Goal: Task Accomplishment & Management: Use online tool/utility

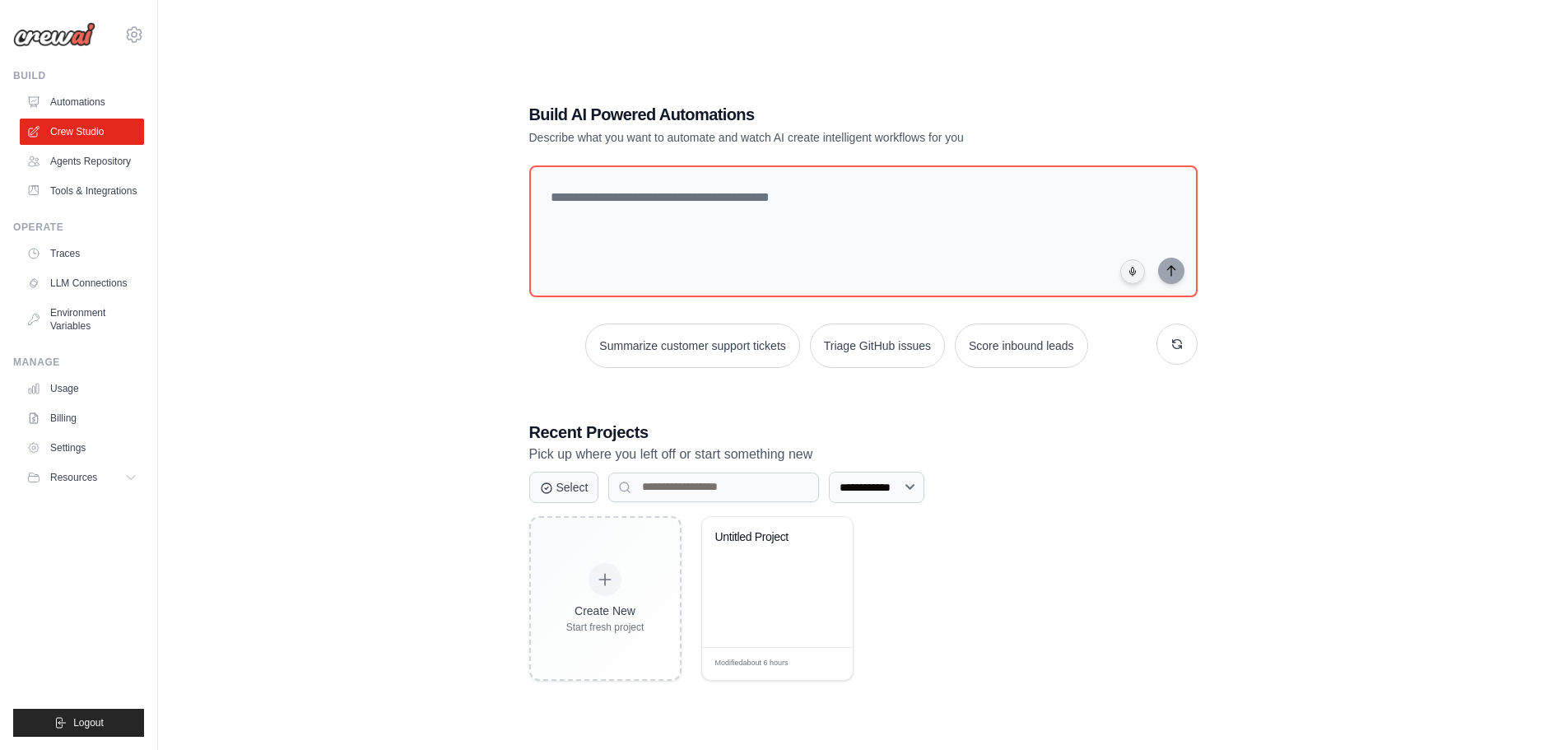
click at [66, 32] on img at bounding box center [53, 34] width 82 height 25
click at [125, 30] on icon at bounding box center [134, 34] width 20 height 20
click at [248, 24] on div "**********" at bounding box center [863, 391] width 1357 height 750
click at [72, 153] on link "Agents Repository" at bounding box center [84, 161] width 124 height 27
click at [77, 185] on link "Tools & Integrations" at bounding box center [84, 191] width 124 height 27
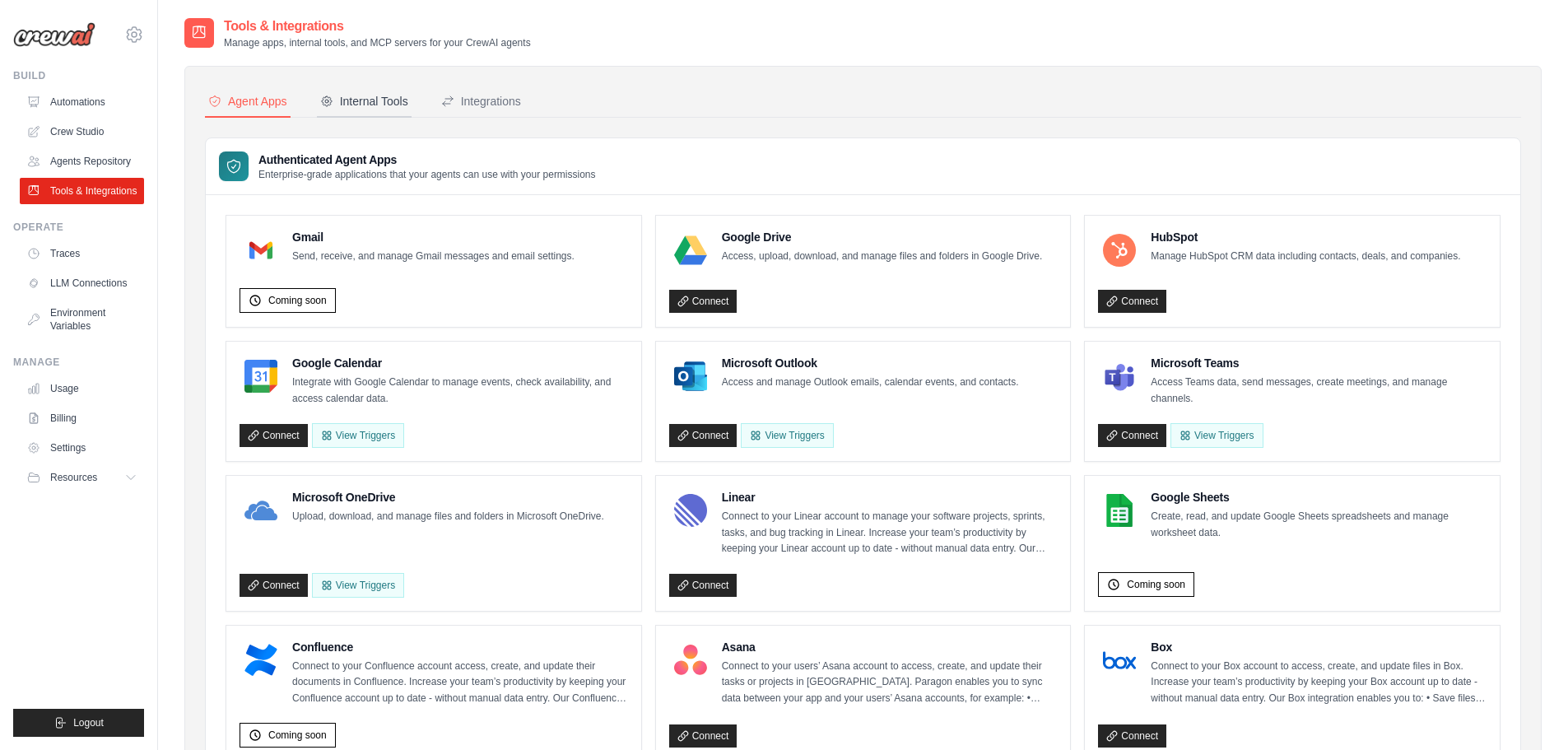
click at [375, 104] on div "Internal Tools" at bounding box center [364, 101] width 88 height 16
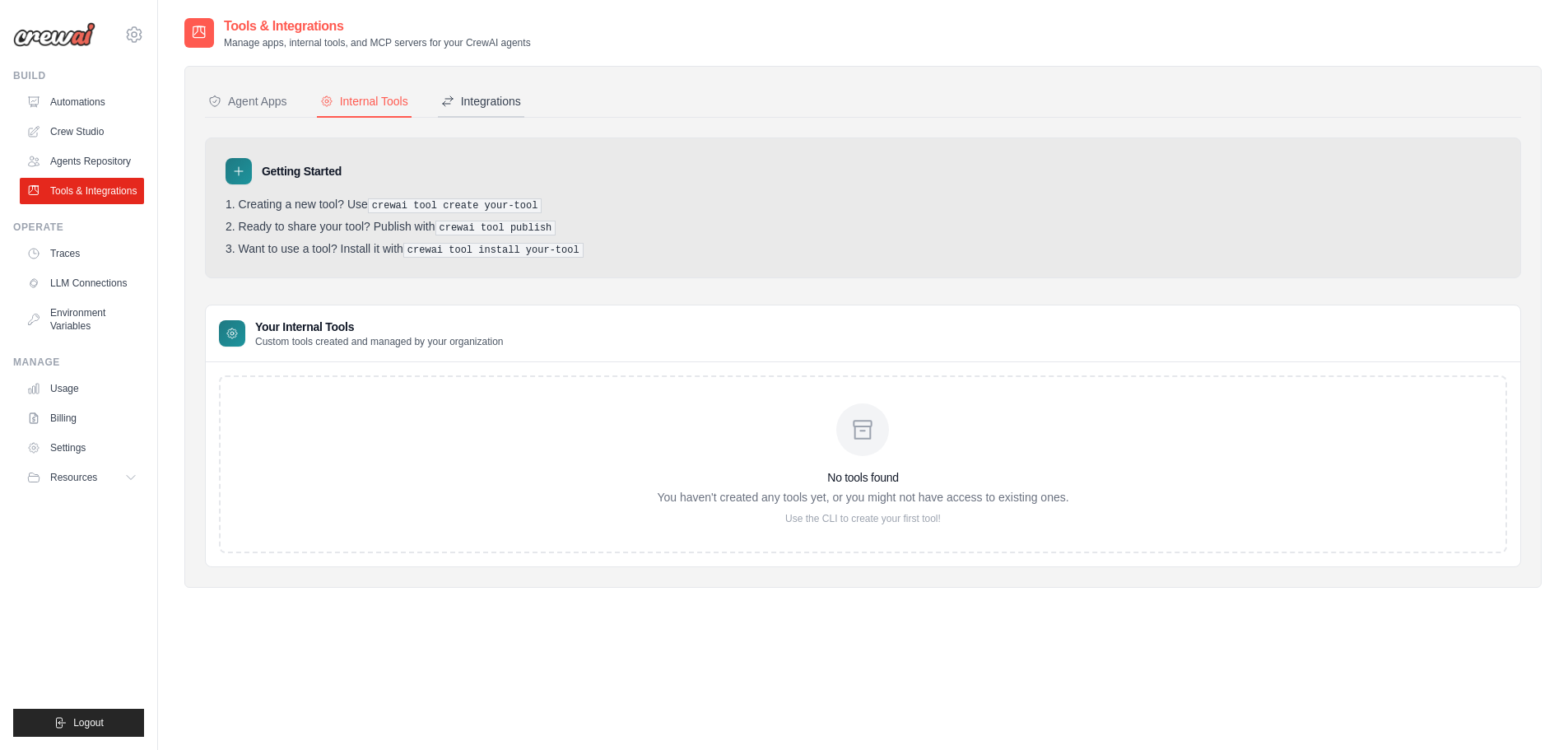
click at [481, 97] on div "Integrations" at bounding box center [481, 101] width 80 height 16
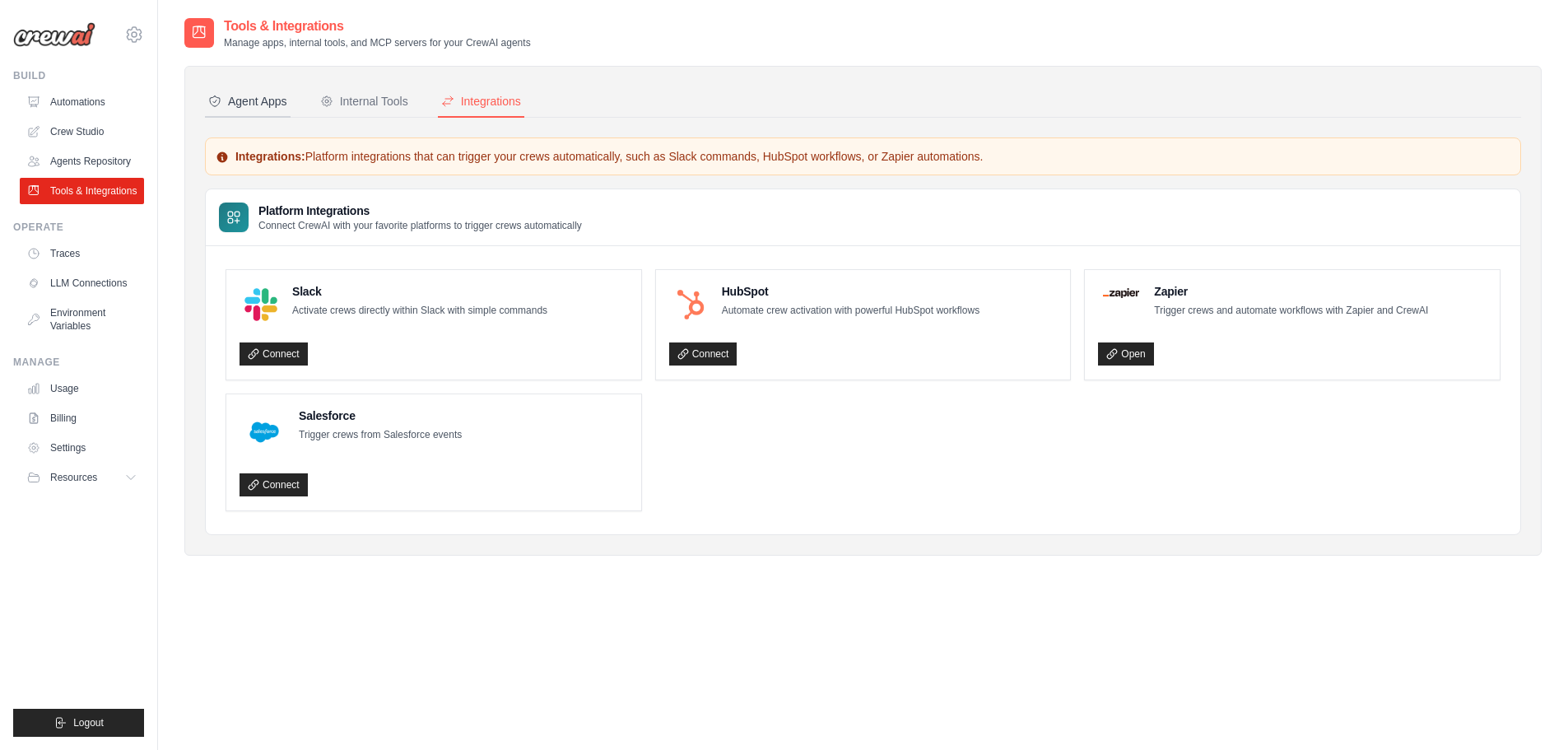
click at [244, 101] on div "Agent Apps" at bounding box center [248, 101] width 79 height 16
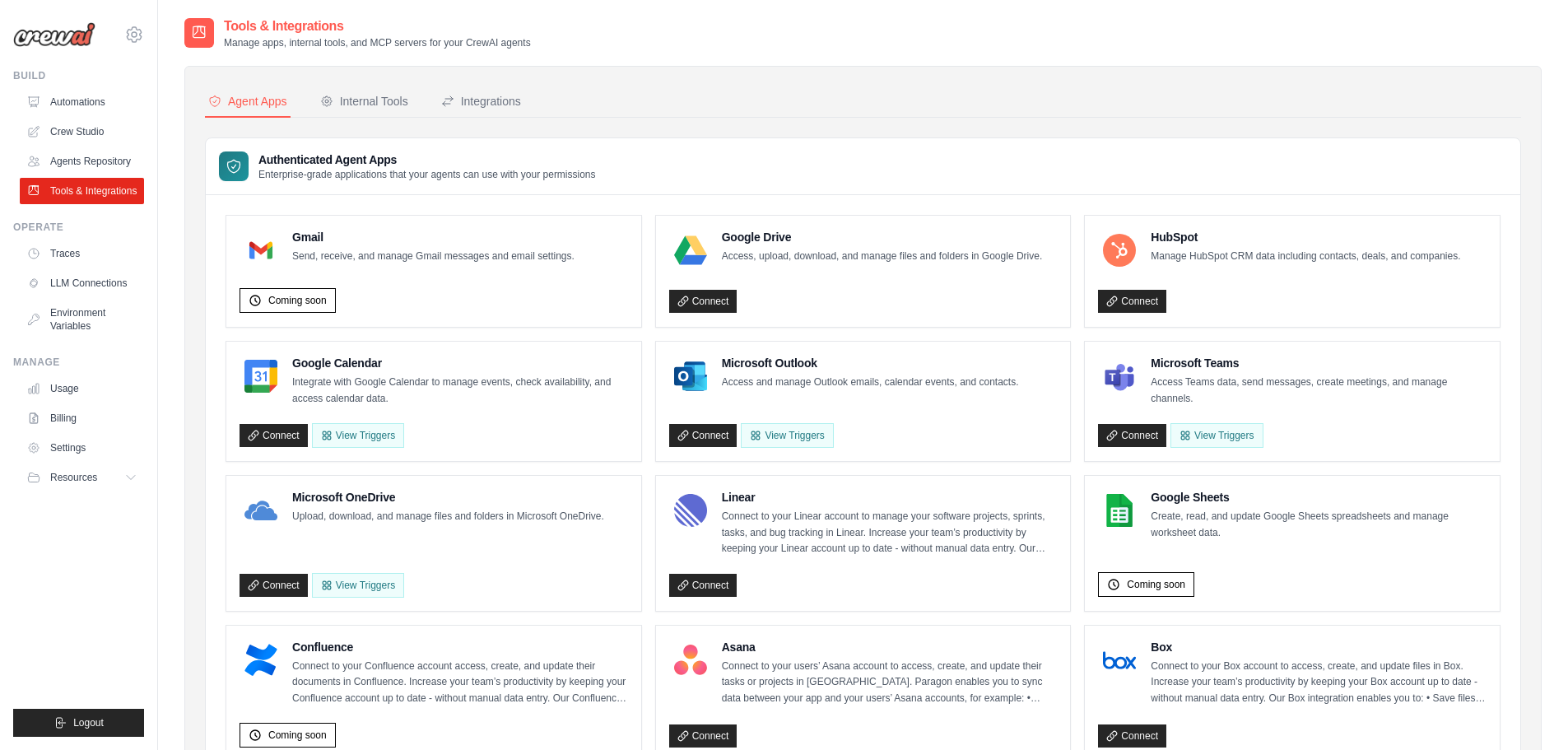
click at [315, 101] on nav "Agent Apps Internal Tools Integrations" at bounding box center [863, 102] width 1316 height 31
click at [334, 97] on div "Internal Tools" at bounding box center [364, 101] width 88 height 16
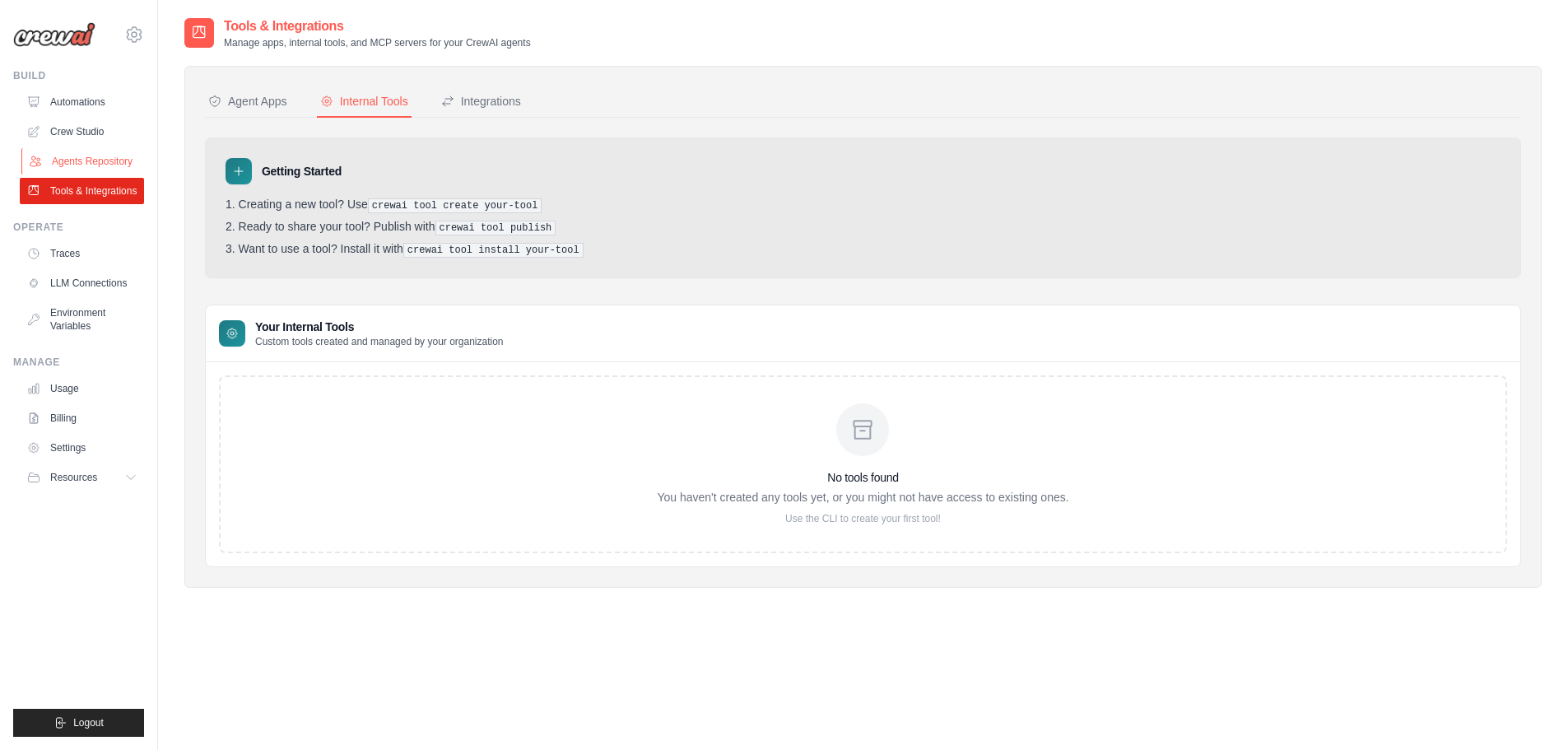
click at [108, 154] on link "Agents Repository" at bounding box center [84, 161] width 124 height 27
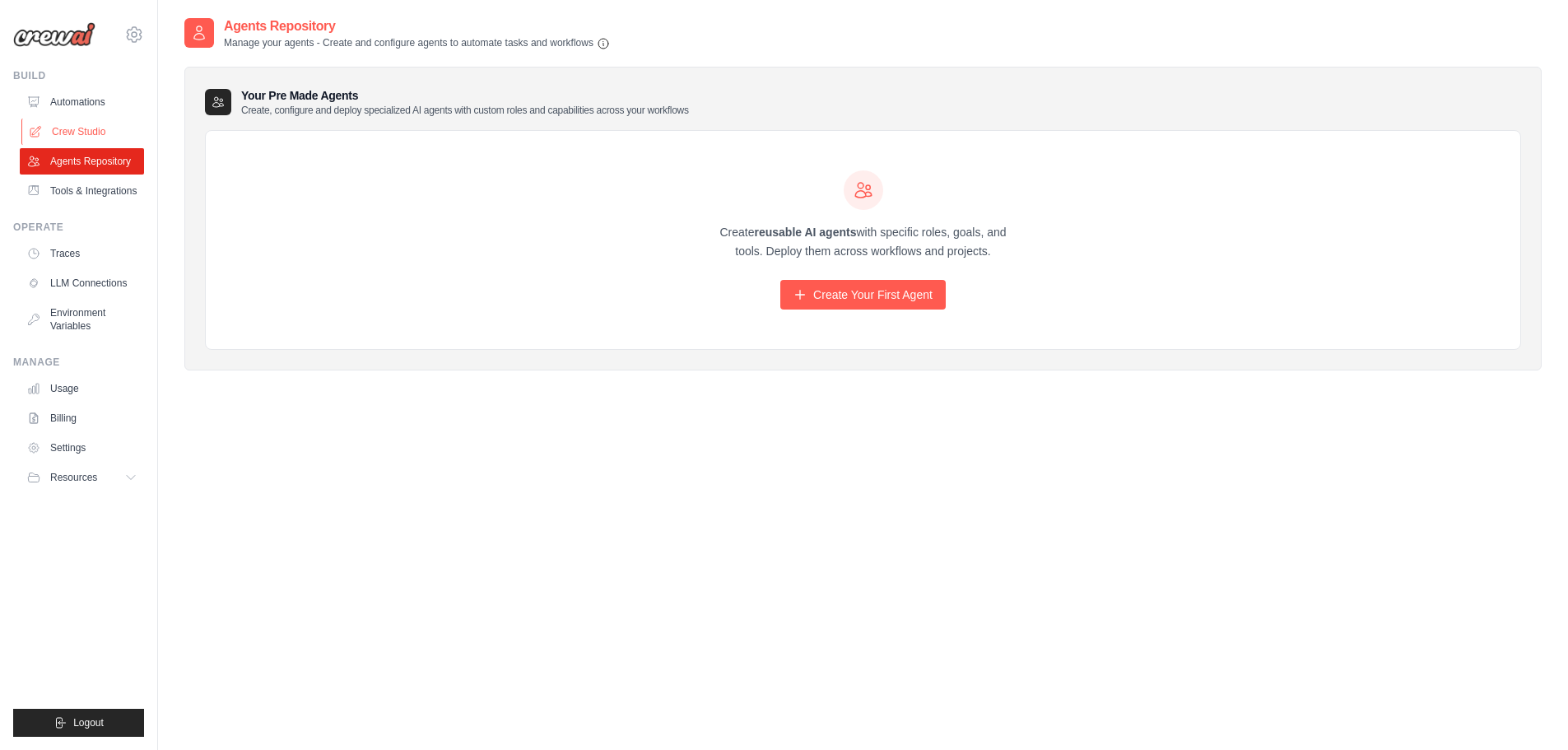
click at [79, 130] on link "Crew Studio" at bounding box center [84, 131] width 124 height 27
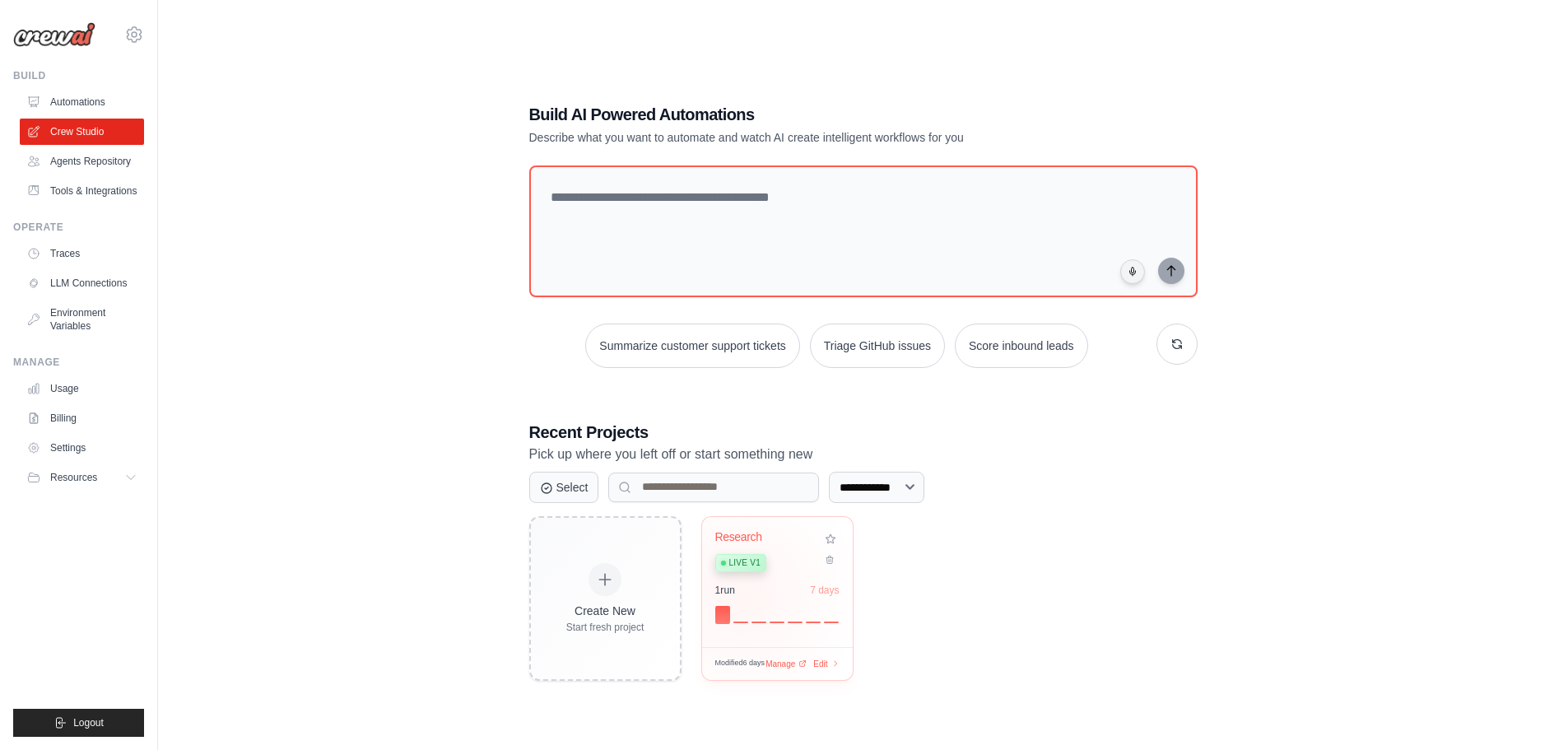
click at [762, 602] on div "1 run 7 days" at bounding box center [778, 603] width 124 height 40
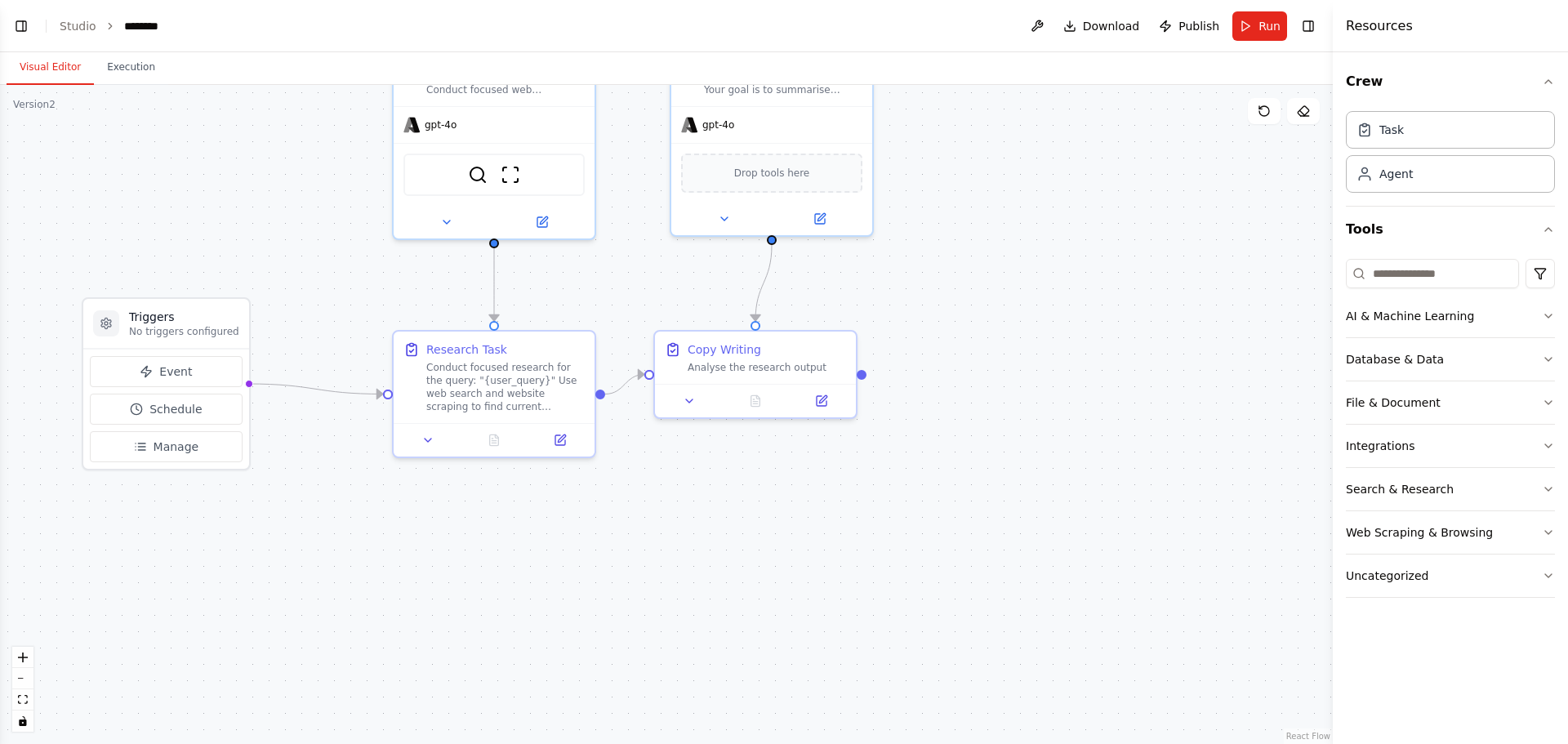
scroll to position [9052, 0]
click at [125, 76] on button "Execution" at bounding box center [131, 68] width 74 height 34
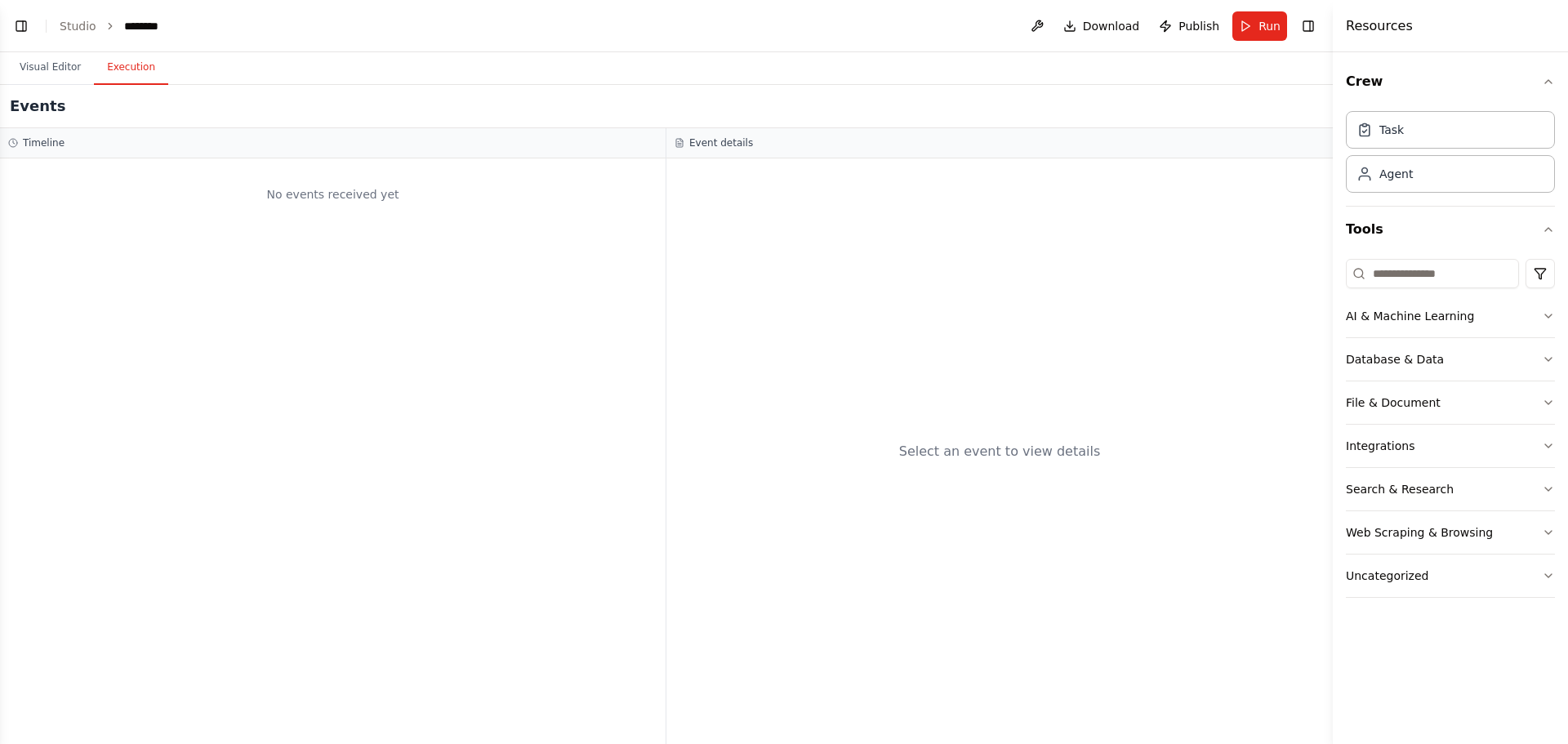
click at [90, 4] on header "Toggle Left Sidebar Studio ******** Download Publish Run Toggle Right Sidebar" at bounding box center [666, 26] width 1333 height 52
click at [79, 21] on link "Studio" at bounding box center [78, 26] width 37 height 13
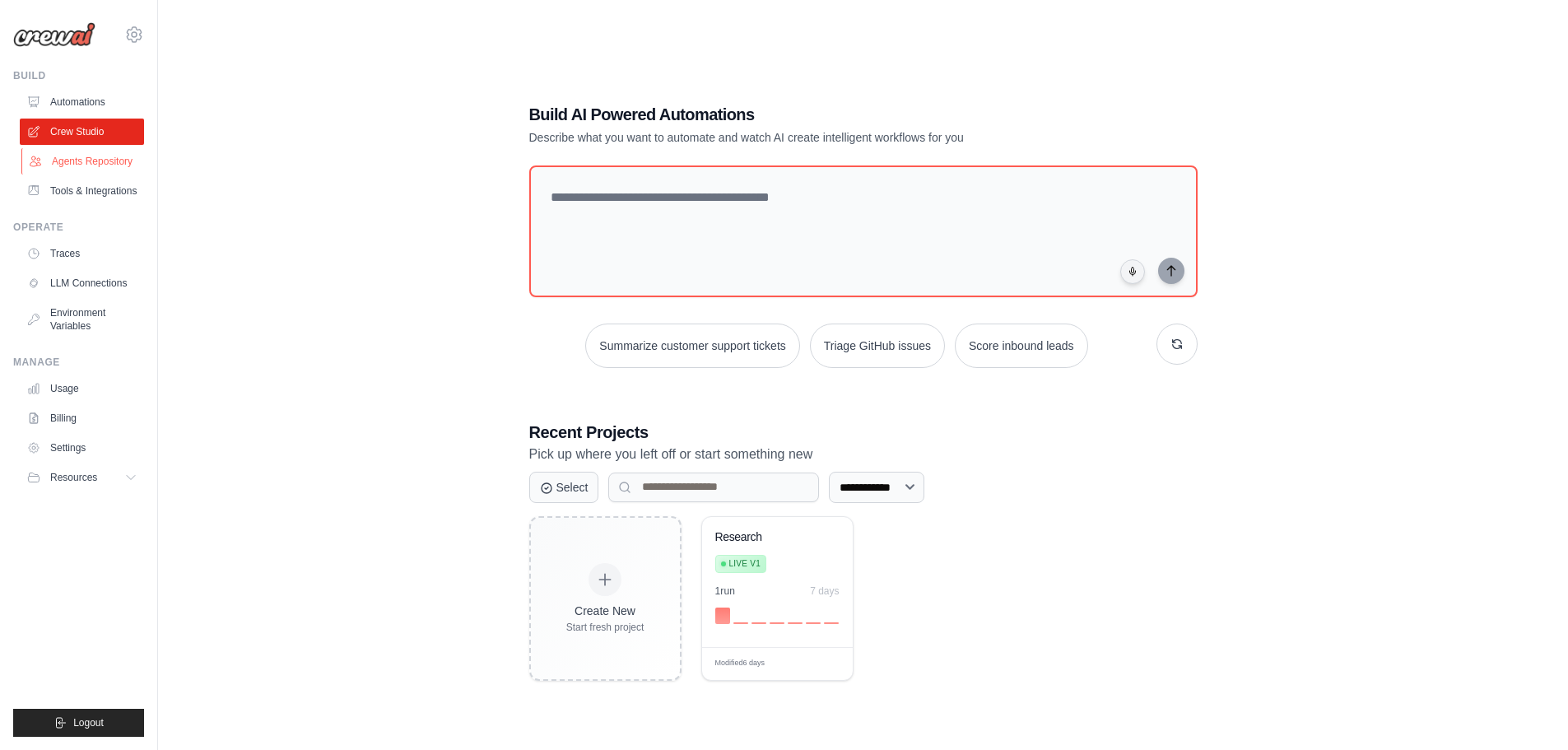
click at [98, 166] on link "Agents Repository" at bounding box center [84, 161] width 124 height 27
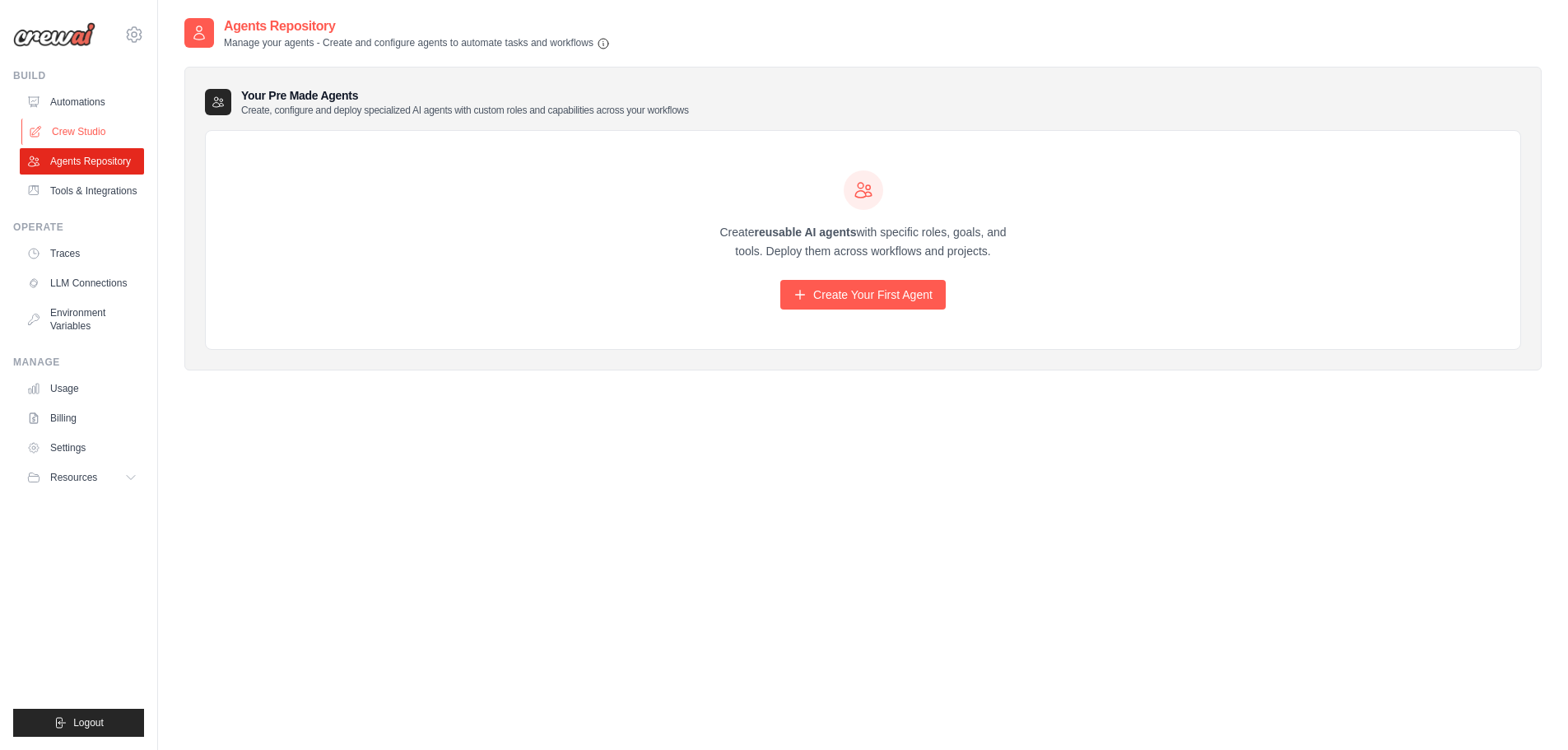
click at [91, 129] on link "Crew Studio" at bounding box center [84, 131] width 124 height 27
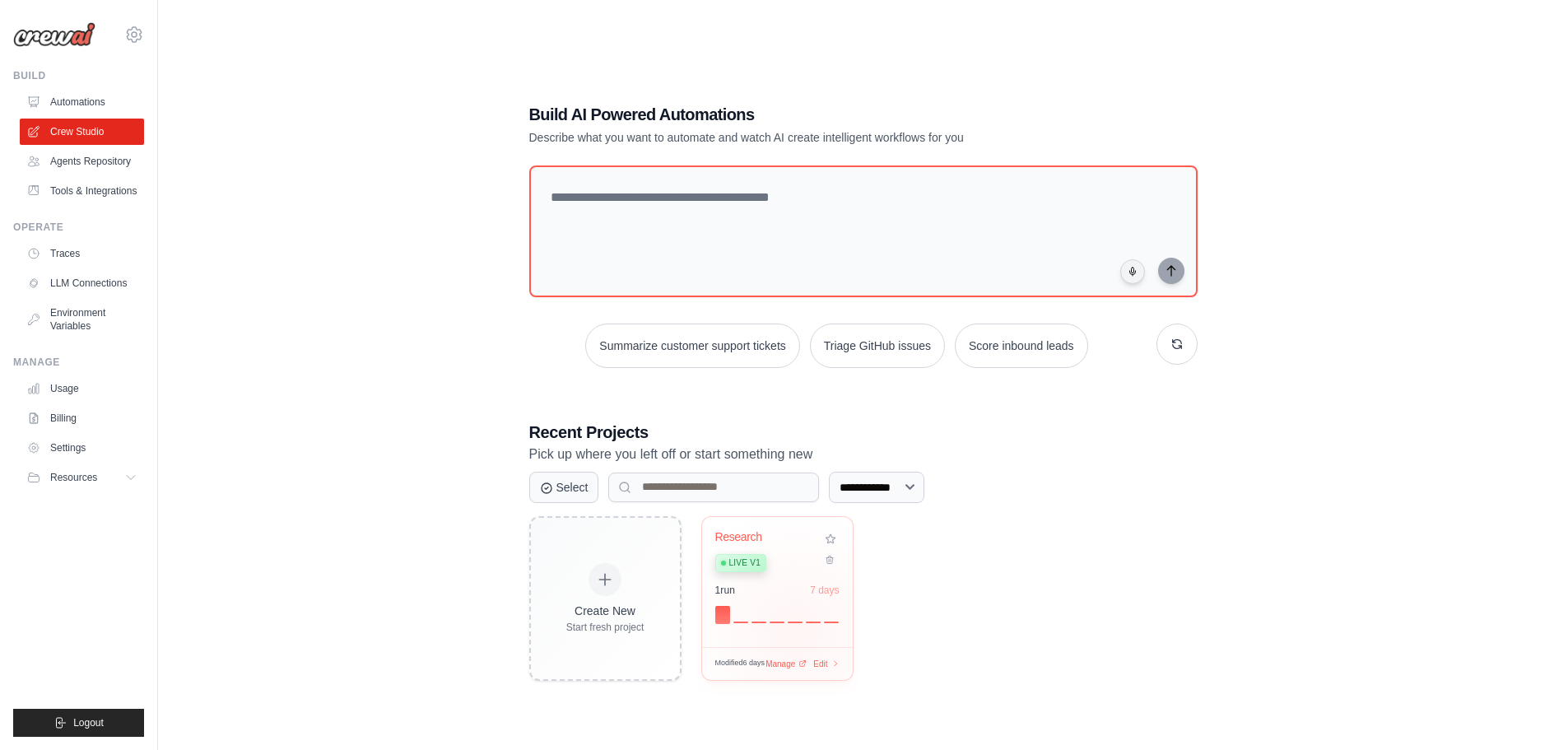
click at [794, 629] on div "Research Live v1 1 run 7 days" at bounding box center [777, 582] width 151 height 130
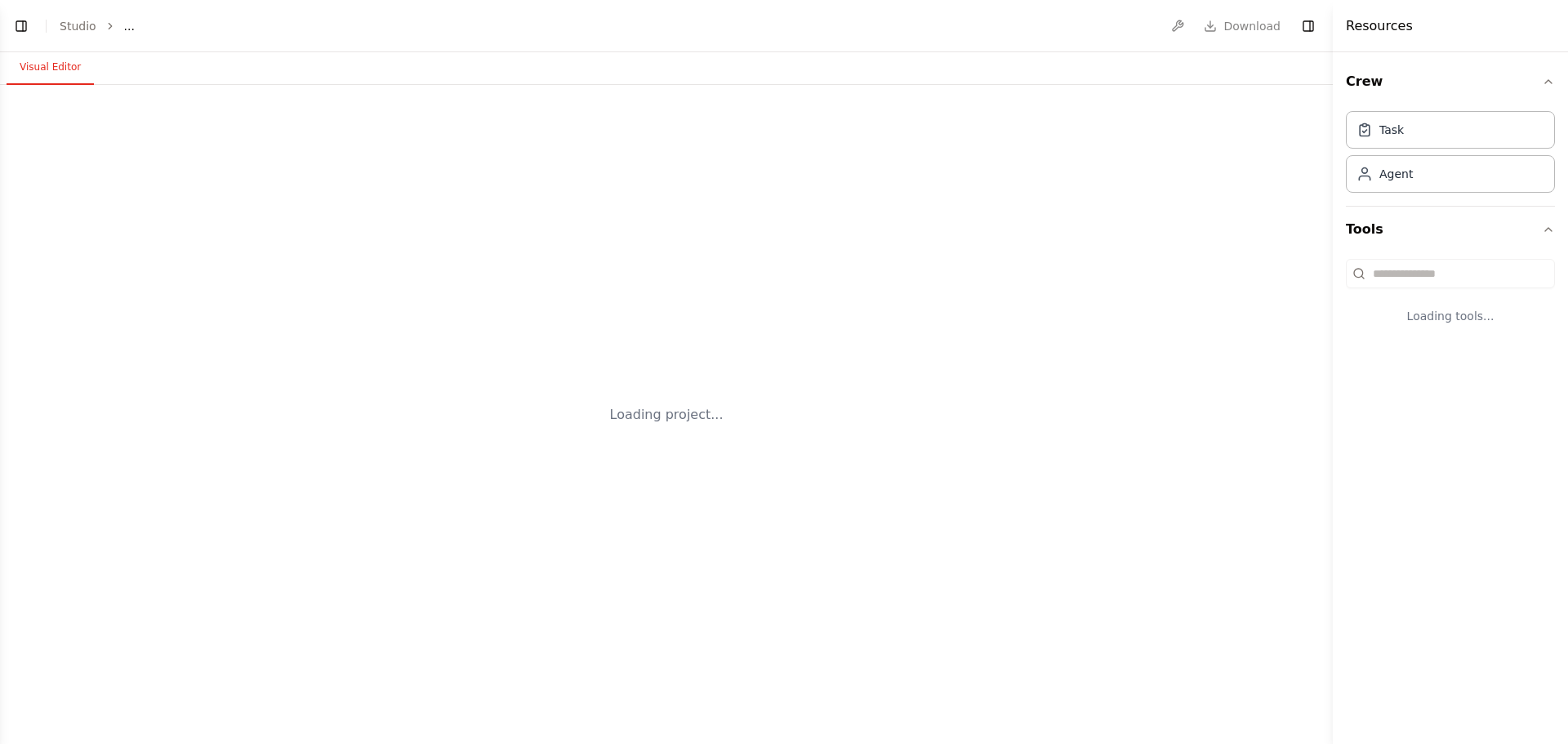
click at [749, 578] on div "Loading project..." at bounding box center [666, 414] width 1333 height 658
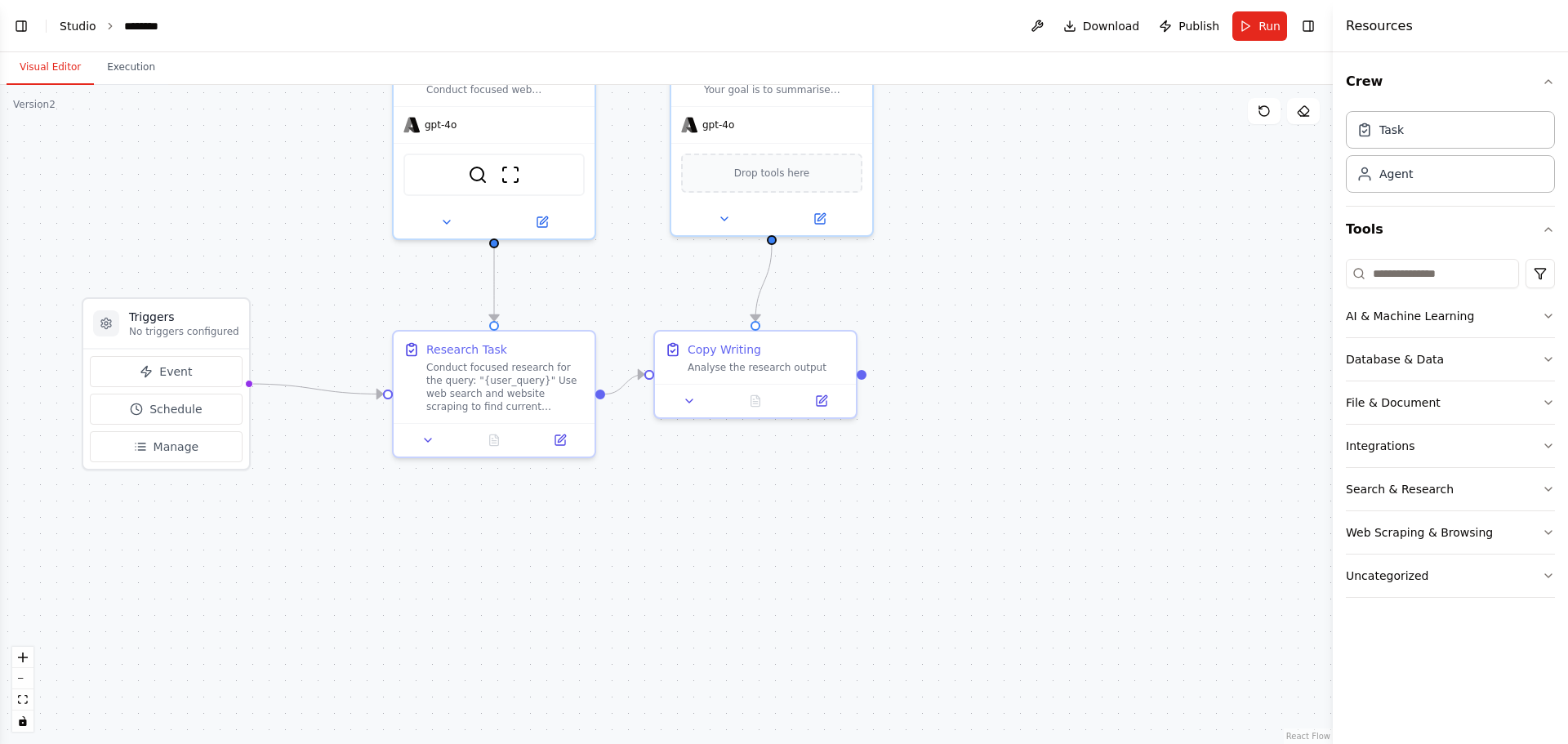
click at [71, 24] on link "Studio" at bounding box center [78, 26] width 37 height 13
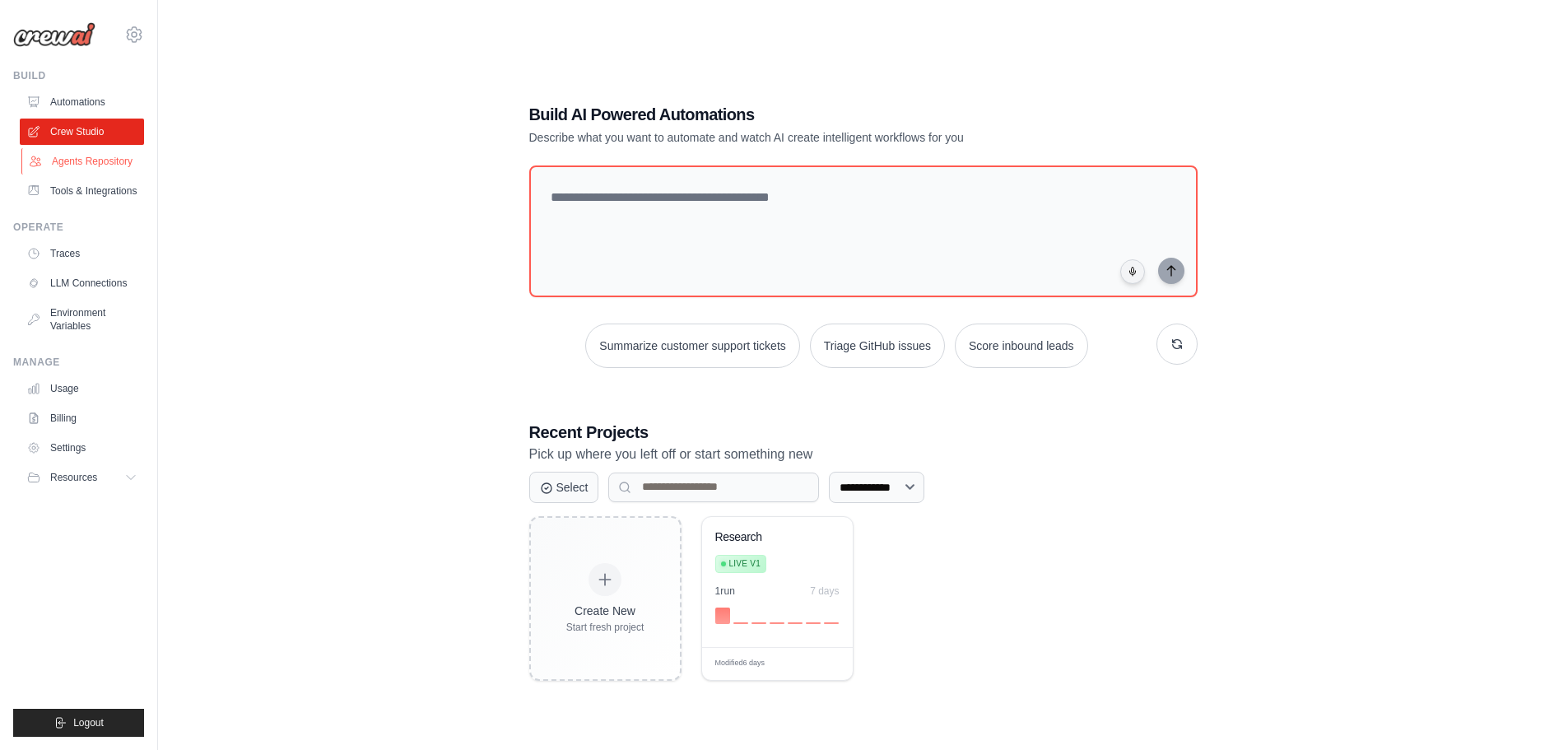
click at [104, 157] on link "Agents Repository" at bounding box center [84, 161] width 124 height 27
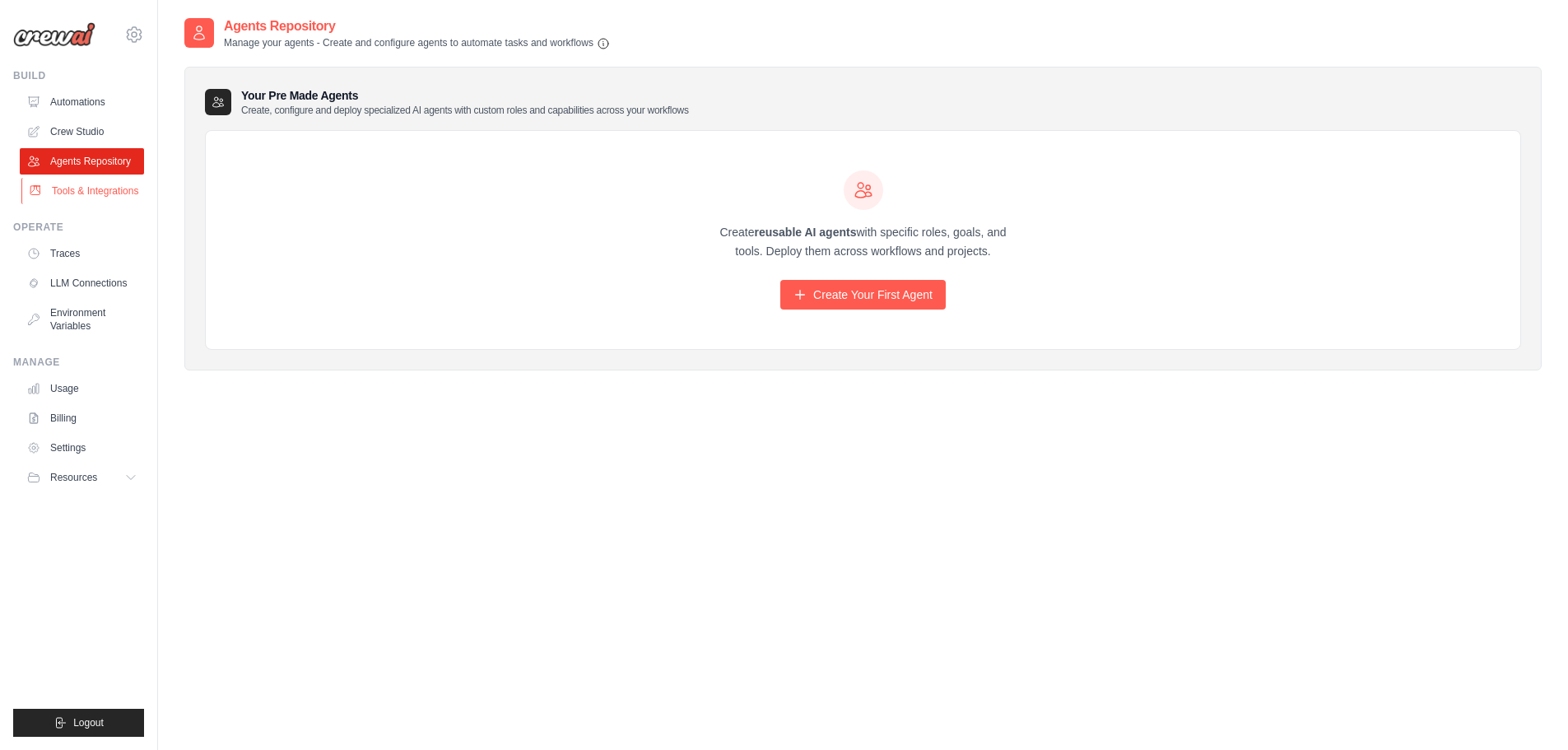
click at [103, 186] on link "Tools & Integrations" at bounding box center [84, 191] width 124 height 27
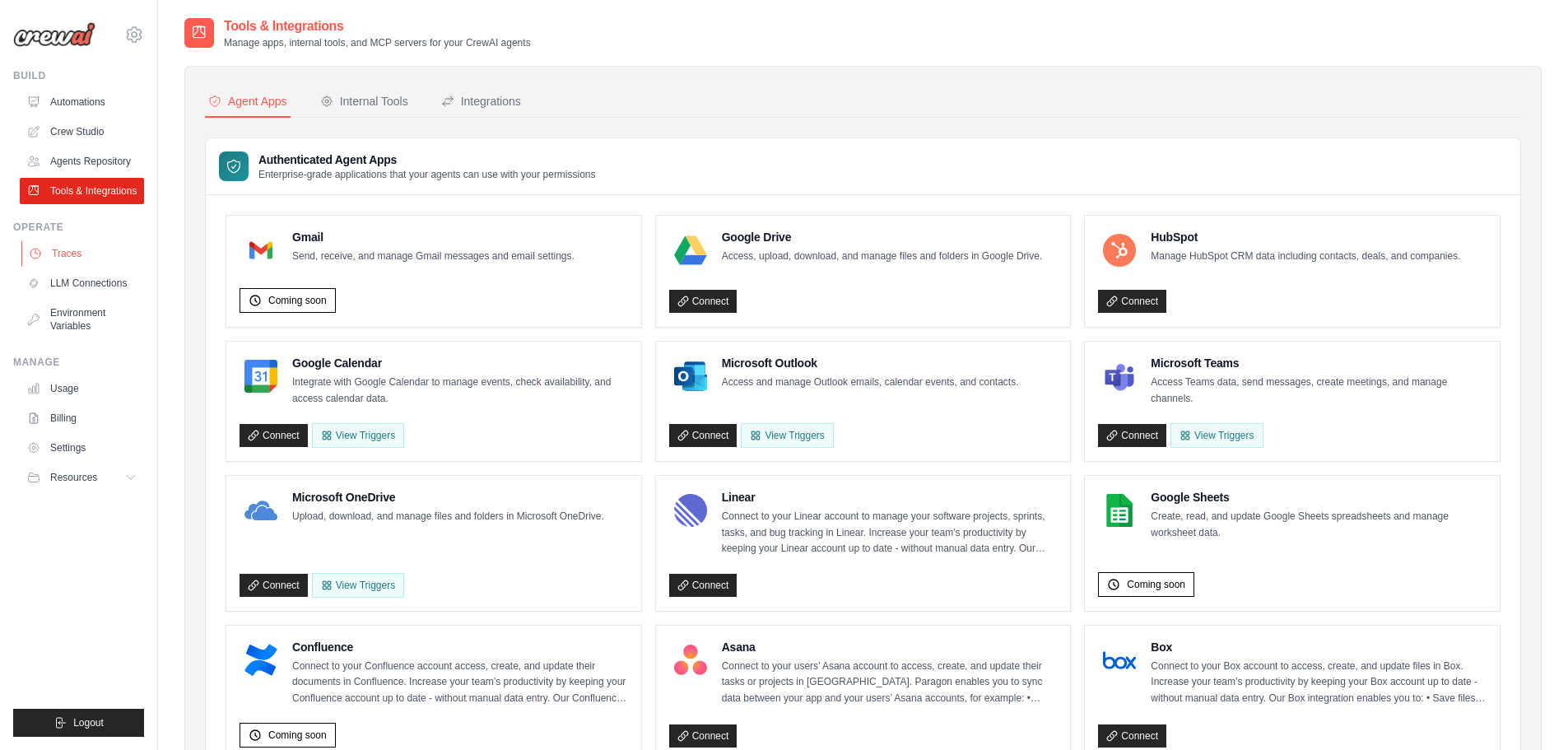
click at [79, 250] on link "Traces" at bounding box center [84, 253] width 124 height 27
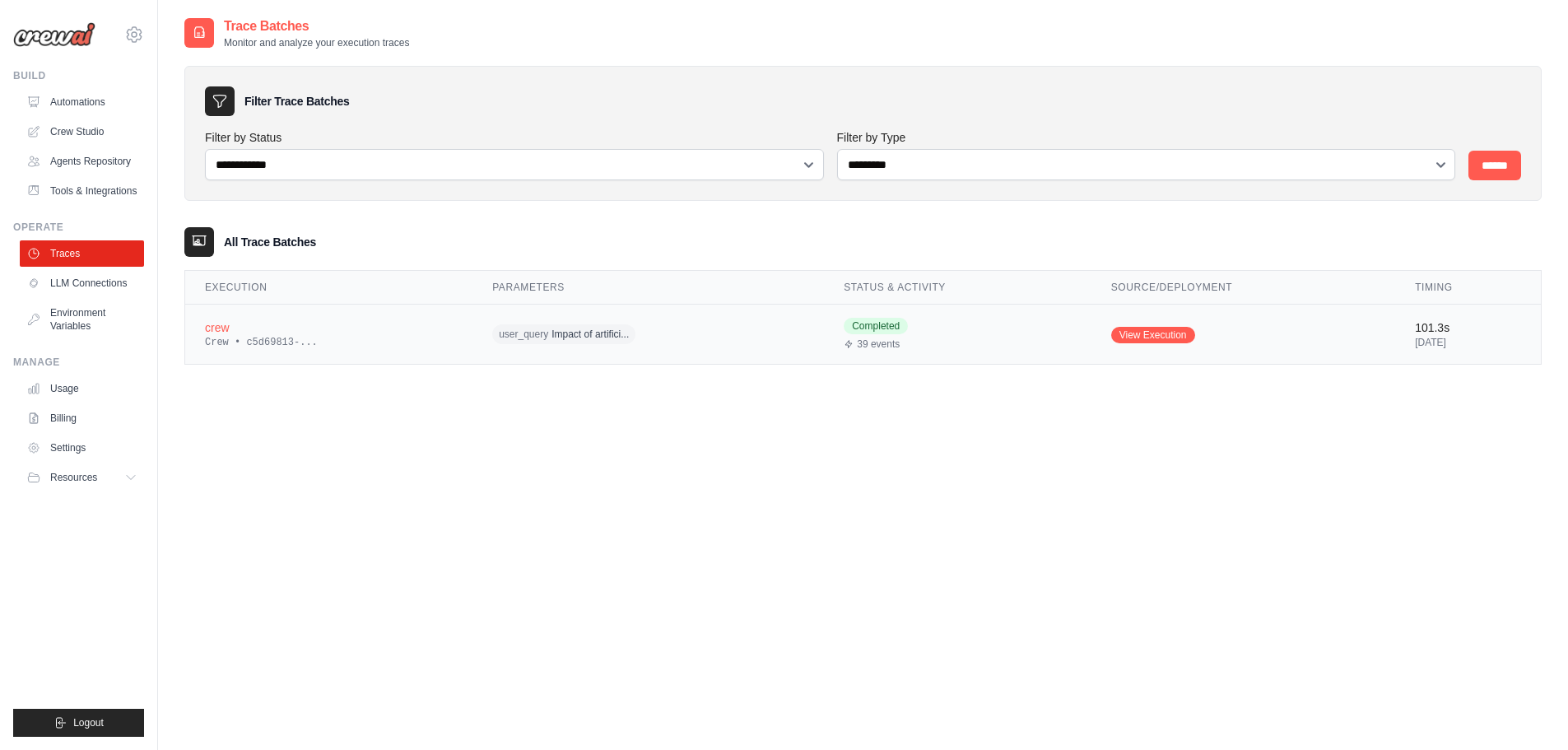
click at [901, 334] on div "Completed 39 events" at bounding box center [958, 334] width 228 height 33
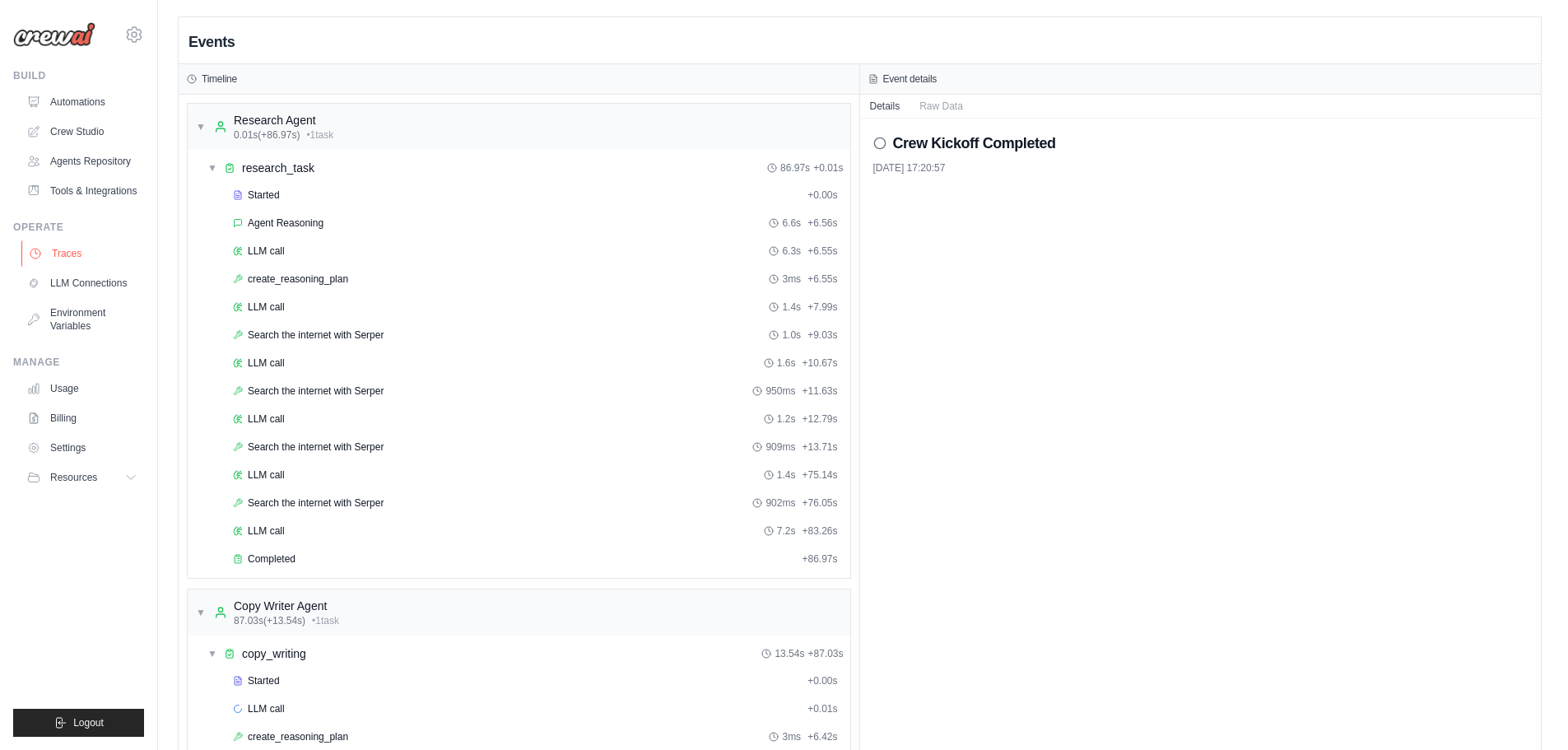
click at [83, 263] on link "Traces" at bounding box center [84, 253] width 124 height 27
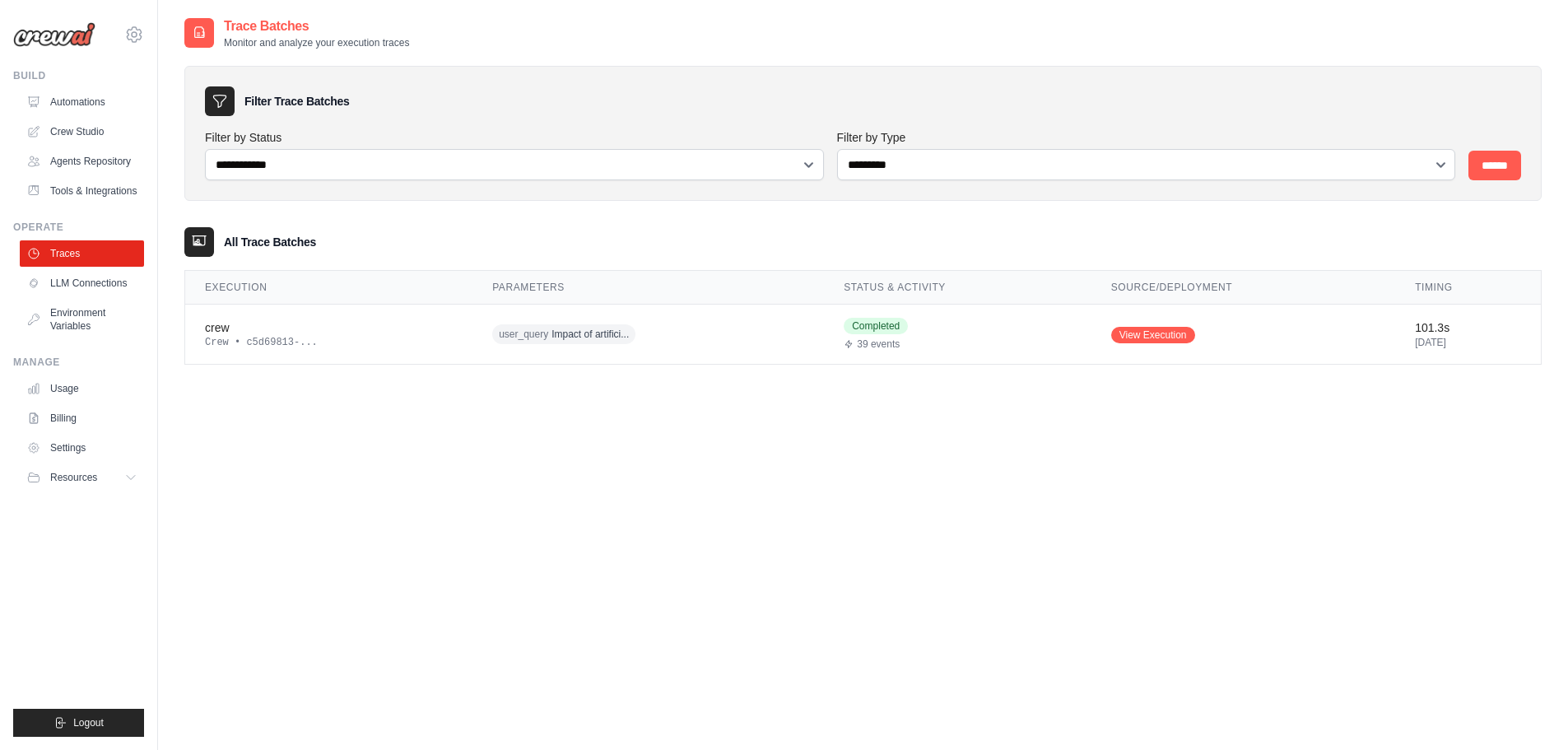
click at [62, 42] on img at bounding box center [53, 34] width 82 height 25
click at [62, 35] on img at bounding box center [53, 34] width 82 height 25
click at [76, 178] on link "Tools & Integrations" at bounding box center [84, 191] width 124 height 27
click at [72, 123] on link "Crew Studio" at bounding box center [84, 131] width 124 height 27
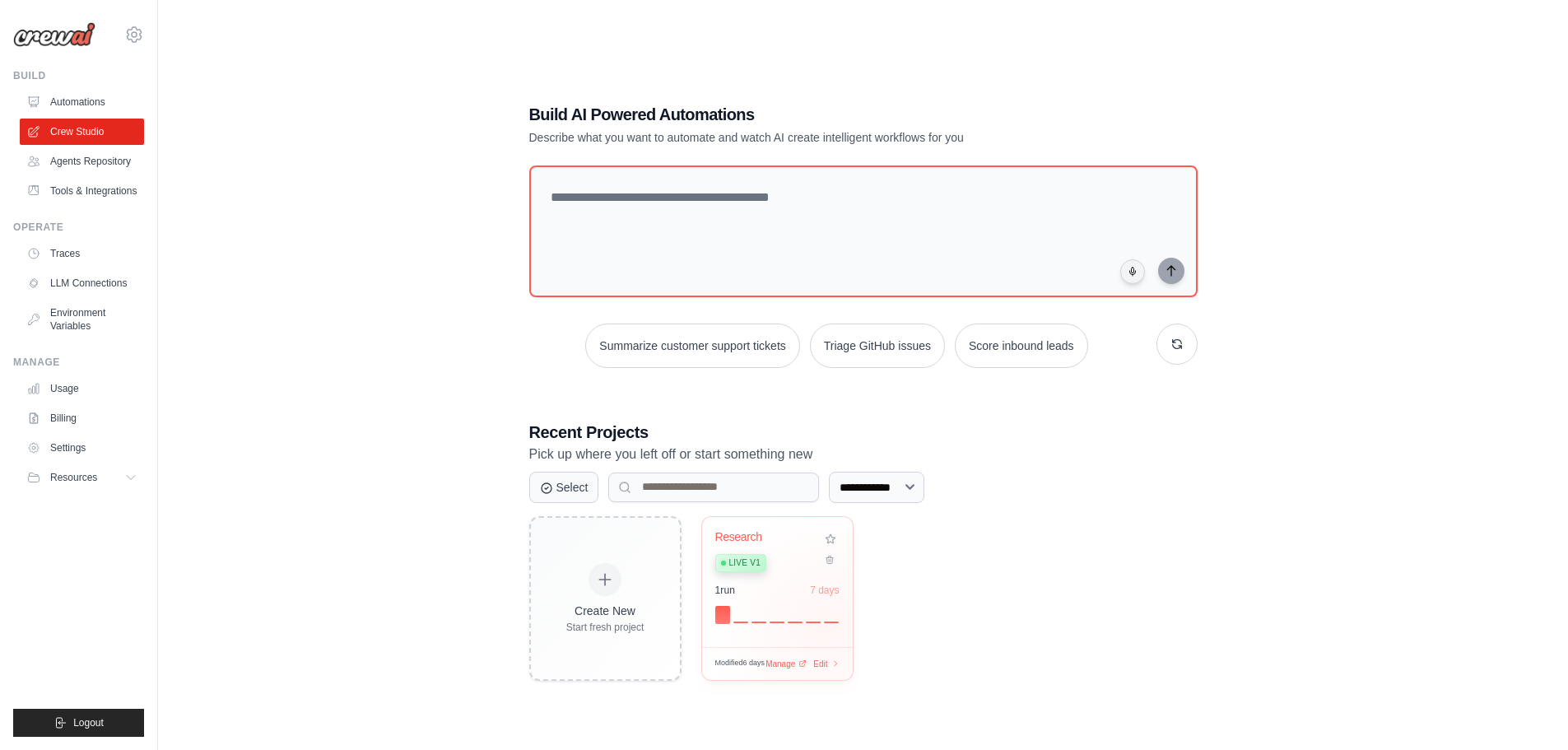
click at [778, 602] on div "1 run 7 days" at bounding box center [778, 603] width 124 height 40
click at [831, 538] on icon at bounding box center [831, 534] width 17 height 17
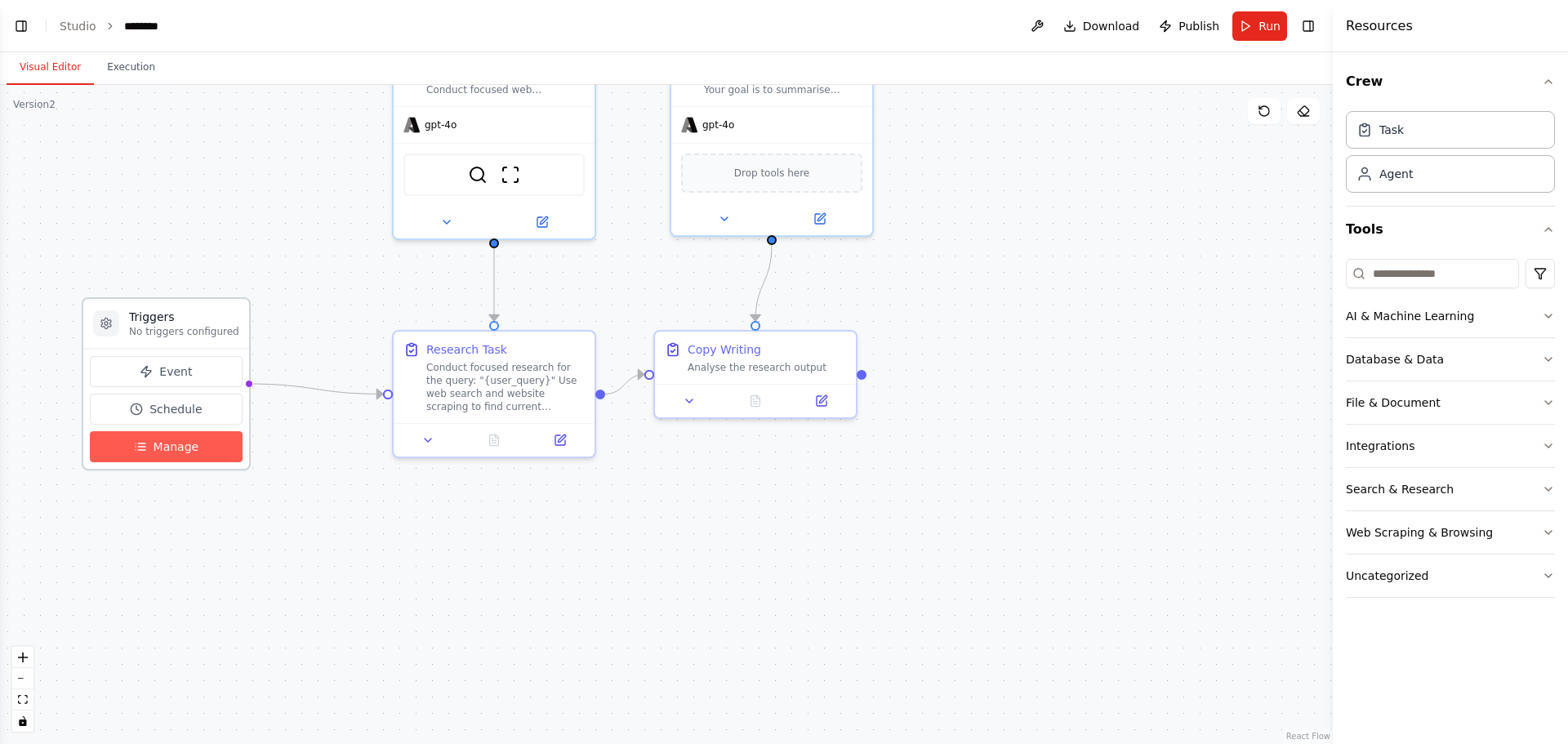
scroll to position [9052, 0]
click at [151, 441] on button "Manage" at bounding box center [166, 446] width 153 height 31
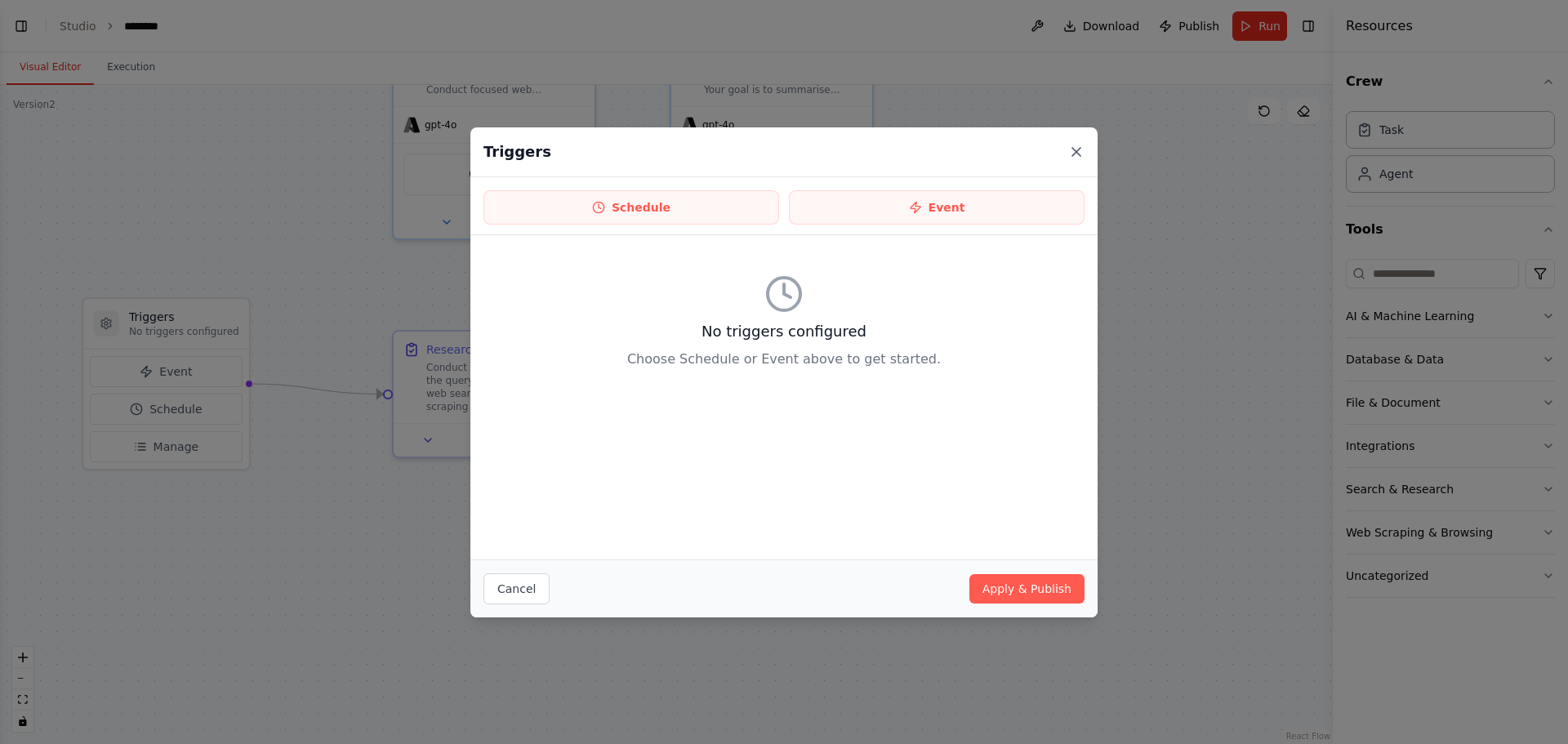
click at [1072, 148] on icon at bounding box center [1076, 152] width 9 height 9
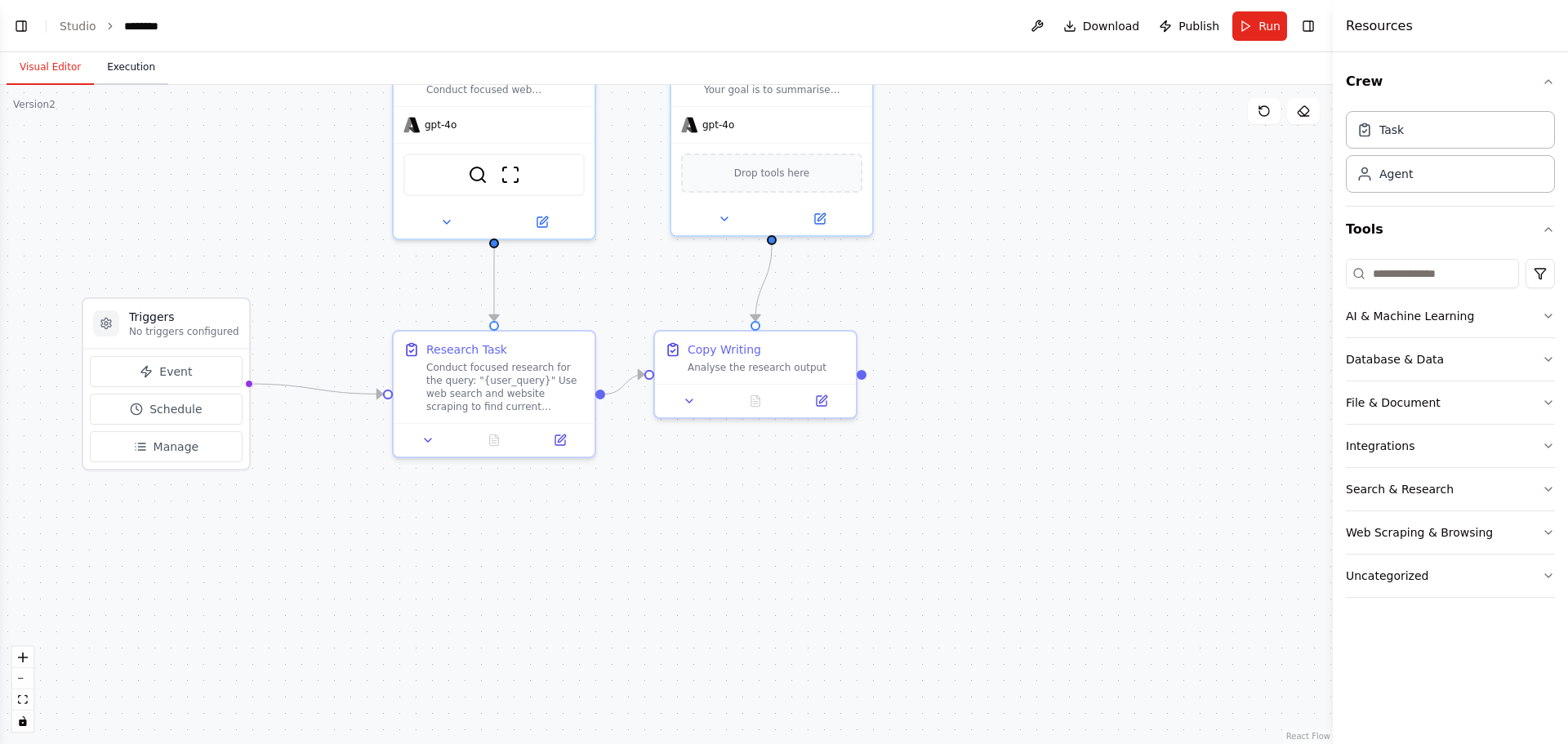
click at [119, 63] on button "Execution" at bounding box center [131, 68] width 74 height 34
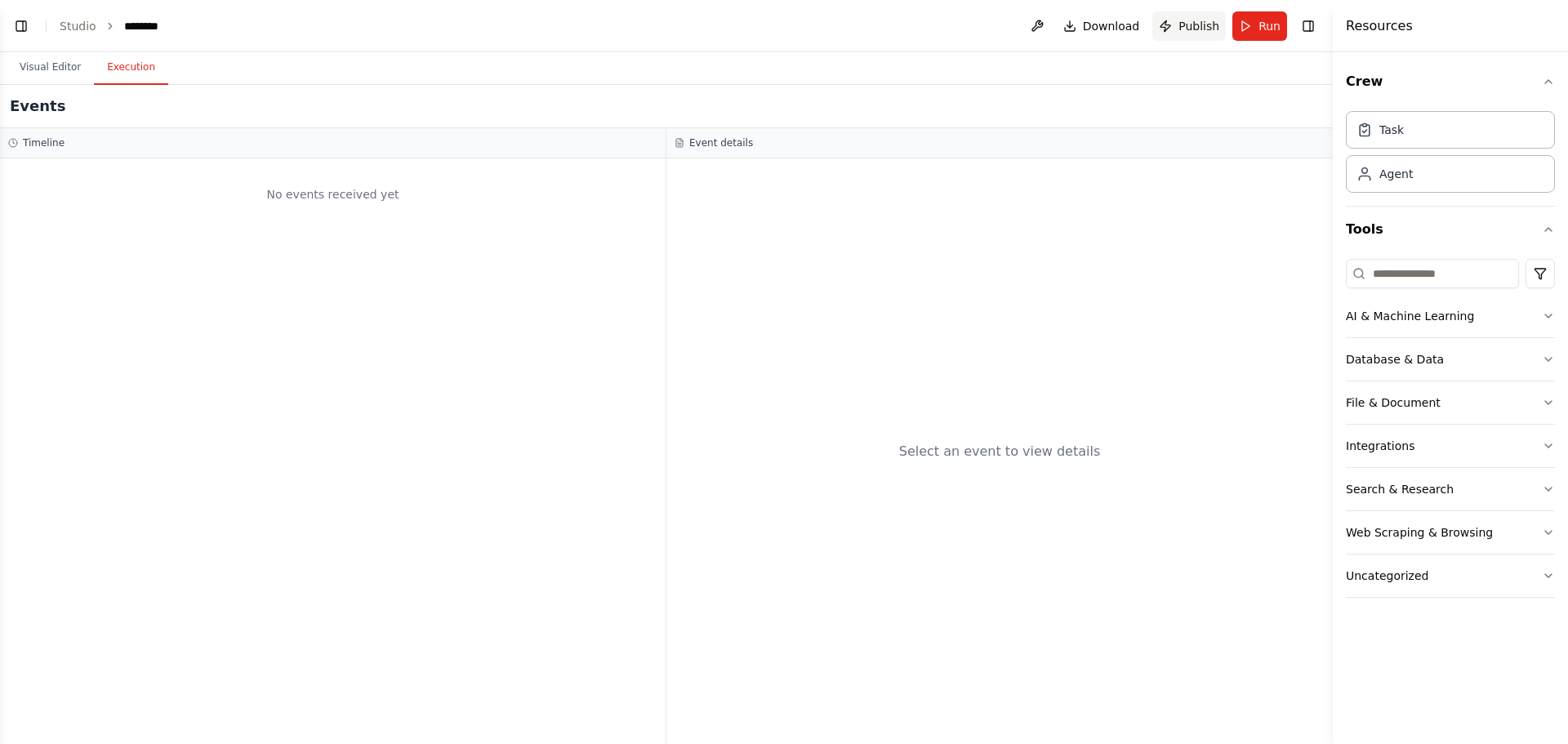
click at [1202, 27] on span "Publish" at bounding box center [1199, 26] width 41 height 16
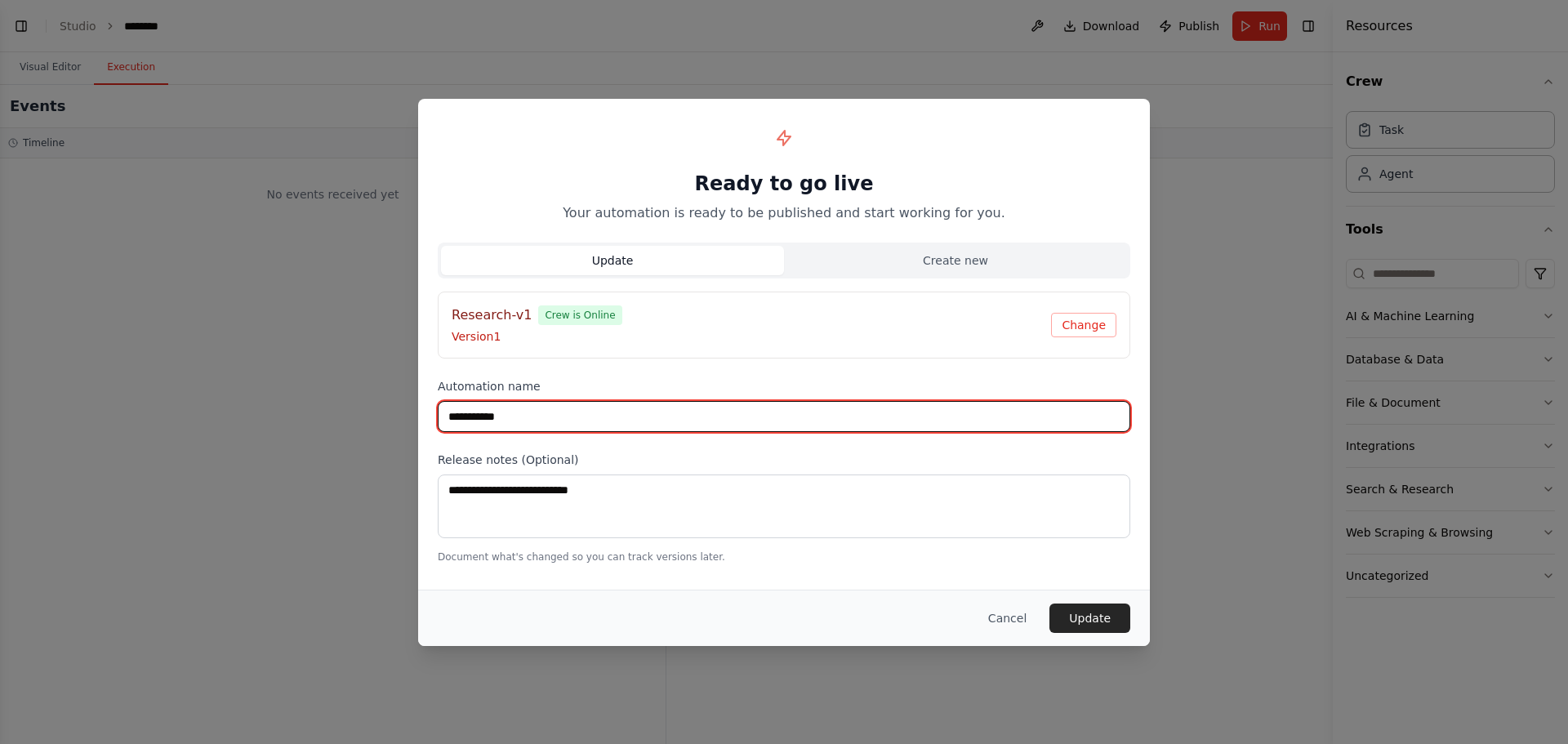
click at [653, 410] on input "**********" at bounding box center [784, 416] width 693 height 31
type input "**********"
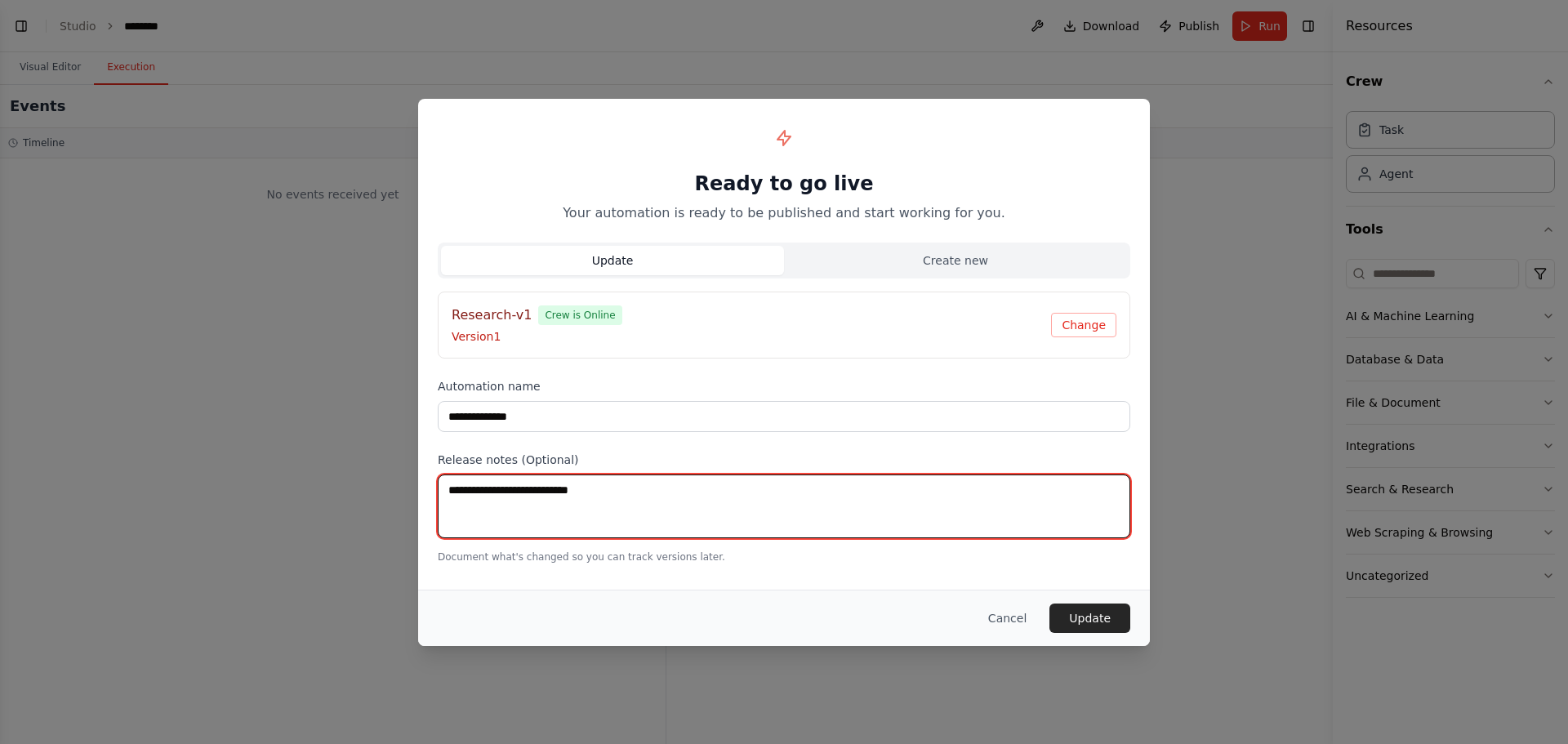
click at [706, 499] on textarea at bounding box center [784, 506] width 693 height 63
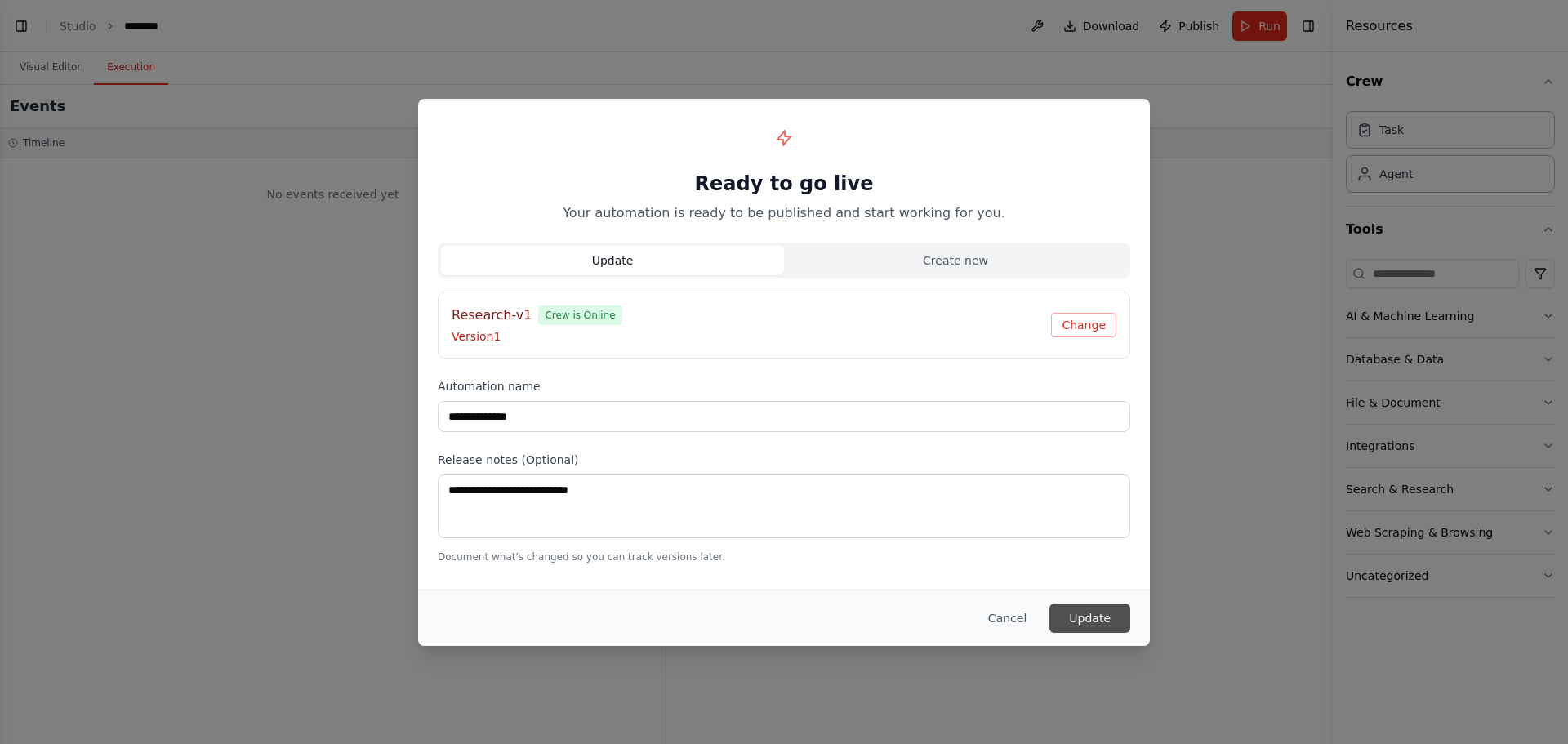
click at [1100, 617] on button "Update" at bounding box center [1090, 617] width 81 height 29
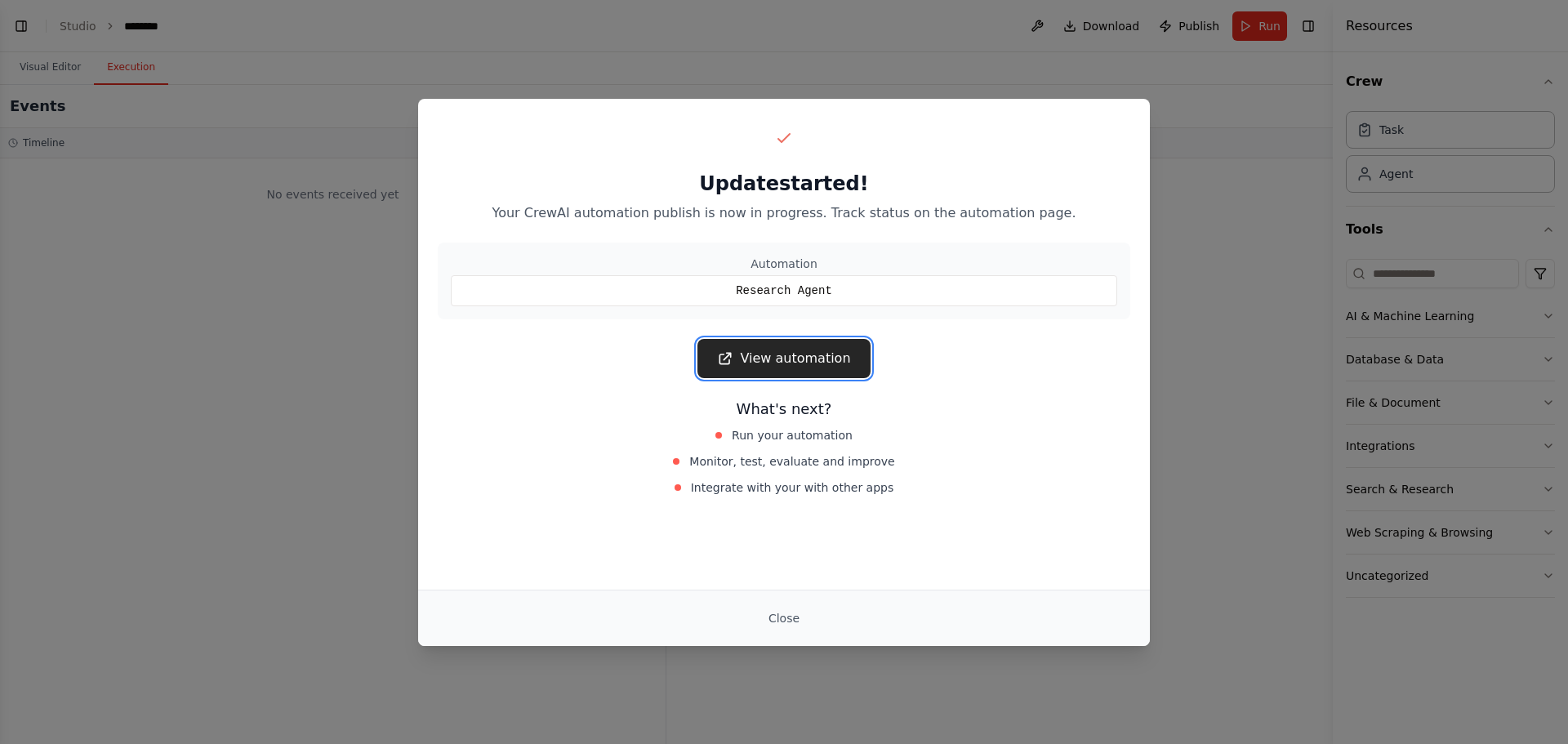
click at [760, 369] on link "View automation" at bounding box center [783, 358] width 172 height 39
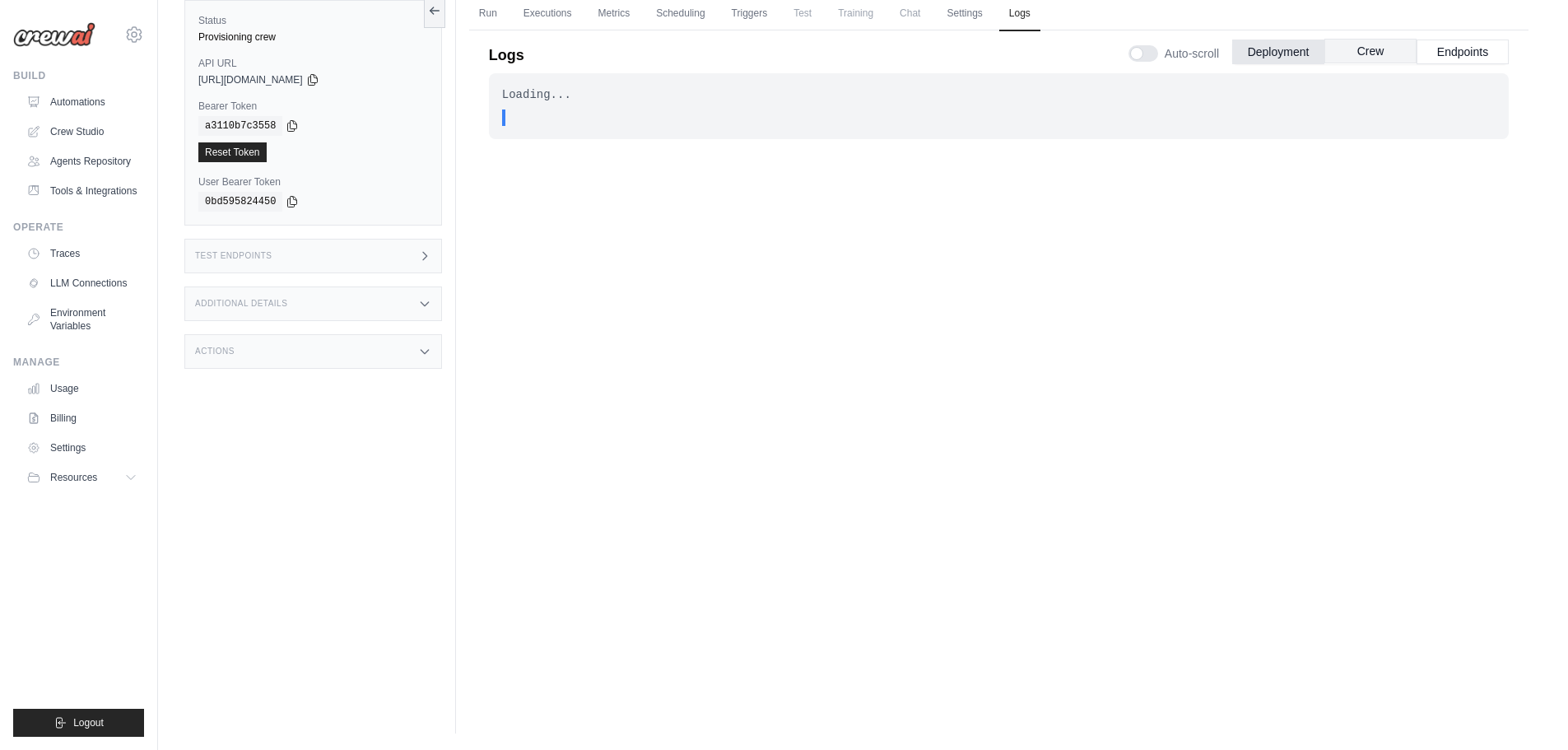
click at [1390, 49] on button "Crew" at bounding box center [1370, 51] width 92 height 25
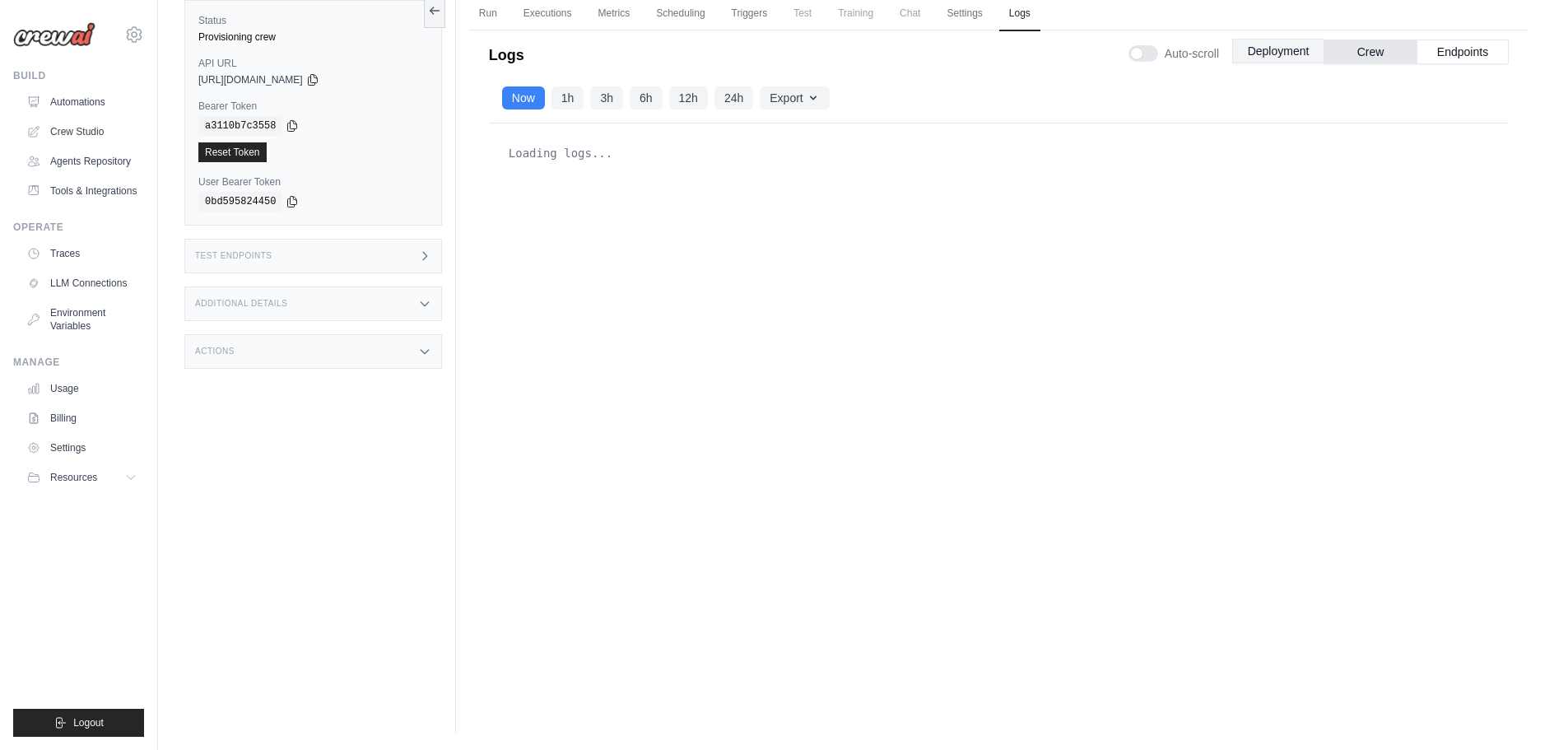
click at [1283, 52] on button "Deployment" at bounding box center [1278, 51] width 92 height 25
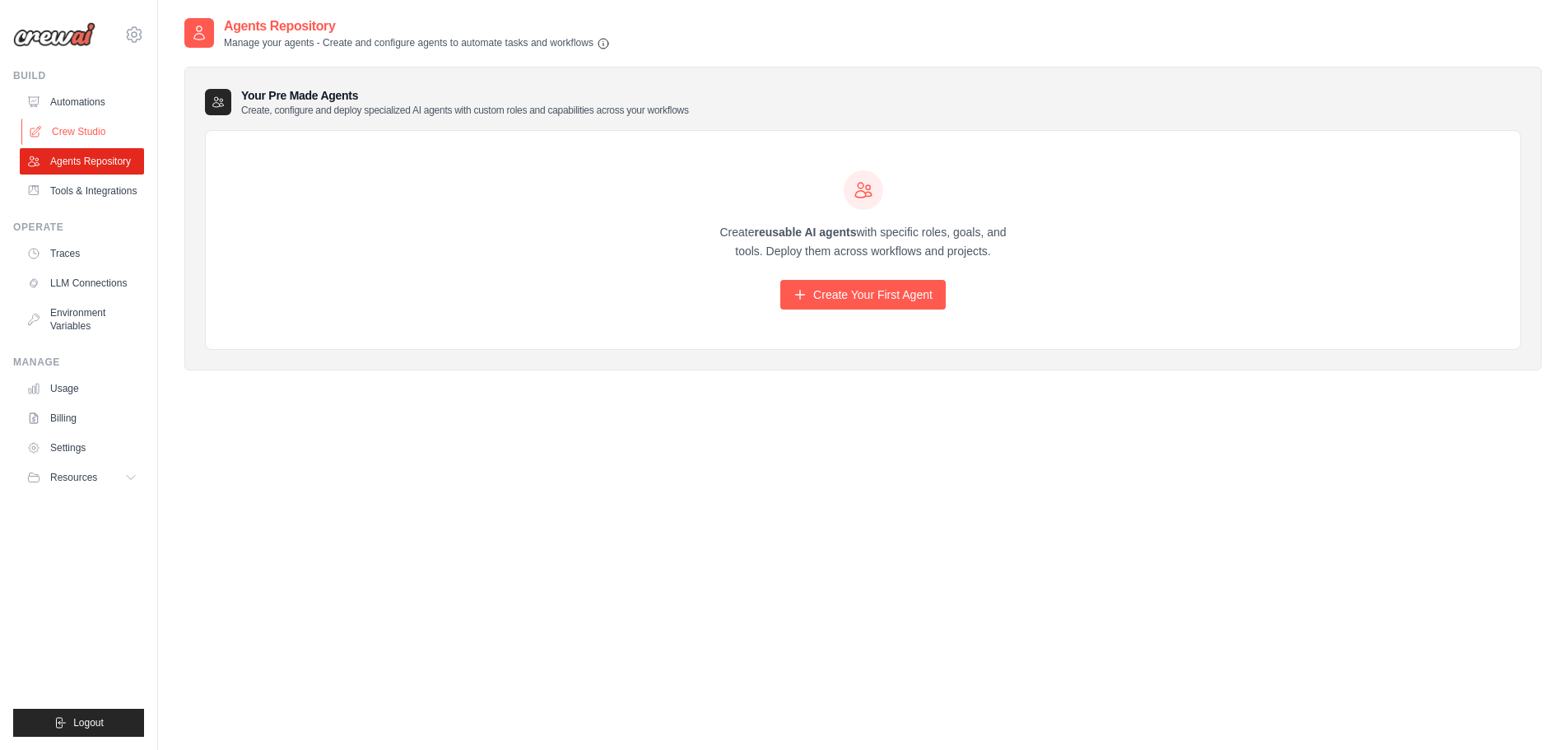
click at [74, 127] on link "Crew Studio" at bounding box center [84, 131] width 124 height 27
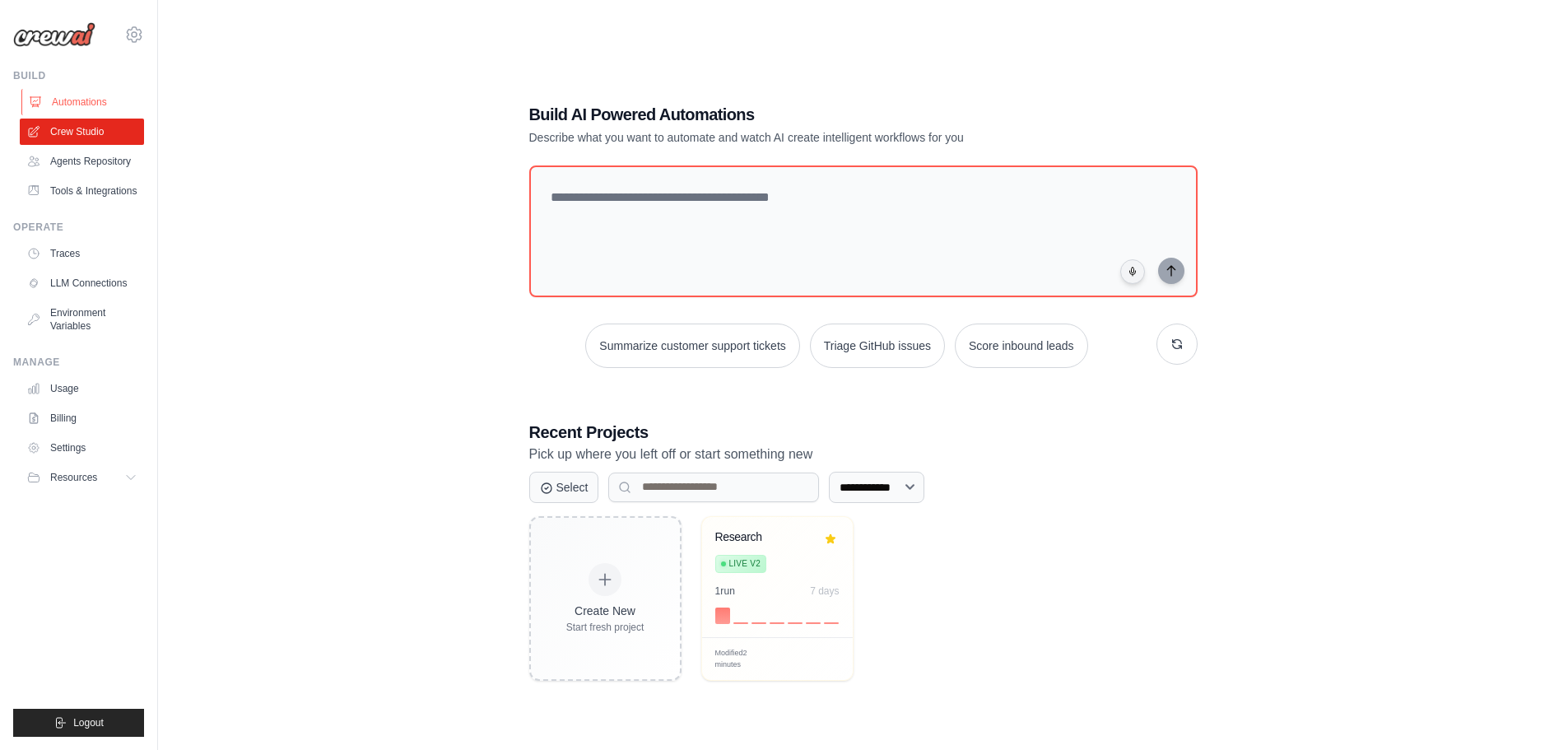
click at [81, 105] on link "Automations" at bounding box center [84, 102] width 124 height 27
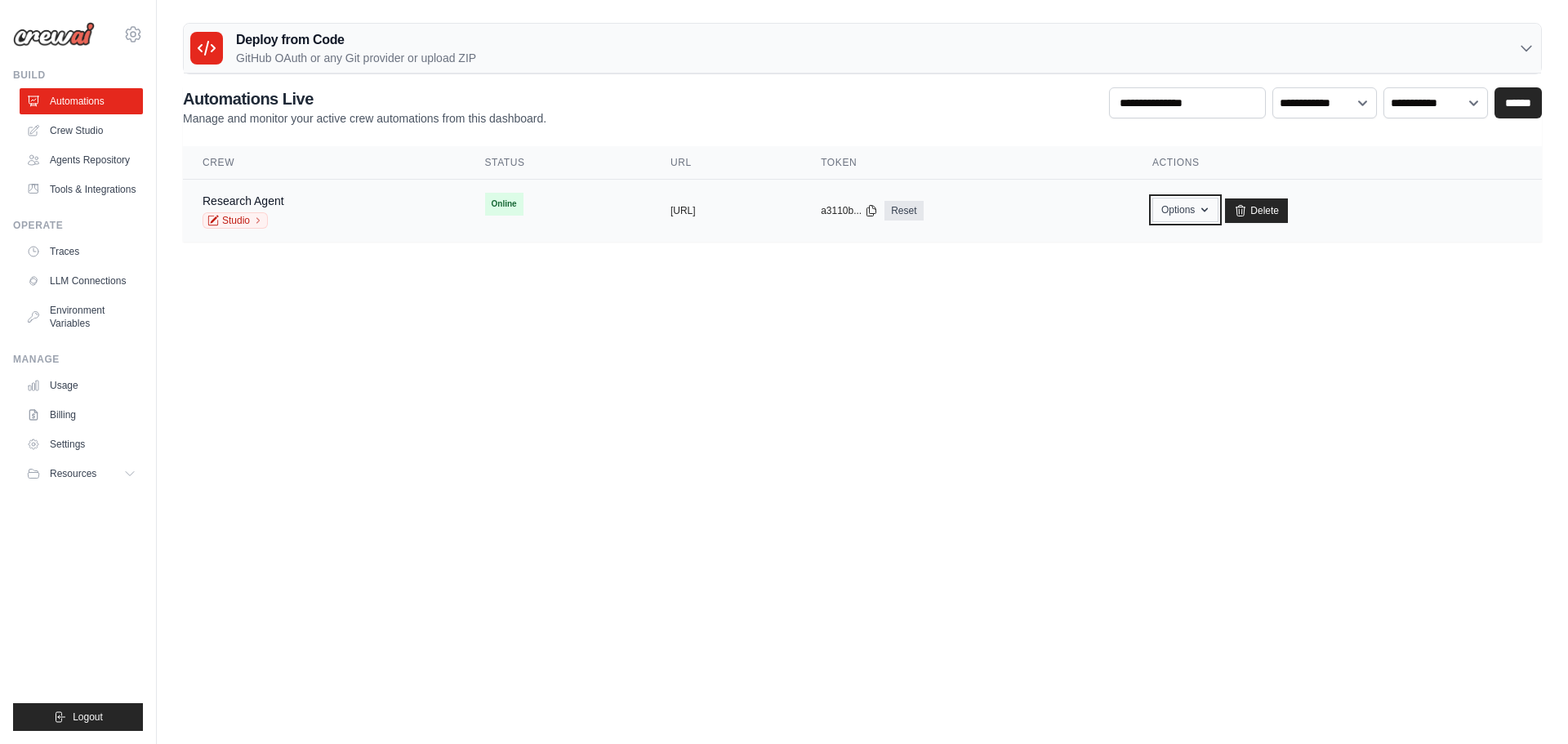
click at [1218, 213] on button "Options" at bounding box center [1185, 210] width 66 height 25
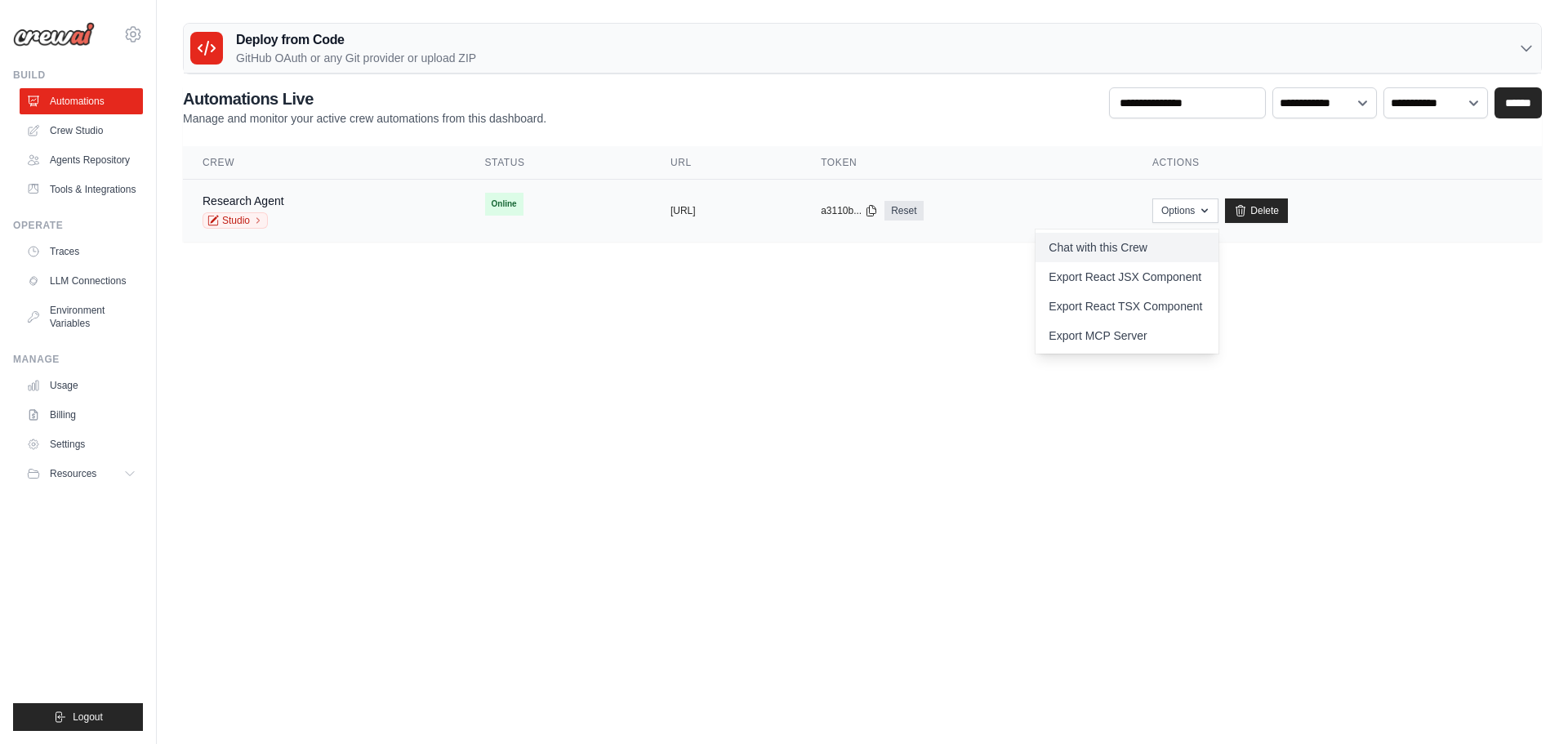
click at [1184, 243] on link "Chat with this Crew" at bounding box center [1127, 247] width 183 height 29
click at [435, 365] on body "jayarmand.ogayon@ie.gt.com Settings Build Automations" at bounding box center [784, 372] width 1568 height 744
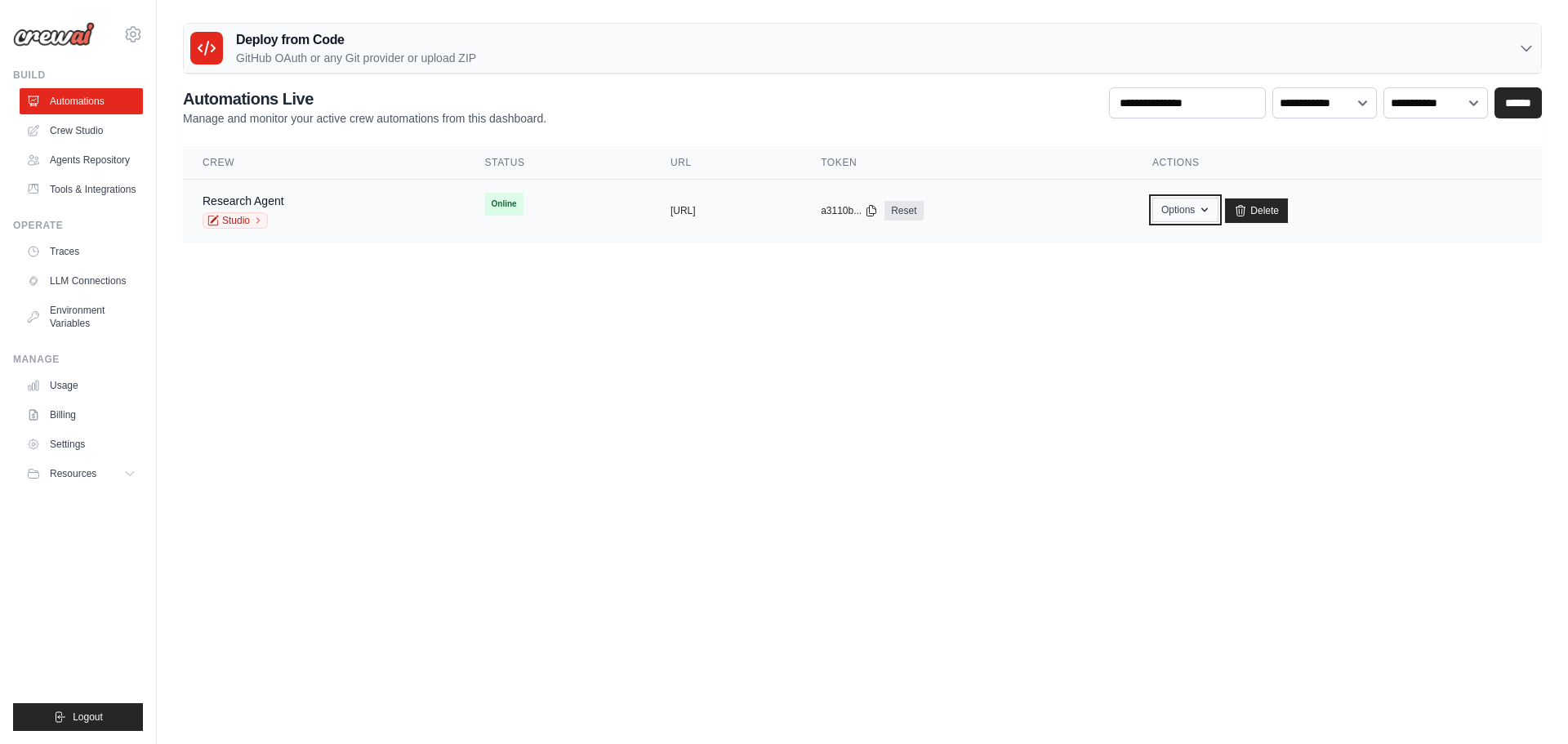
click at [1218, 205] on button "Options" at bounding box center [1185, 210] width 66 height 25
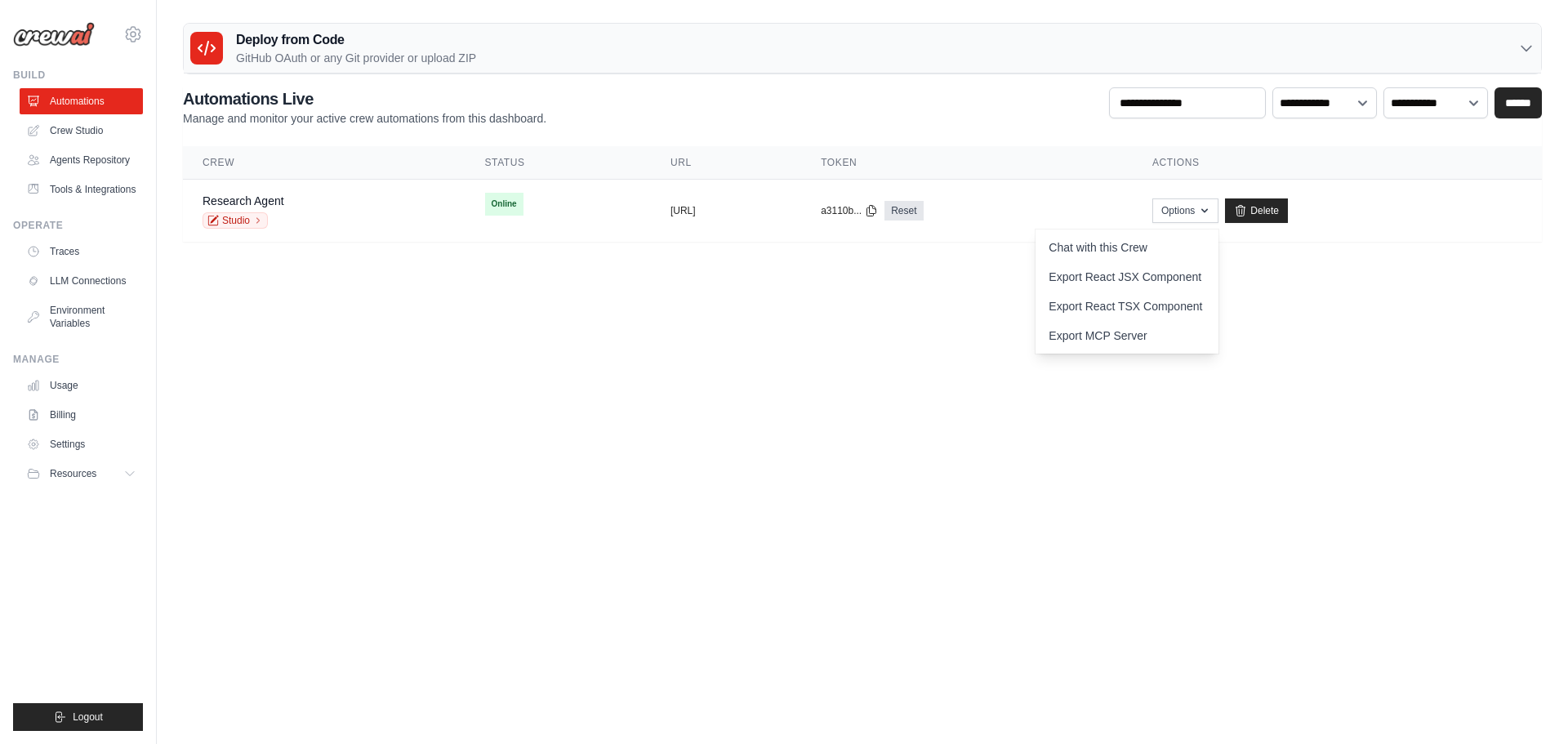
click at [766, 358] on body "jayarmand.ogayon@ie.gt.com Settings Build Automations" at bounding box center [784, 372] width 1568 height 744
click at [412, 208] on td "Research Agent Studio" at bounding box center [324, 211] width 282 height 63
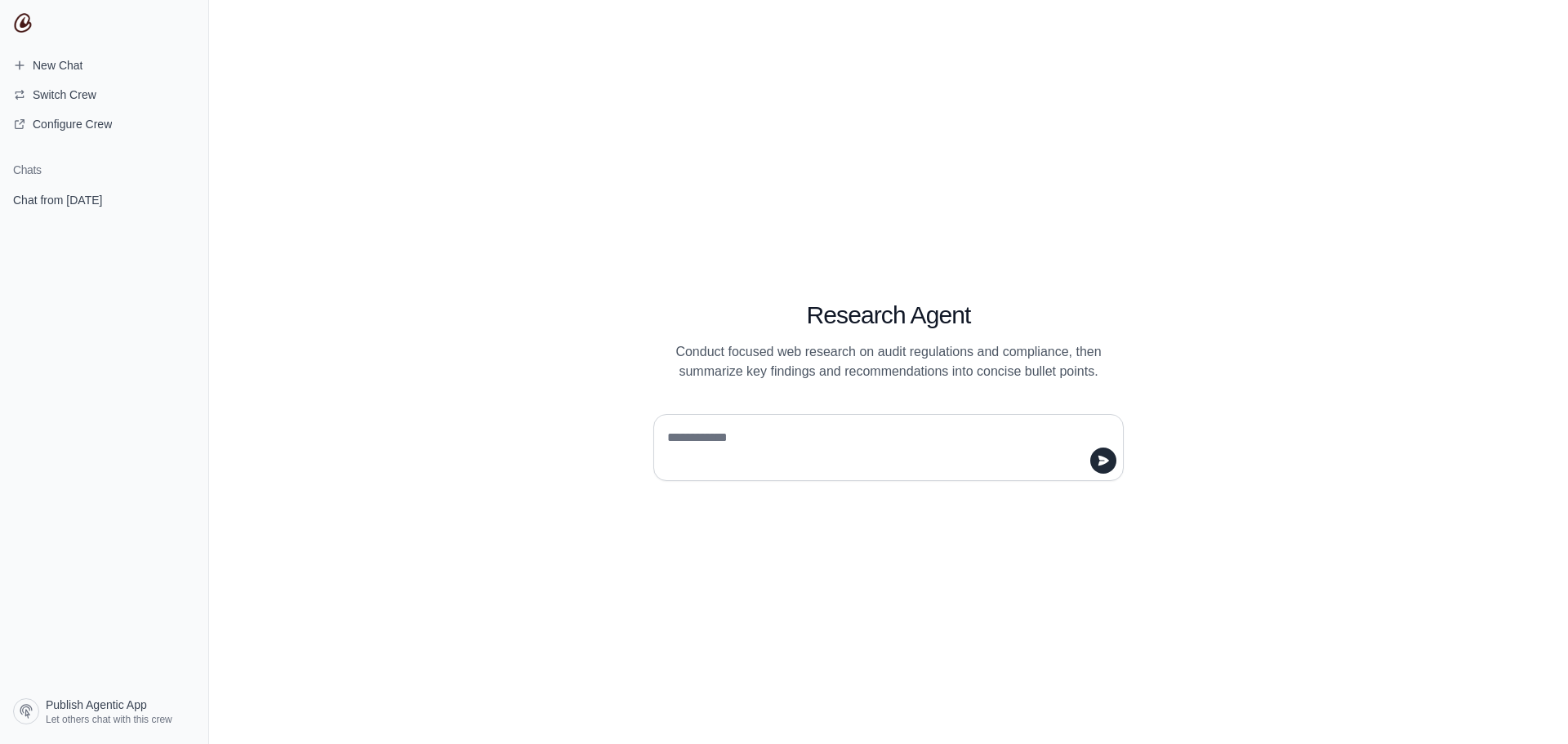
click at [784, 444] on textarea at bounding box center [884, 446] width 440 height 45
type textarea "**********"
drag, startPoint x: 806, startPoint y: 439, endPoint x: 662, endPoint y: 427, distance: 144.5
click at [662, 427] on div "**********" at bounding box center [889, 447] width 470 height 67
click at [760, 442] on textarea at bounding box center [884, 446] width 440 height 45
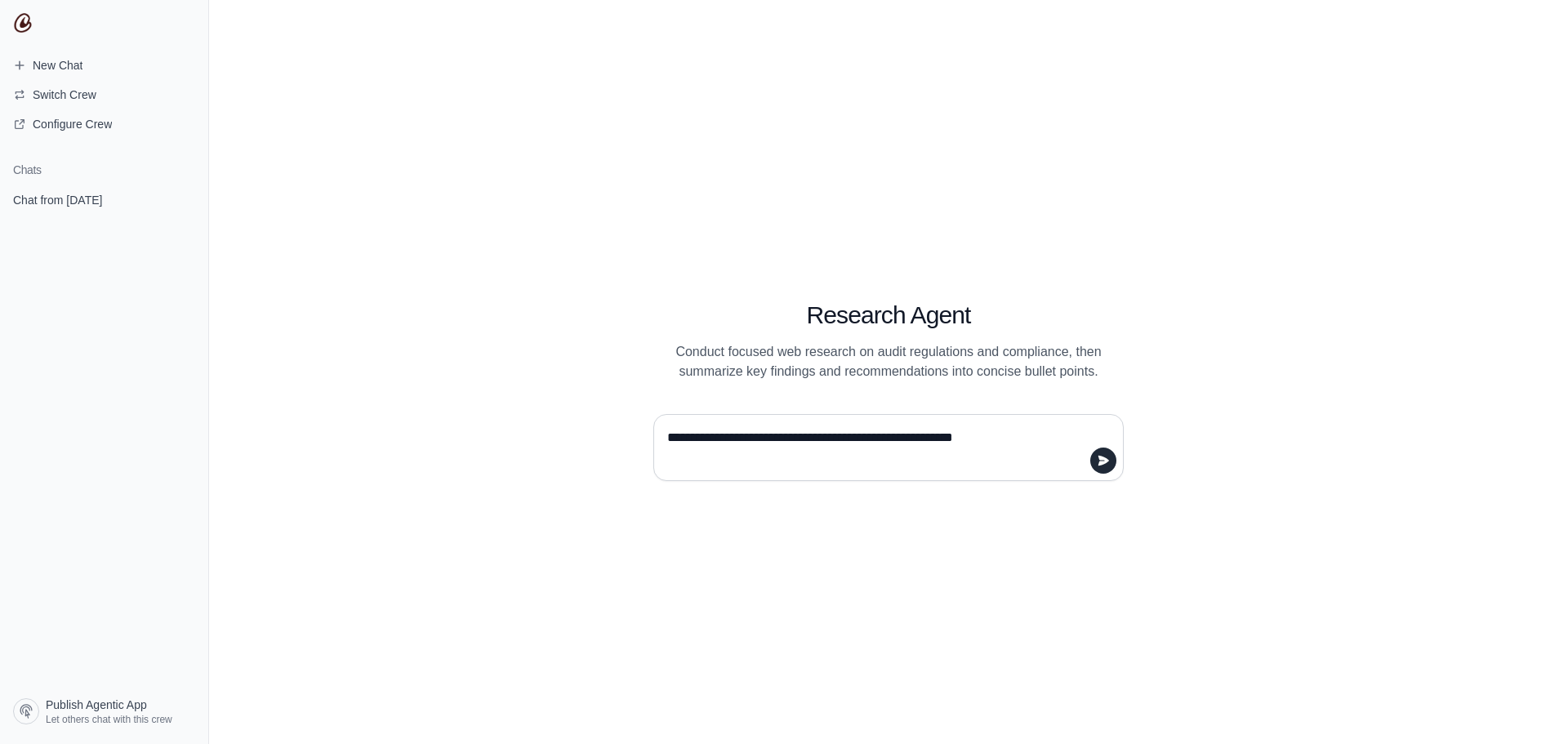
type textarea "**********"
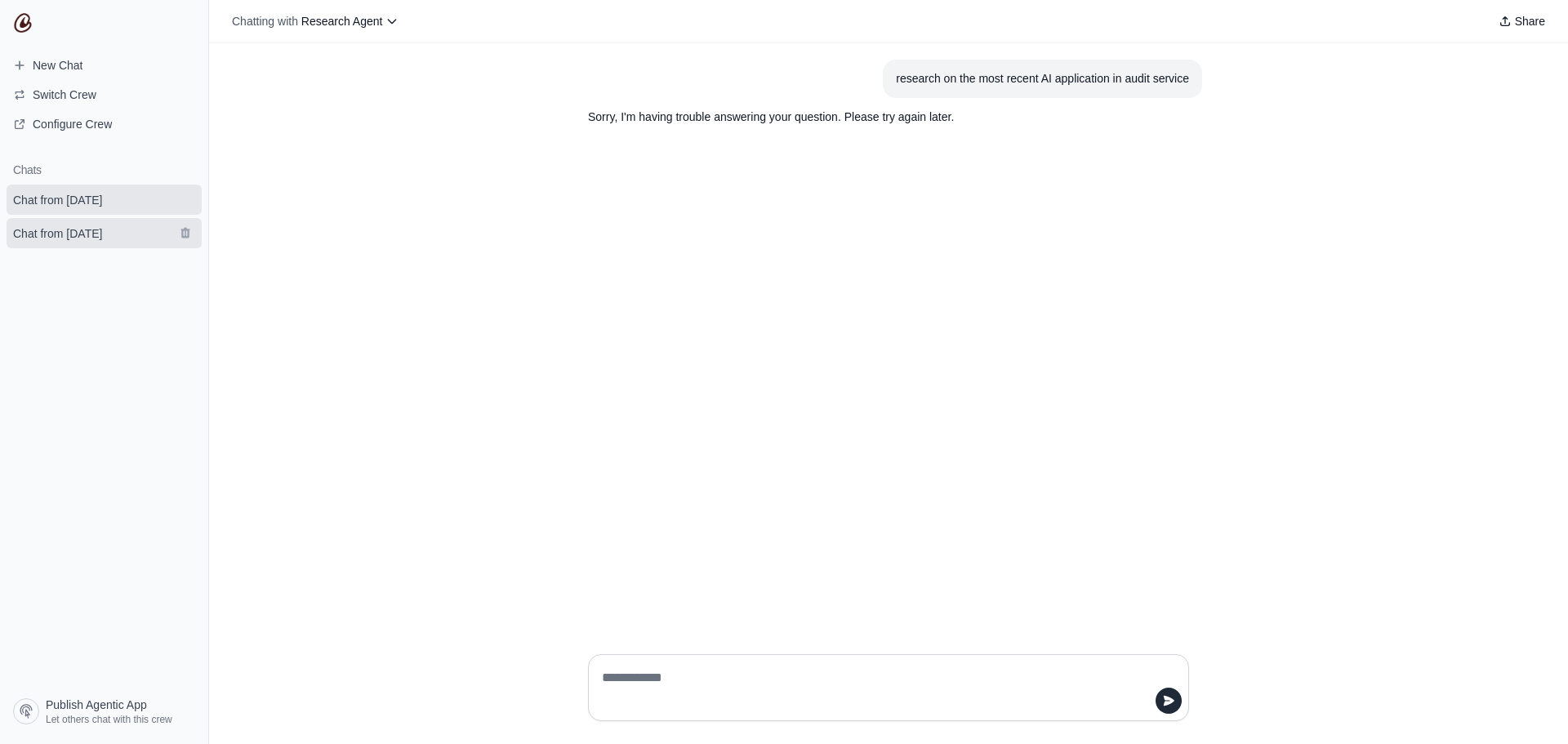
click at [146, 241] on link "Chat from [DATE]" at bounding box center [104, 233] width 195 height 30
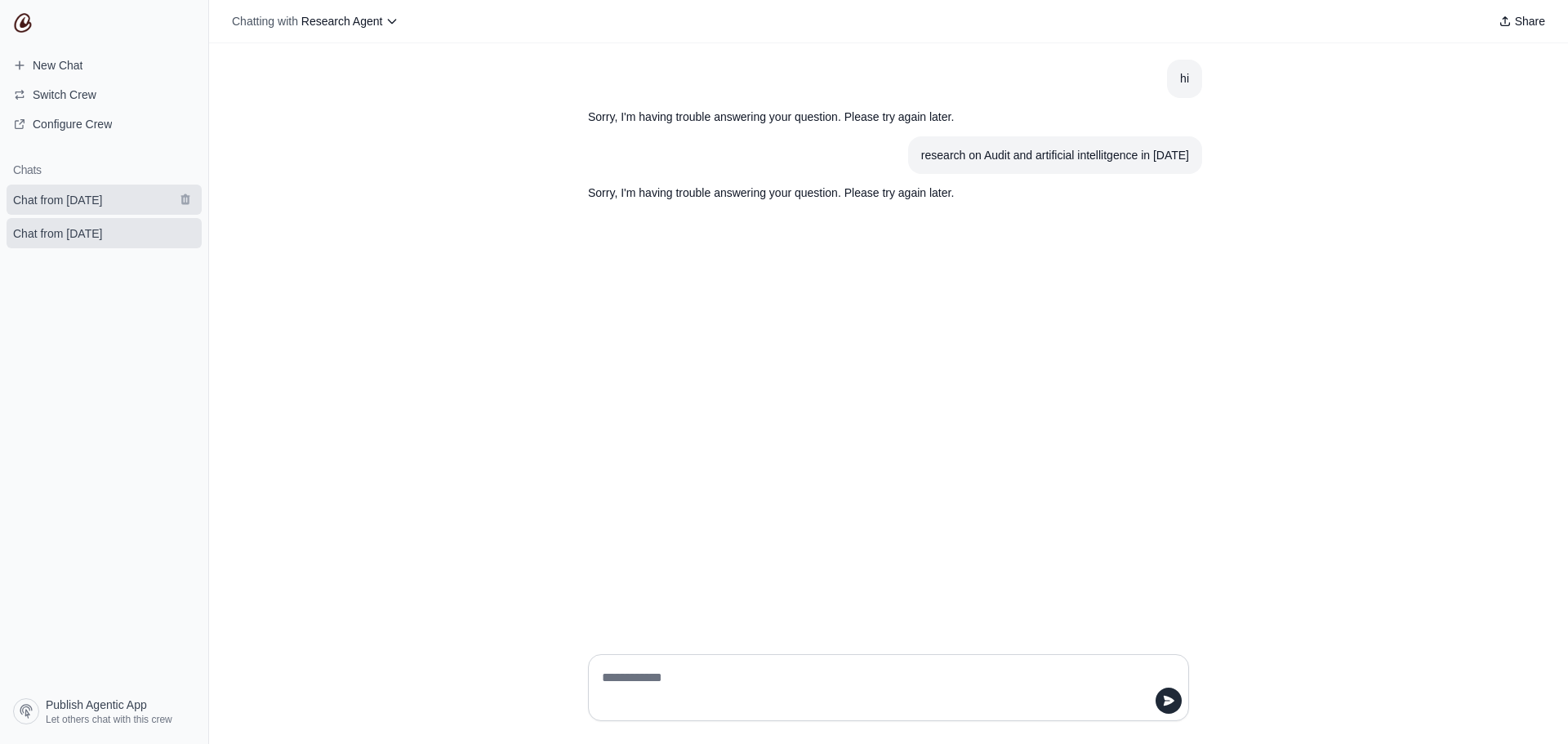
click at [93, 196] on span "Chat from October 6" at bounding box center [57, 199] width 89 height 16
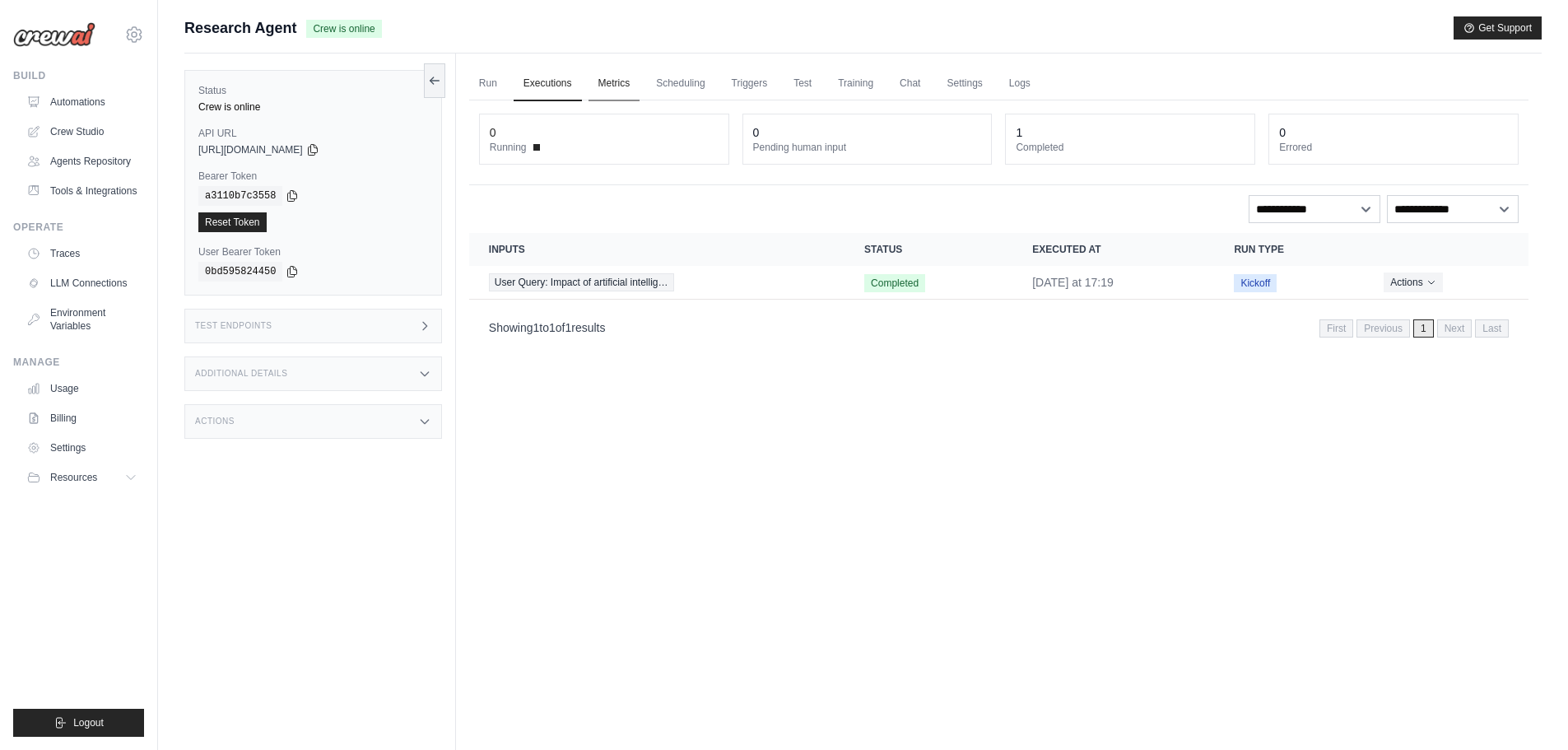
click at [618, 90] on link "Metrics" at bounding box center [615, 84] width 52 height 34
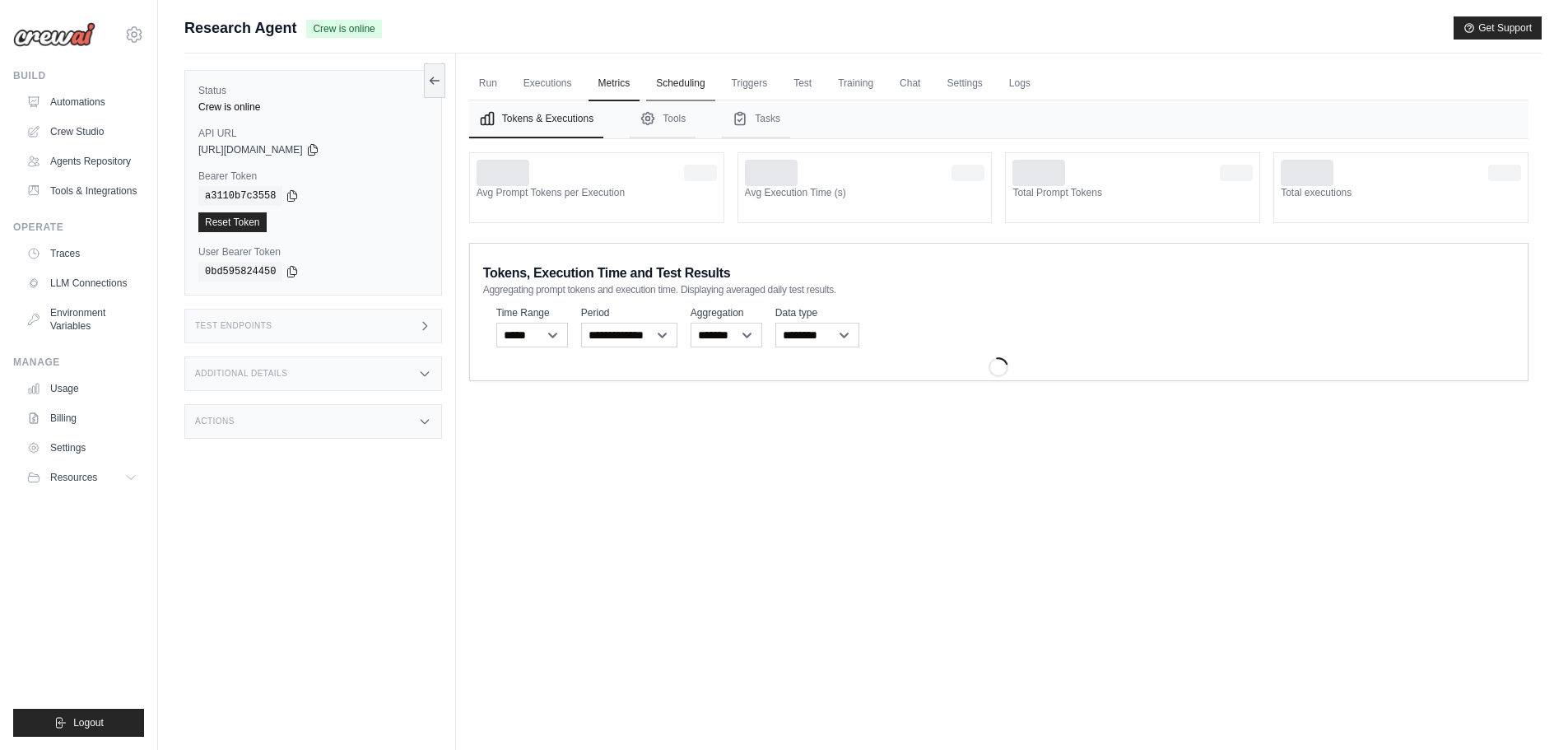
click at [686, 88] on link "Scheduling" at bounding box center [679, 84] width 68 height 34
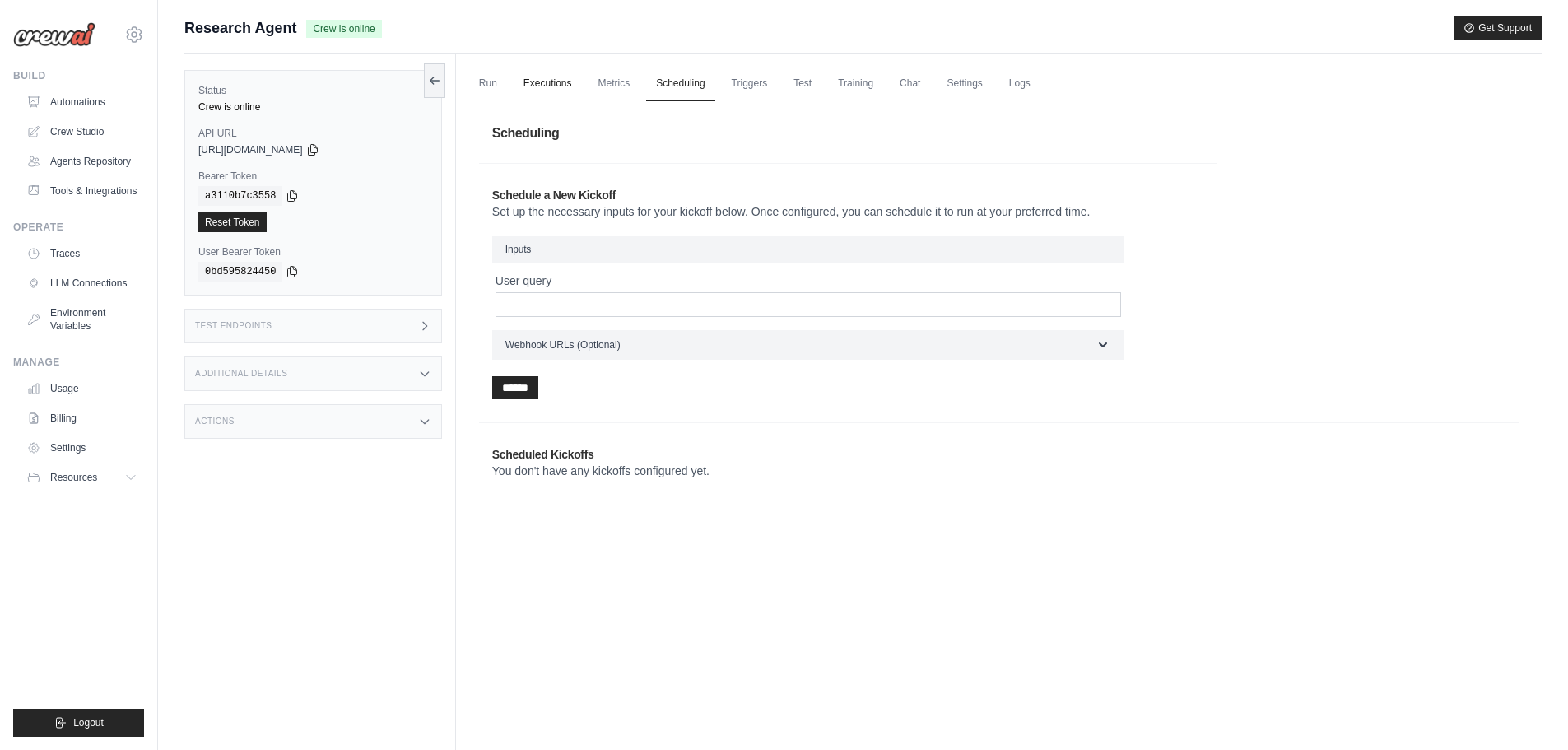
click at [537, 84] on link "Executions" at bounding box center [547, 84] width 68 height 34
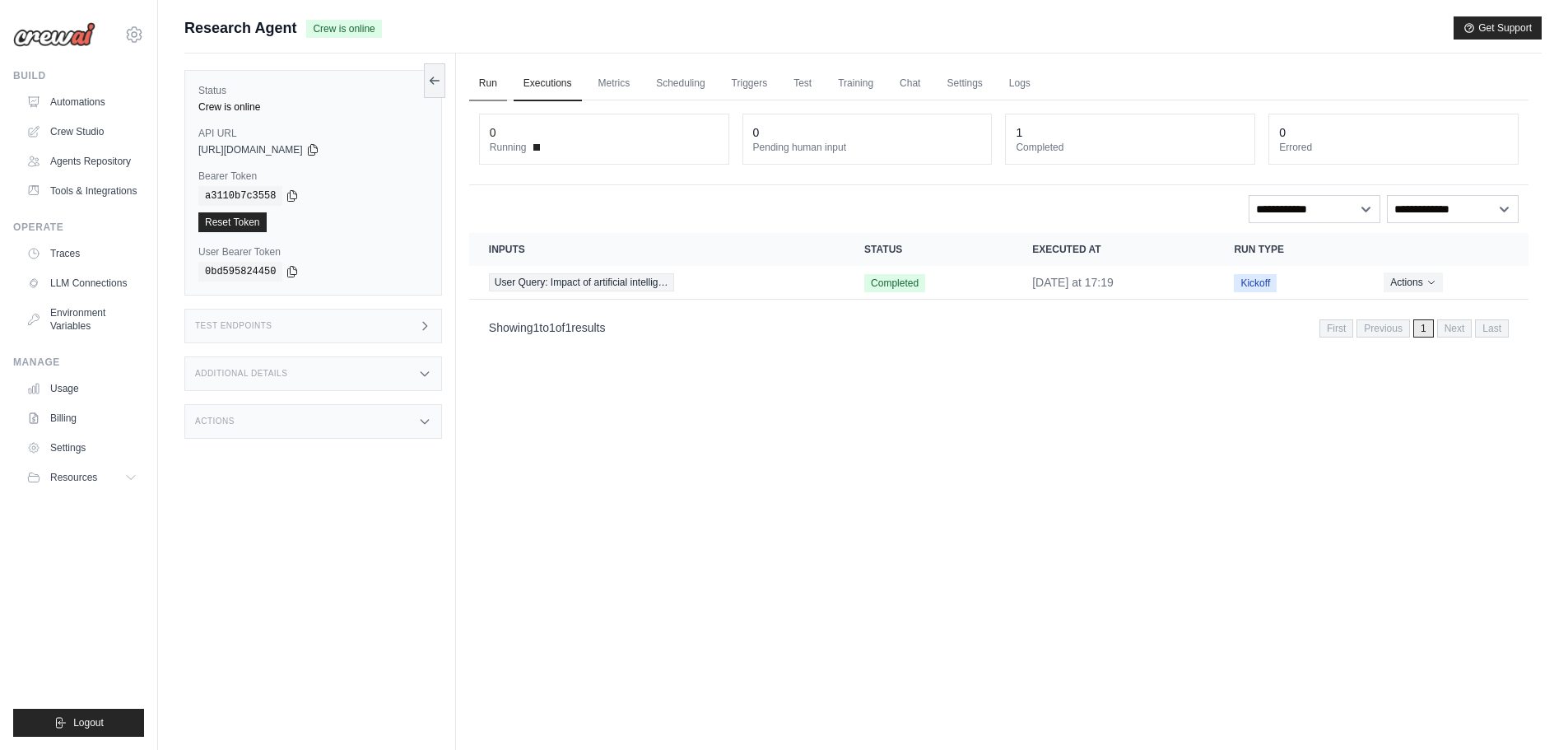
click at [484, 80] on link "Run" at bounding box center [488, 84] width 38 height 34
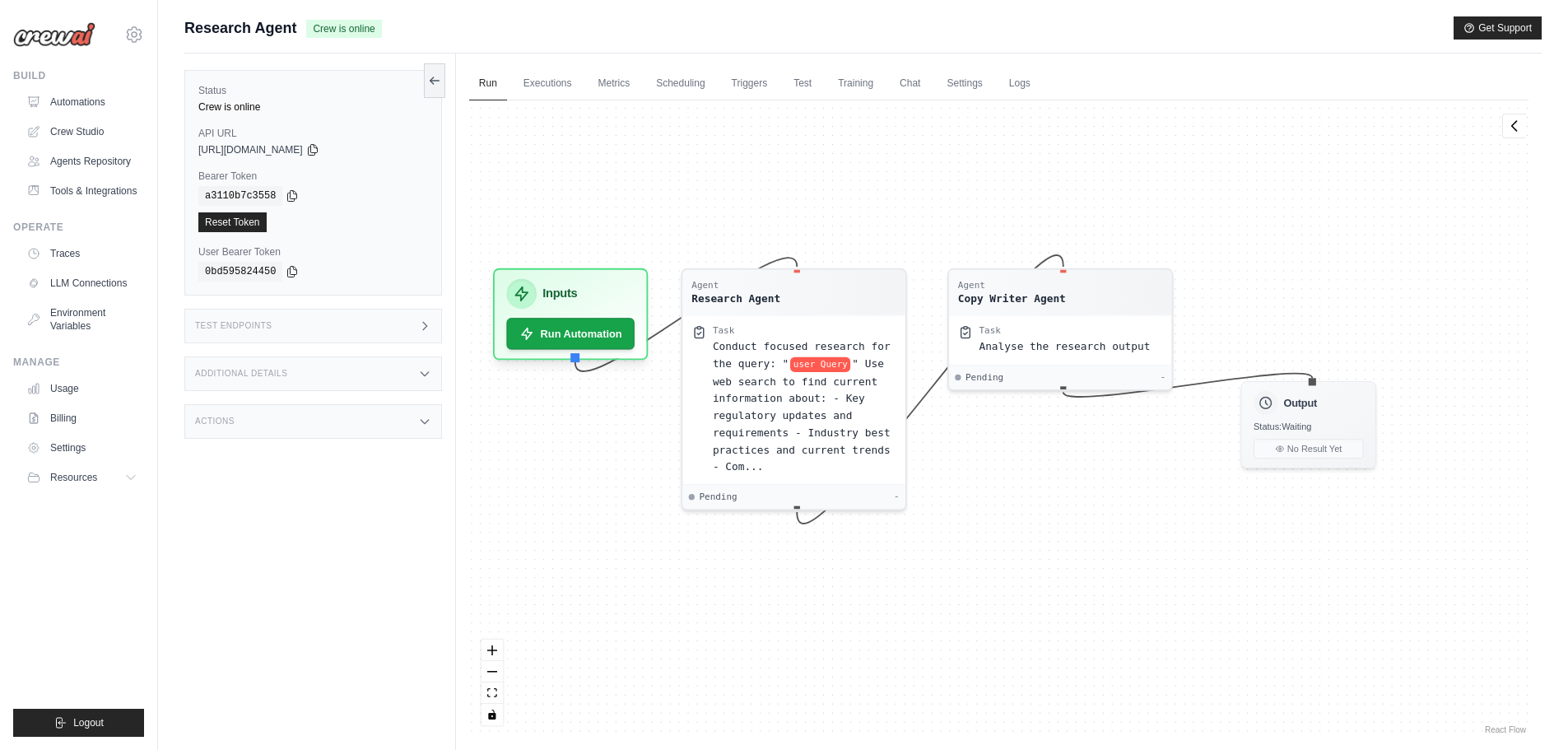
drag, startPoint x: 851, startPoint y: 218, endPoint x: 751, endPoint y: 180, distance: 107.0
click at [751, 180] on div "Agent Research Agent Task Conduct focused research for the query: " user Query …" at bounding box center [998, 418] width 1059 height 637
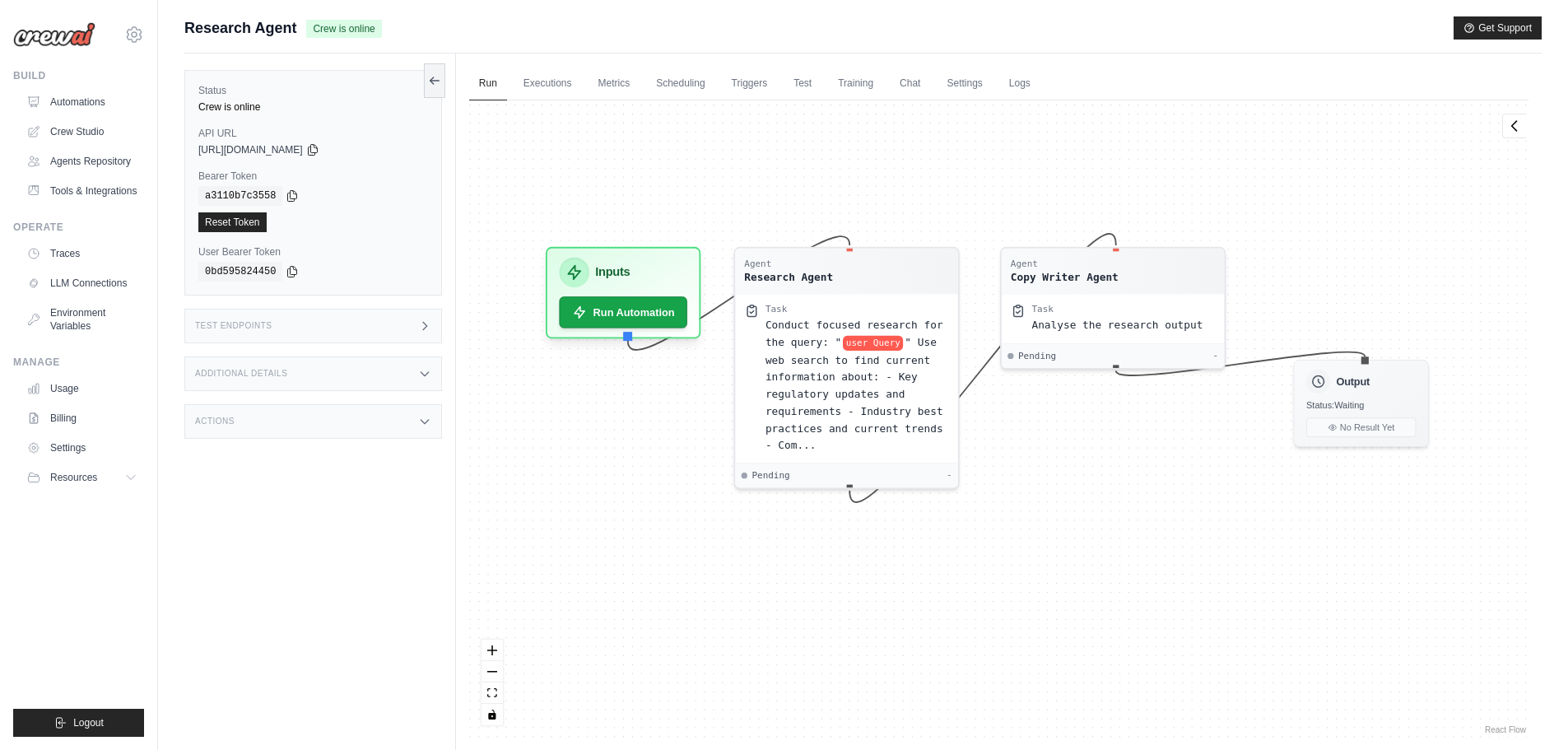
drag, startPoint x: 683, startPoint y: 145, endPoint x: 772, endPoint y: 132, distance: 89.9
click at [772, 132] on div "Agent Research Agent Task Conduct focused research for the query: " user Query …" at bounding box center [998, 418] width 1059 height 637
click at [648, 314] on button "Run Automation" at bounding box center [622, 306] width 134 height 33
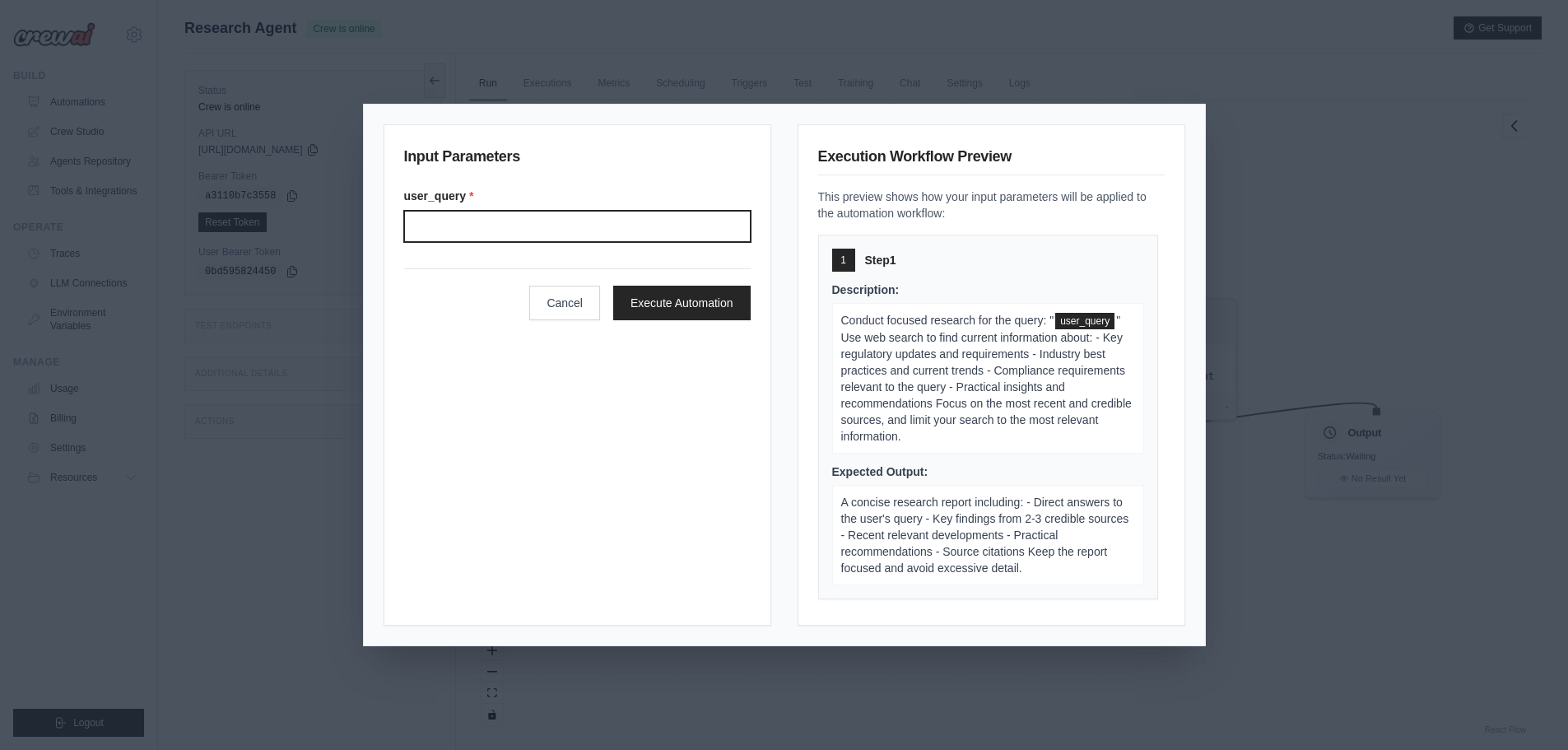
click at [627, 234] on input "User query" at bounding box center [578, 226] width 347 height 31
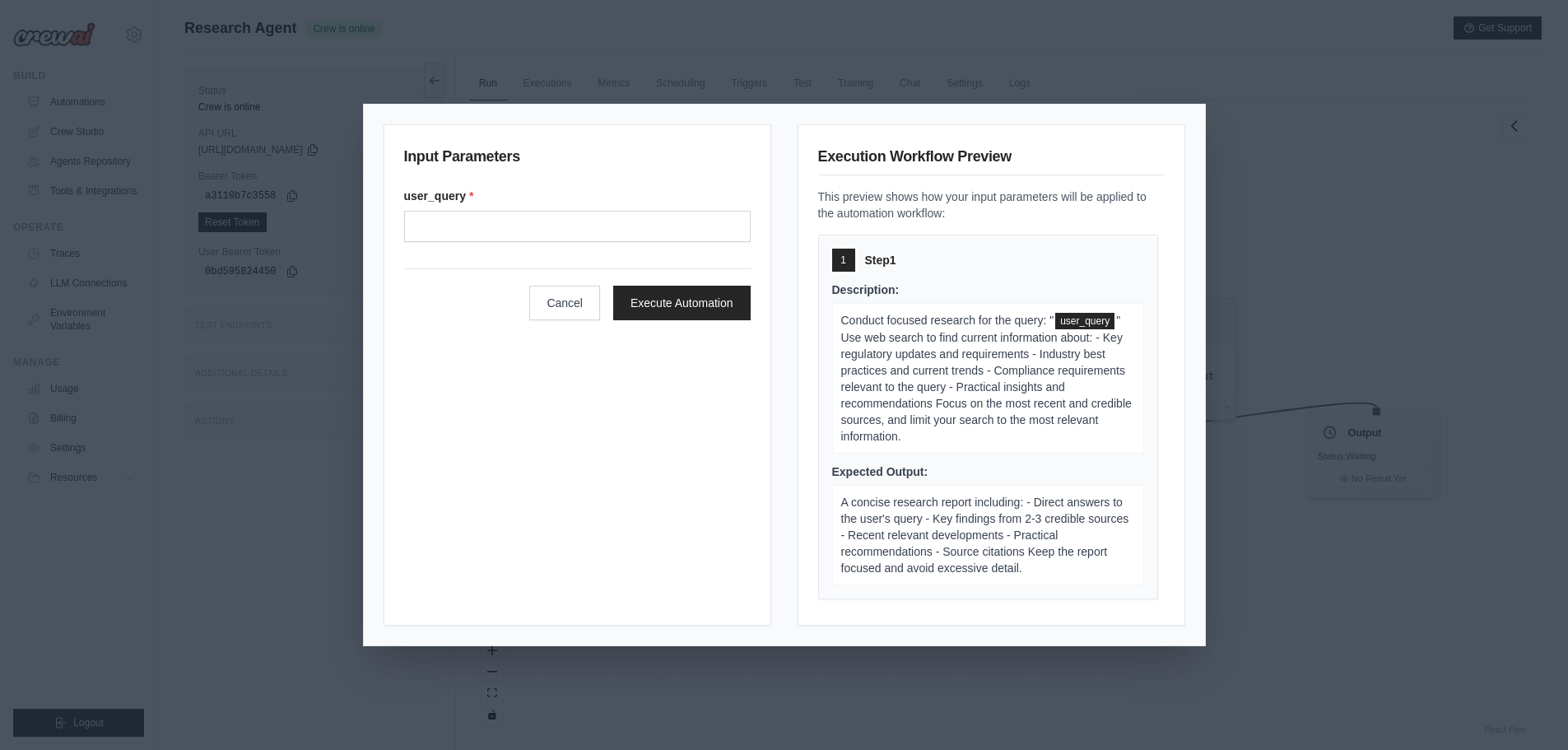
click at [626, 78] on div "Input Parameters user_query * Cancel Execute Automation Execution Workflow Prev…" at bounding box center [784, 375] width 1568 height 750
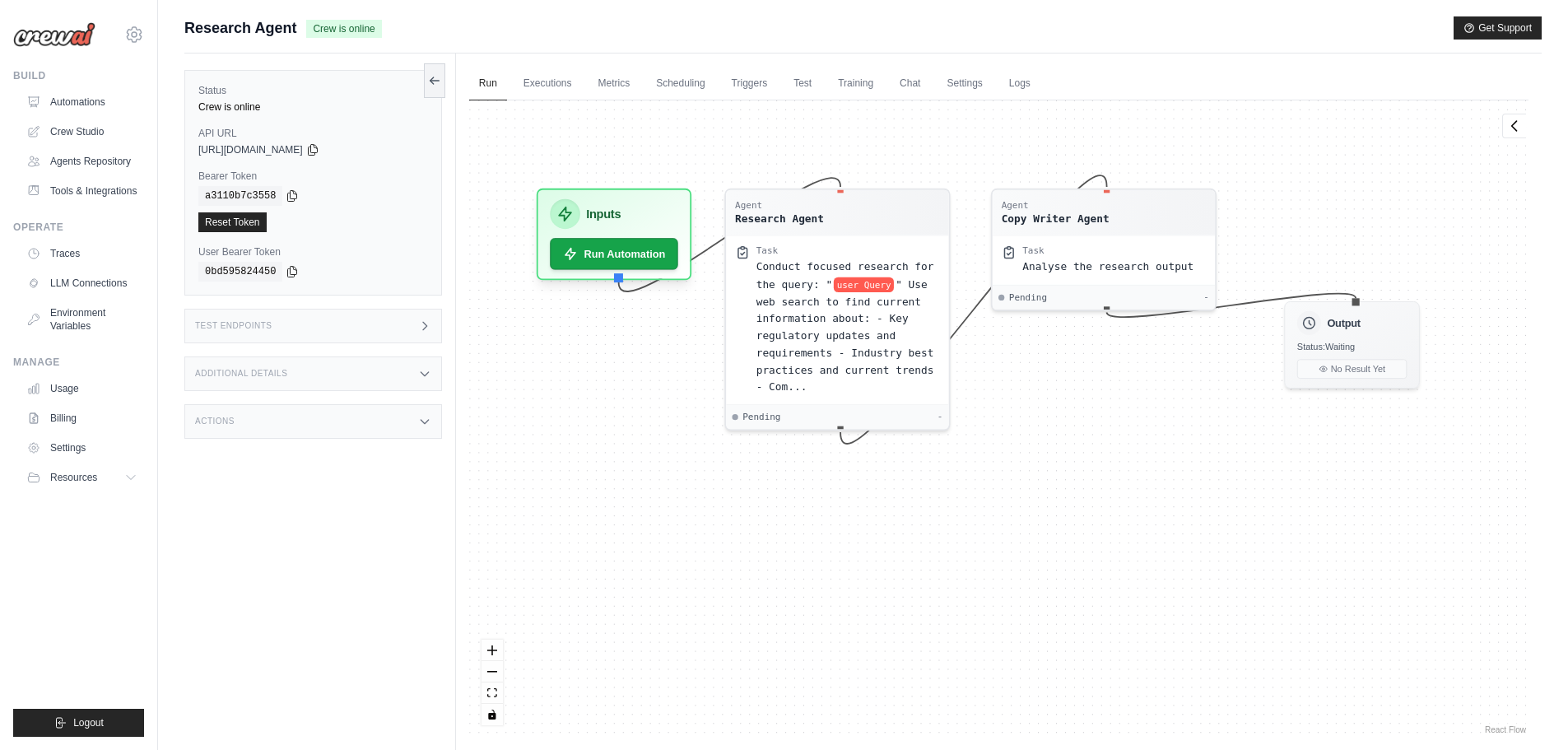
drag, startPoint x: 1075, startPoint y: 492, endPoint x: 1078, endPoint y: 409, distance: 83.1
click at [1073, 396] on div "Agent Research Agent Task Conduct focused research for the query: " user Query …" at bounding box center [998, 418] width 1059 height 637
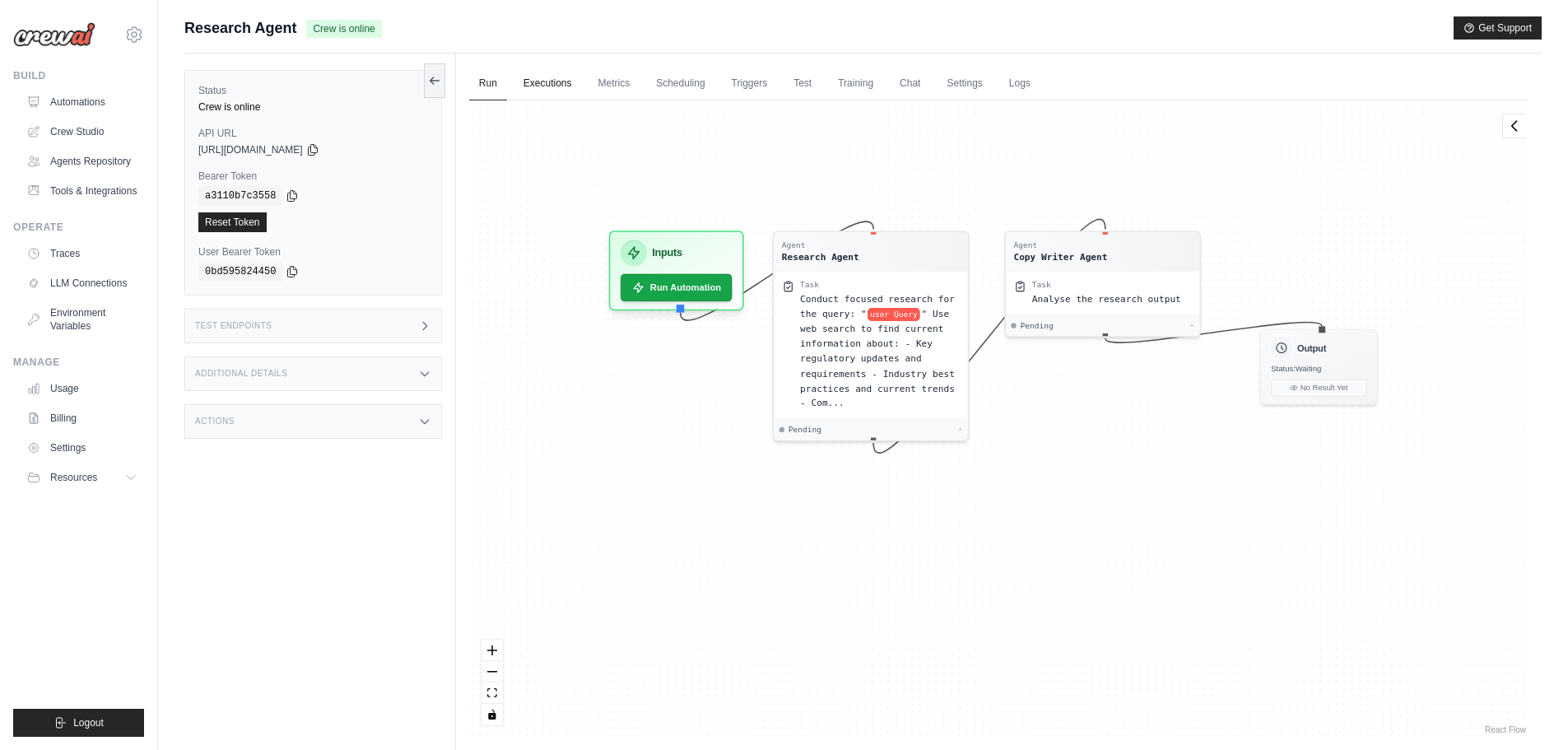
click at [569, 87] on link "Executions" at bounding box center [547, 84] width 68 height 34
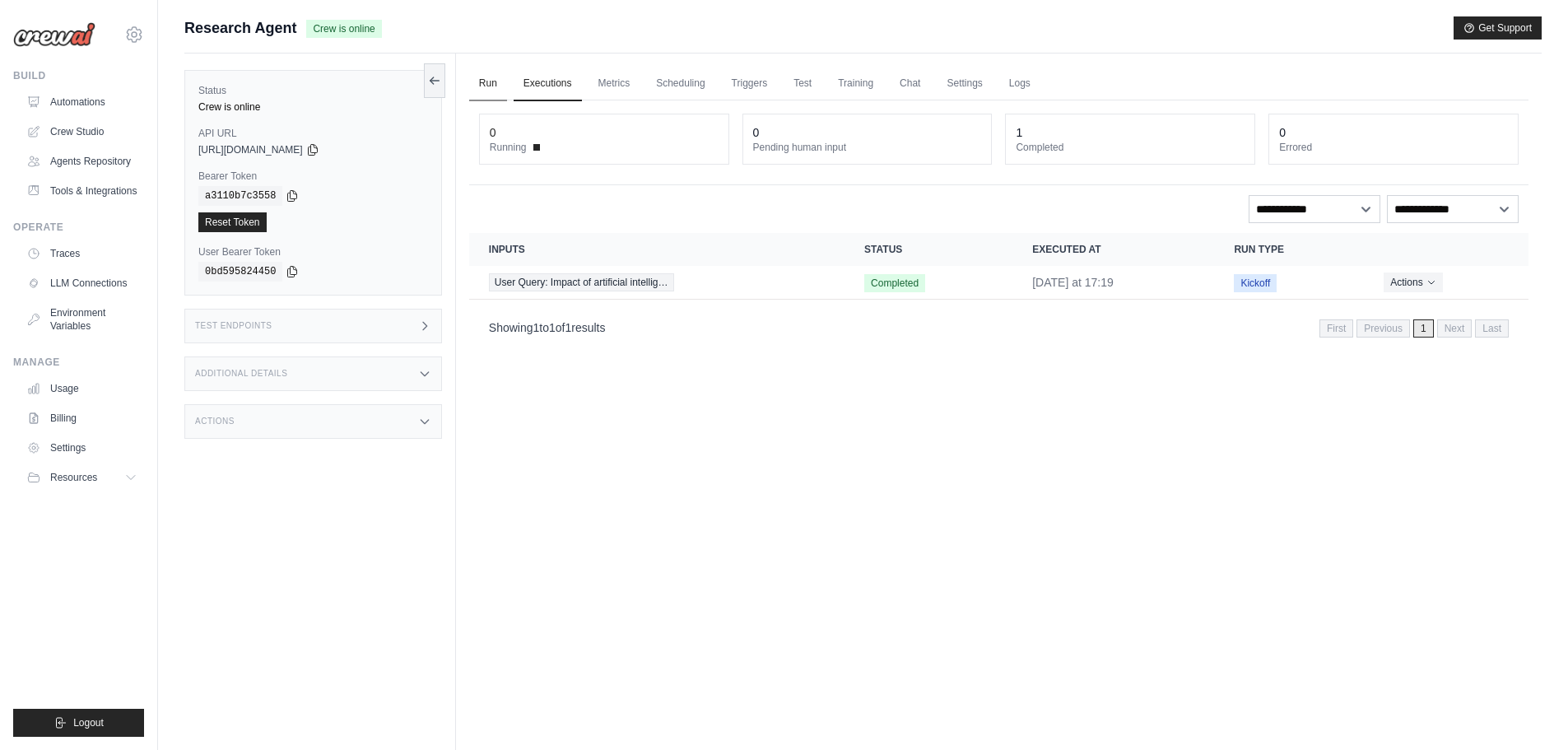
click at [495, 82] on link "Run" at bounding box center [488, 84] width 38 height 34
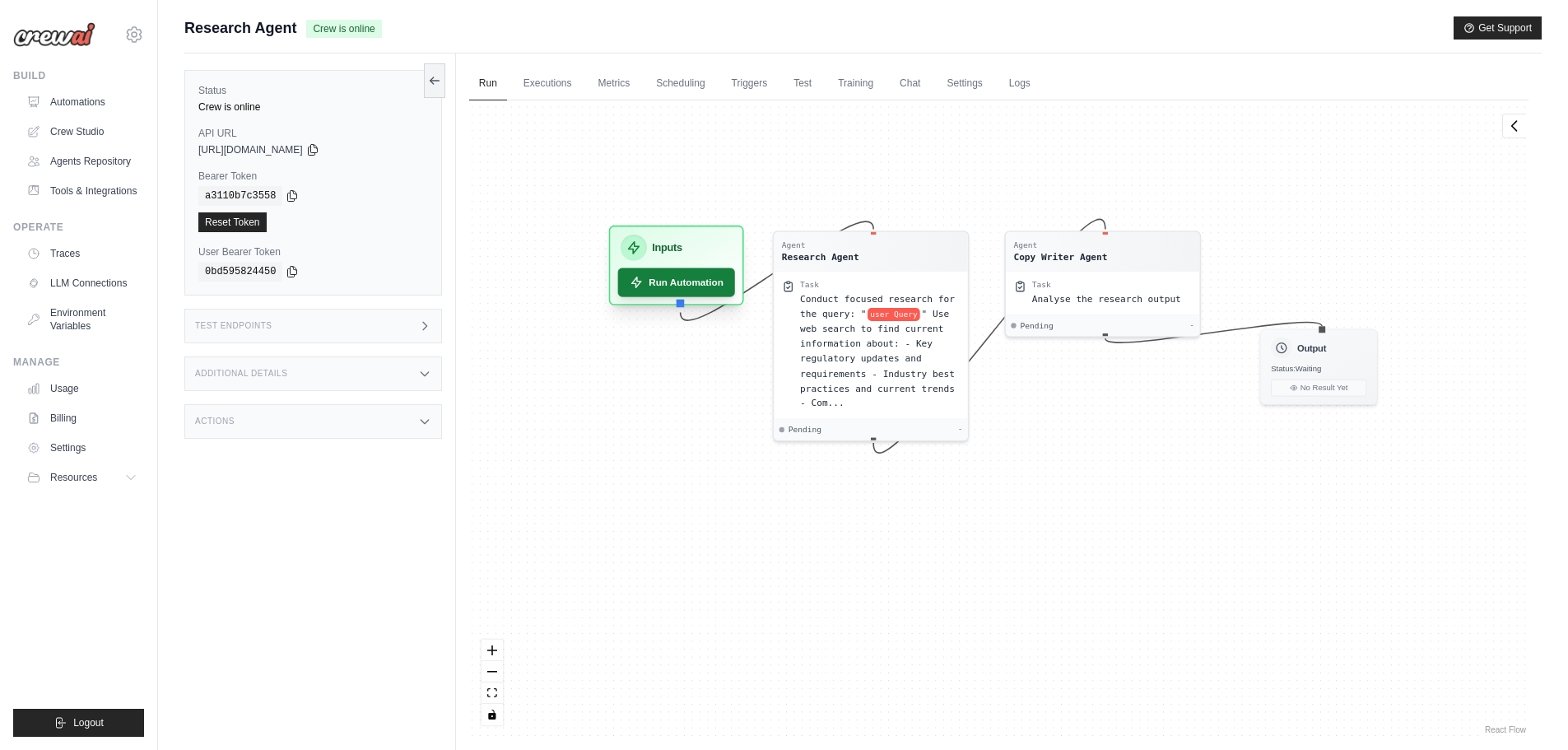
click at [661, 296] on button "Run Automation" at bounding box center [676, 281] width 117 height 28
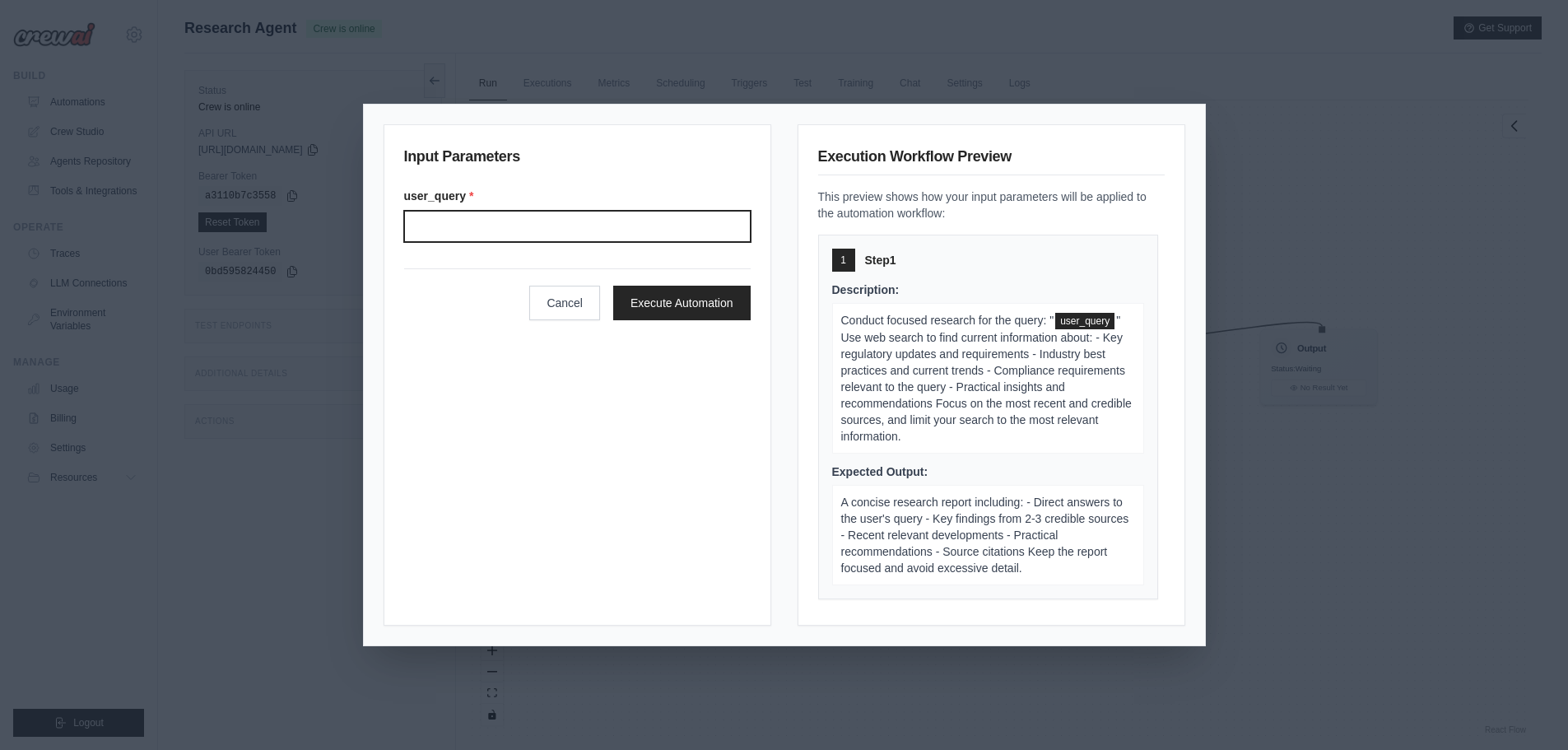
click at [570, 237] on input "User query" at bounding box center [578, 226] width 347 height 31
type input "**********"
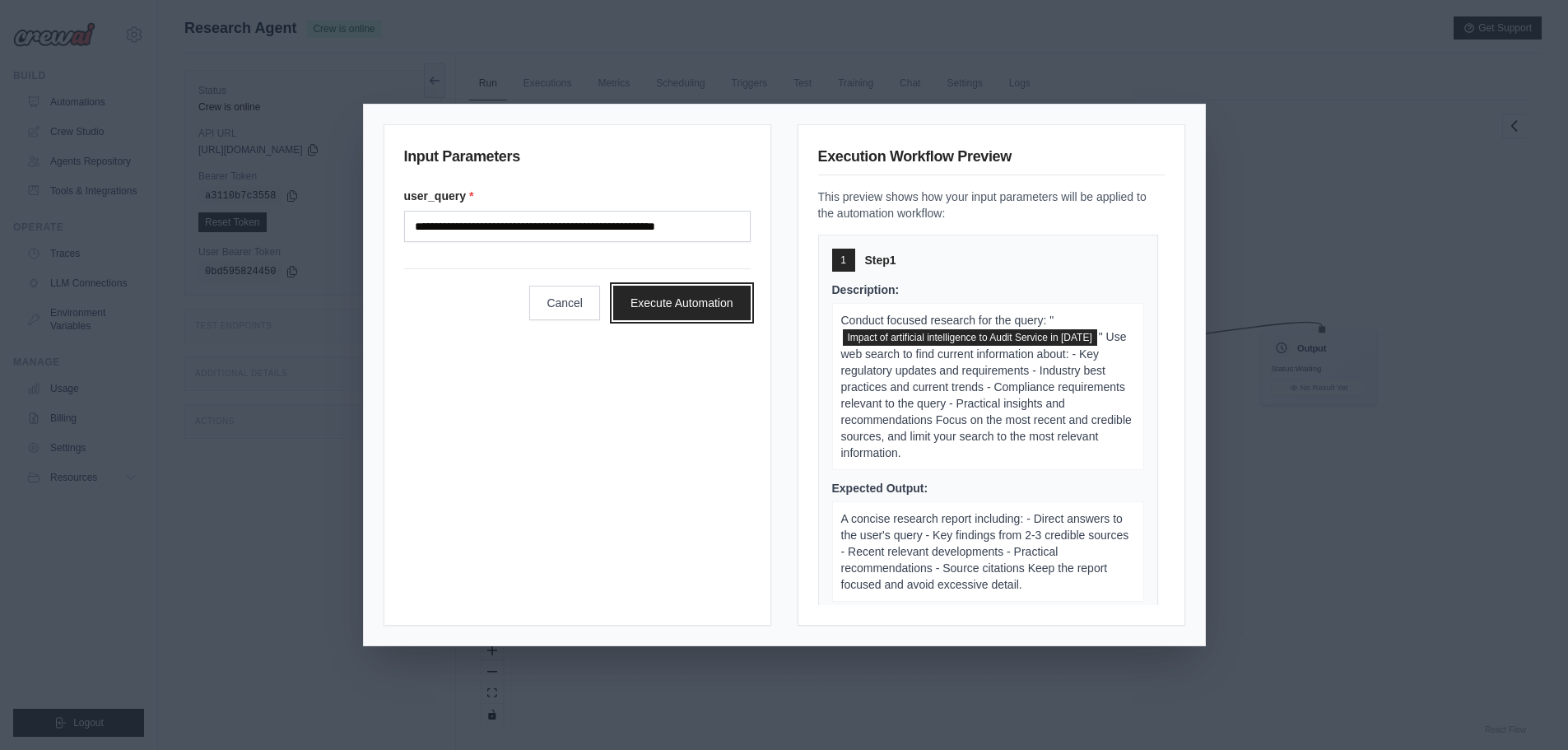
click at [657, 299] on button "Execute Automation" at bounding box center [681, 303] width 137 height 34
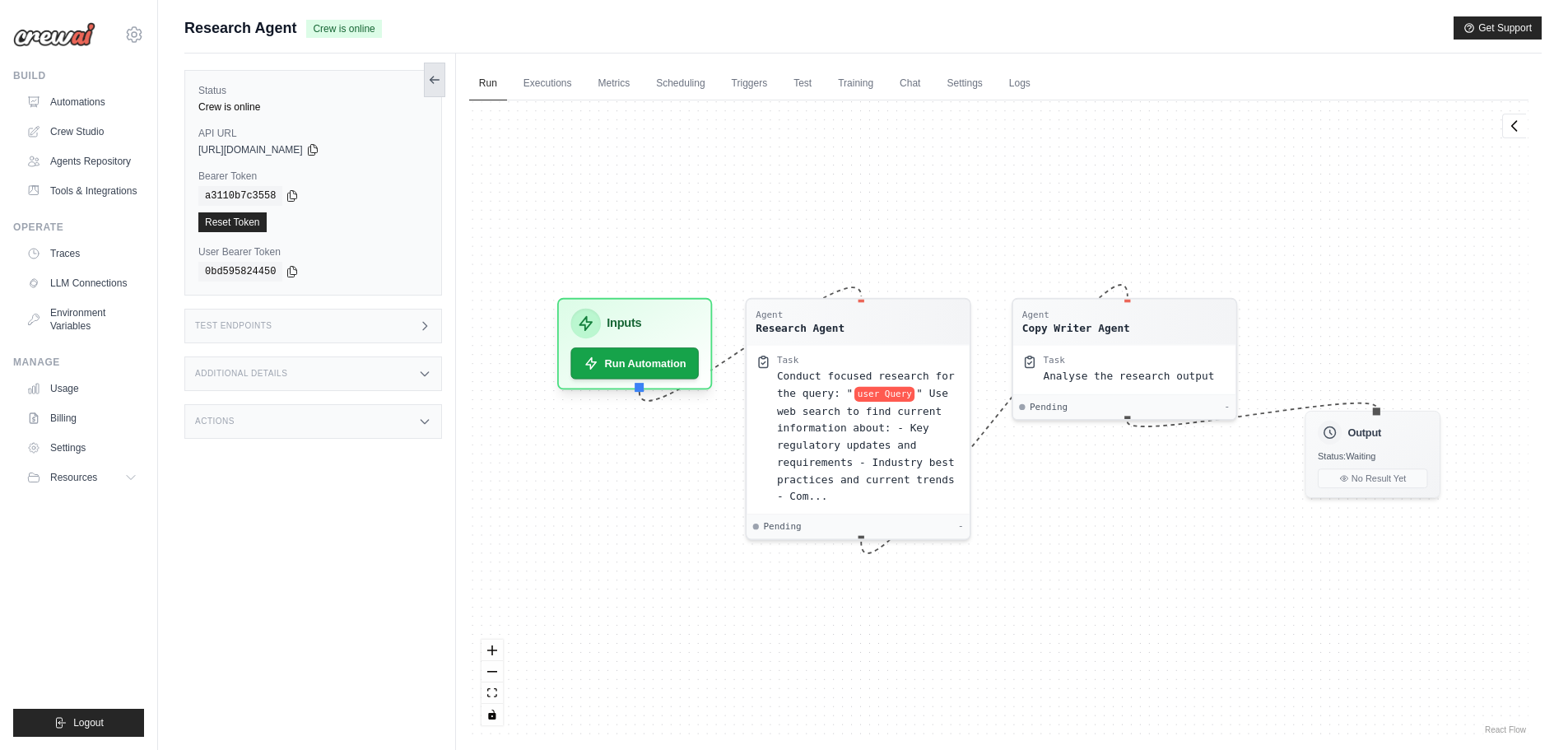
click at [432, 72] on button at bounding box center [434, 80] width 22 height 34
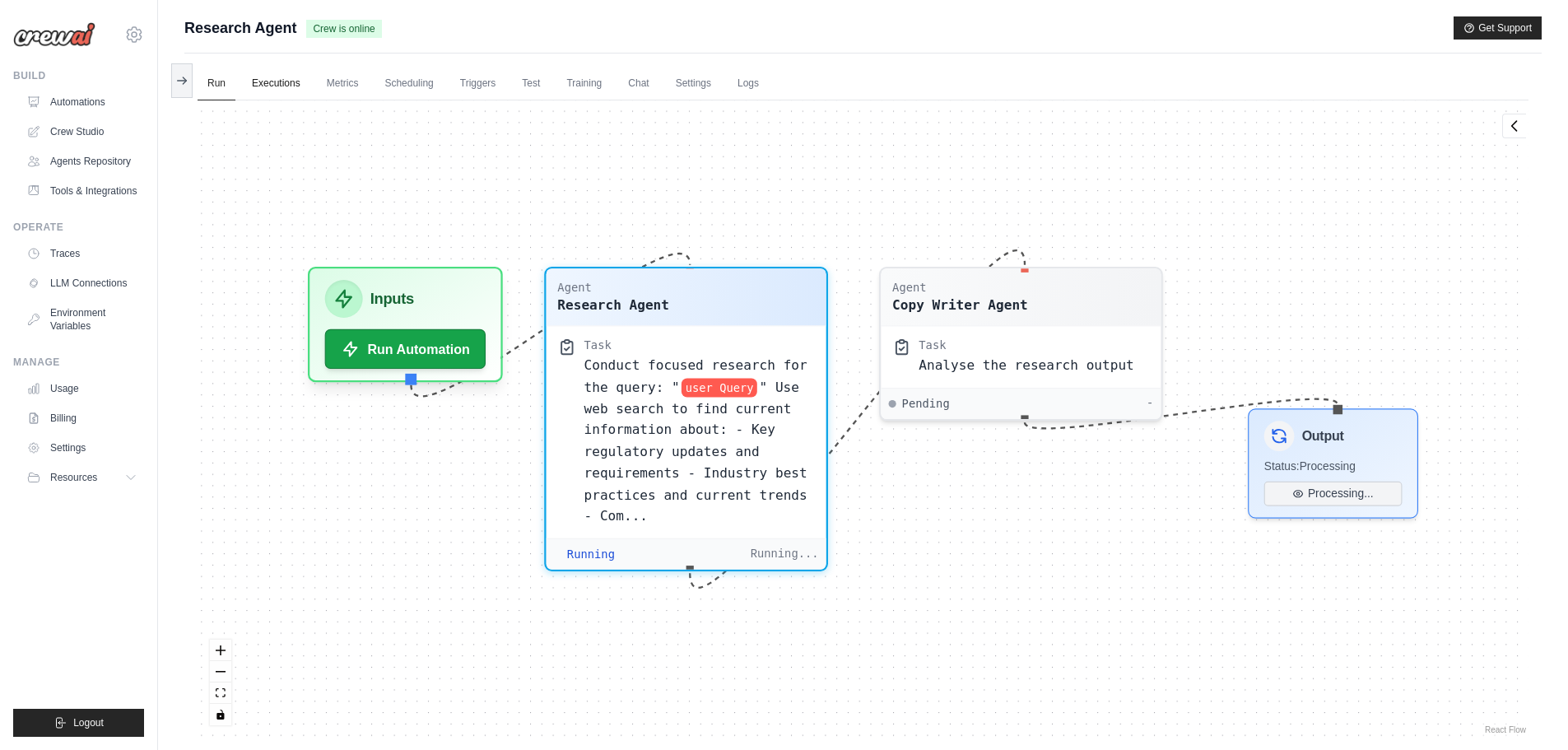
click at [279, 74] on link "Executions" at bounding box center [276, 84] width 68 height 34
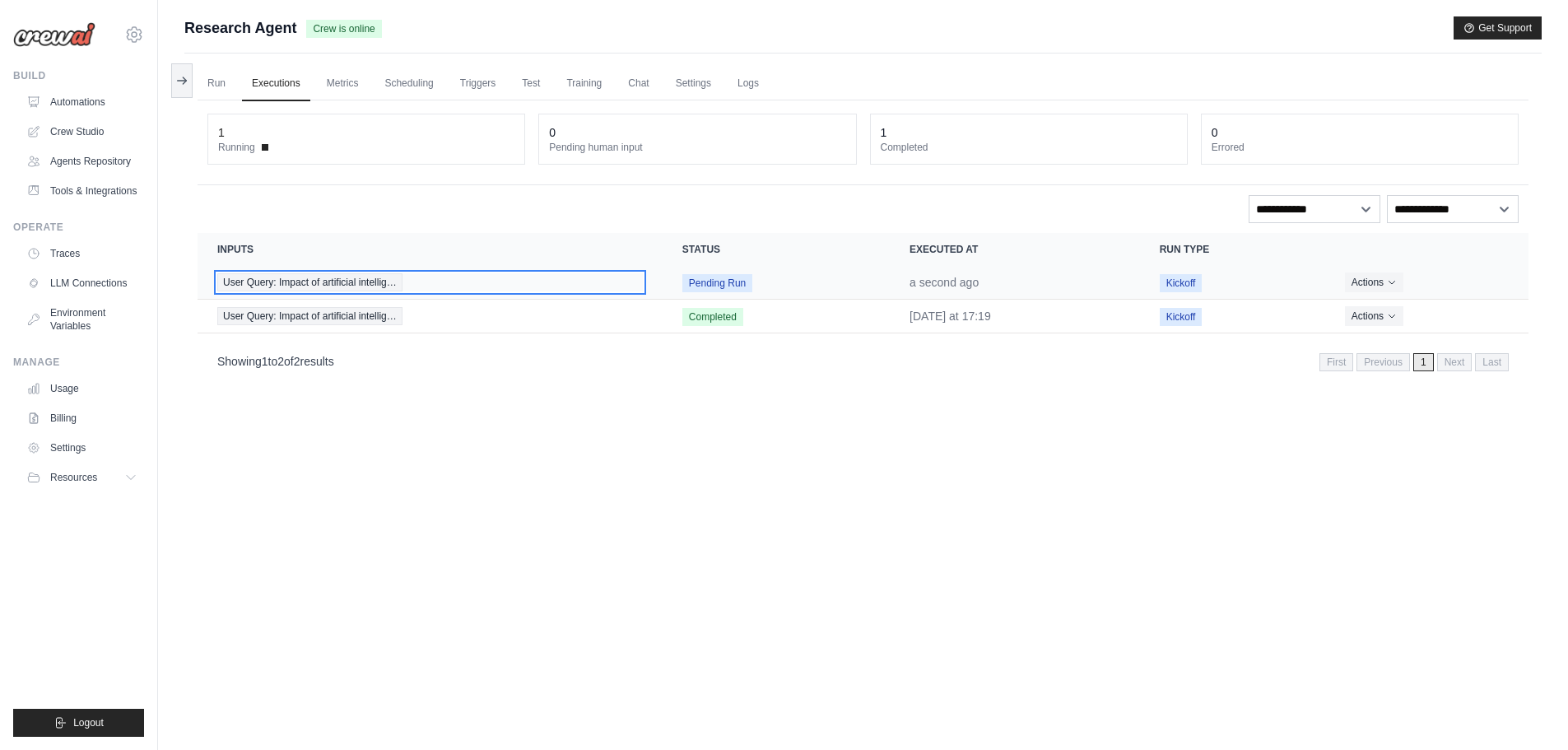
click at [609, 281] on div "User Query: Impact of artificial intellig…" at bounding box center [430, 282] width 426 height 18
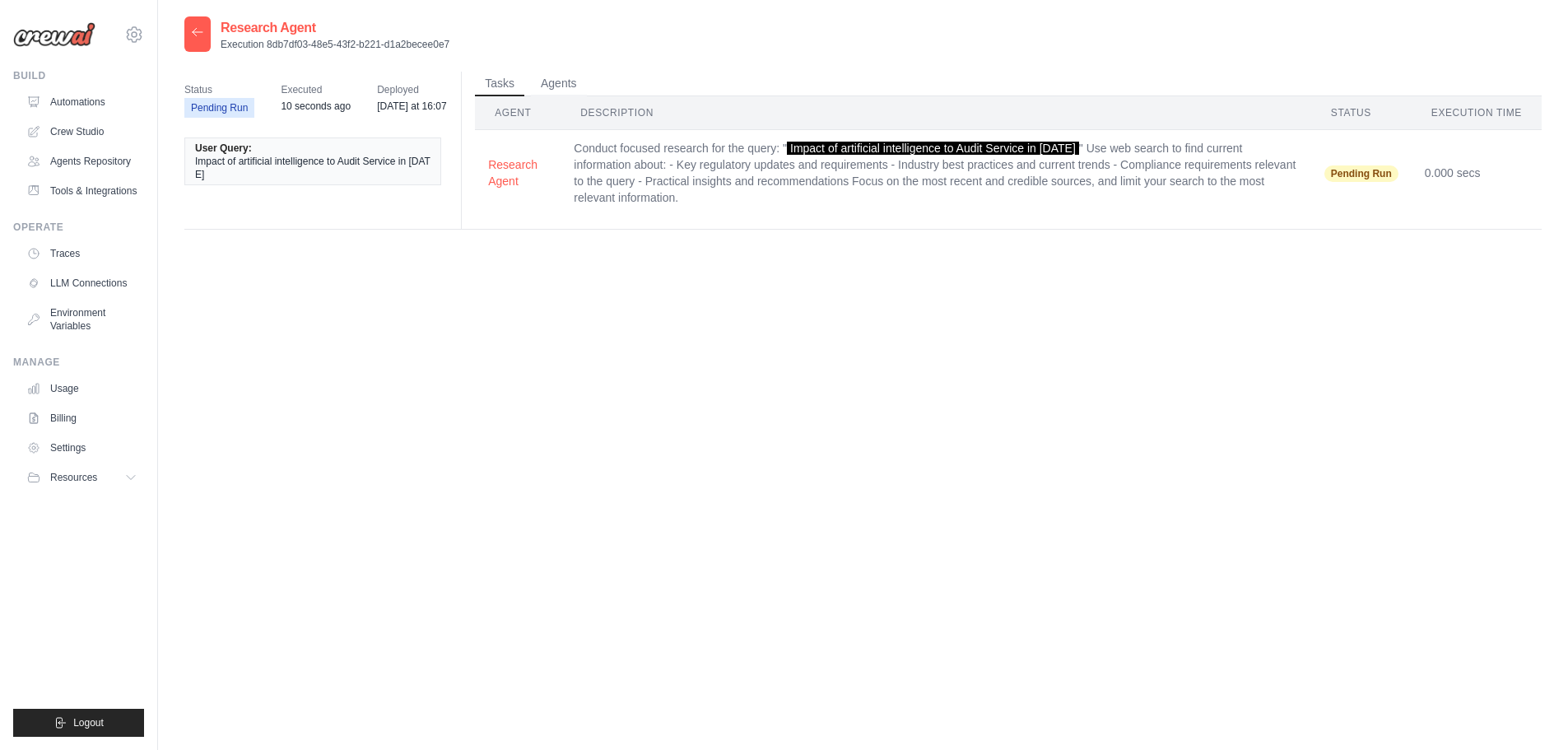
click at [317, 85] on span "Executed" at bounding box center [315, 90] width 70 height 16
click at [556, 87] on button "Agents" at bounding box center [559, 83] width 56 height 25
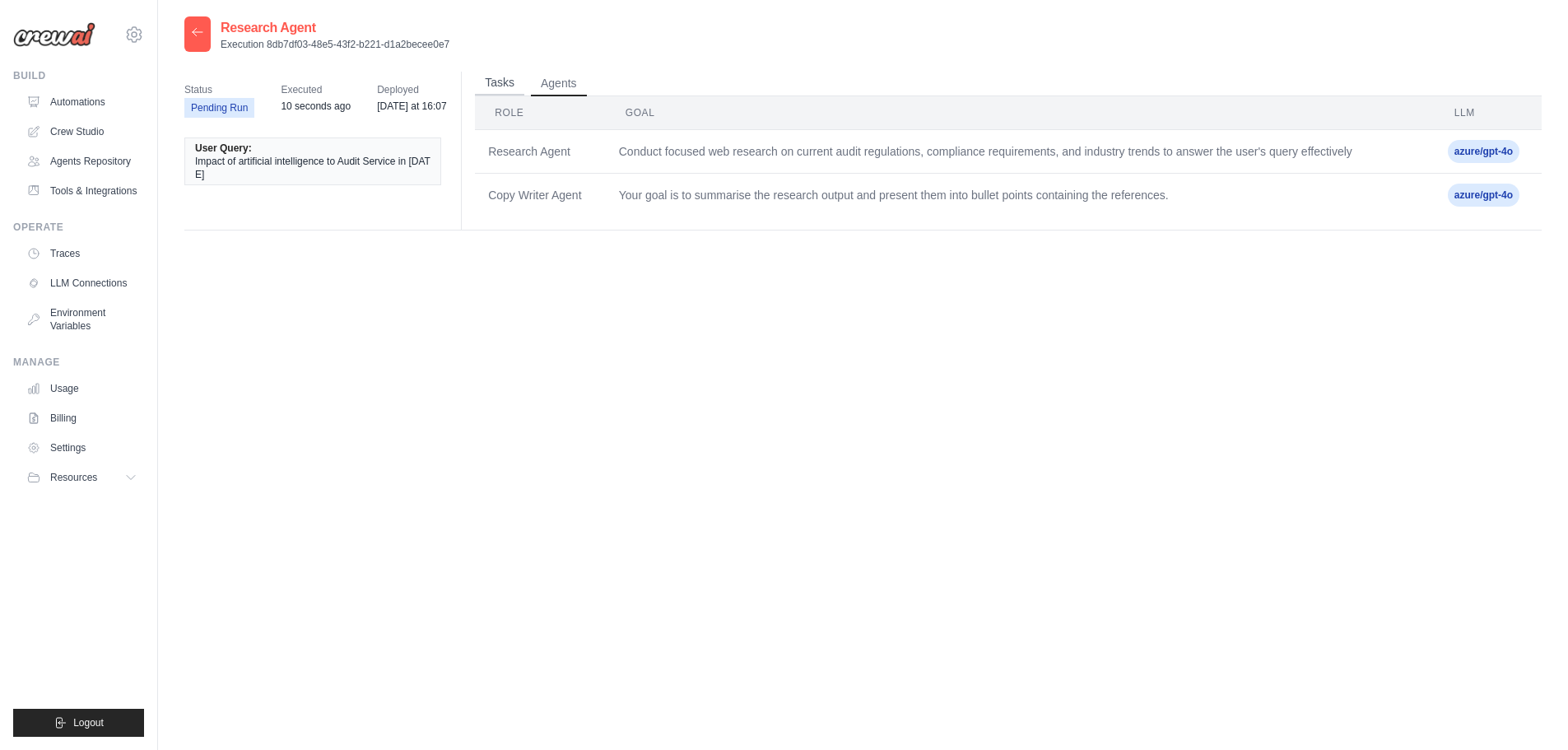
click at [503, 79] on button "Tasks" at bounding box center [499, 83] width 49 height 25
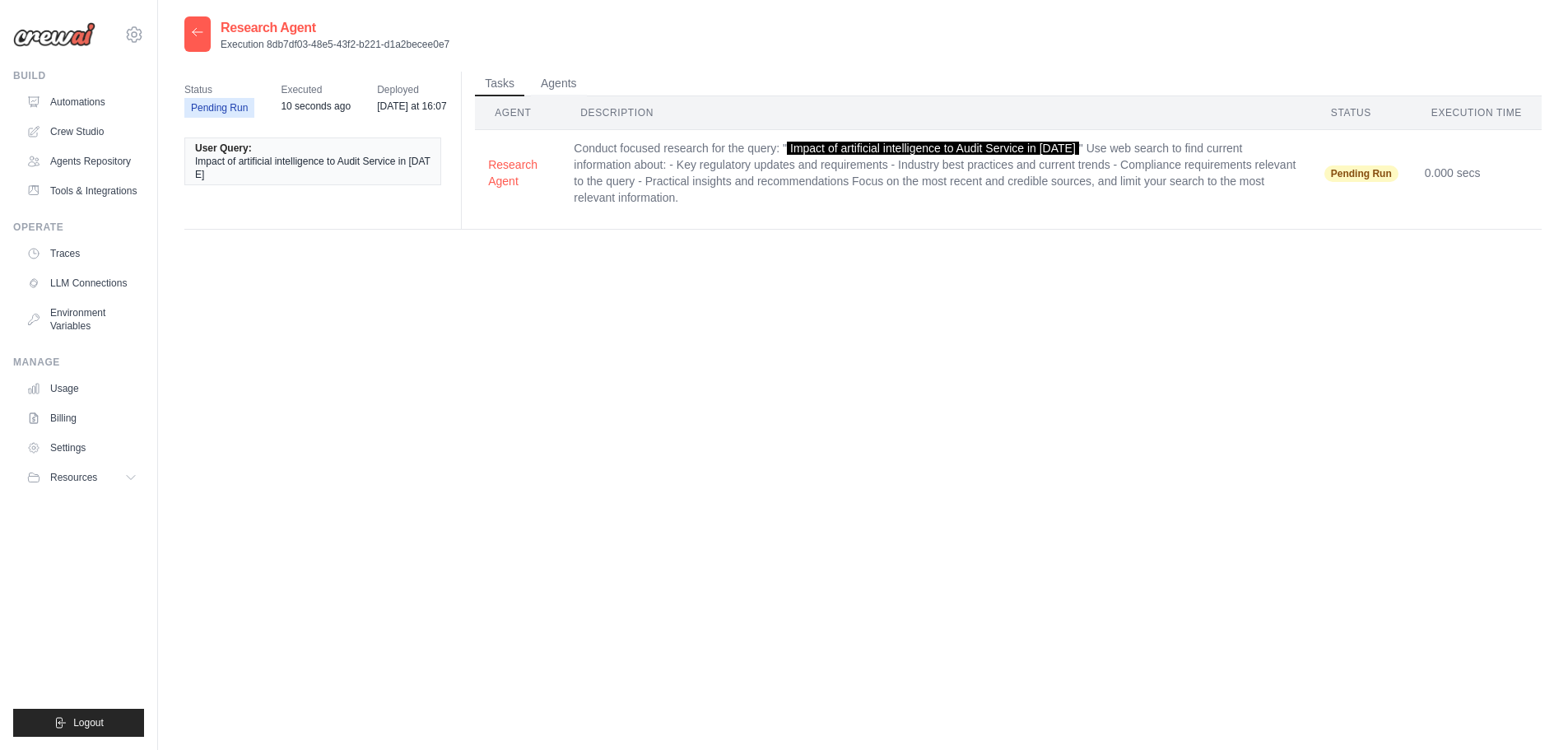
click at [194, 30] on icon at bounding box center [197, 32] width 13 height 13
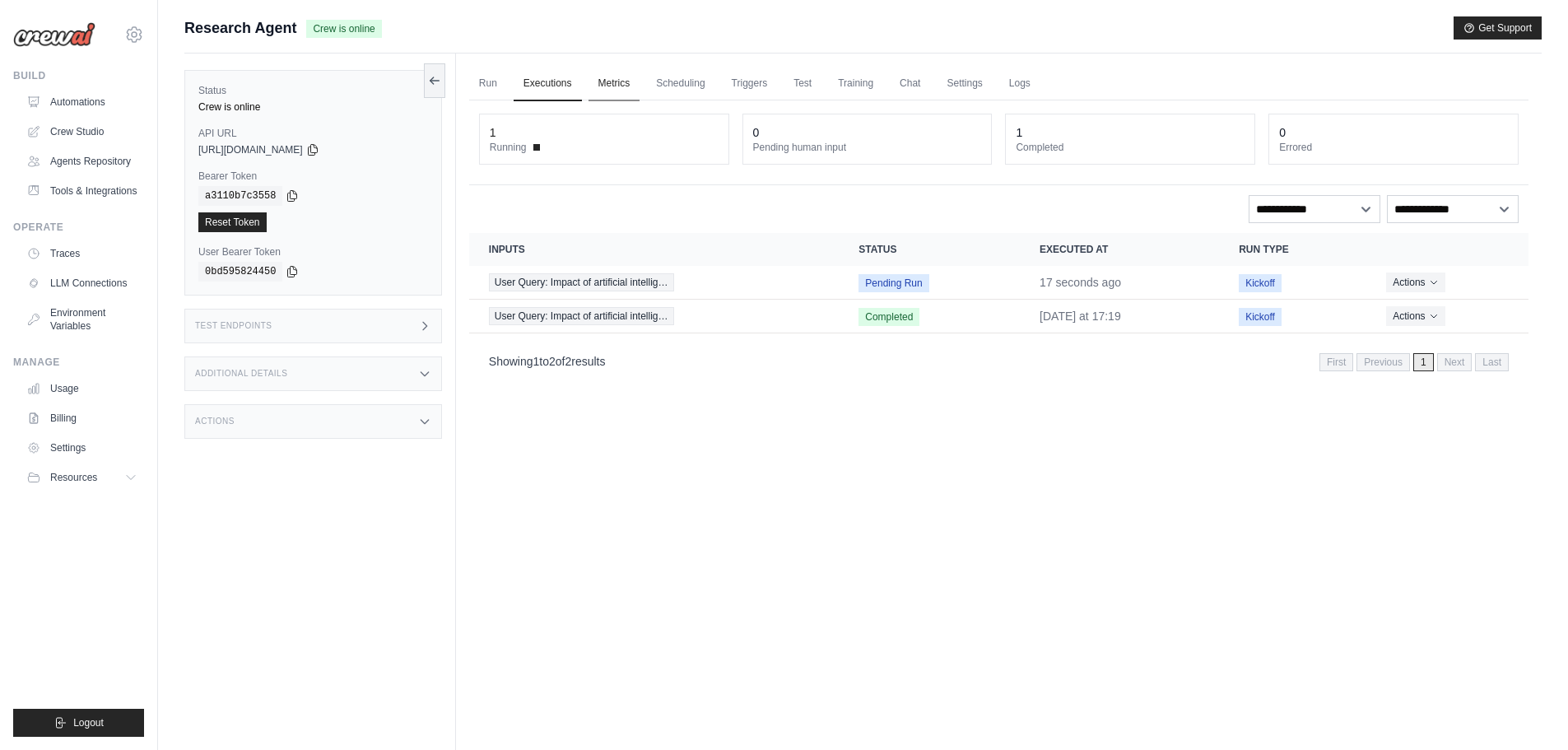
click at [622, 82] on link "Metrics" at bounding box center [615, 84] width 52 height 34
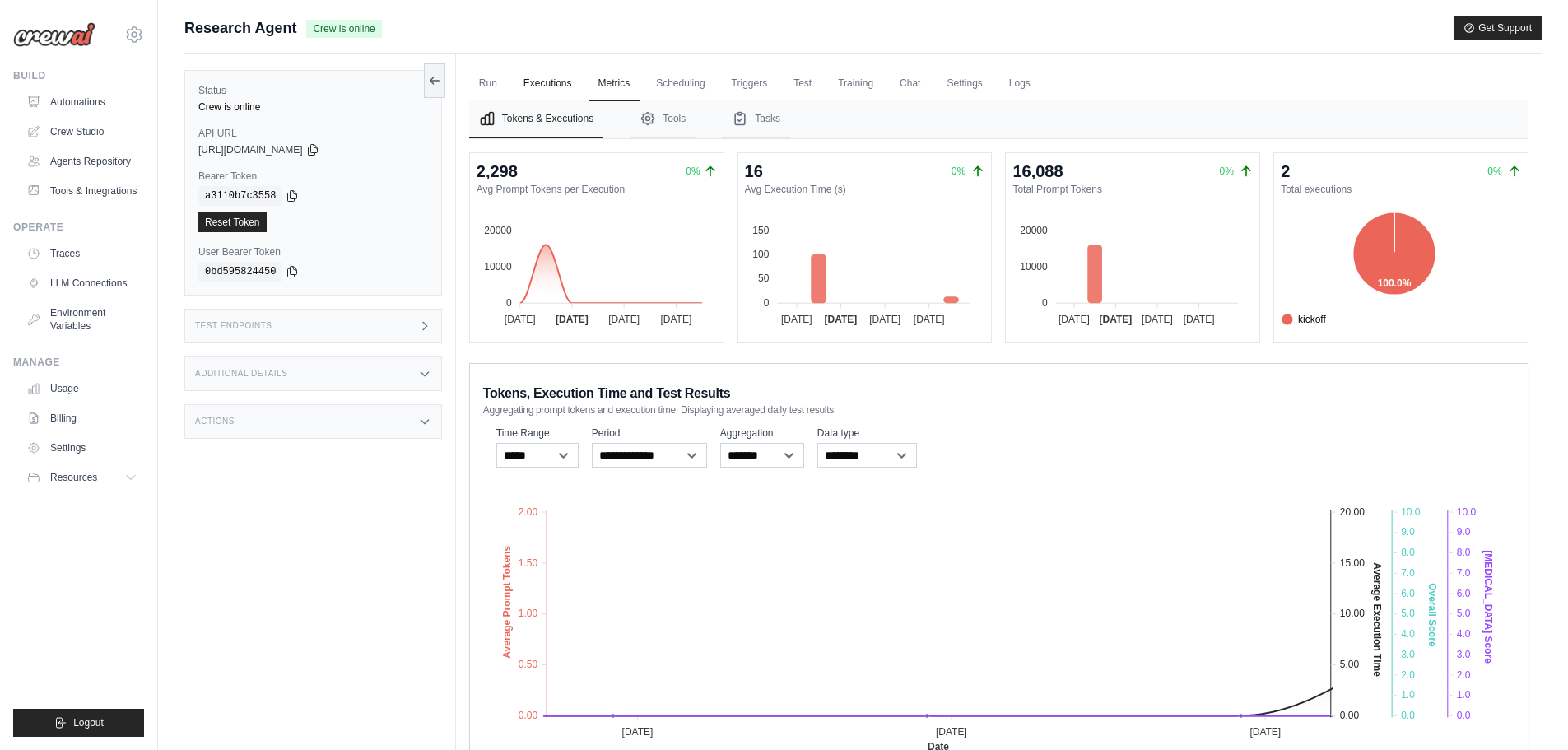
click at [547, 82] on link "Executions" at bounding box center [547, 84] width 68 height 34
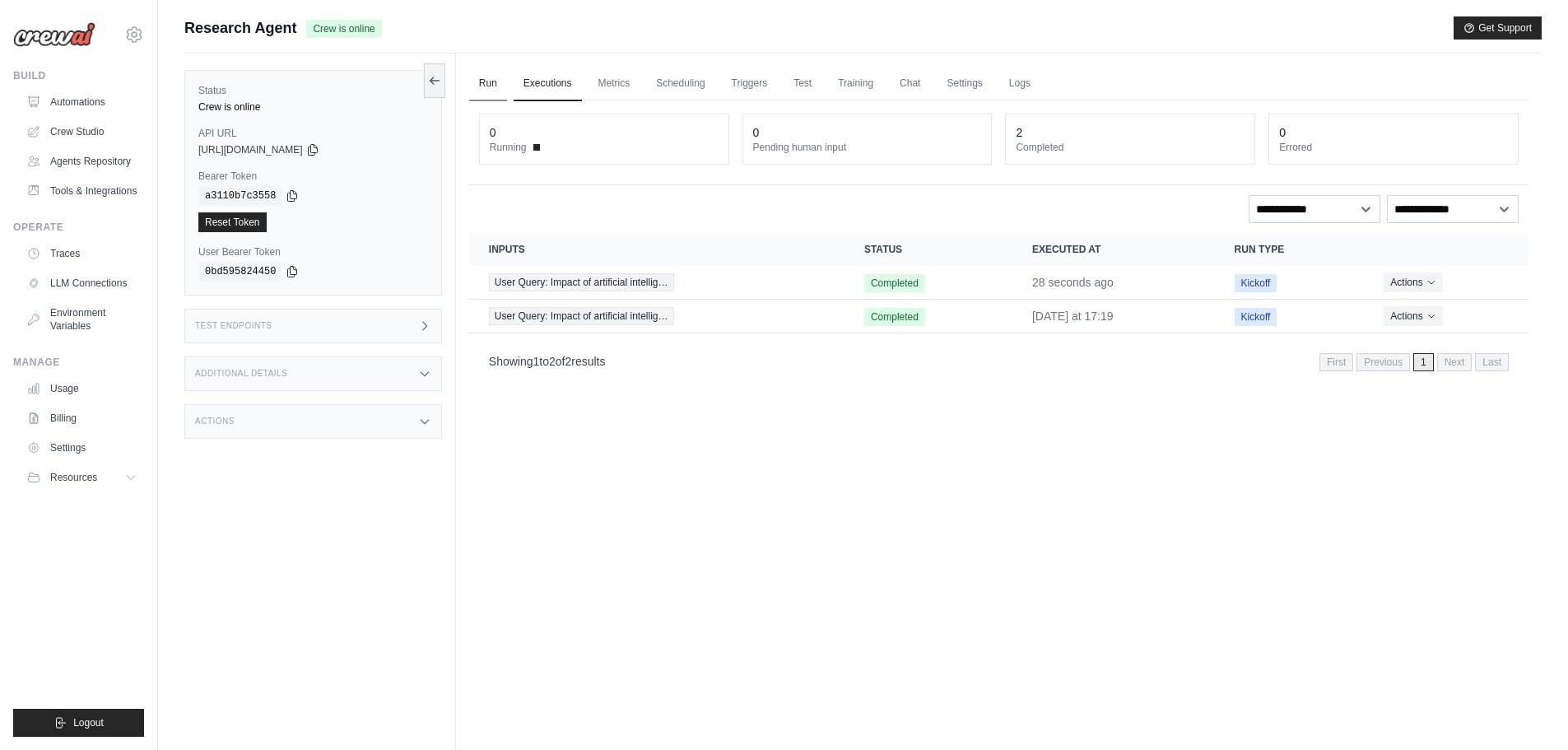
click at [491, 81] on link "Run" at bounding box center [488, 84] width 38 height 34
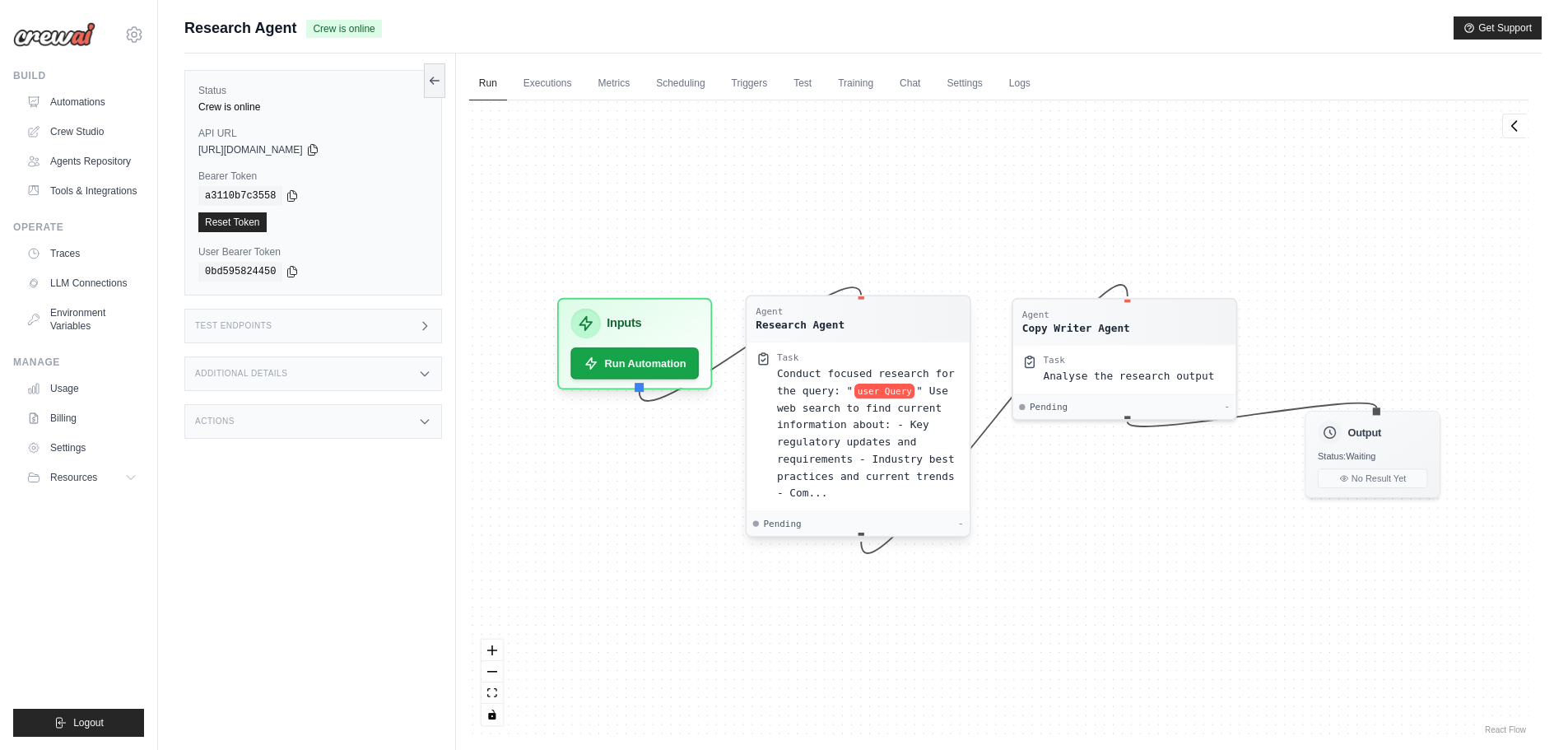
click at [873, 518] on div "Pending -" at bounding box center [858, 523] width 210 height 12
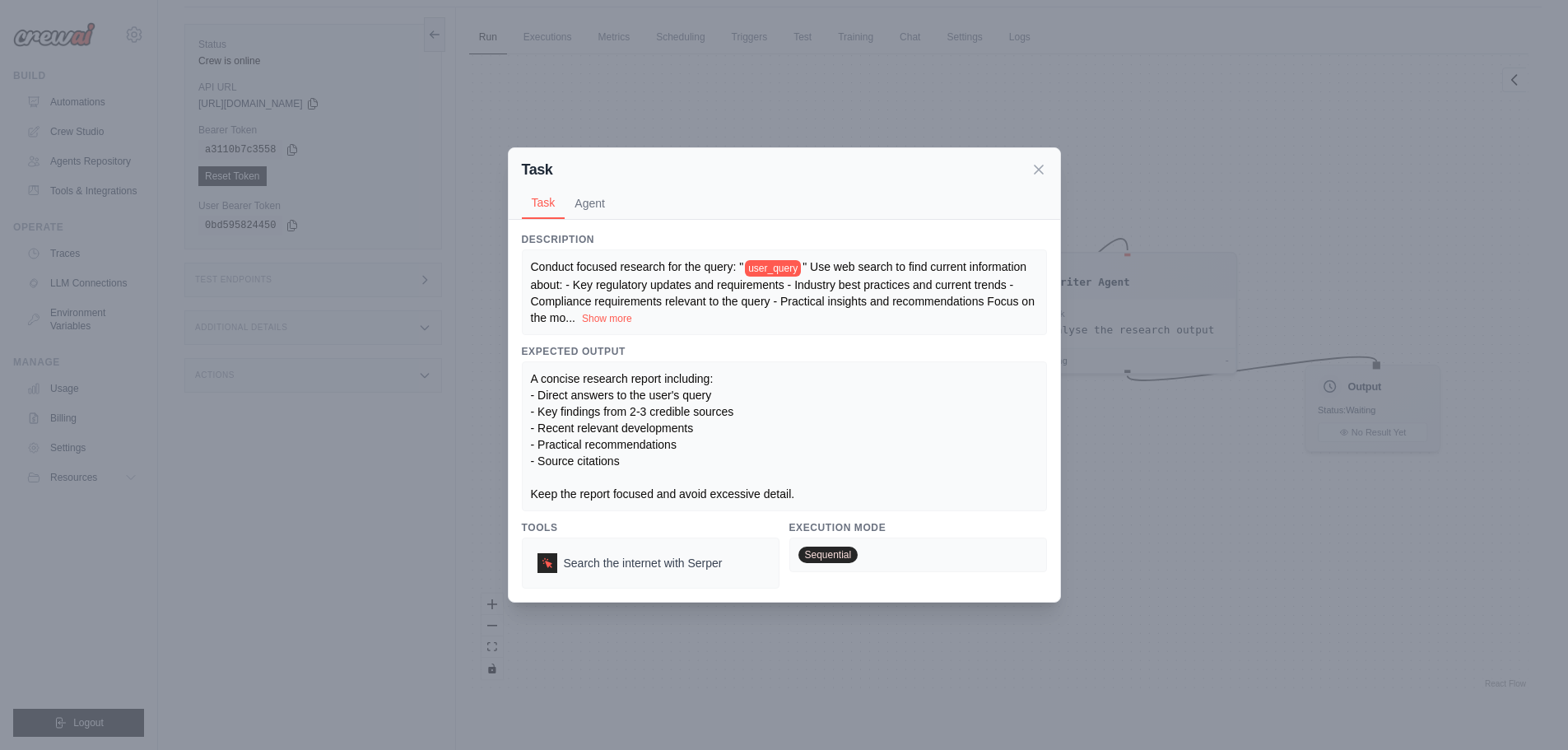
scroll to position [70, 0]
click at [616, 316] on button "Show more" at bounding box center [607, 317] width 50 height 13
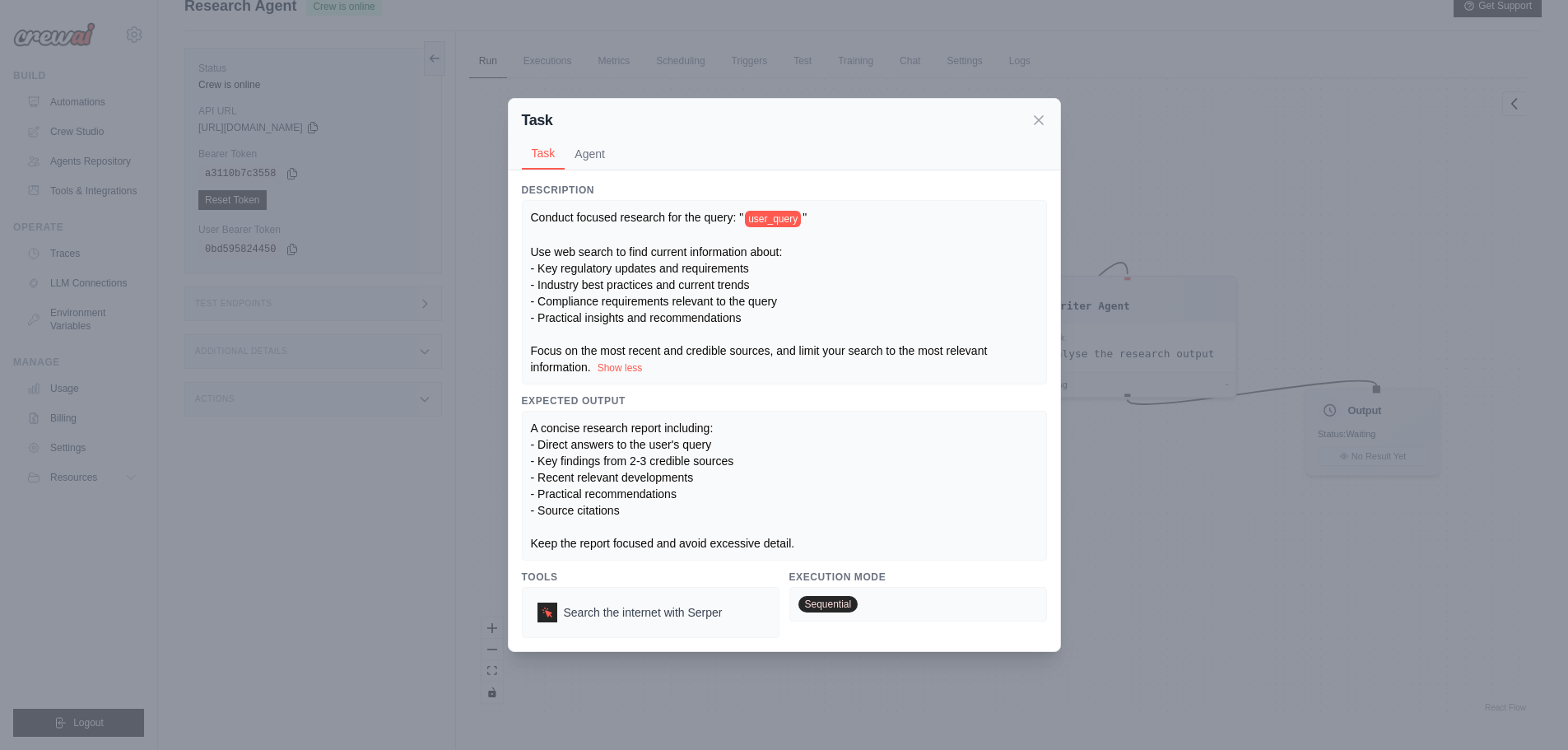
scroll to position [0, 0]
click at [585, 154] on button "Agent" at bounding box center [590, 153] width 50 height 31
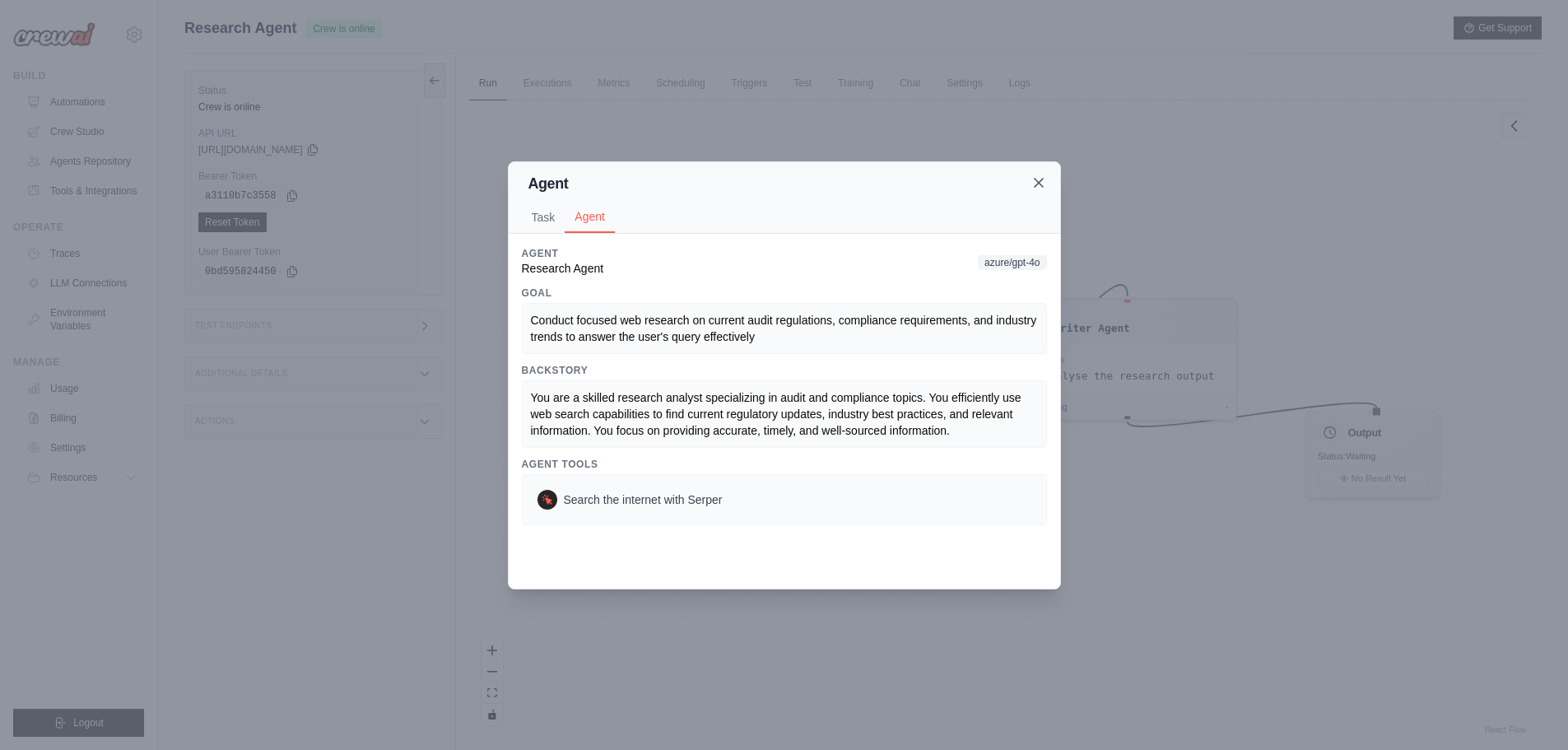
click at [1040, 184] on icon at bounding box center [1039, 183] width 9 height 9
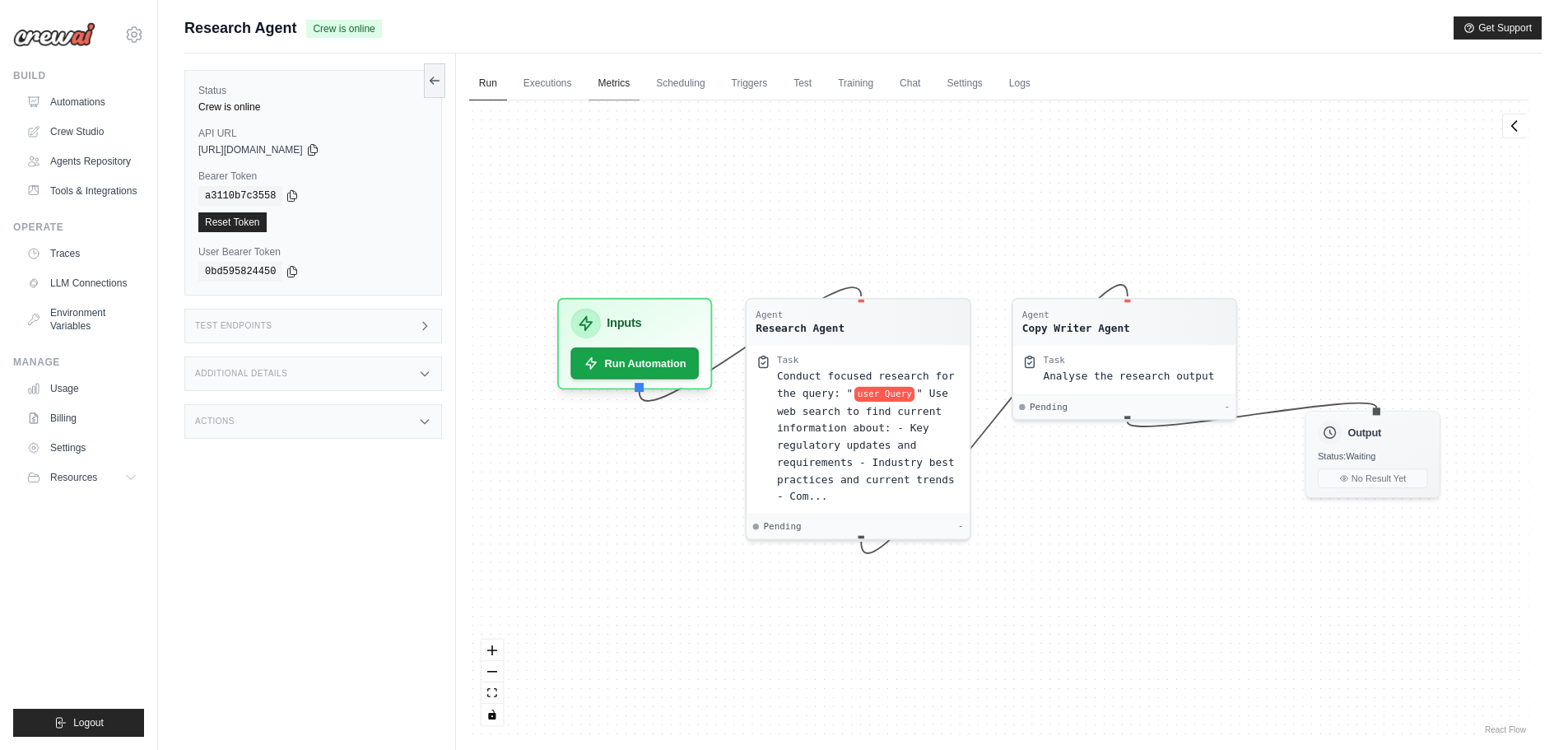
click at [617, 80] on link "Metrics" at bounding box center [615, 84] width 52 height 34
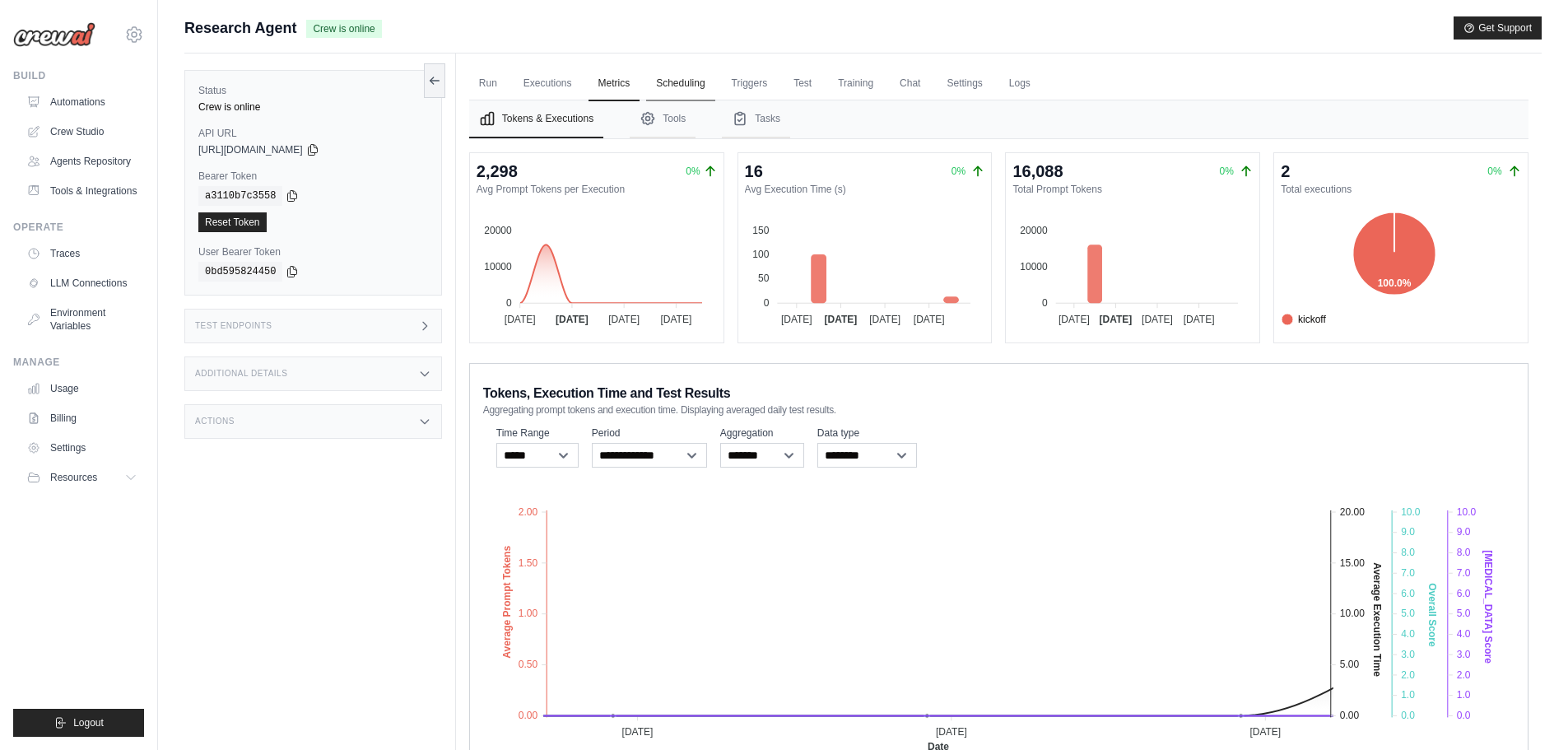
click at [690, 85] on link "Scheduling" at bounding box center [679, 84] width 68 height 34
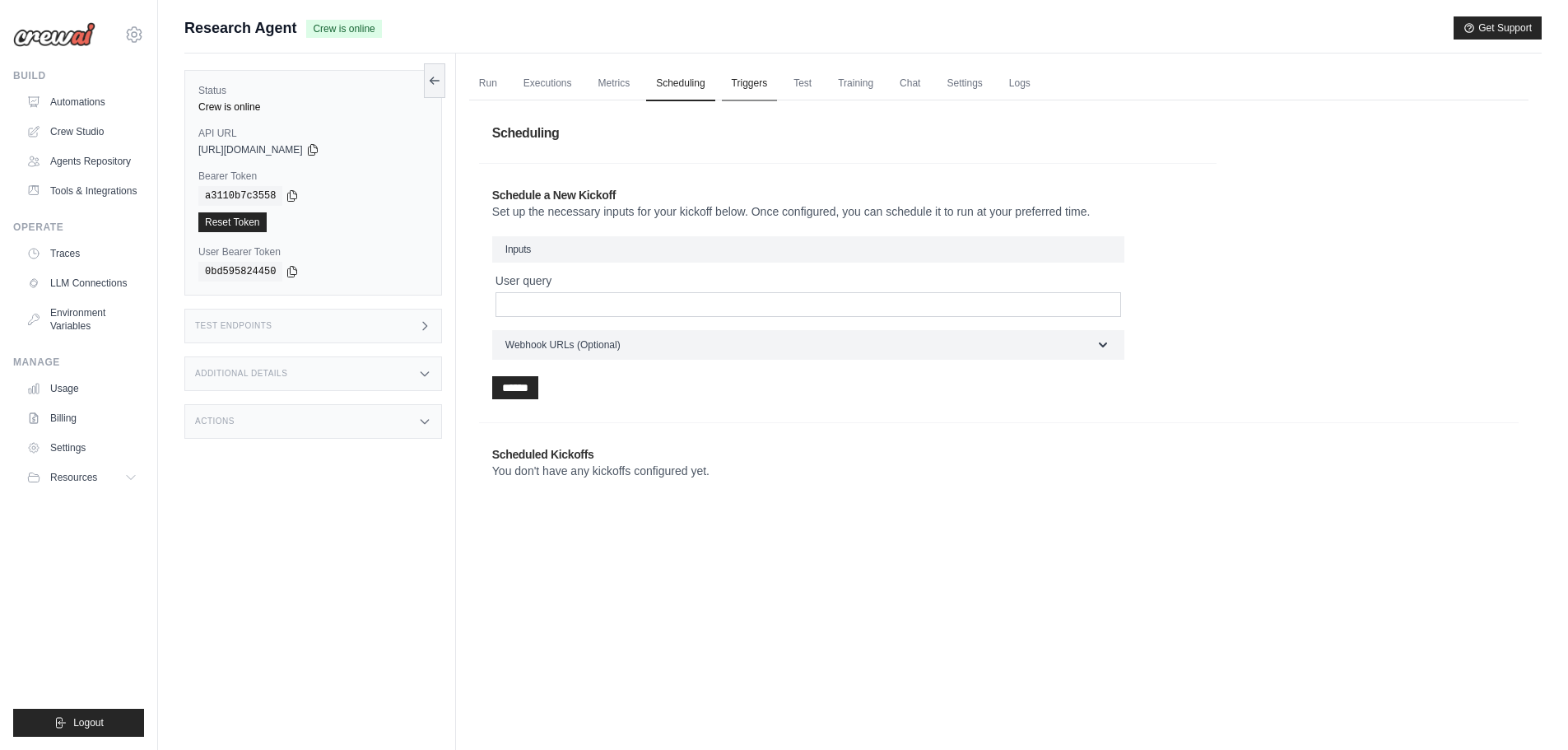
click at [745, 93] on link "Triggers" at bounding box center [749, 84] width 56 height 34
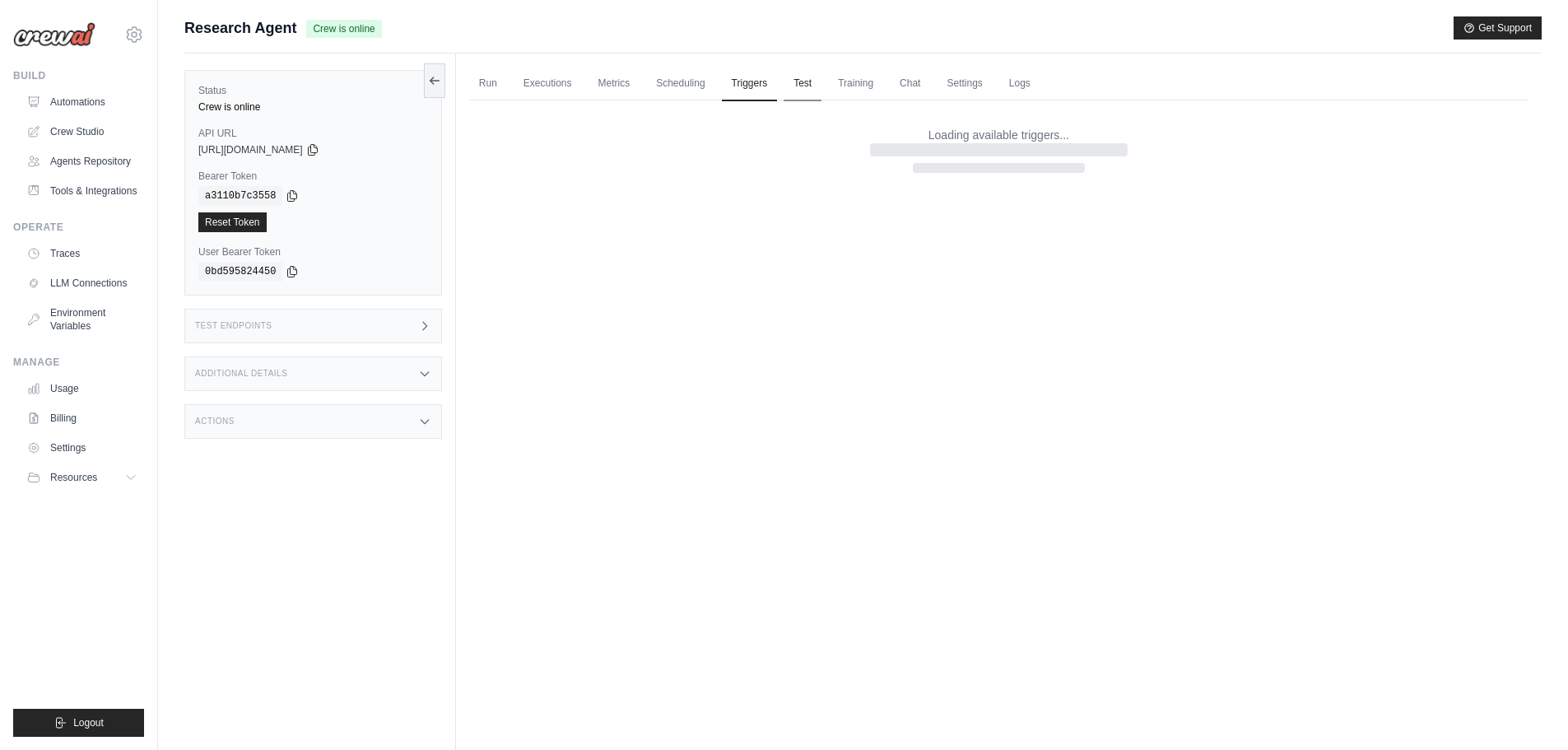
click at [799, 78] on link "Test" at bounding box center [803, 84] width 38 height 34
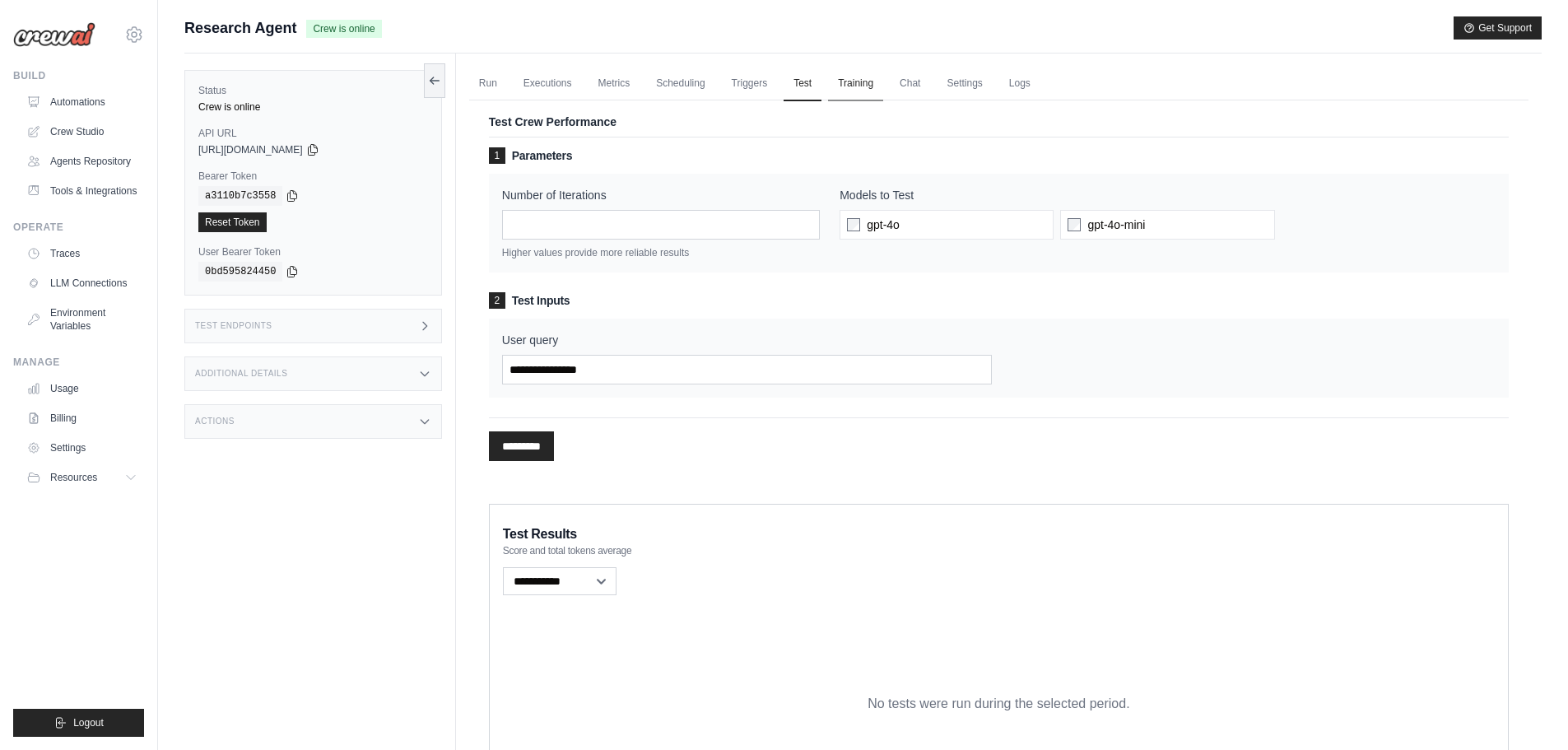
click at [846, 82] on link "Training" at bounding box center [855, 84] width 55 height 34
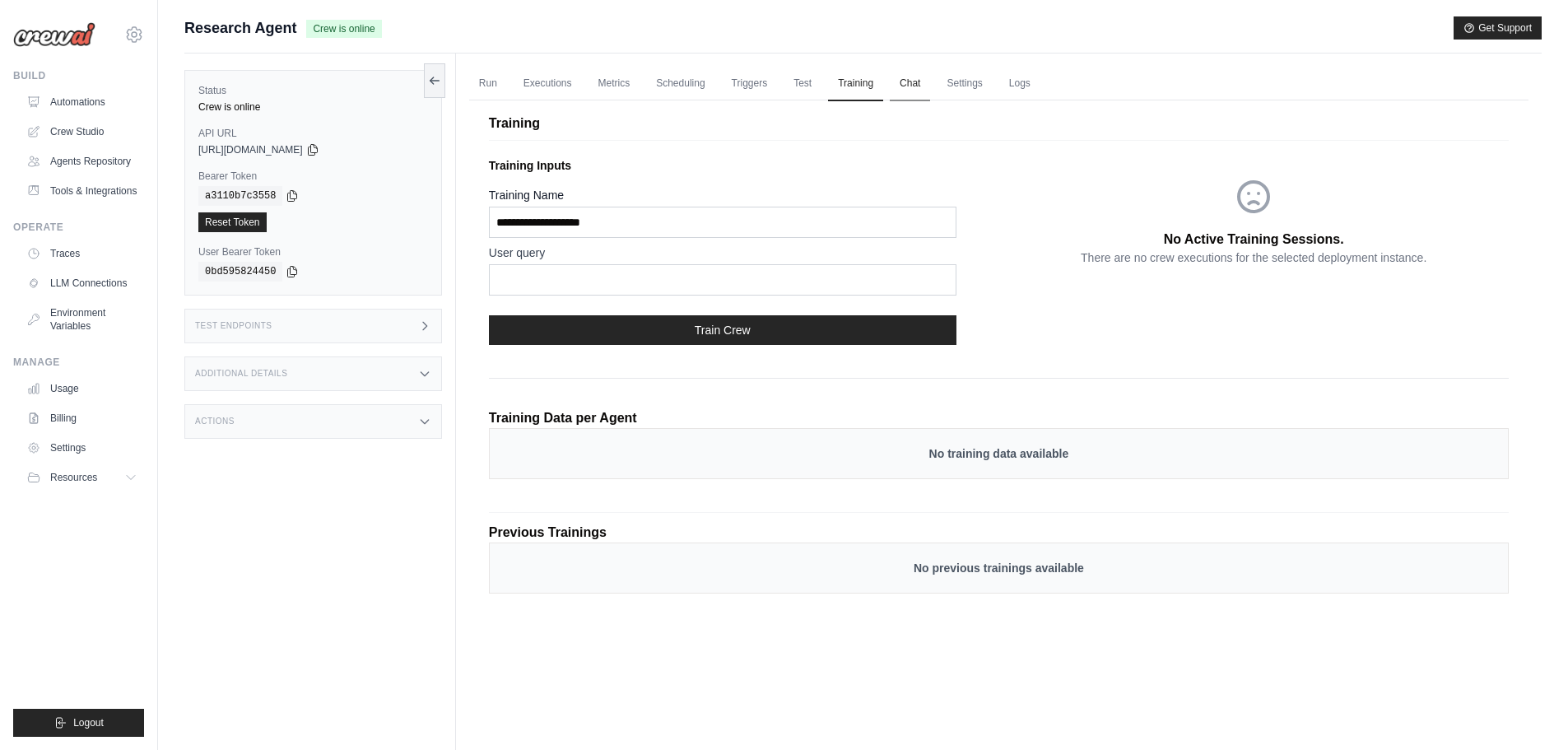
click at [929, 76] on link "Chat" at bounding box center [909, 84] width 41 height 34
click at [963, 82] on link "Settings" at bounding box center [964, 84] width 55 height 34
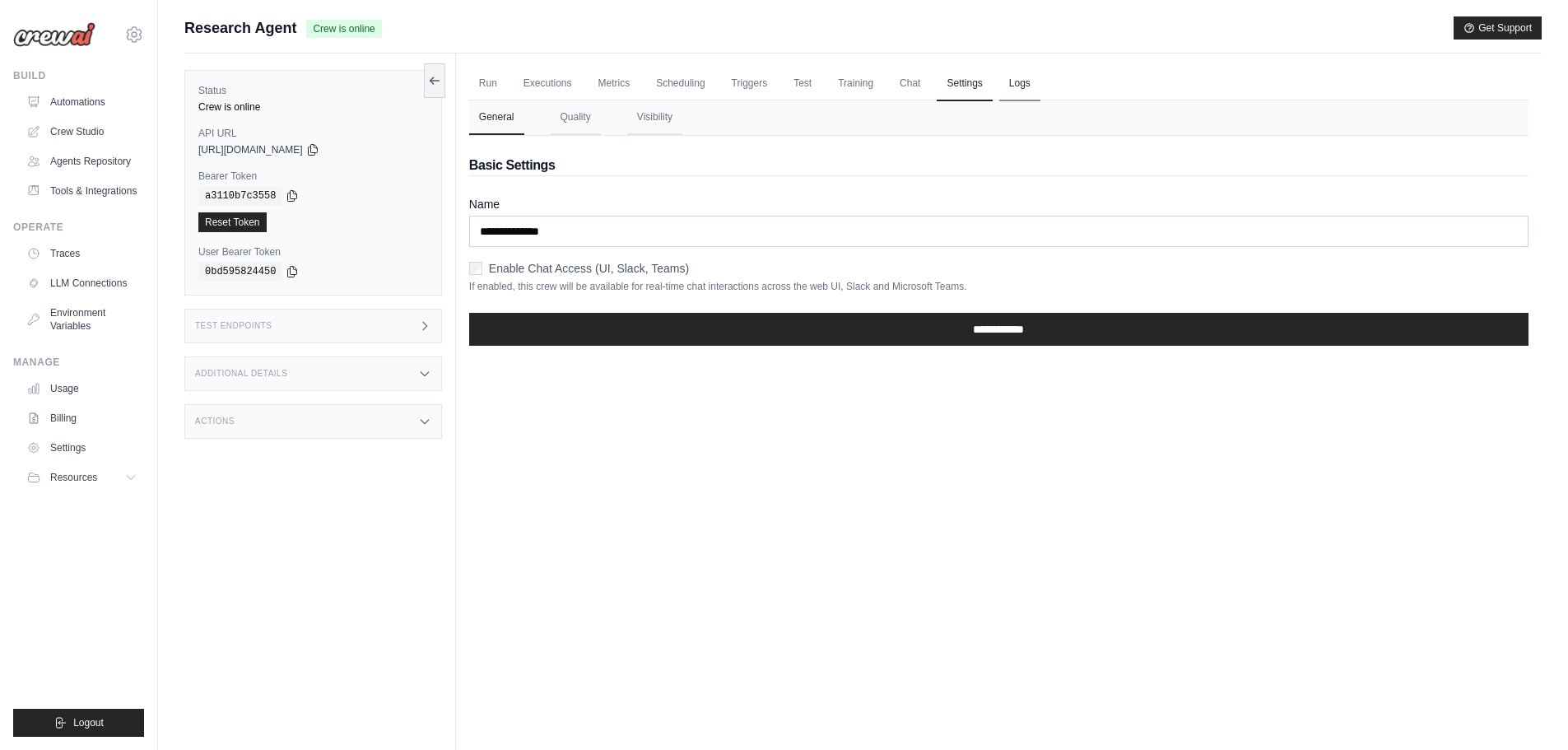
click at [1038, 84] on link "Logs" at bounding box center [1020, 84] width 41 height 34
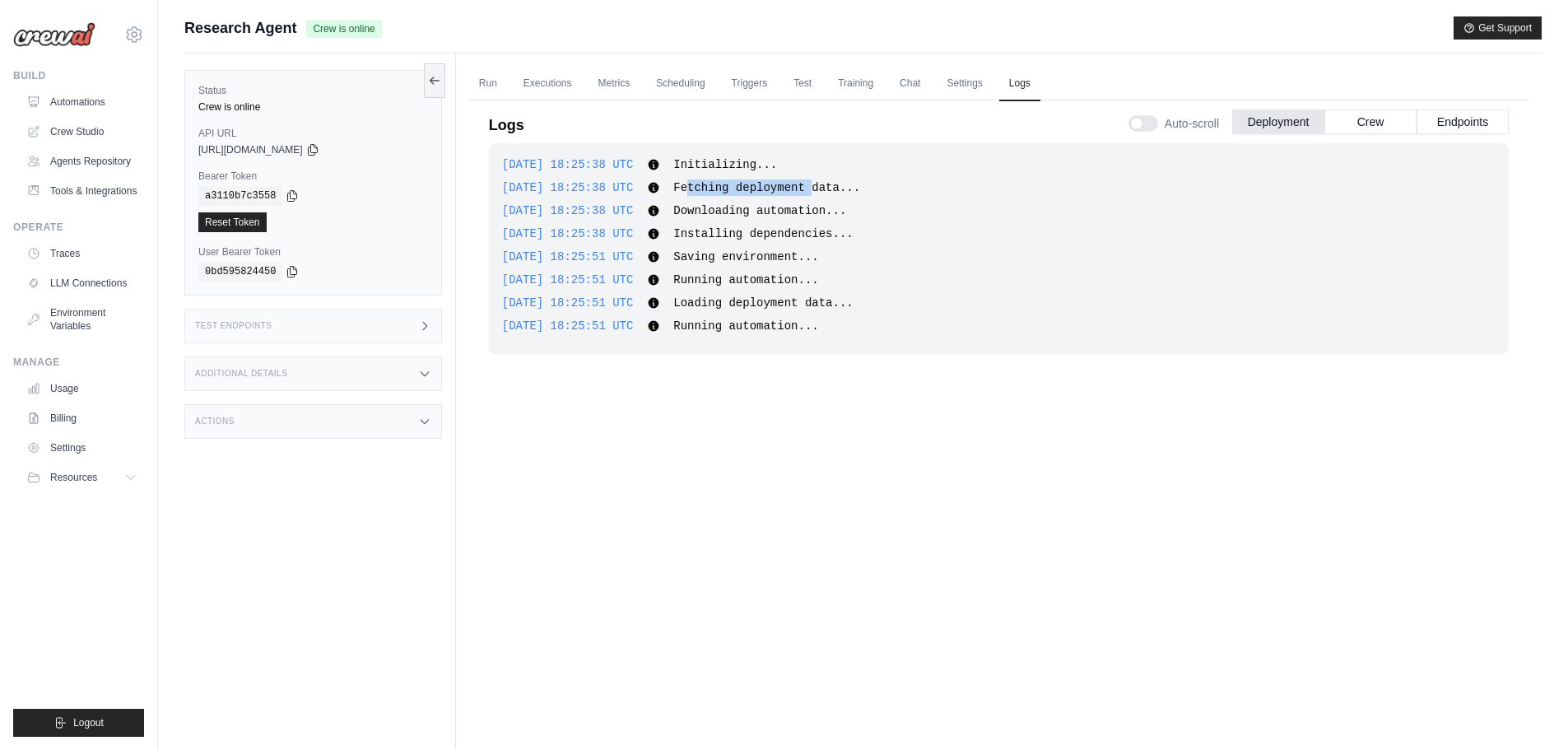
drag, startPoint x: 701, startPoint y: 185, endPoint x: 815, endPoint y: 193, distance: 114.3
click at [815, 193] on span "Fetching deployment data..." at bounding box center [766, 187] width 187 height 13
click at [808, 228] on span "Installing dependencies..." at bounding box center [763, 233] width 179 height 13
drag, startPoint x: 719, startPoint y: 259, endPoint x: 732, endPoint y: 271, distance: 17.7
click at [732, 269] on div "2025-10-06 18:25:38 UTC Initializing... Show more Show less 2025-10-06 18:25:38…" at bounding box center [998, 248] width 1020 height 210
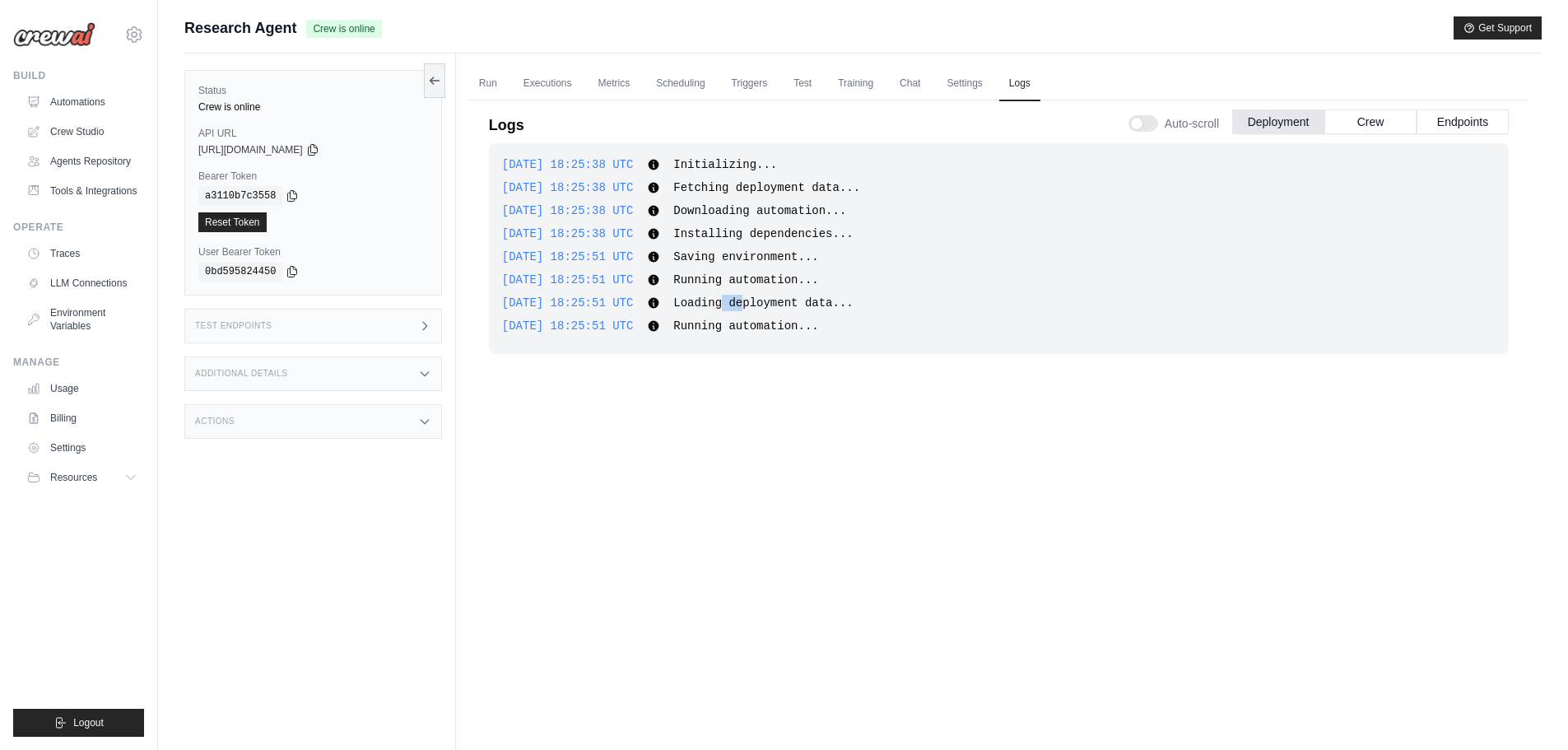
drag, startPoint x: 731, startPoint y: 299, endPoint x: 751, endPoint y: 310, distance: 22.8
click at [751, 310] on div "2025-10-06 18:25:51 UTC Loading deployment data... Show more Show less" at bounding box center [998, 303] width 993 height 16
click at [760, 354] on div "2025-10-06 18:25:38 UTC Initializing... Show more Show less 2025-10-06 18:25:38…" at bounding box center [998, 432] width 1020 height 578
click at [76, 138] on link "Crew Studio" at bounding box center [84, 131] width 124 height 27
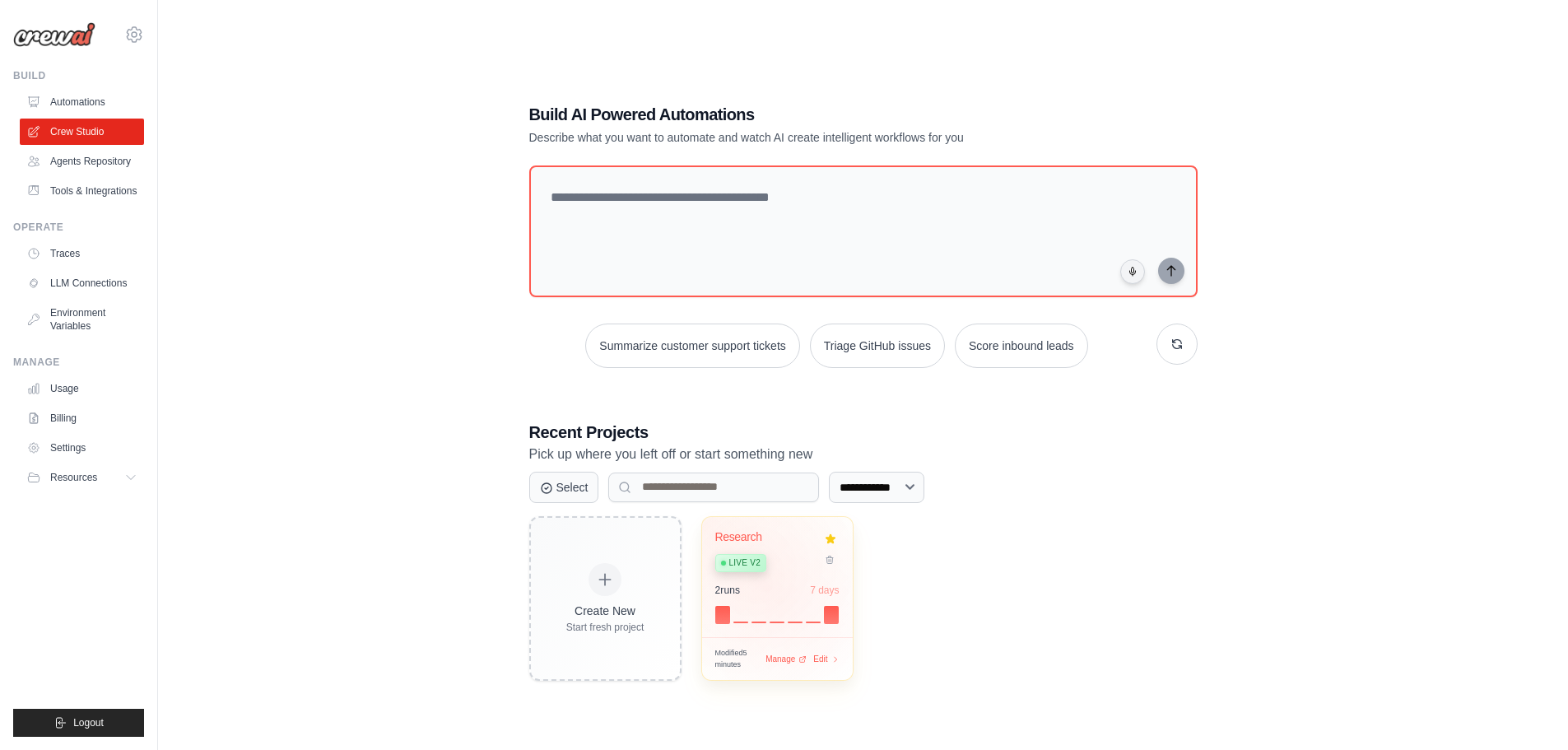
click at [769, 588] on div "2 run s 7 days" at bounding box center [778, 590] width 124 height 13
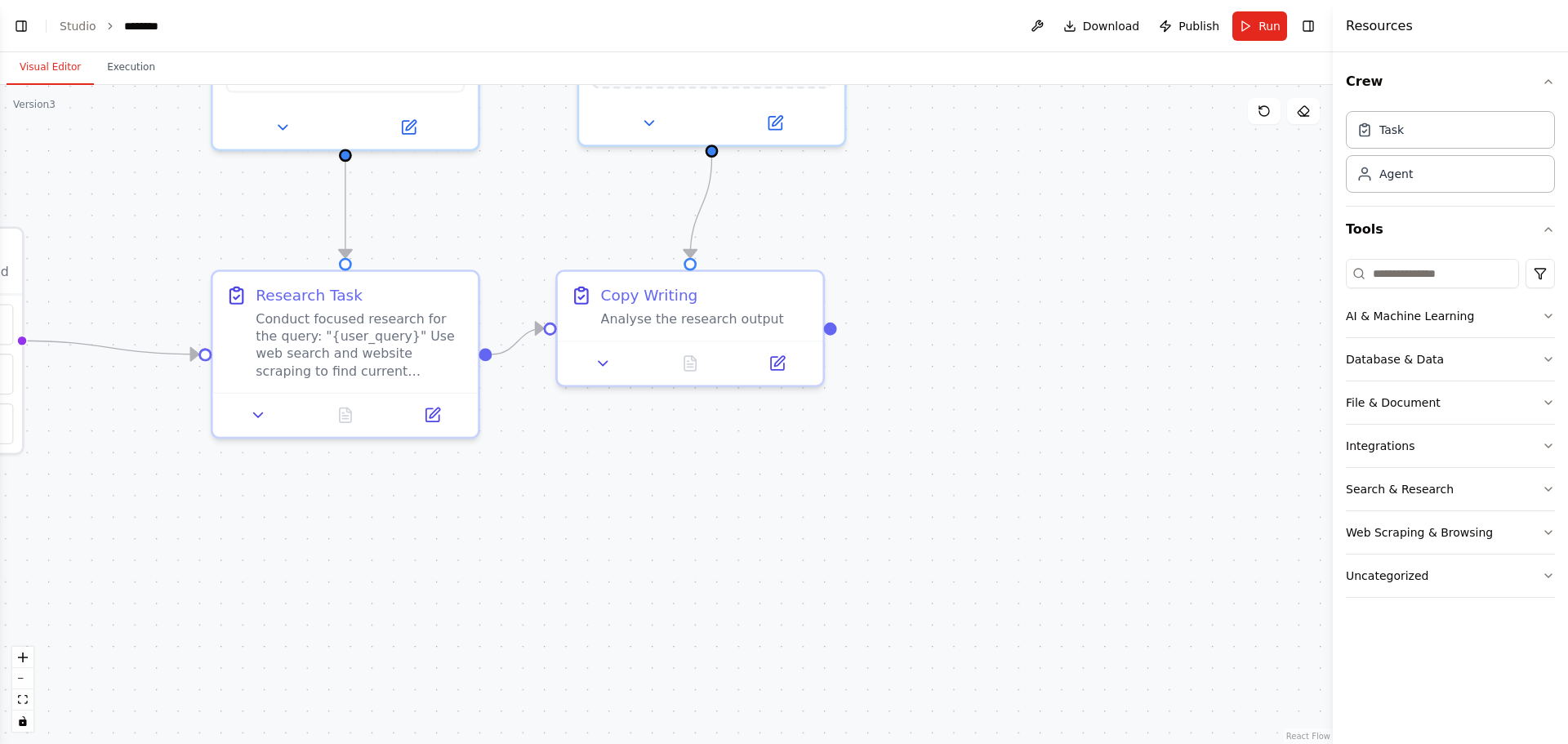
scroll to position [9052, 0]
click at [1285, 22] on button "Run" at bounding box center [1260, 26] width 55 height 29
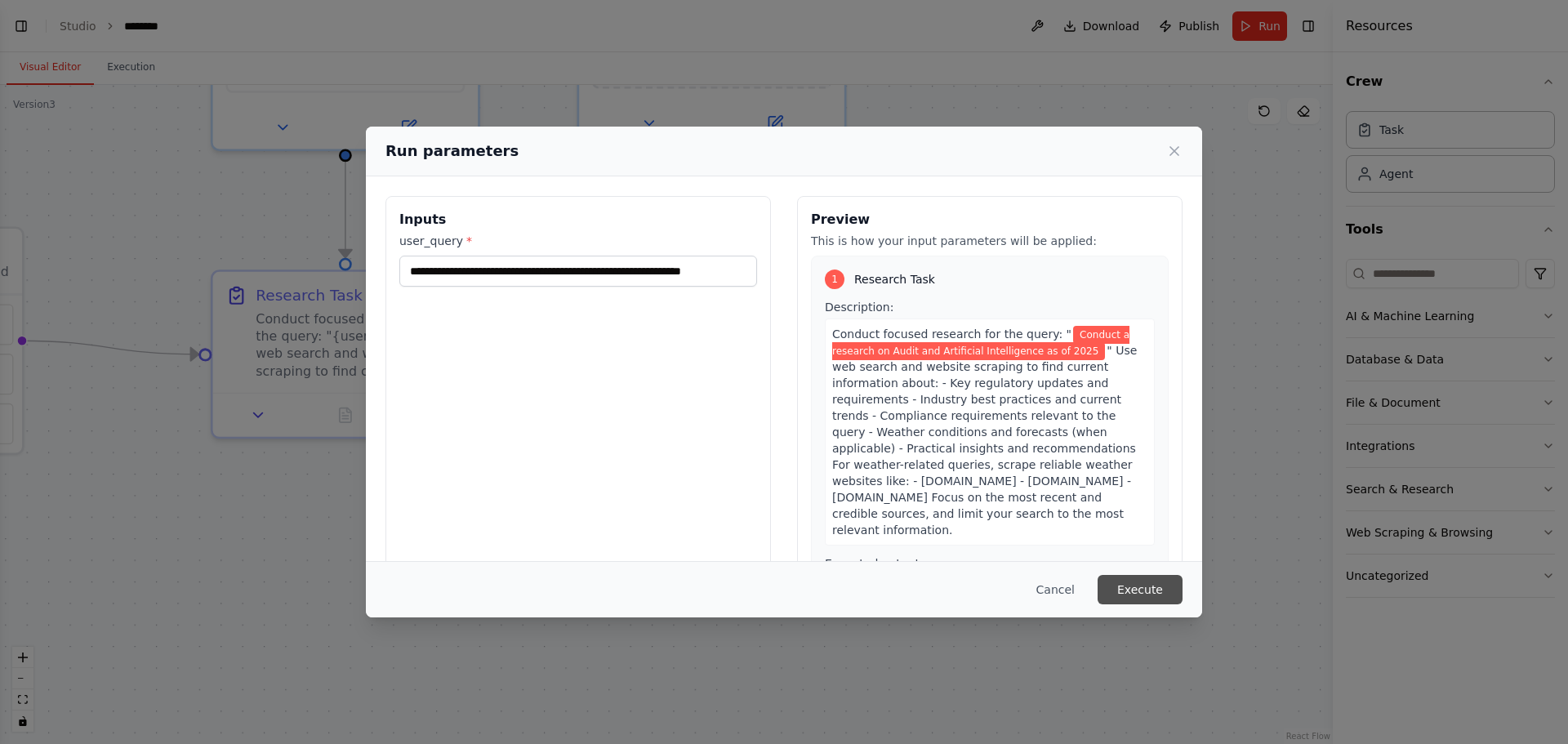
click at [1126, 588] on button "Execute" at bounding box center [1139, 589] width 85 height 29
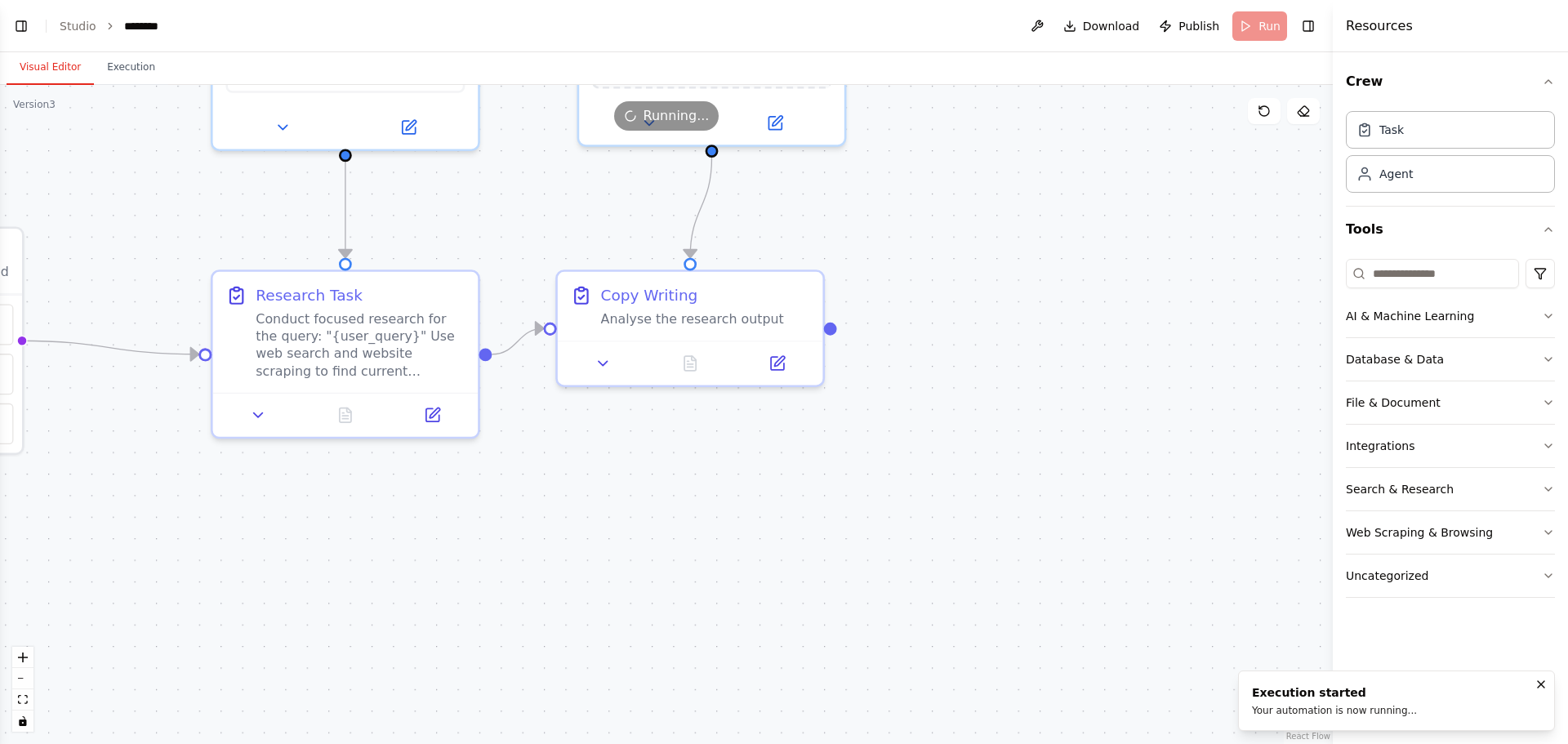
click at [61, 62] on button "Visual Editor" at bounding box center [50, 68] width 87 height 34
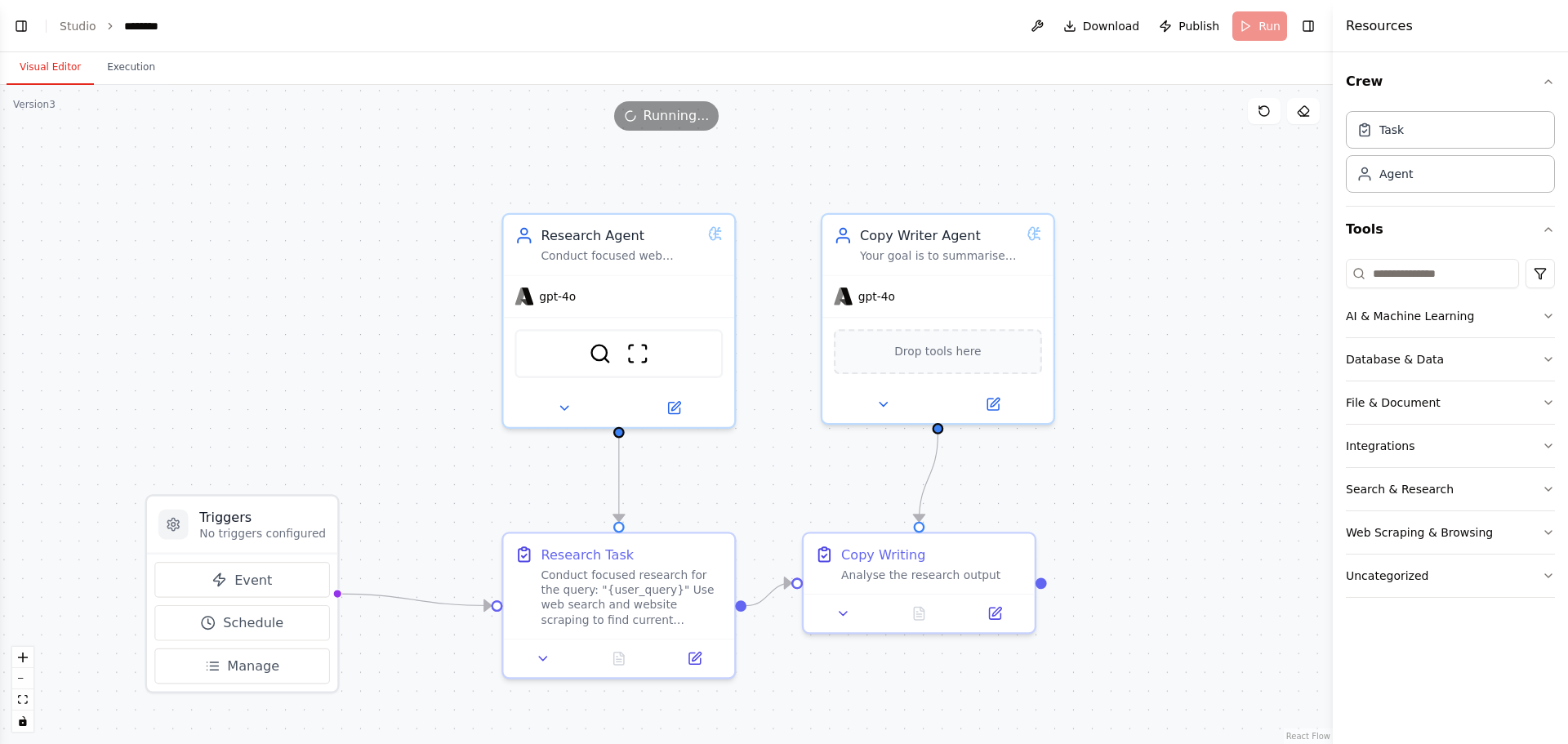
drag, startPoint x: 1115, startPoint y: 354, endPoint x: 1140, endPoint y: 509, distance: 157.0
click at [1140, 509] on div ".deletable-edge-delete-btn { width: 20px; height: 20px; border: 0px solid #ffff…" at bounding box center [666, 414] width 1333 height 658
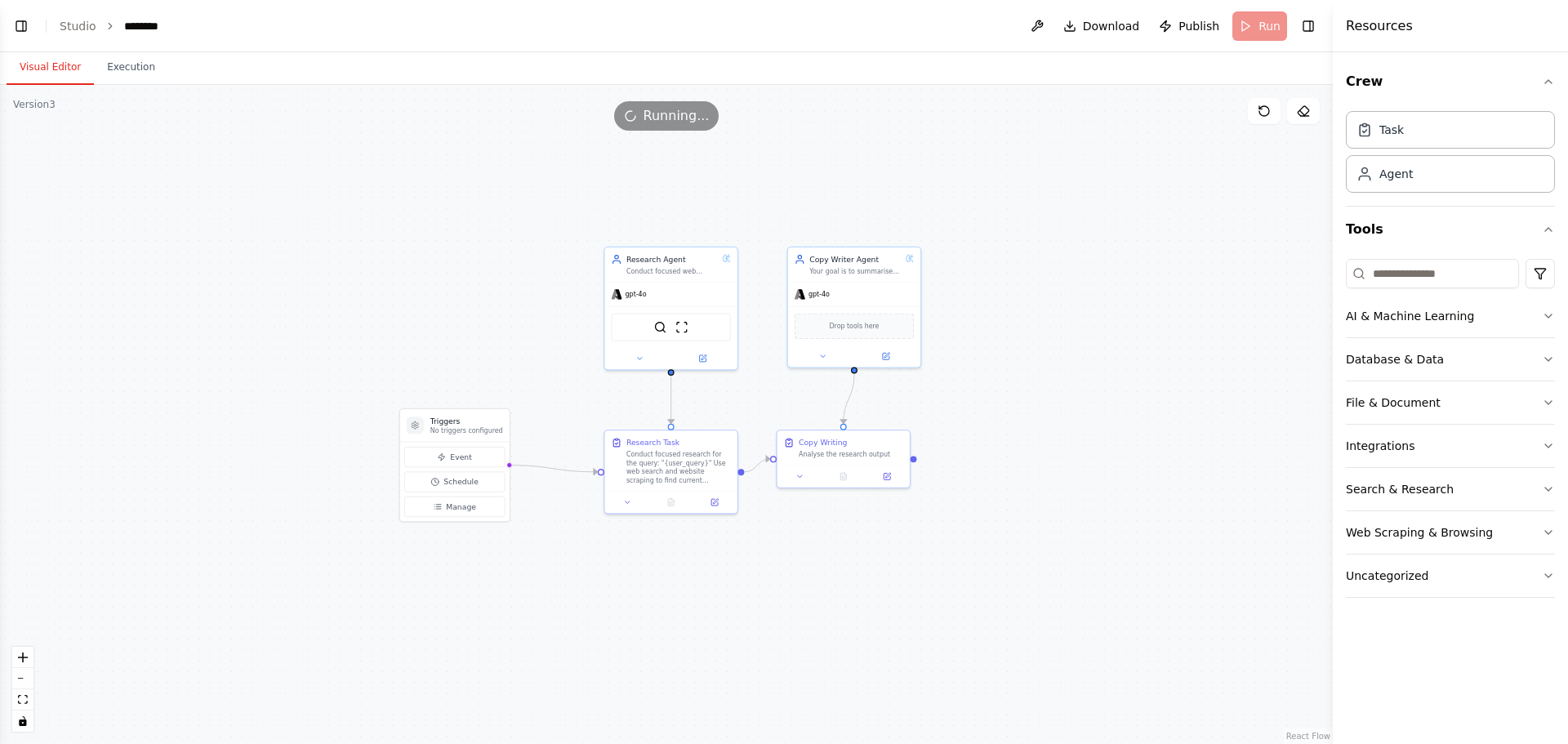
drag, startPoint x: 1163, startPoint y: 416, endPoint x: 998, endPoint y: 362, distance: 173.6
click at [998, 362] on div ".deletable-edge-delete-btn { width: 20px; height: 20px; border: 0px solid #ffff…" at bounding box center [666, 414] width 1333 height 658
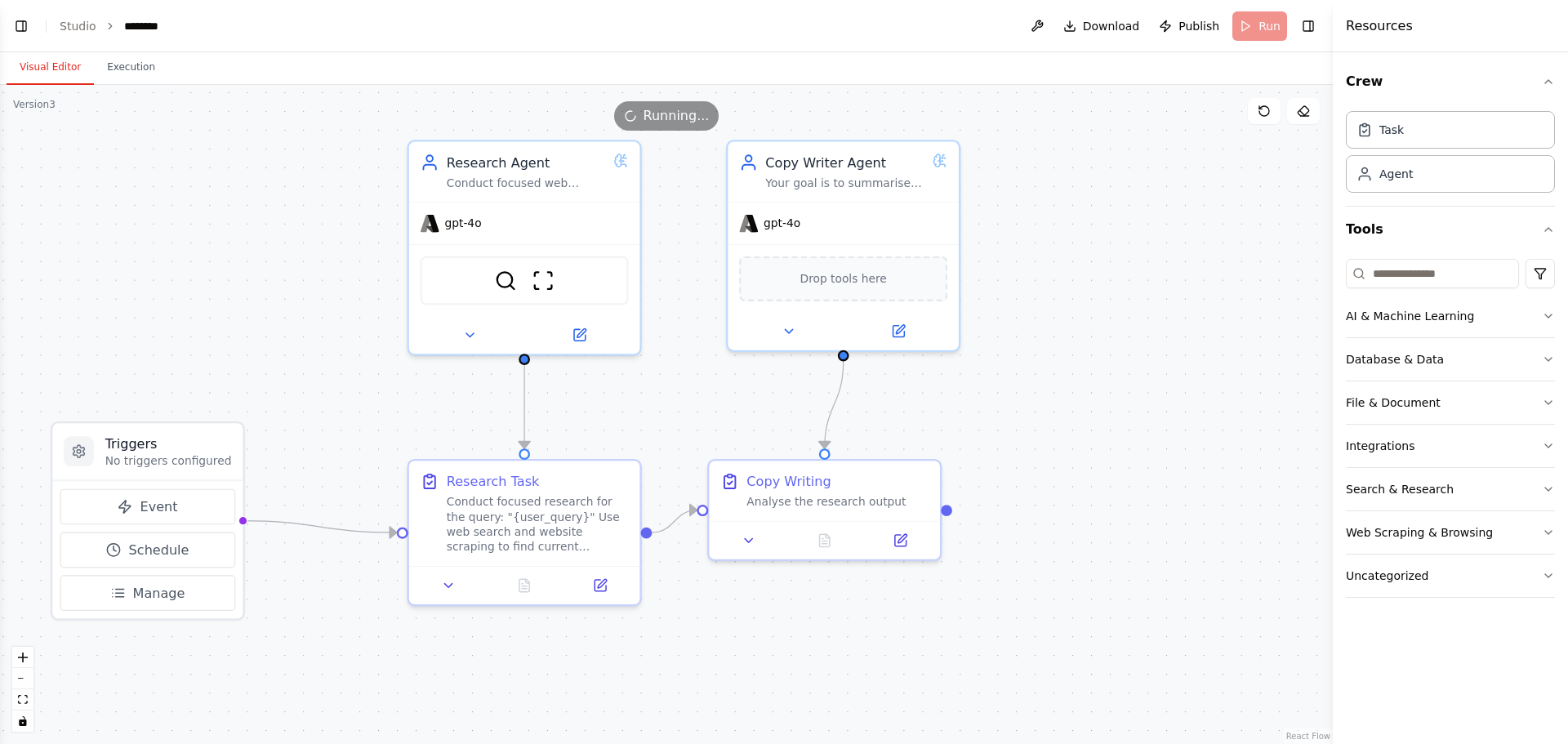
drag, startPoint x: 971, startPoint y: 406, endPoint x: 1063, endPoint y: 399, distance: 92.3
click at [1063, 399] on div ".deletable-edge-delete-btn { width: 20px; height: 20px; border: 0px solid #ffff…" at bounding box center [666, 414] width 1333 height 658
click at [125, 87] on div ".deletable-edge-delete-btn { width: 20px; height: 20px; border: 0px solid #ffff…" at bounding box center [666, 414] width 1333 height 658
click at [121, 65] on button "Execution" at bounding box center [131, 68] width 74 height 34
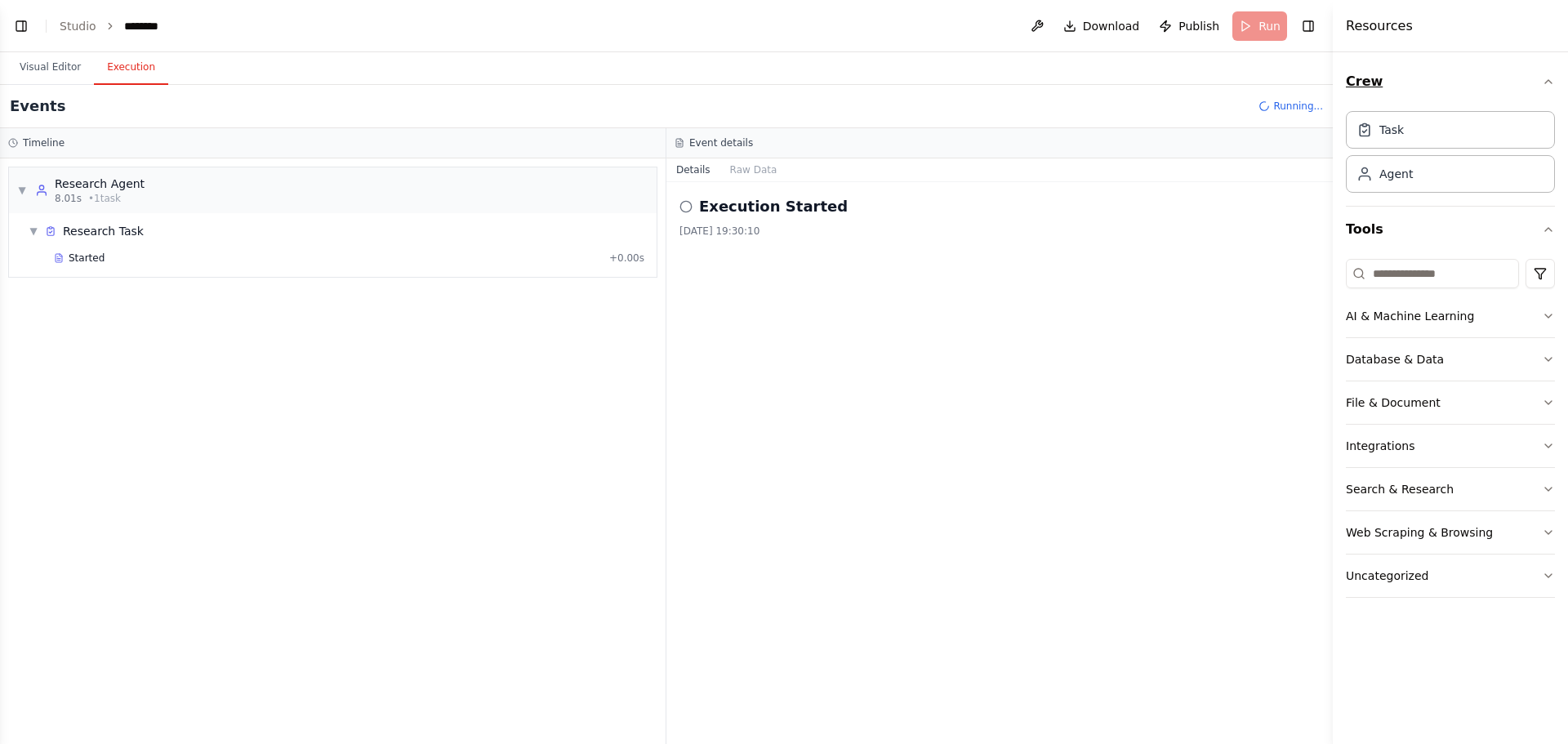
click at [1554, 80] on icon "button" at bounding box center [1547, 81] width 13 height 13
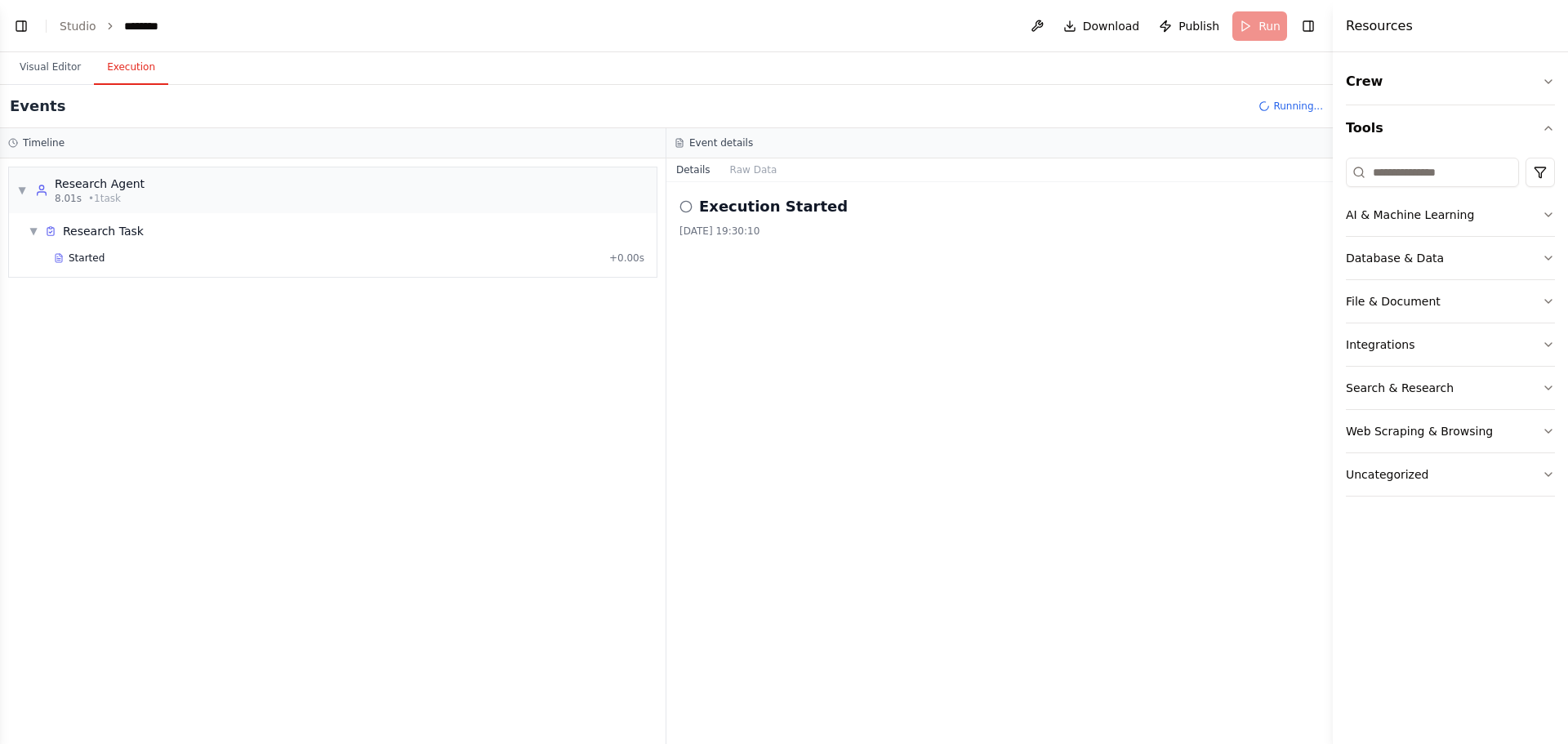
click at [173, 363] on div "▼ Research Agent 8.01s • 1 task ▼ Research Task Started + 0.00s" at bounding box center [333, 451] width 666 height 585
click at [754, 168] on button "Raw Data" at bounding box center [754, 169] width 67 height 23
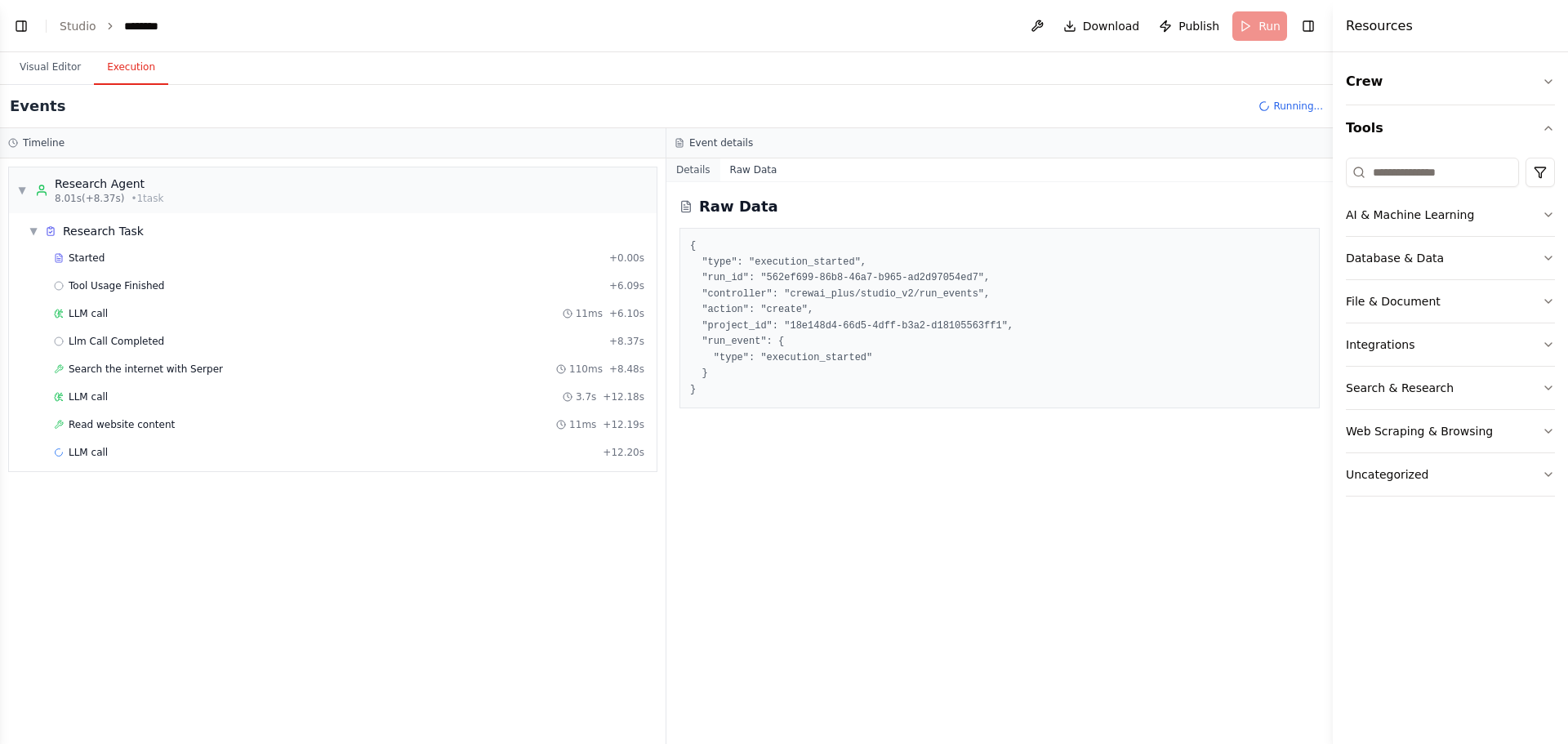
click at [691, 164] on button "Details" at bounding box center [693, 169] width 54 height 23
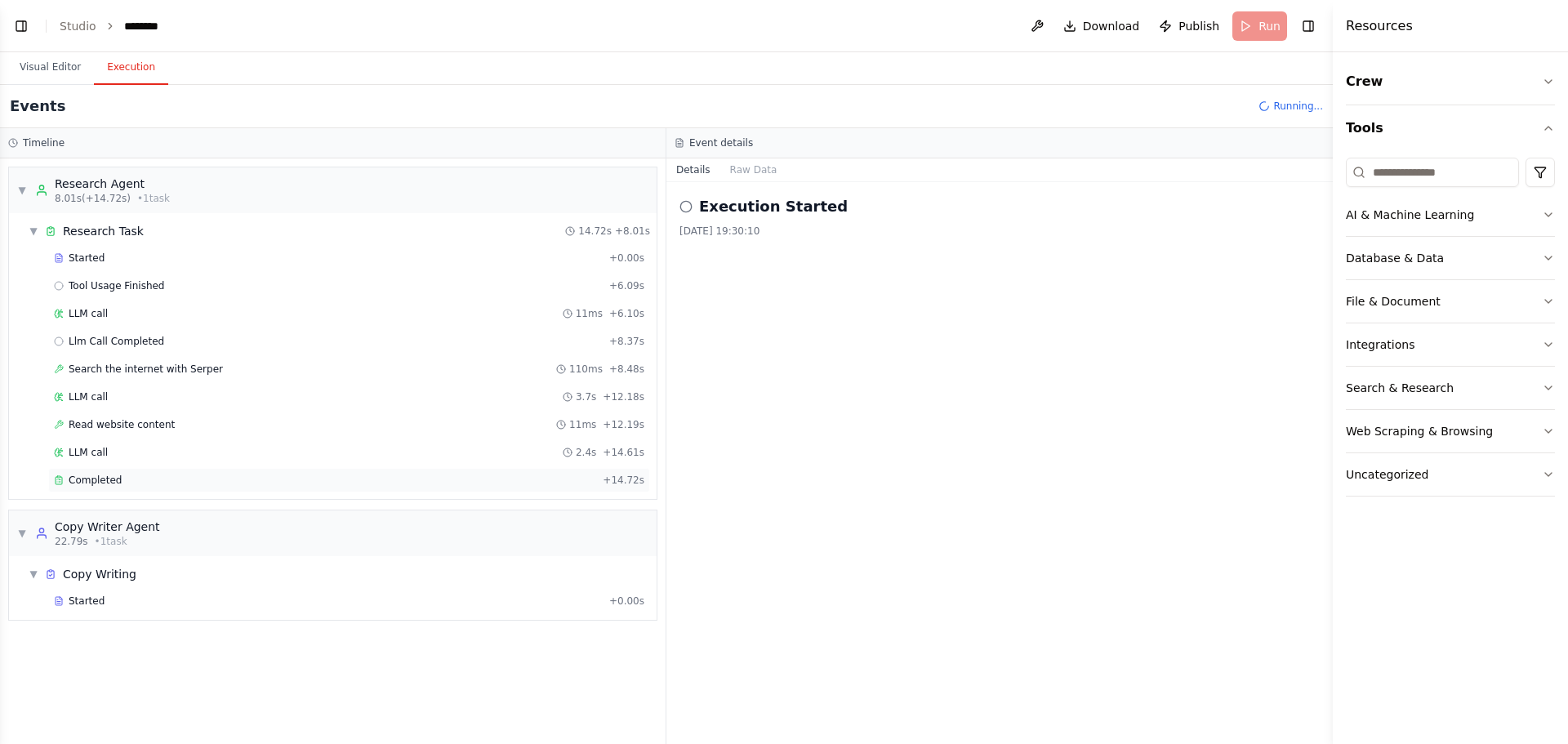
click at [207, 478] on div "Completed" at bounding box center [325, 480] width 542 height 13
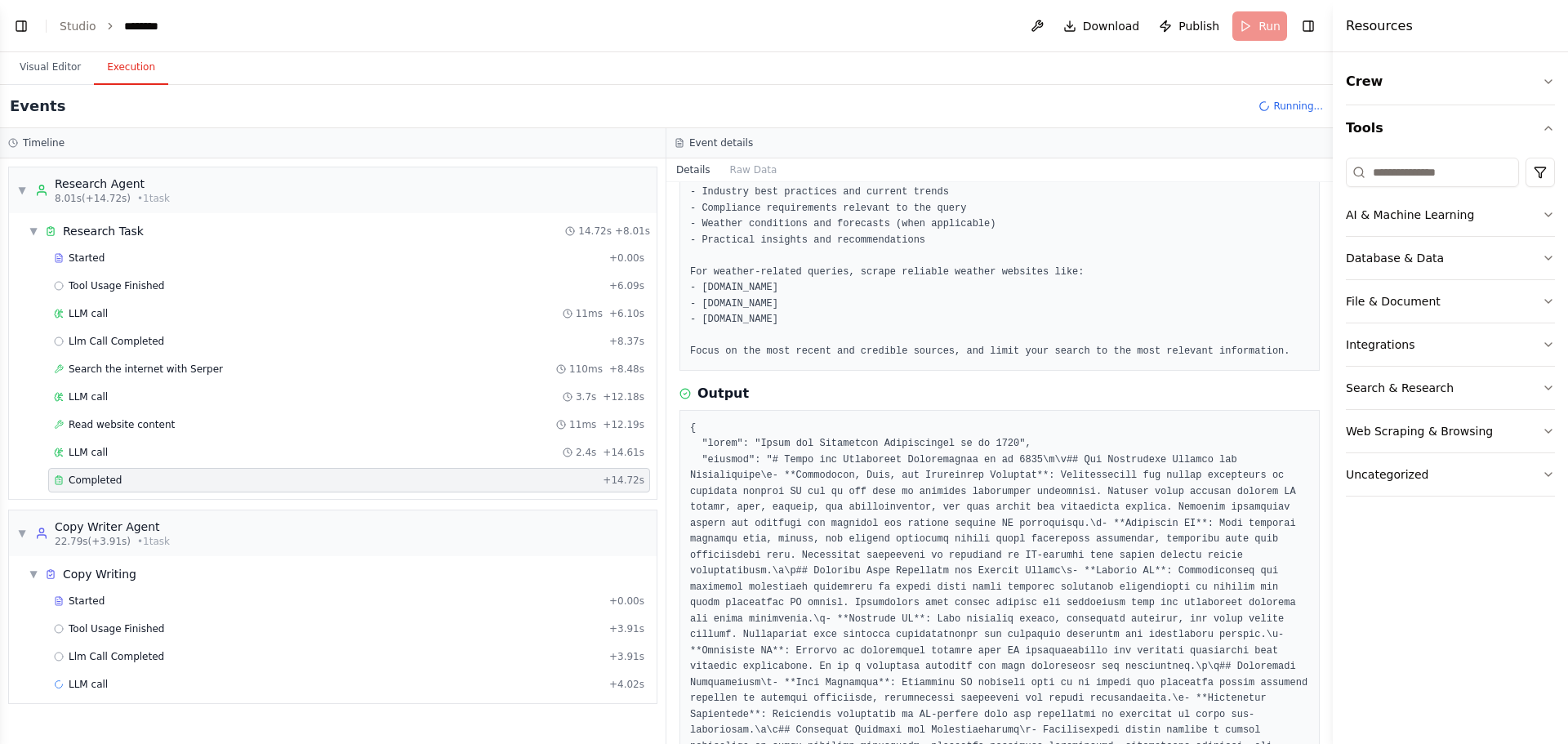
scroll to position [0, 0]
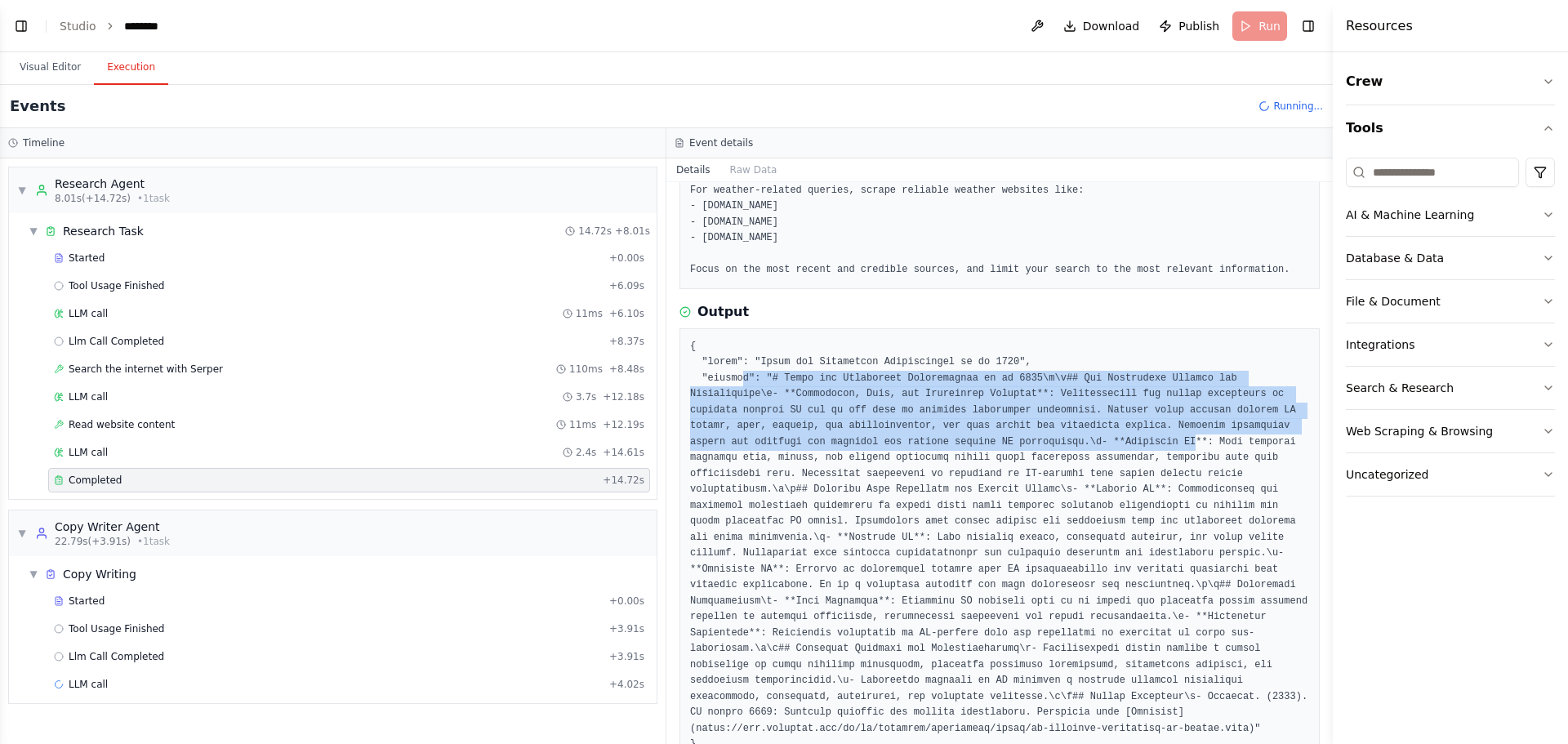
drag, startPoint x: 882, startPoint y: 416, endPoint x: 1032, endPoint y: 458, distance: 155.8
click at [1032, 458] on pre at bounding box center [1000, 546] width 619 height 414
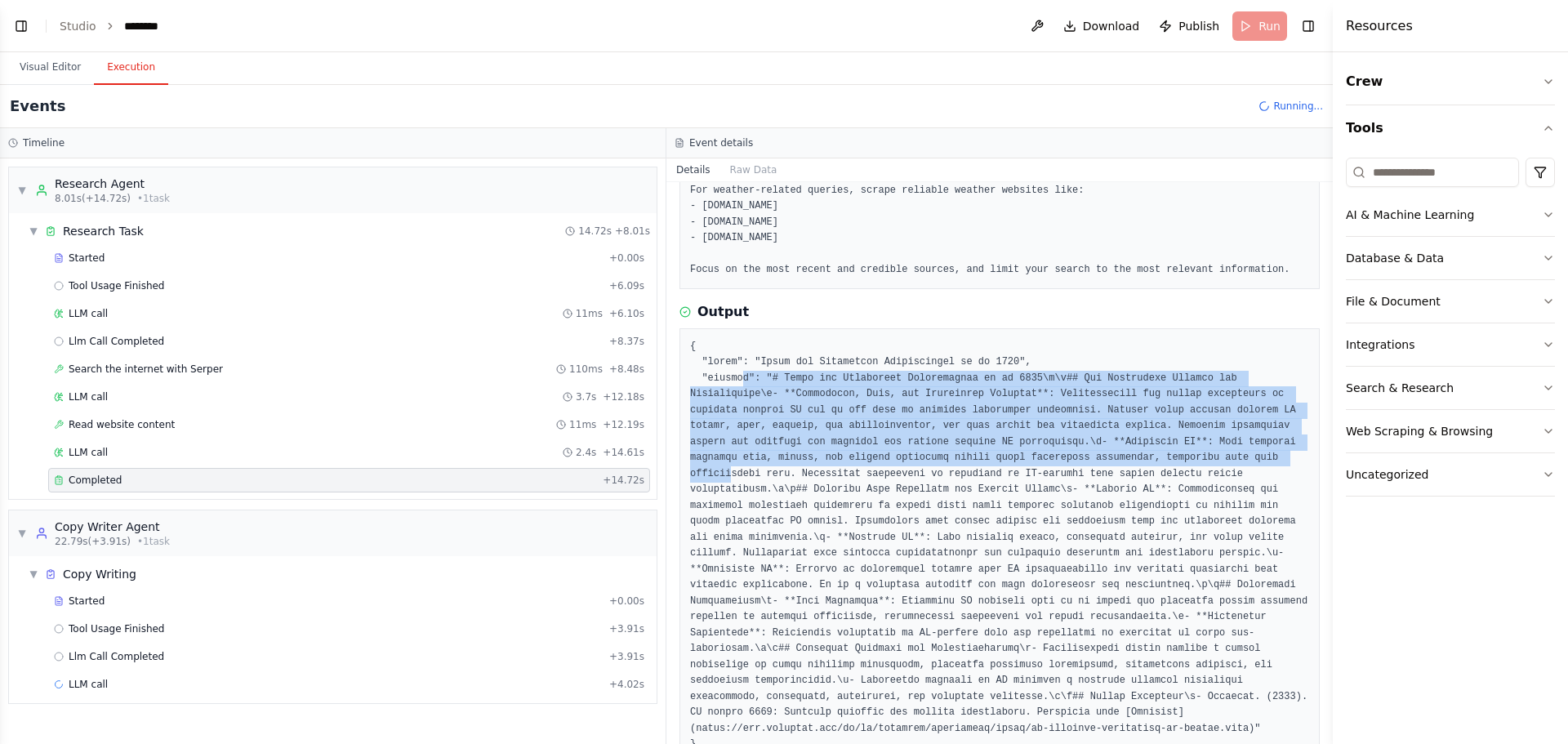
scroll to position [259, 0]
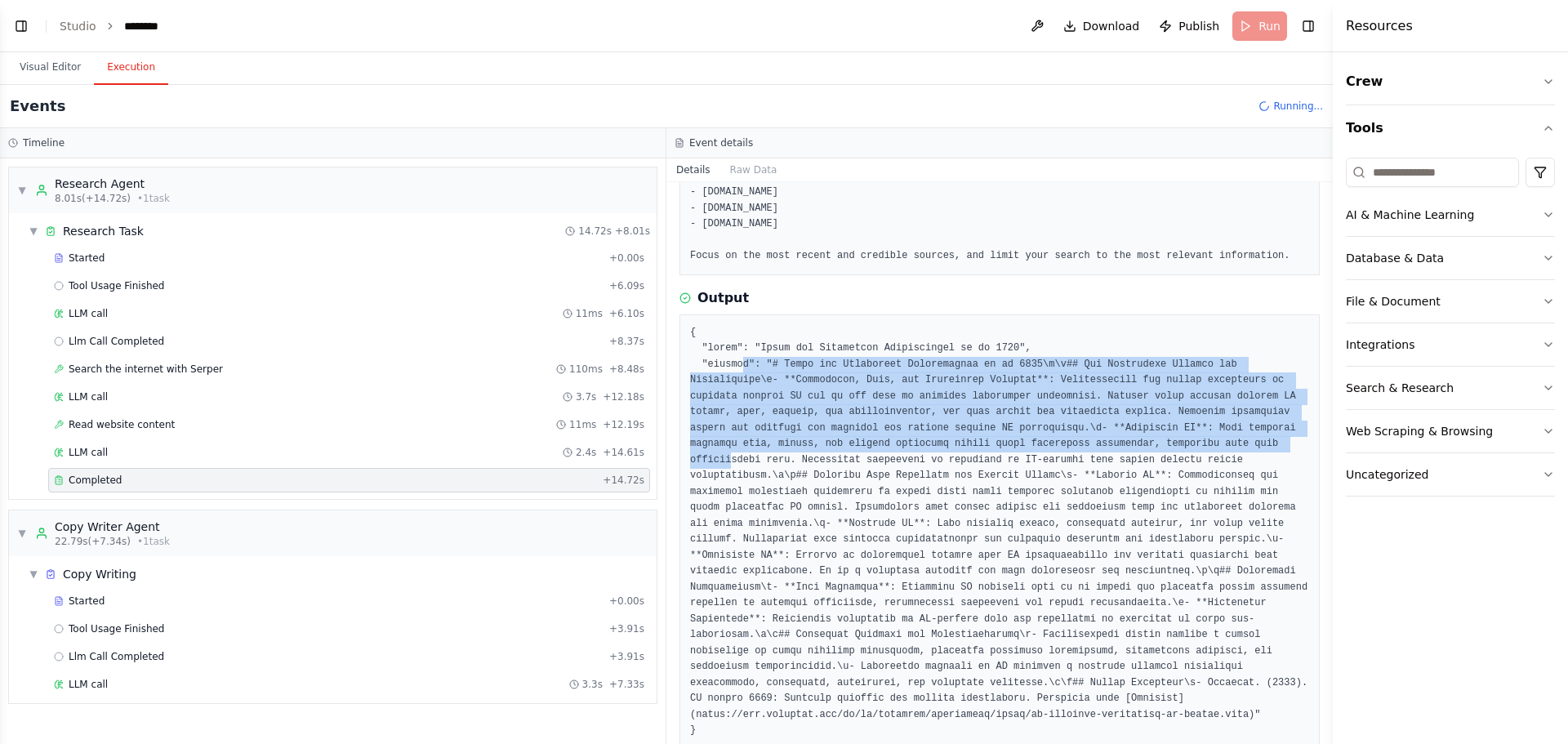
click at [844, 377] on pre at bounding box center [1000, 532] width 619 height 414
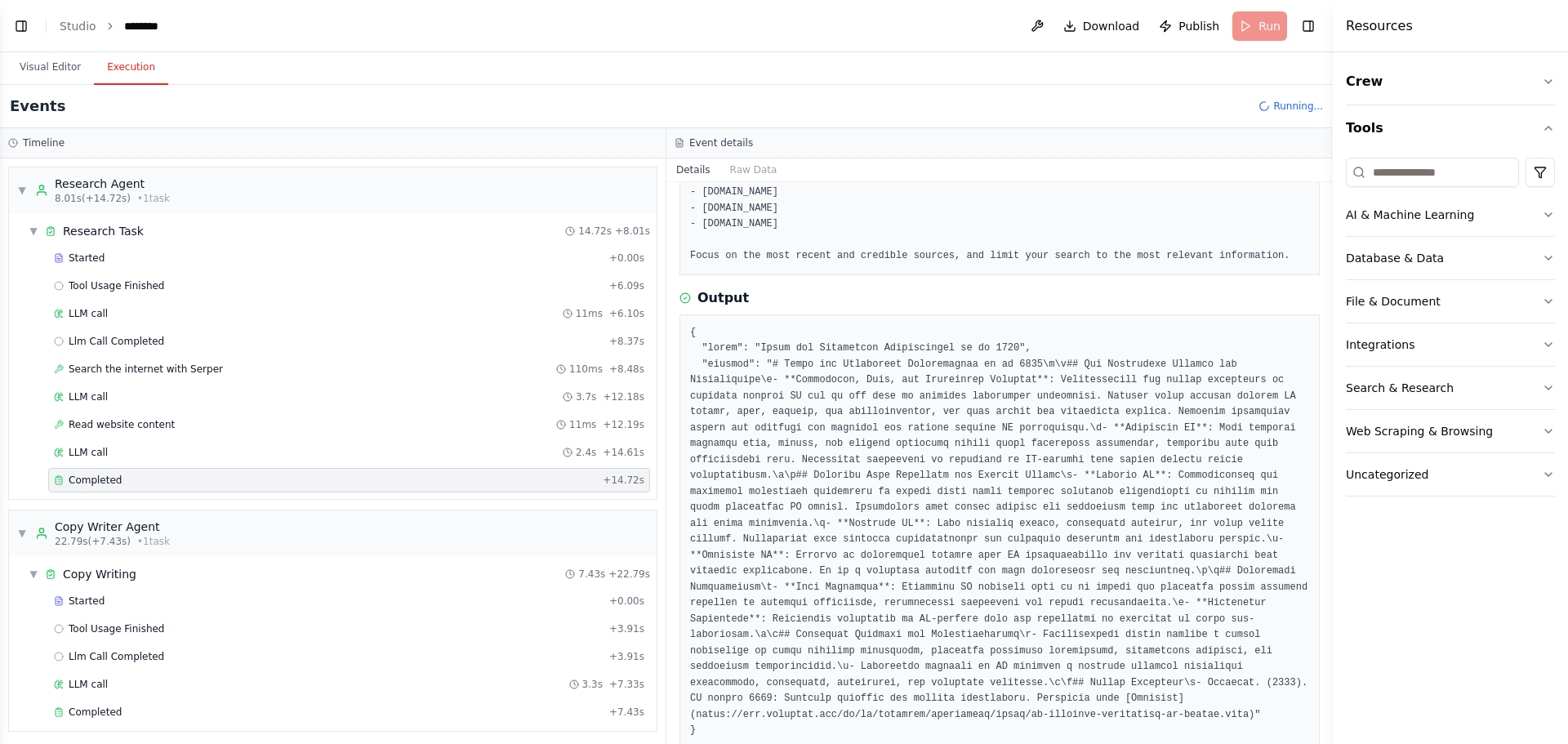
scroll to position [9172, 0]
drag, startPoint x: 799, startPoint y: 683, endPoint x: 986, endPoint y: 683, distance: 187.0
click at [986, 683] on pre at bounding box center [1000, 532] width 619 height 414
click at [1012, 680] on pre at bounding box center [1000, 532] width 619 height 414
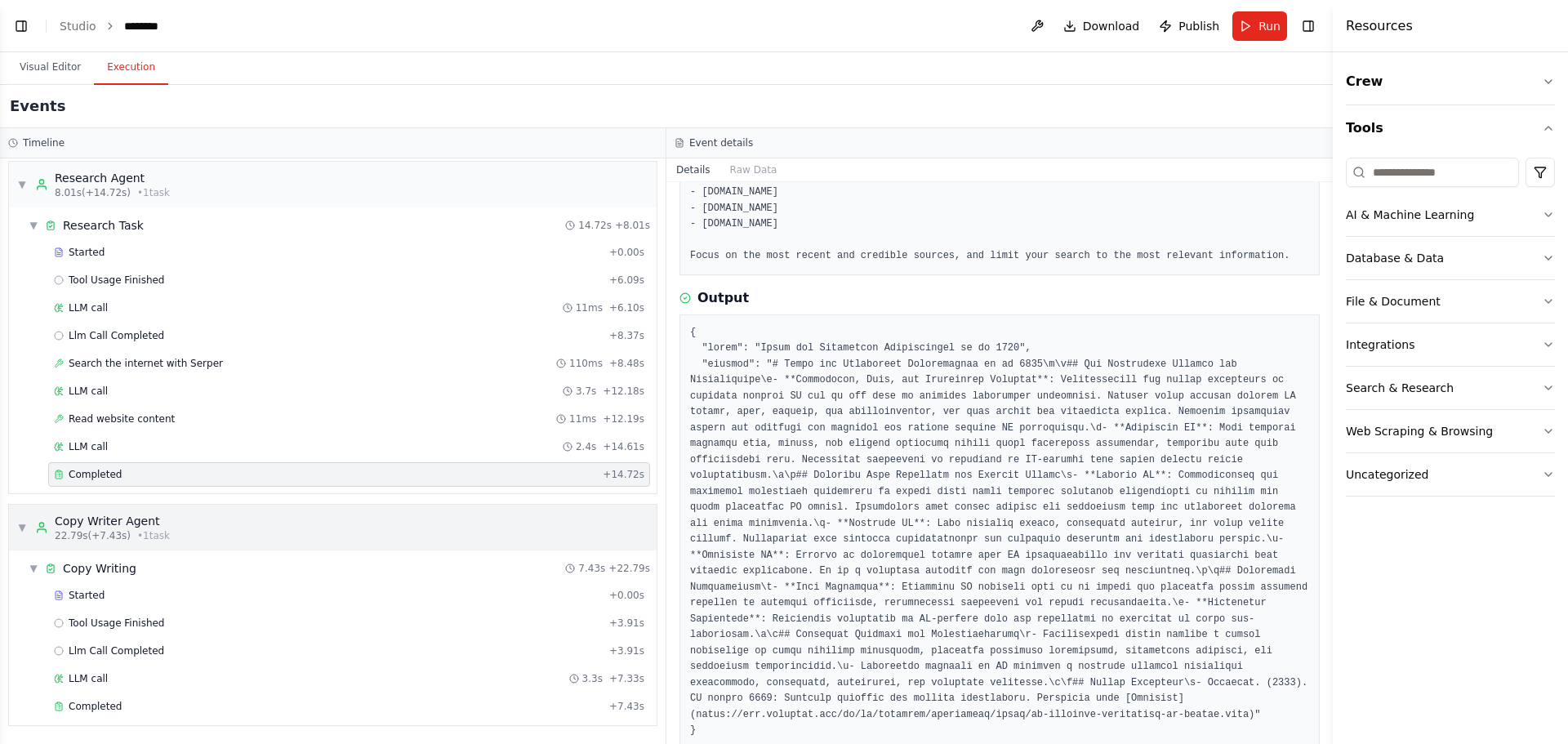
click at [96, 526] on div "Copy Writer Agent" at bounding box center [112, 521] width 115 height 16
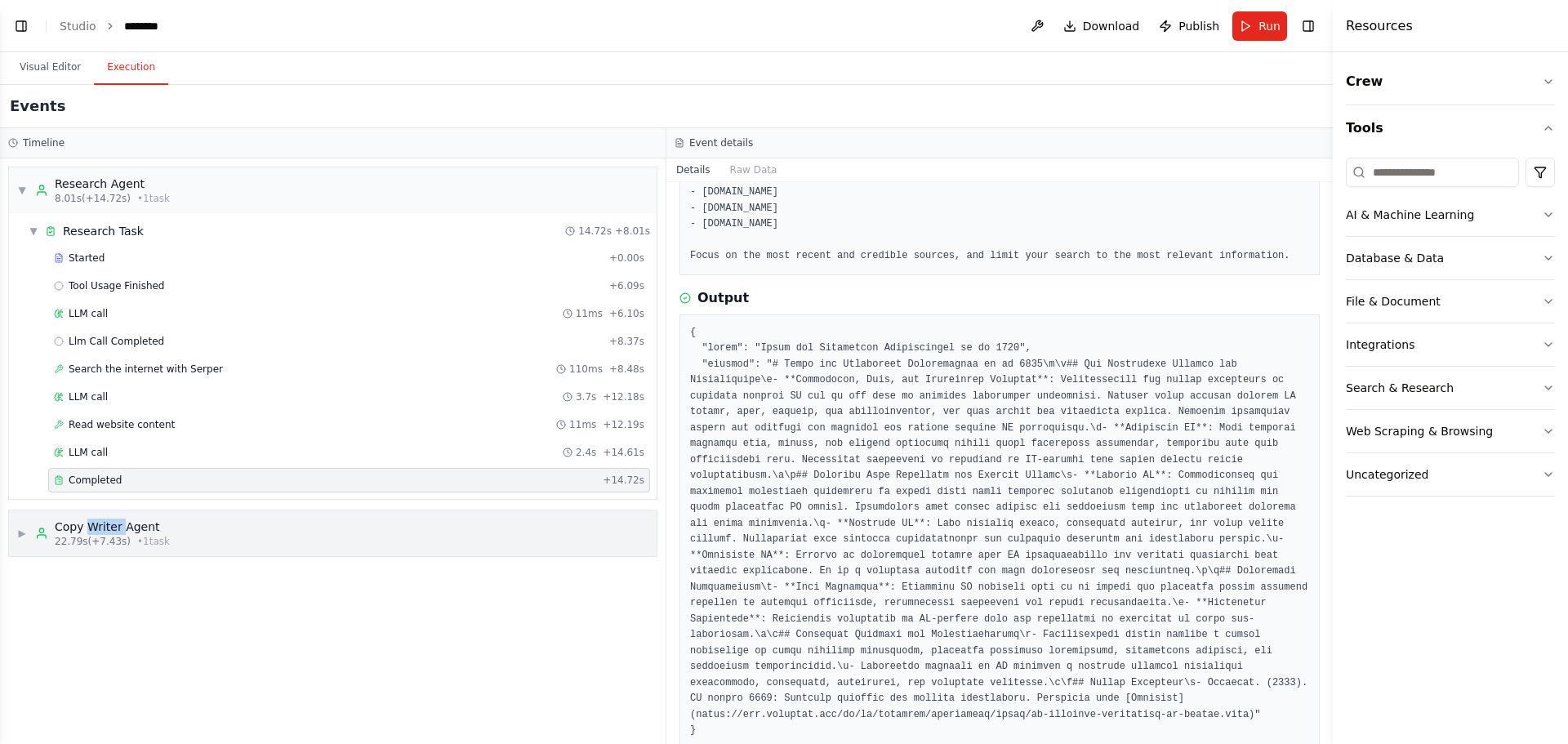
click at [96, 526] on div "Copy Writer Agent" at bounding box center [112, 526] width 115 height 16
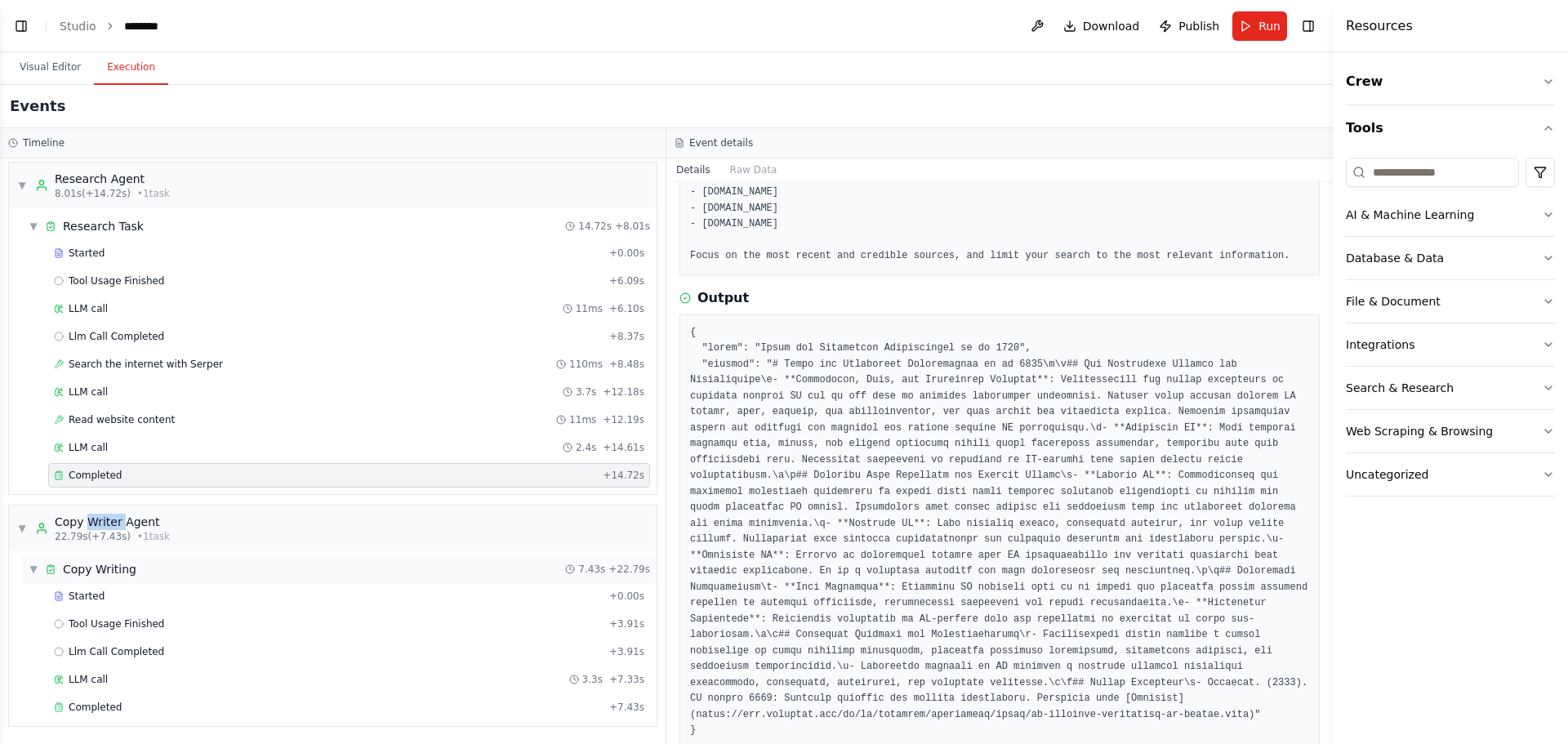
scroll to position [6, 0]
click at [182, 702] on div "Completed" at bounding box center [328, 706] width 549 height 13
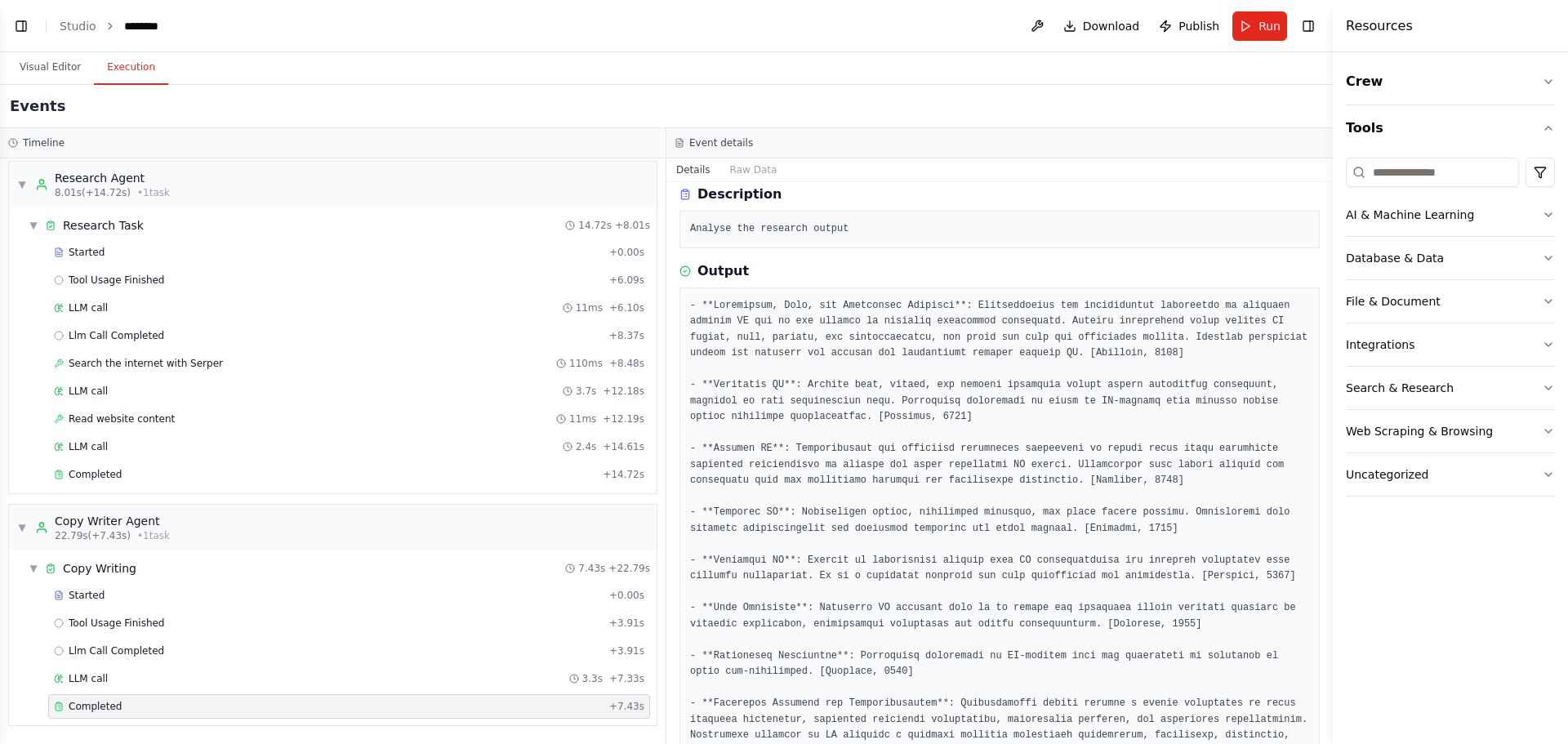
scroll to position [0, 0]
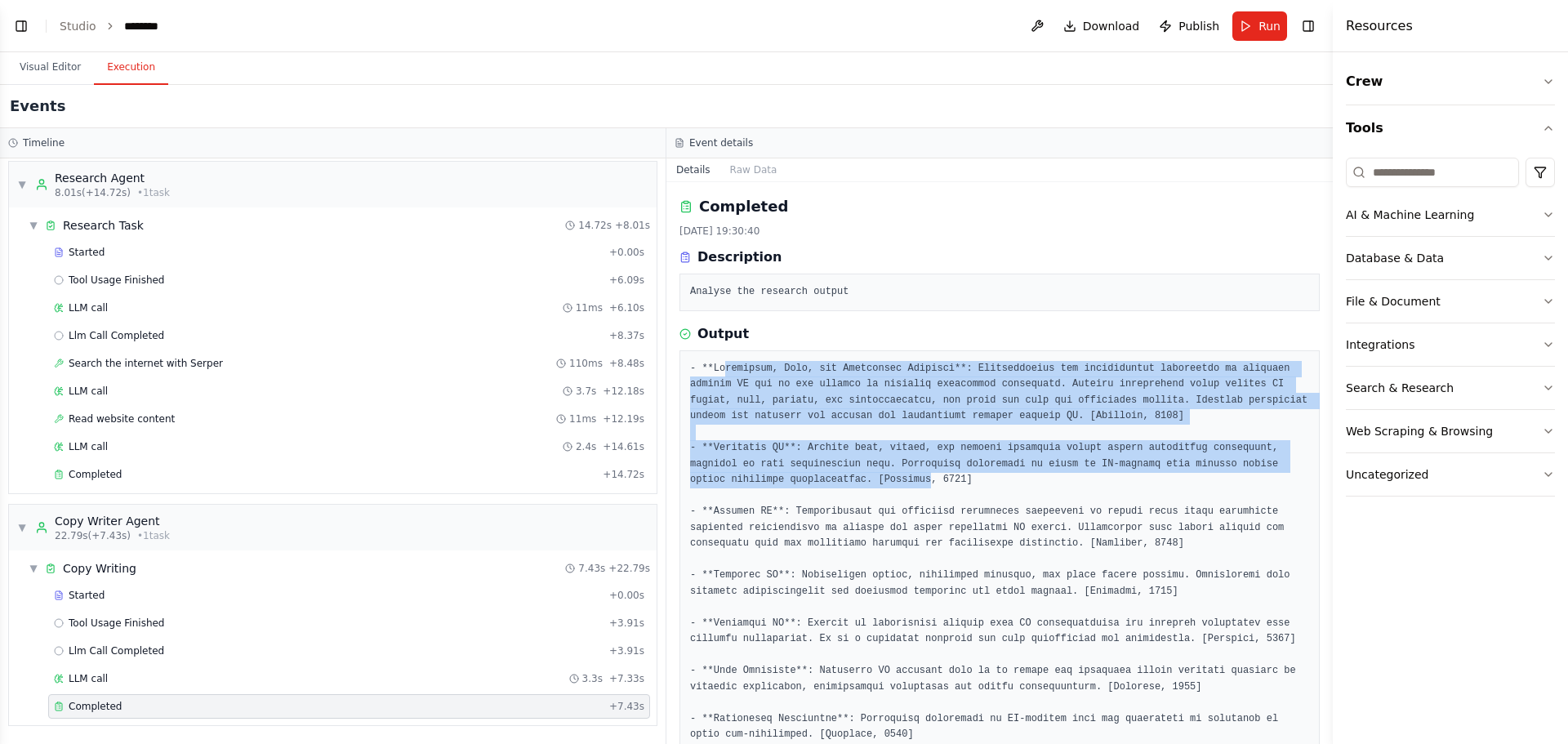
drag, startPoint x: 723, startPoint y: 375, endPoint x: 820, endPoint y: 475, distance: 139.3
click at [820, 475] on pre at bounding box center [1000, 623] width 619 height 526
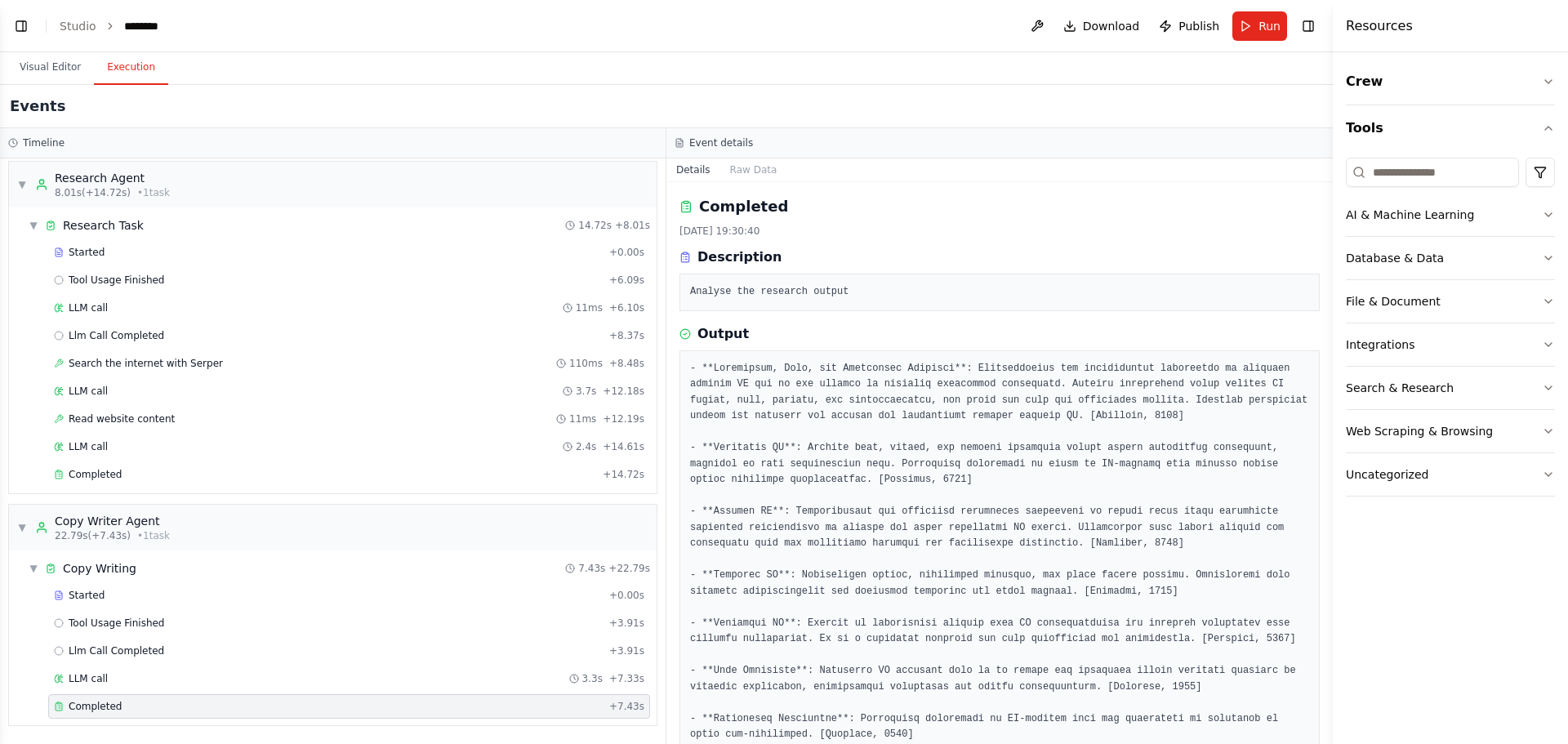
click at [891, 495] on pre at bounding box center [1000, 623] width 619 height 526
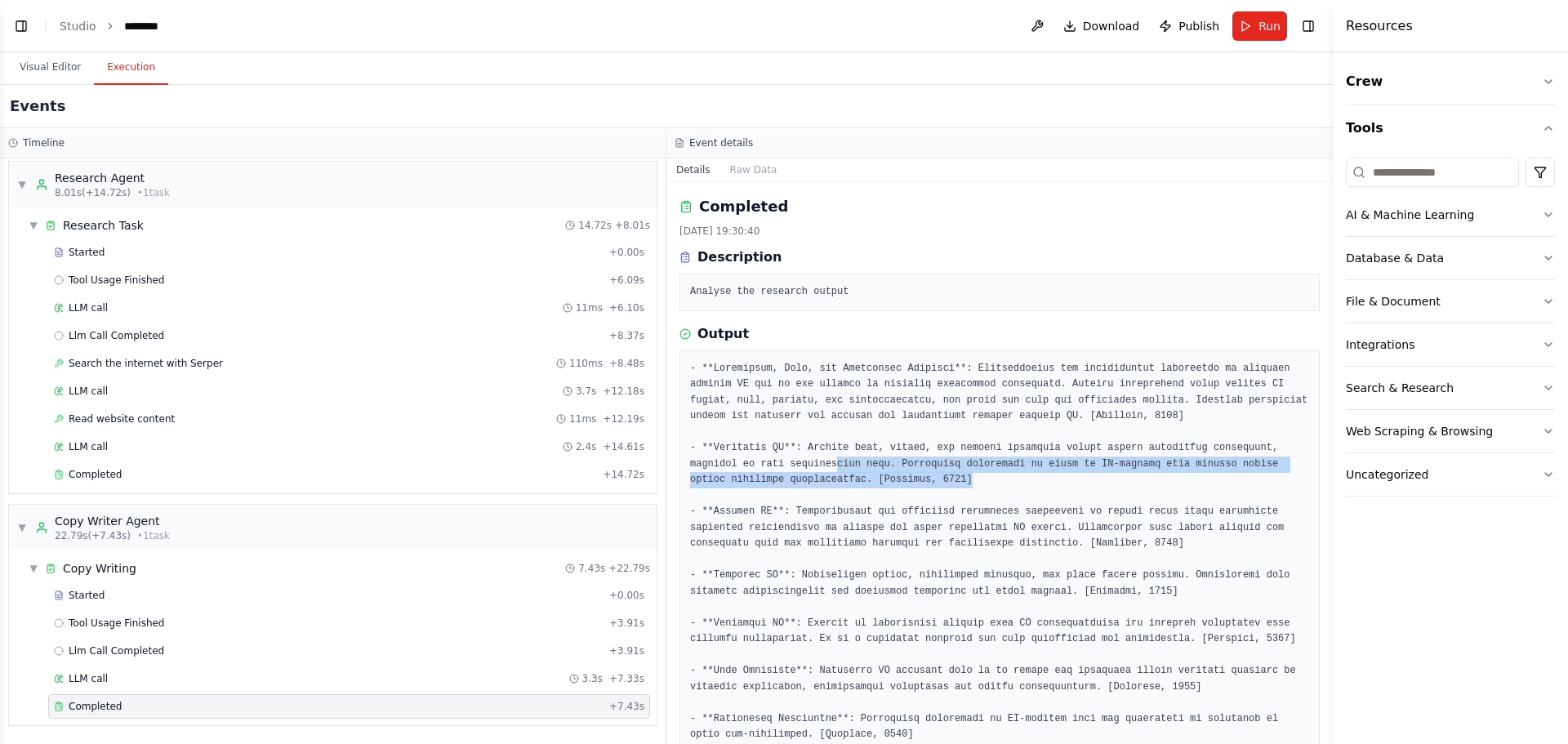
drag, startPoint x: 877, startPoint y: 484, endPoint x: 763, endPoint y: 459, distance: 116.7
click at [763, 459] on pre at bounding box center [1000, 623] width 619 height 526
click at [777, 468] on pre at bounding box center [1000, 623] width 619 height 526
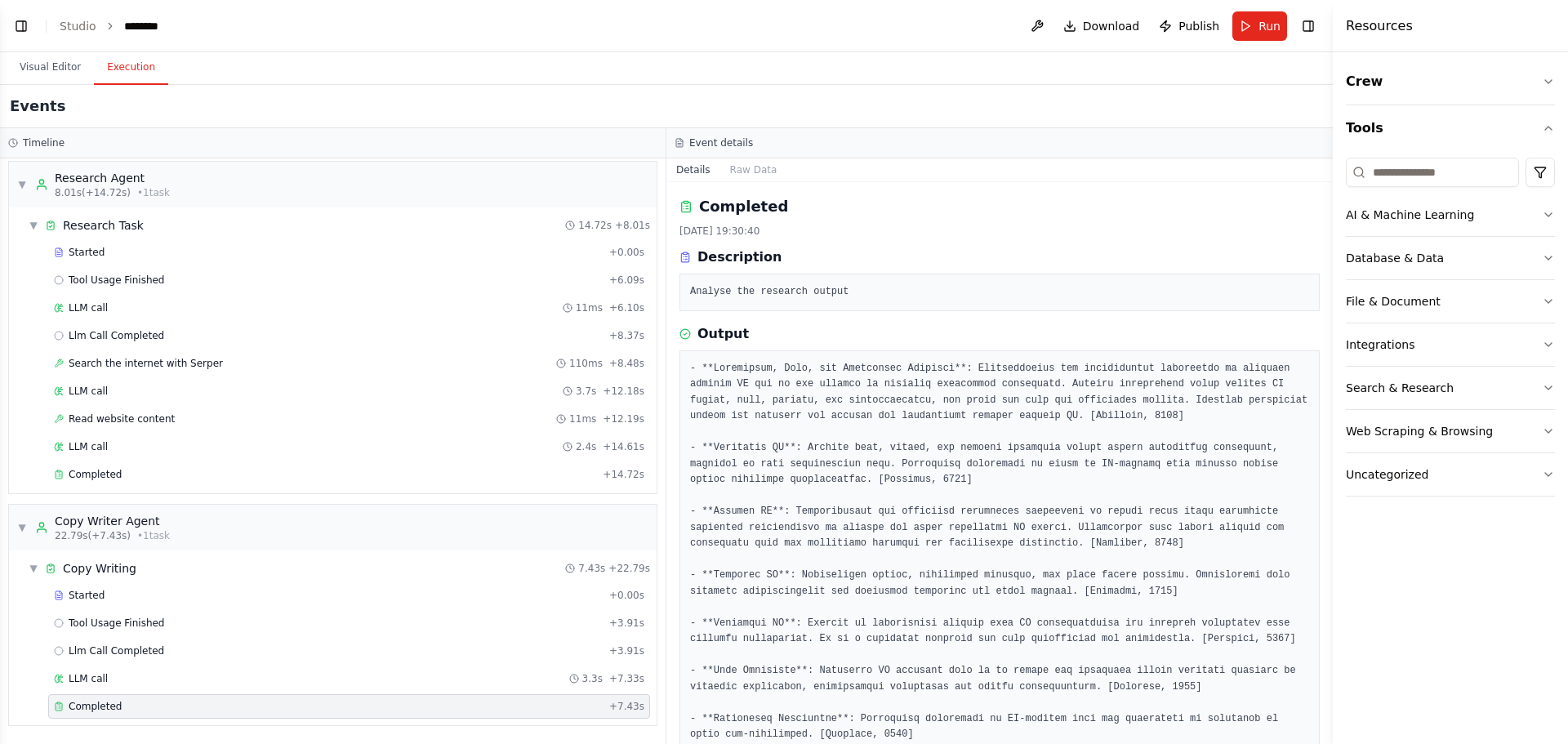
click at [804, 544] on pre at bounding box center [1000, 623] width 619 height 526
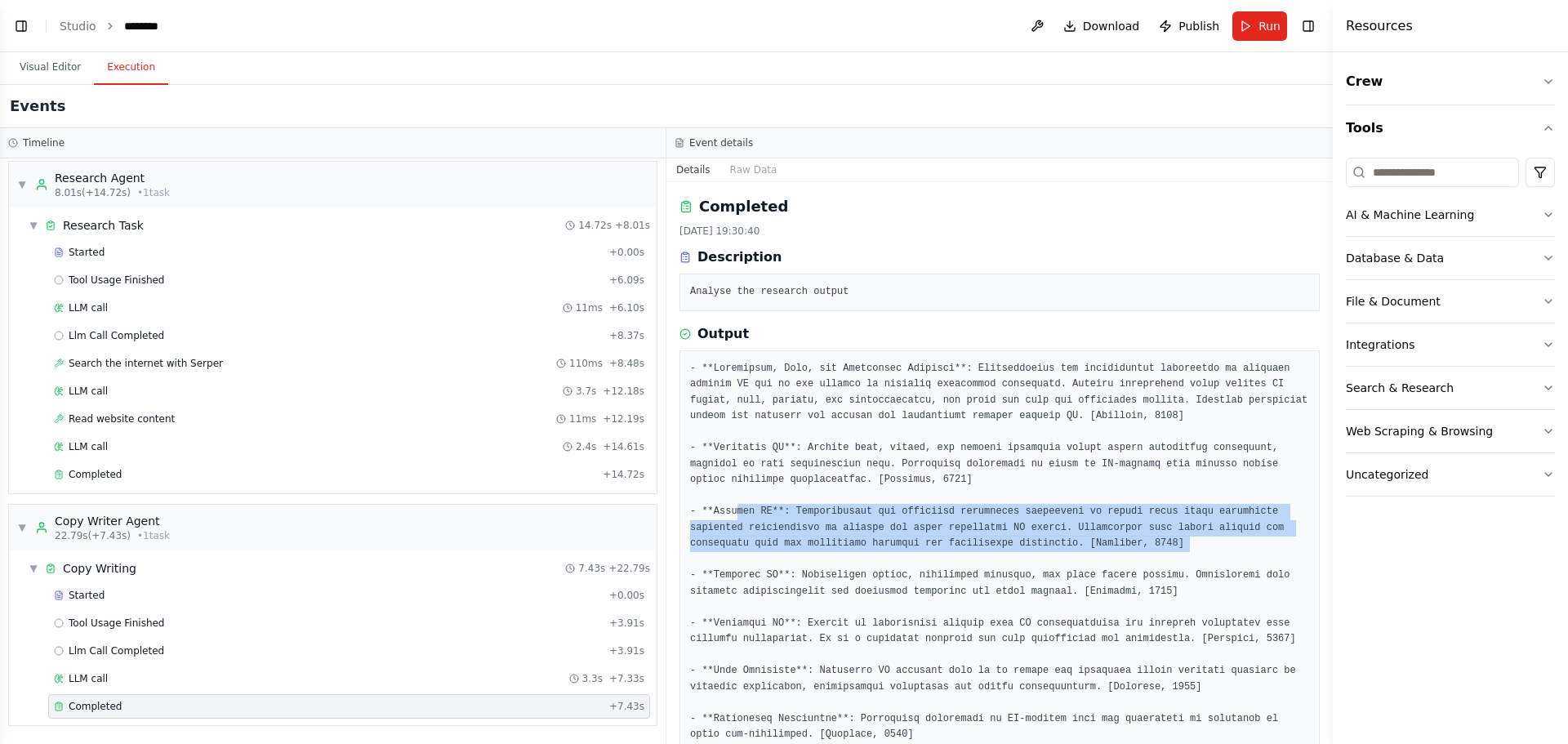
drag, startPoint x: 731, startPoint y: 506, endPoint x: 869, endPoint y: 562, distance: 148.9
click at [869, 562] on pre at bounding box center [1000, 623] width 619 height 526
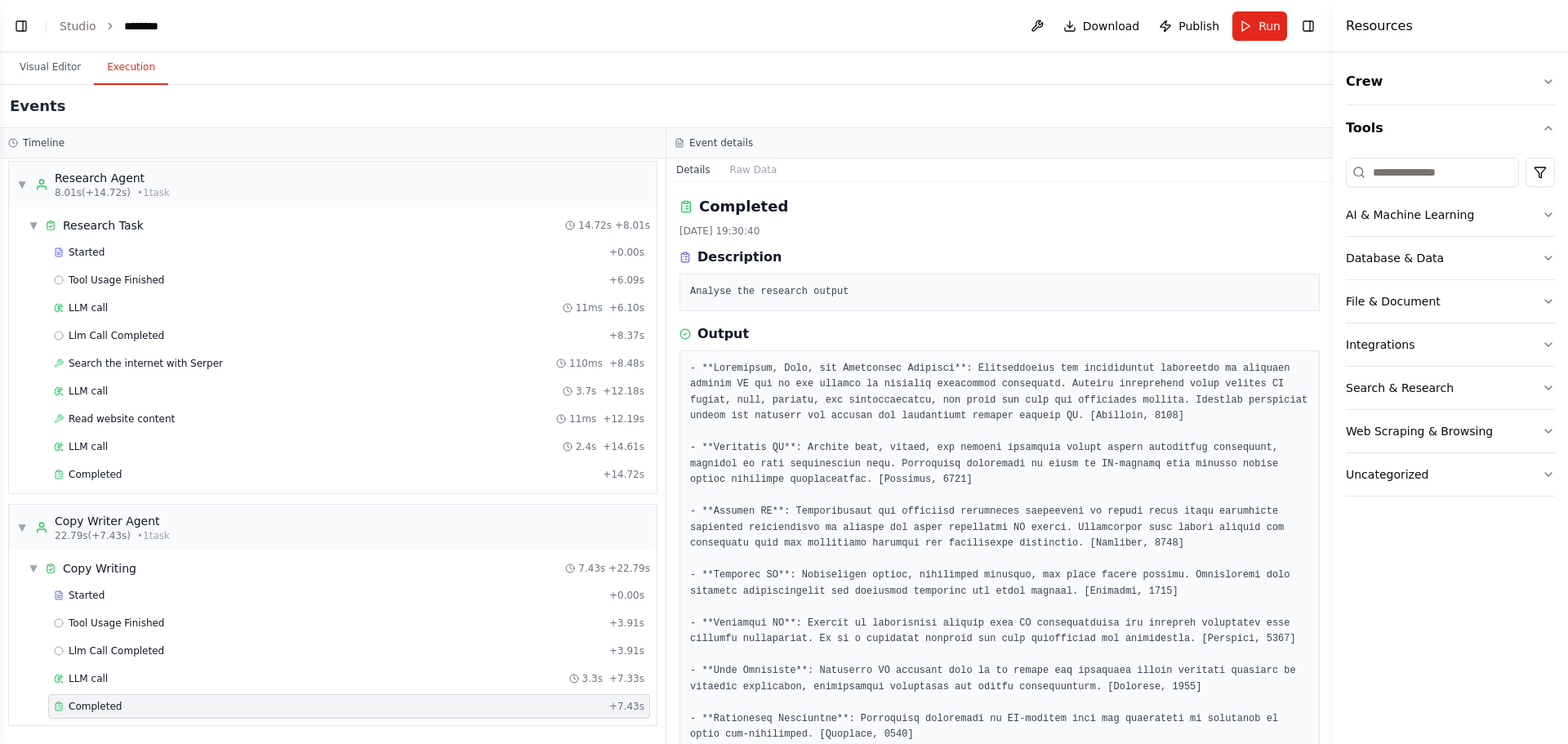
click at [885, 569] on pre at bounding box center [1000, 623] width 619 height 526
click at [58, 68] on button "Visual Editor" at bounding box center [50, 68] width 87 height 34
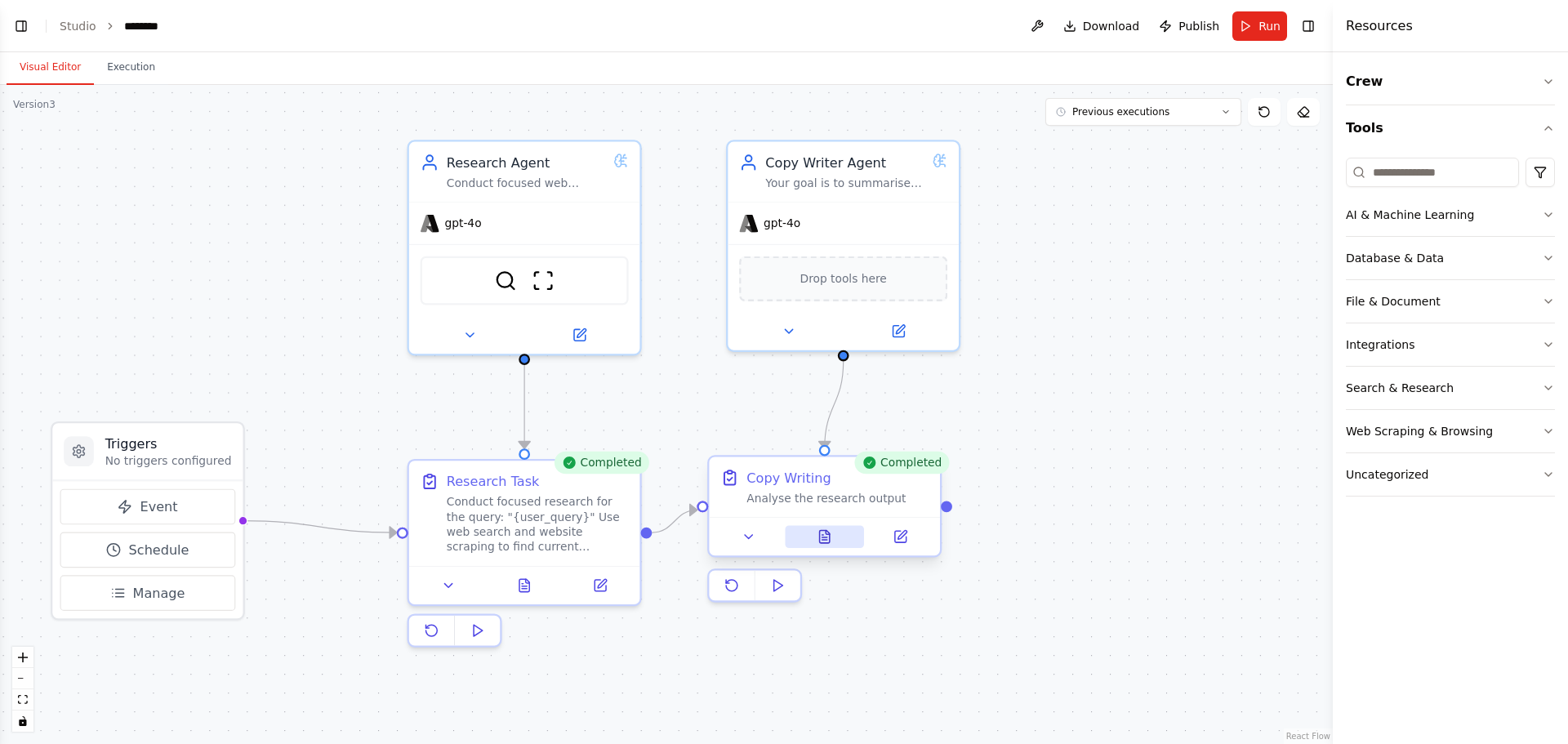
click at [825, 540] on icon at bounding box center [824, 537] width 9 height 12
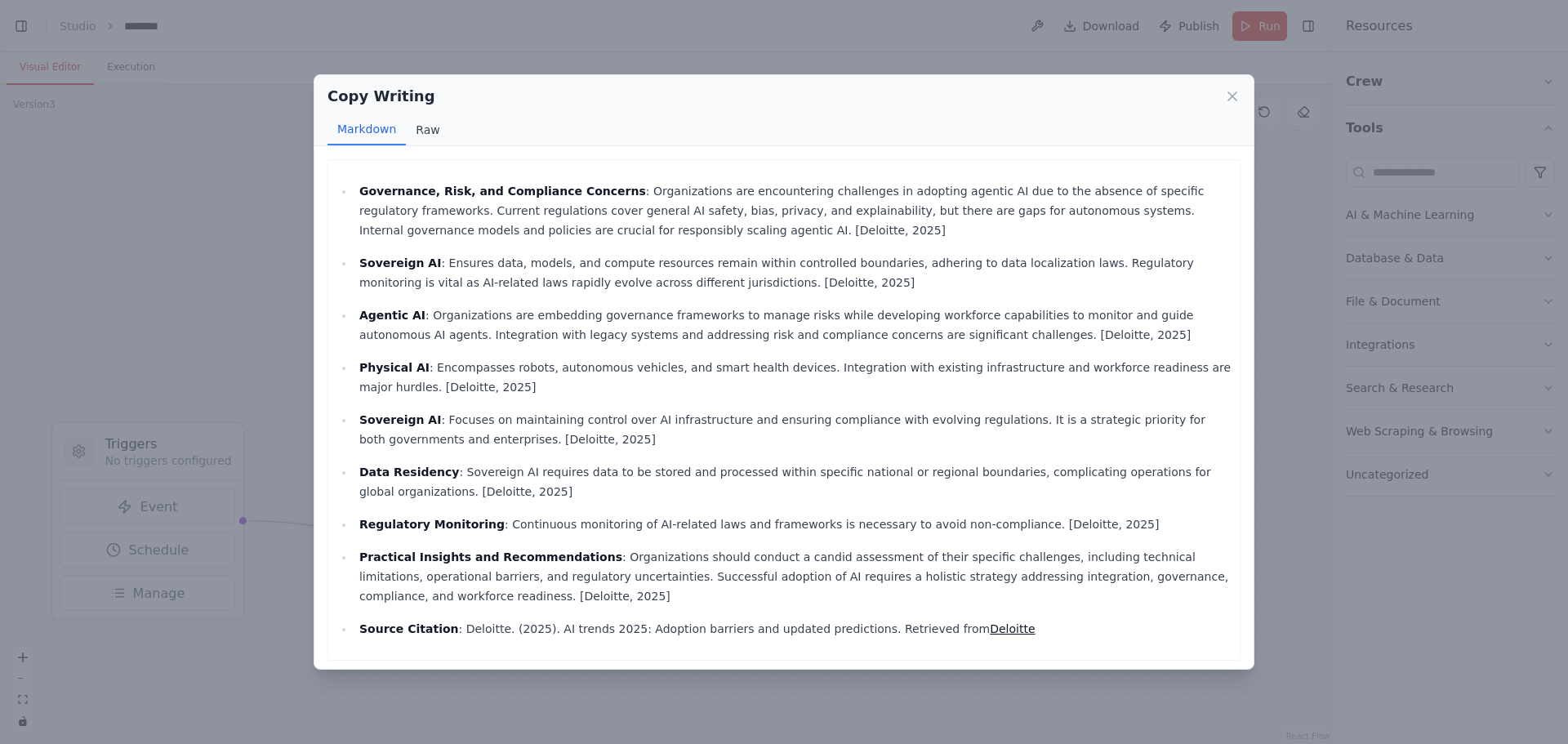
click at [424, 127] on button "Raw" at bounding box center [427, 130] width 44 height 31
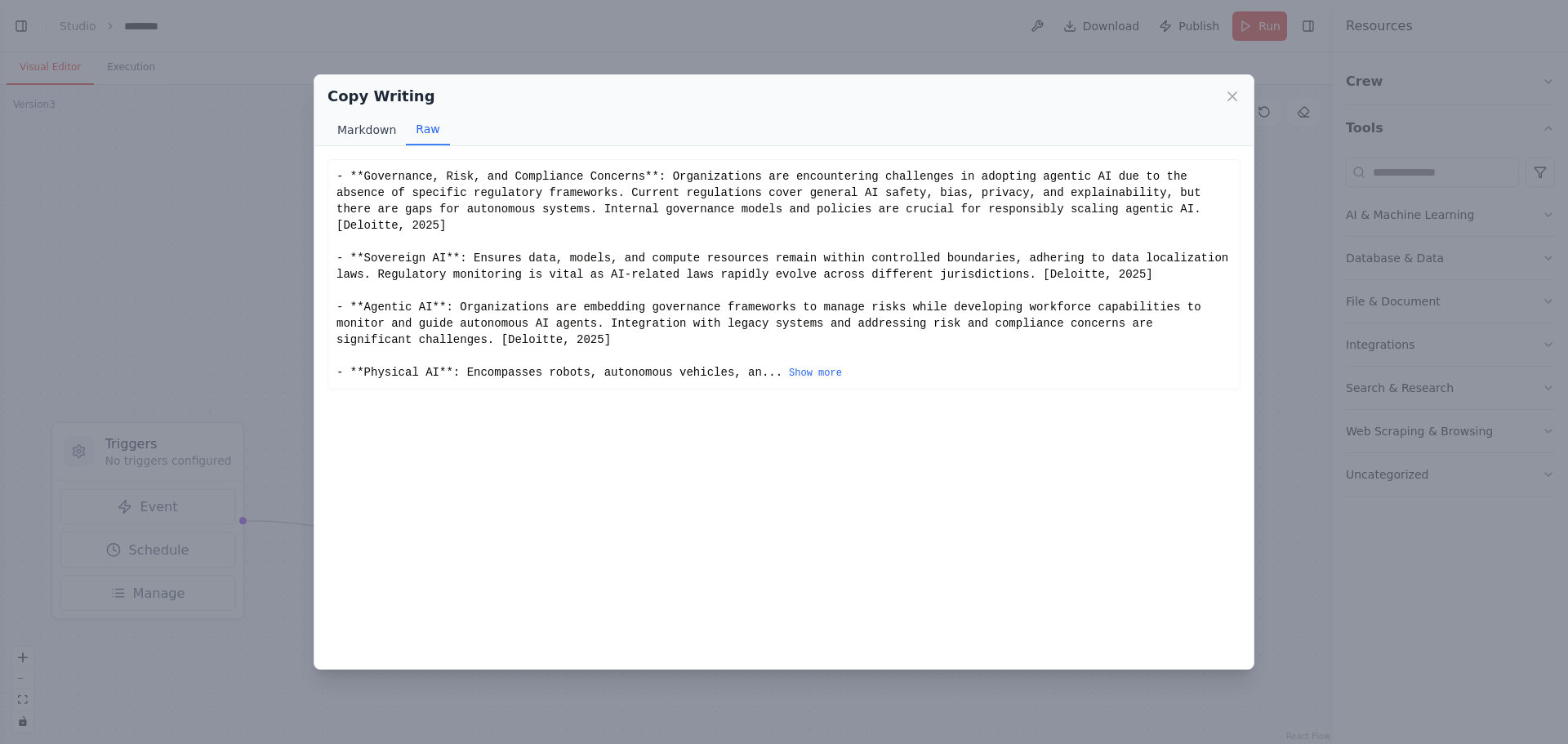
click at [334, 127] on button "Markdown" at bounding box center [367, 130] width 79 height 31
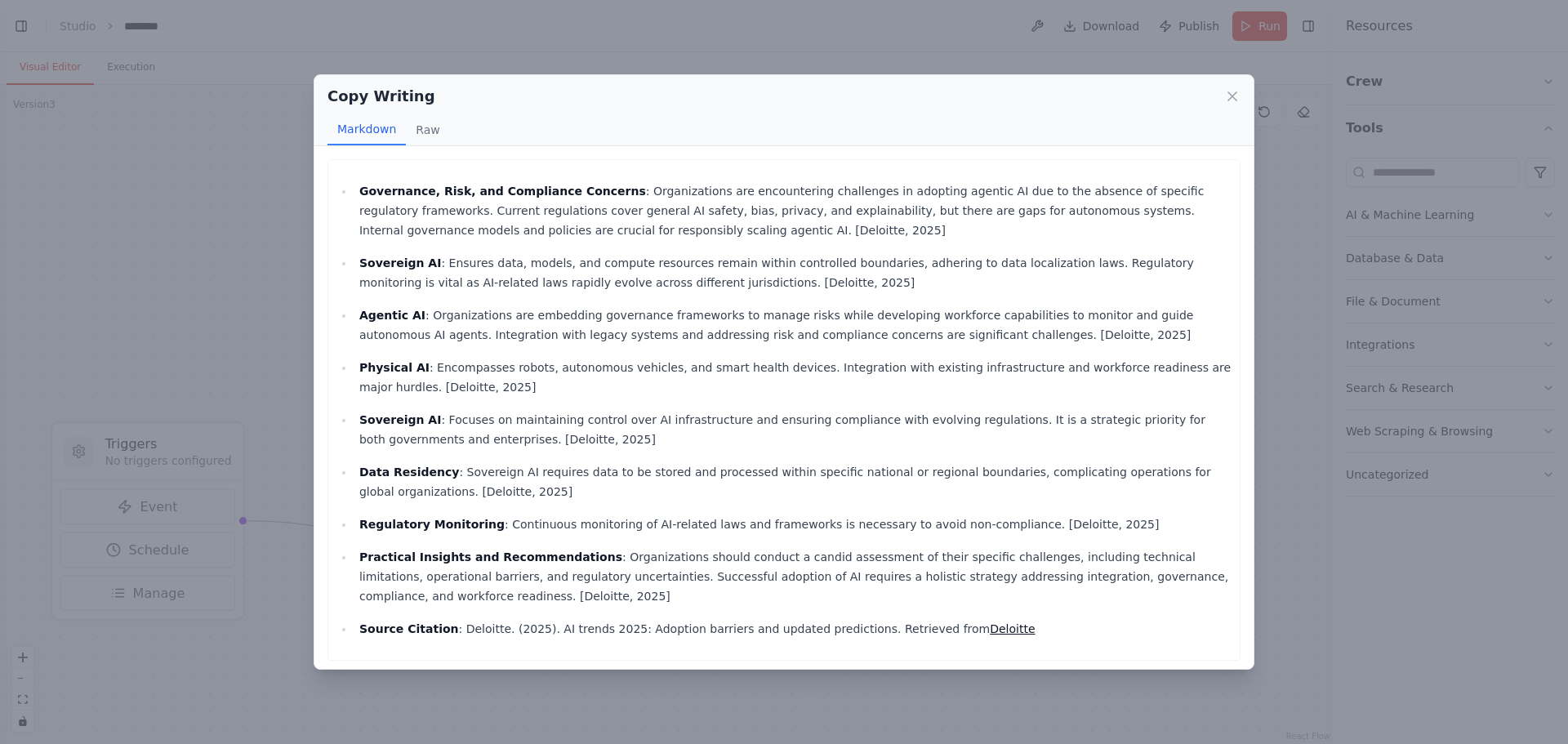
click at [283, 253] on div "Copy Writing Markdown Raw Governance, Risk, and Compliance Concerns : Organizat…" at bounding box center [784, 372] width 1568 height 744
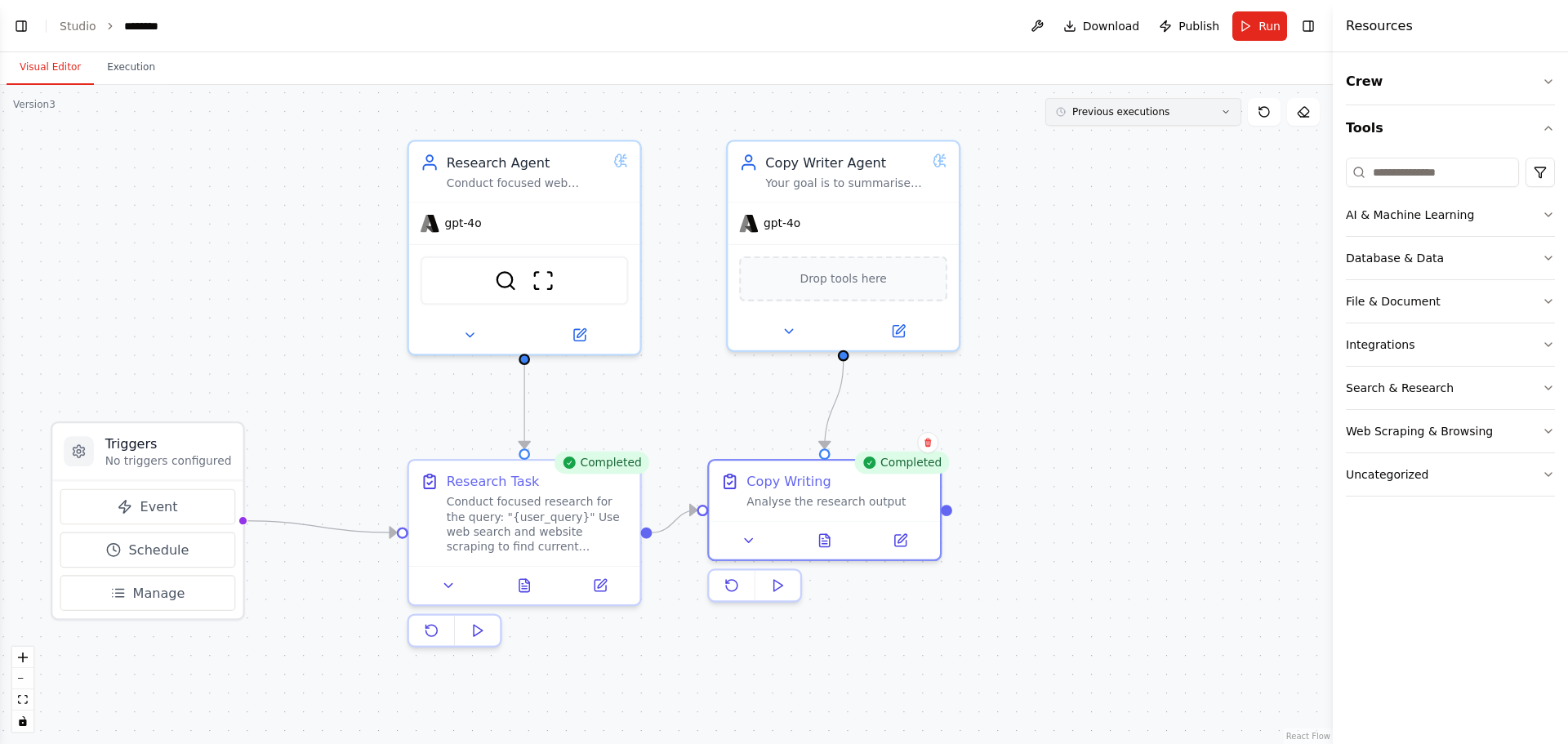
click at [1236, 113] on button "Previous executions" at bounding box center [1143, 112] width 196 height 27
click at [117, 64] on button "Execution" at bounding box center [131, 68] width 74 height 34
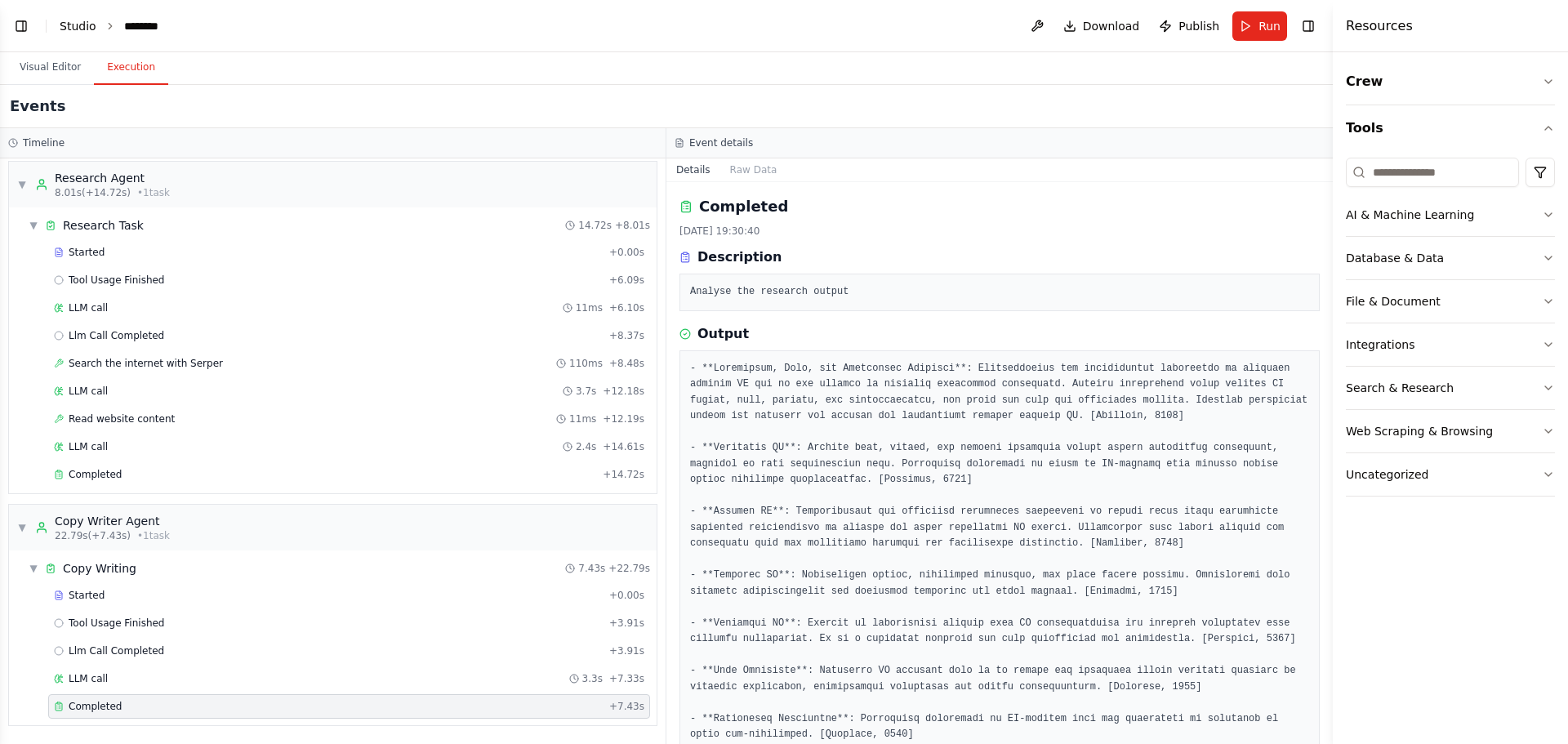
click at [79, 21] on link "Studio" at bounding box center [78, 26] width 37 height 13
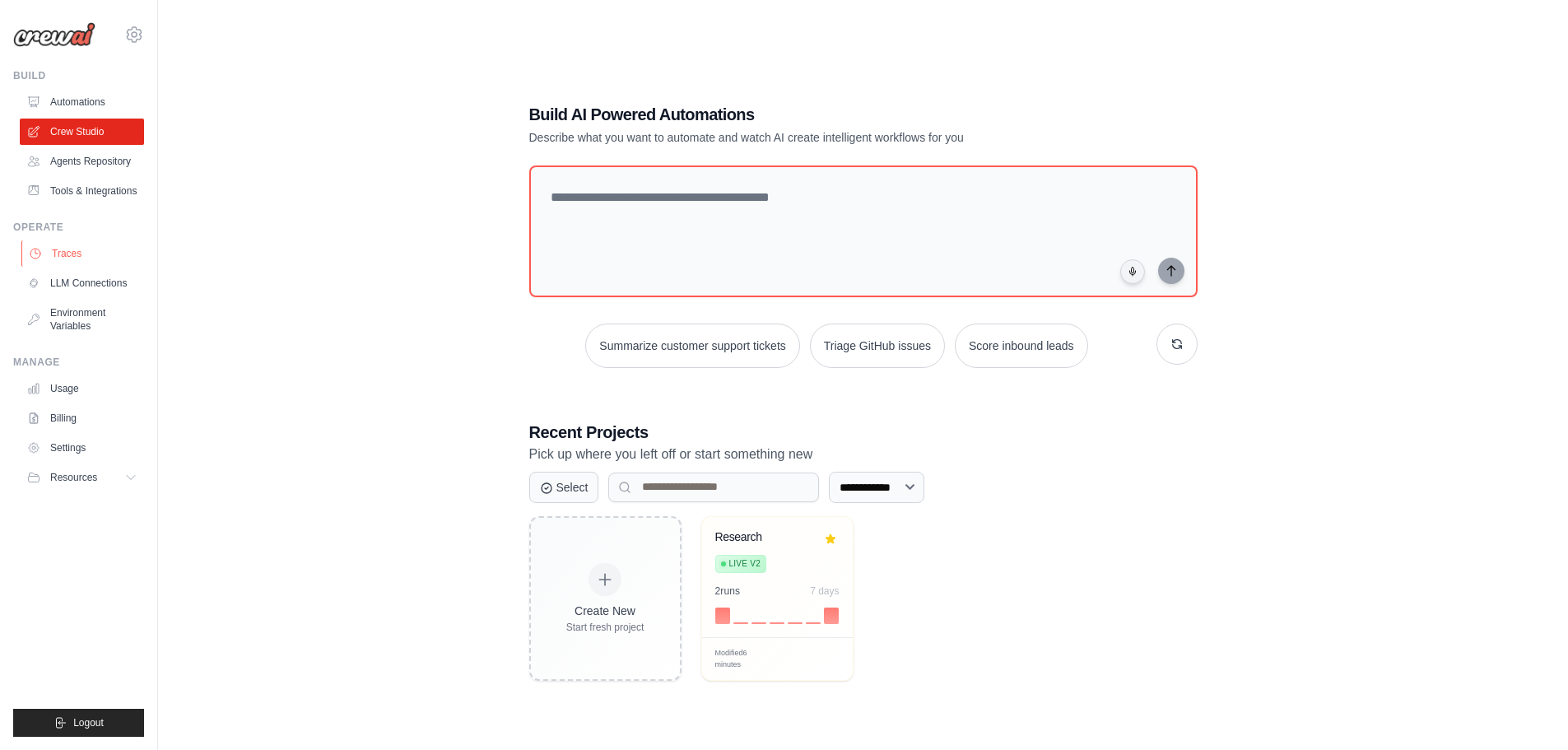
click at [72, 245] on link "Traces" at bounding box center [84, 253] width 124 height 27
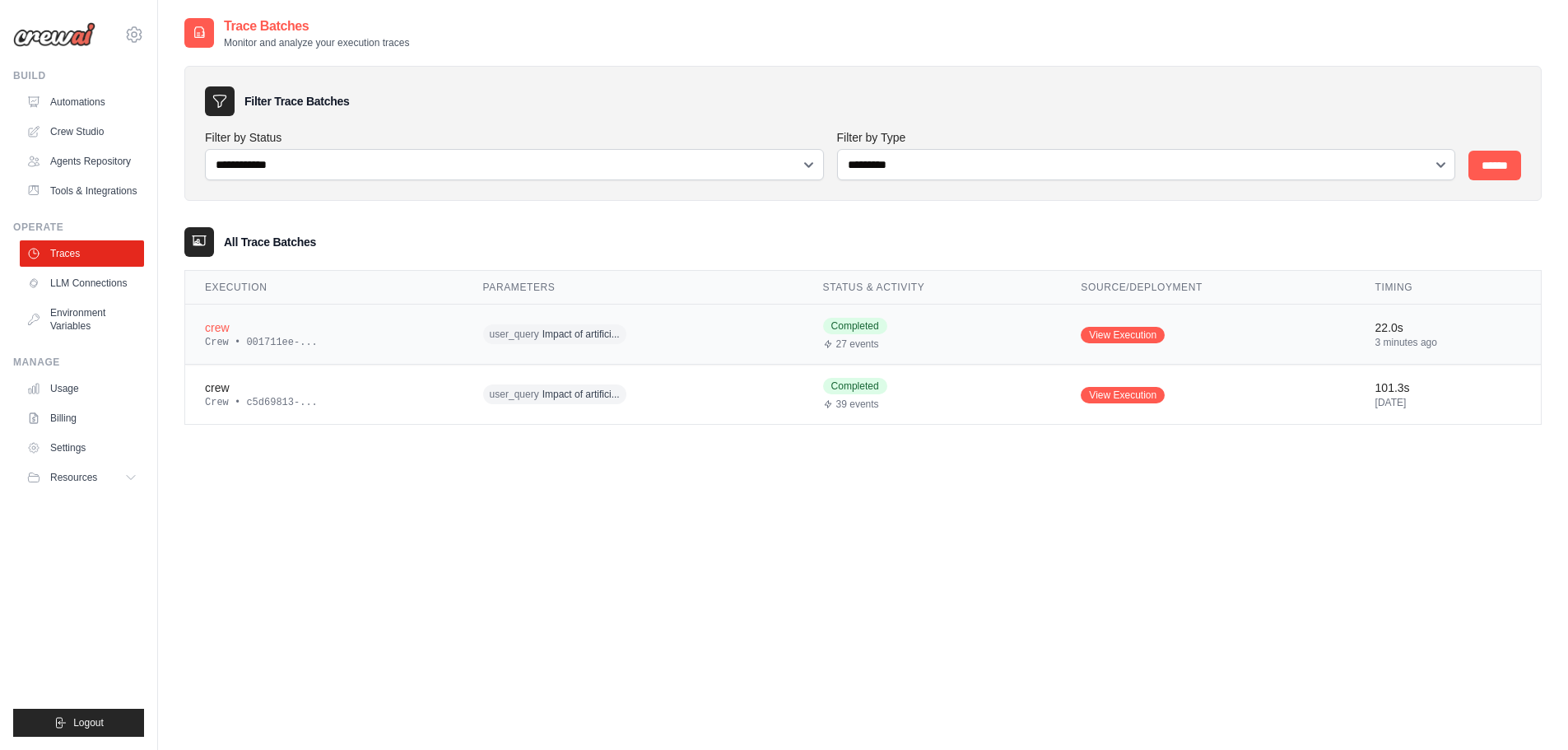
click at [989, 335] on div "Completed 27 events" at bounding box center [933, 334] width 219 height 33
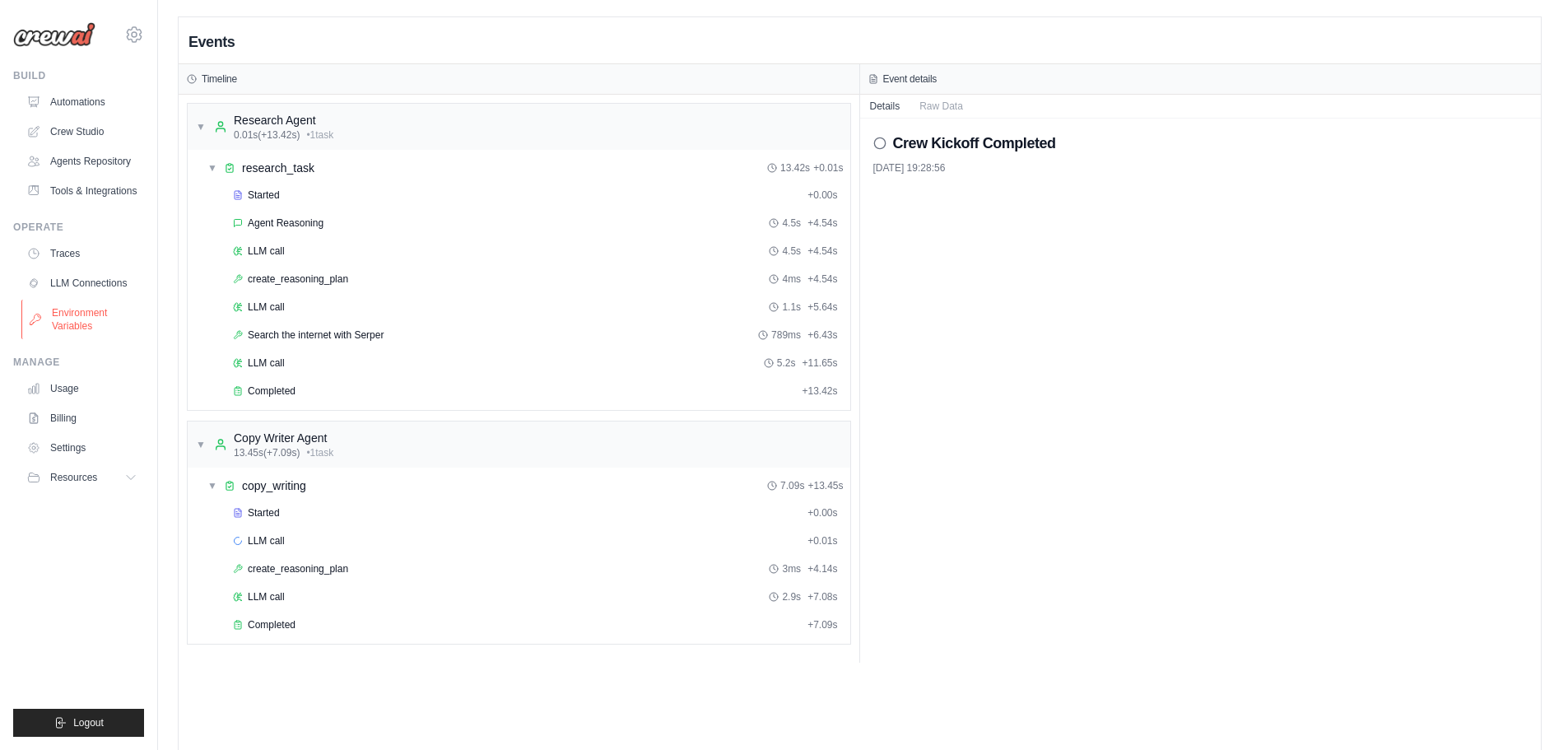
click at [73, 316] on link "Environment Variables" at bounding box center [84, 319] width 124 height 40
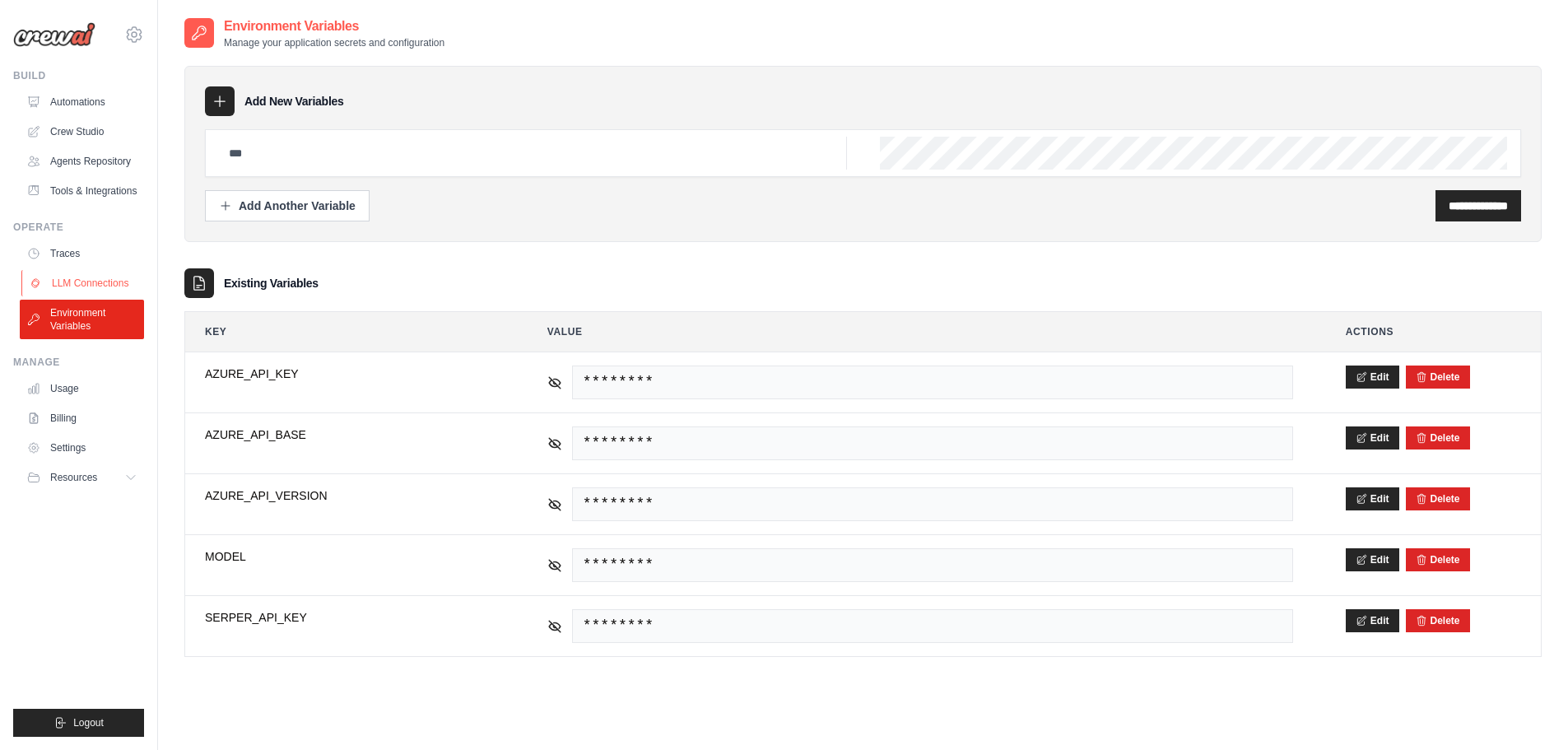
click at [73, 287] on link "LLM Connections" at bounding box center [84, 283] width 124 height 27
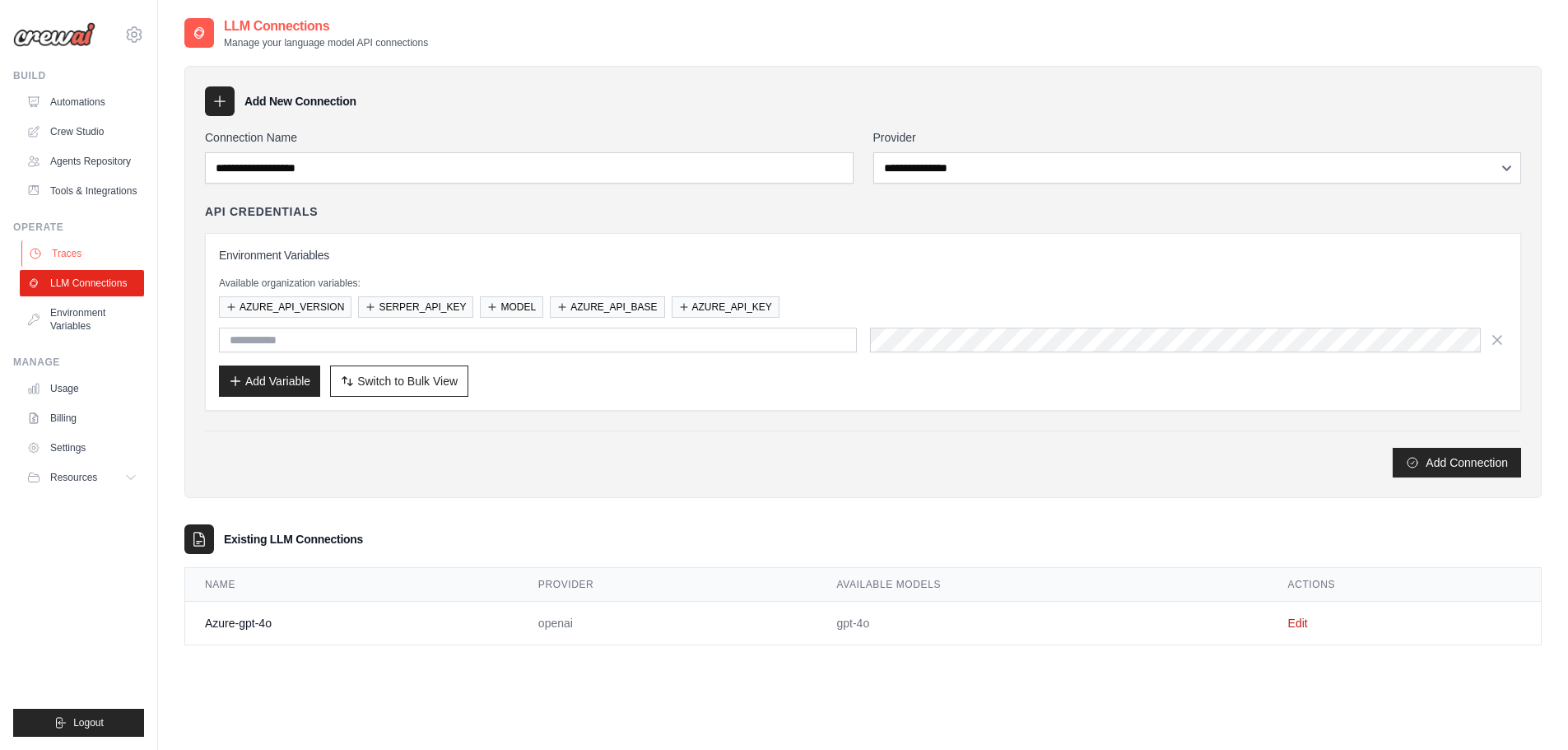
click at [80, 260] on link "Traces" at bounding box center [84, 253] width 124 height 27
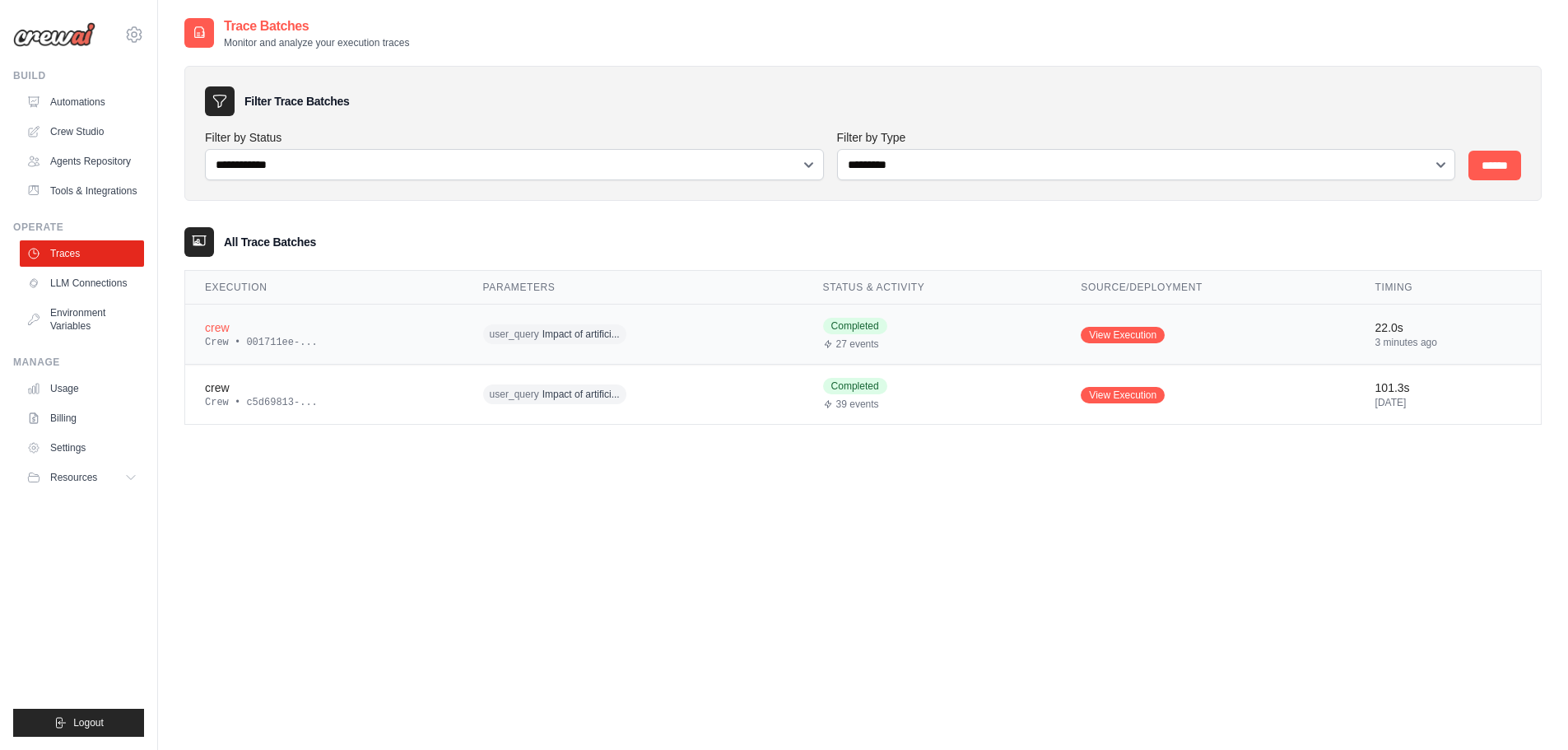
click at [734, 326] on div "user_query Impact of artifici..." at bounding box center [633, 334] width 300 height 26
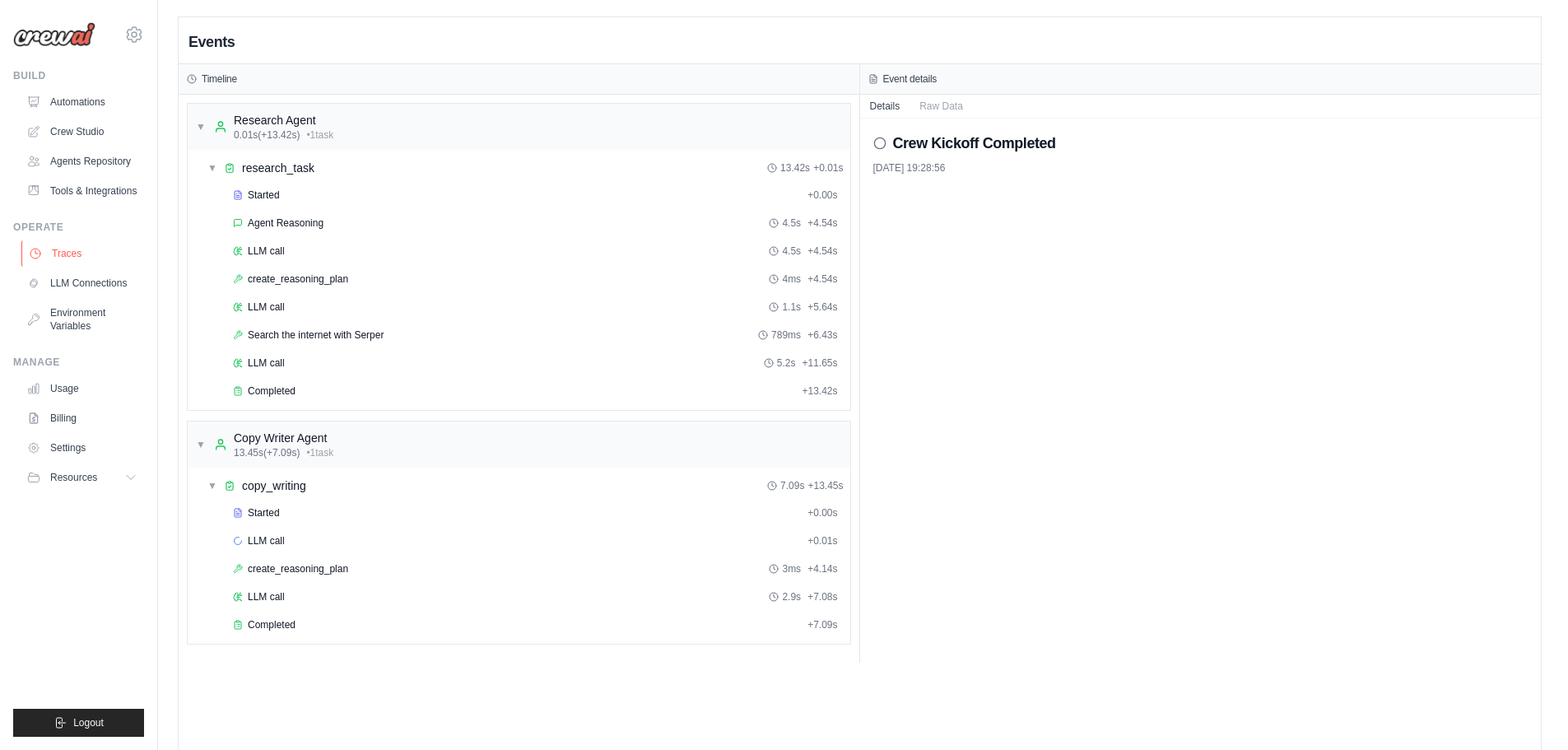
click at [79, 246] on link "Traces" at bounding box center [84, 253] width 124 height 27
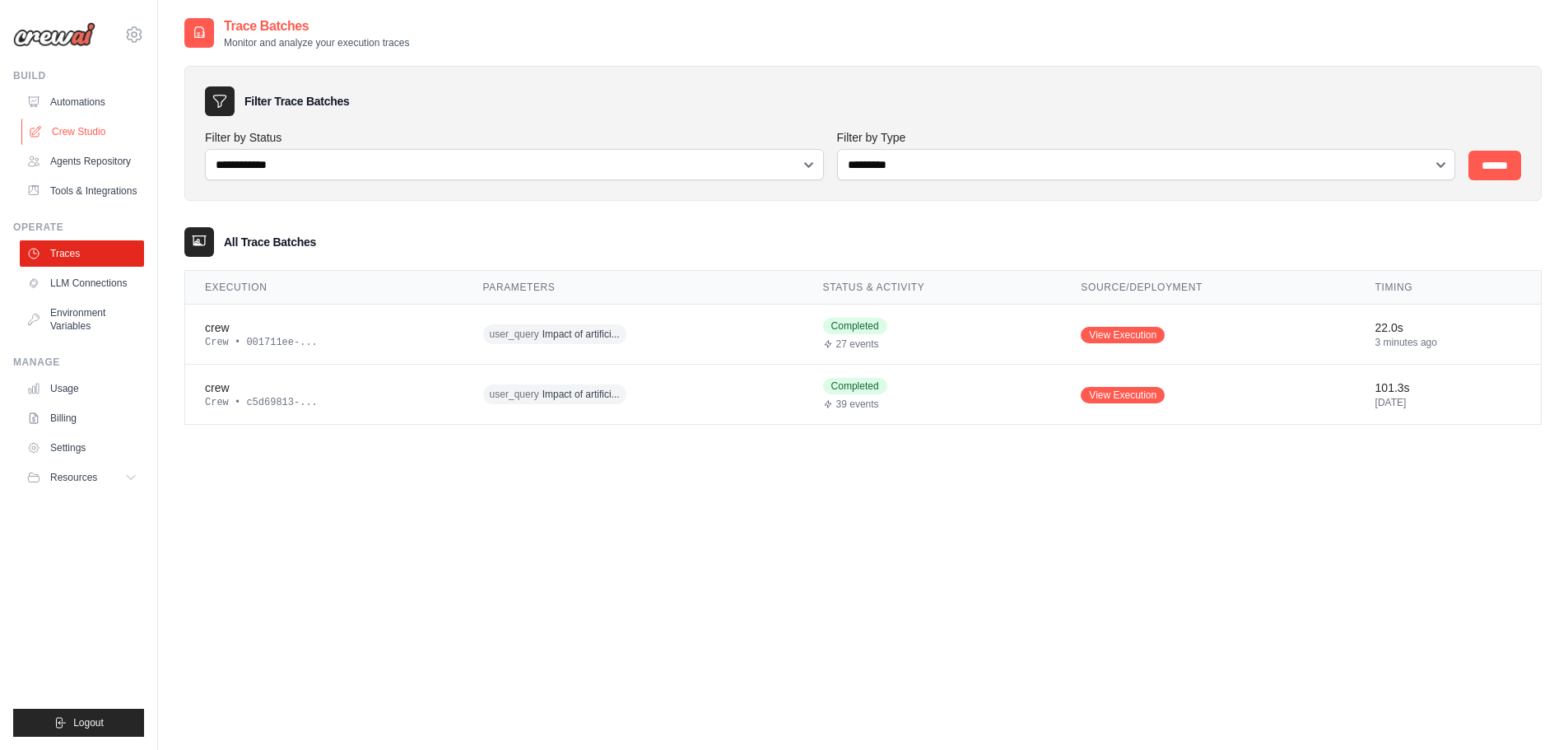
click at [93, 130] on link "Crew Studio" at bounding box center [84, 131] width 124 height 27
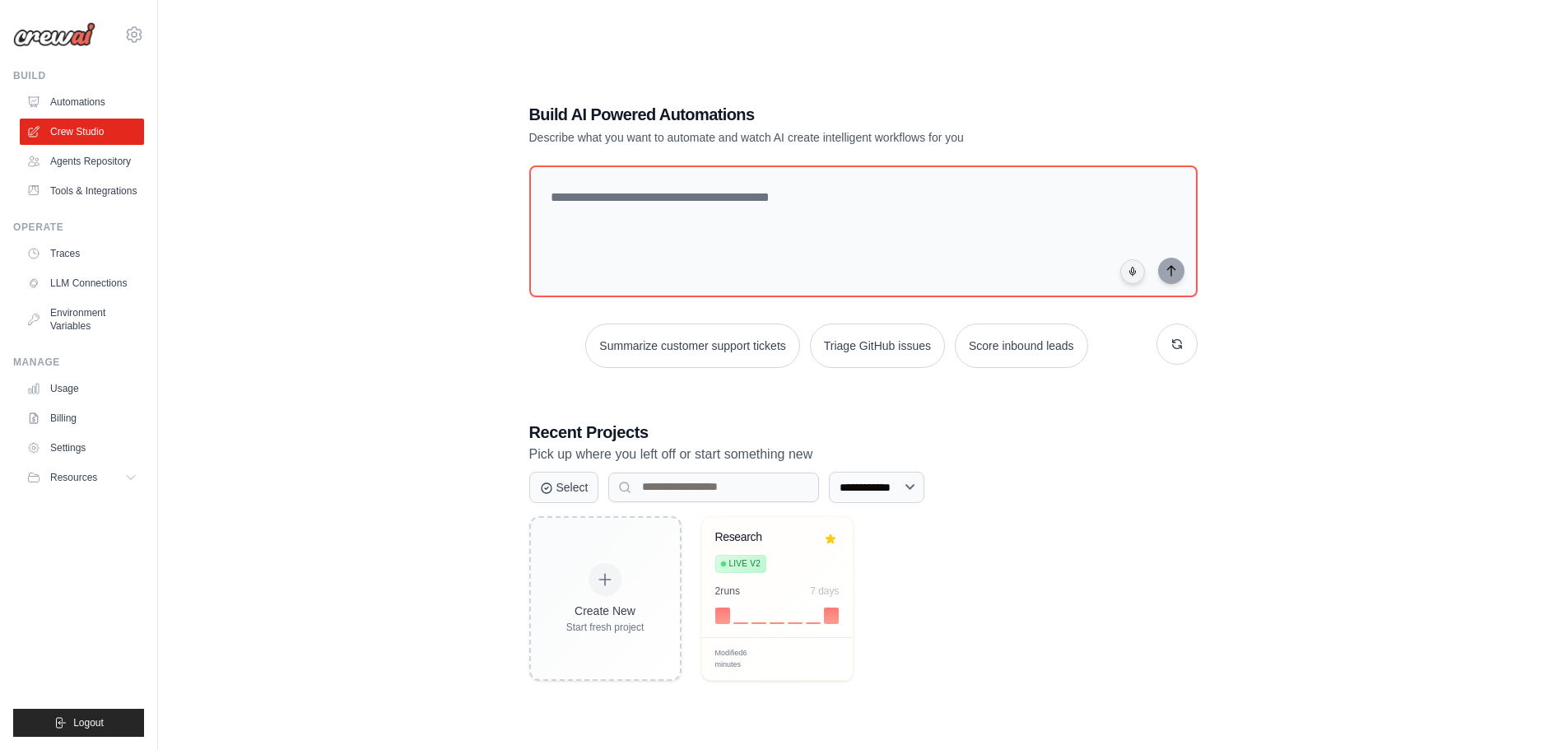
click at [92, 98] on link "Automations" at bounding box center [82, 102] width 124 height 27
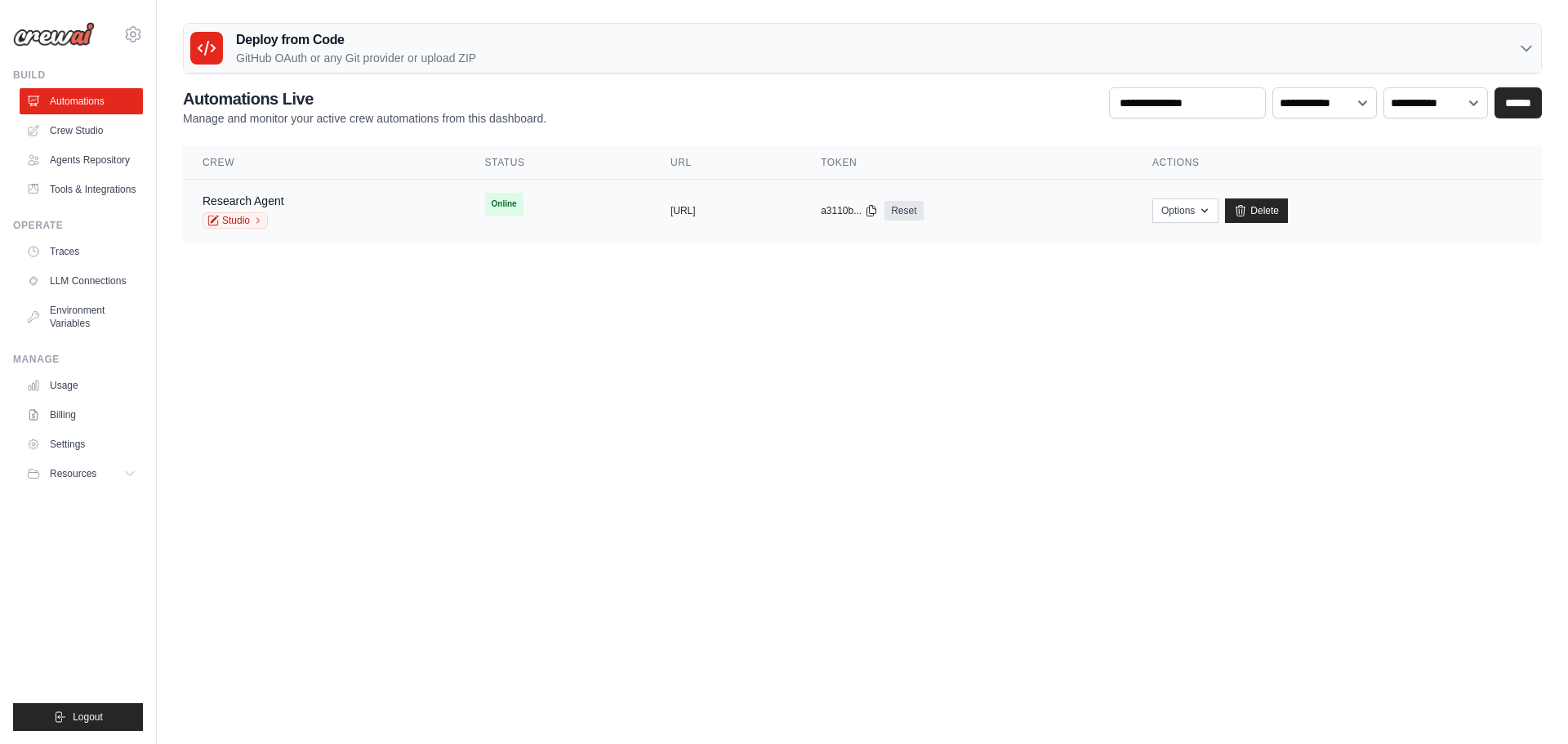
click at [944, 223] on td "copied a3110b... Reset" at bounding box center [967, 211] width 332 height 63
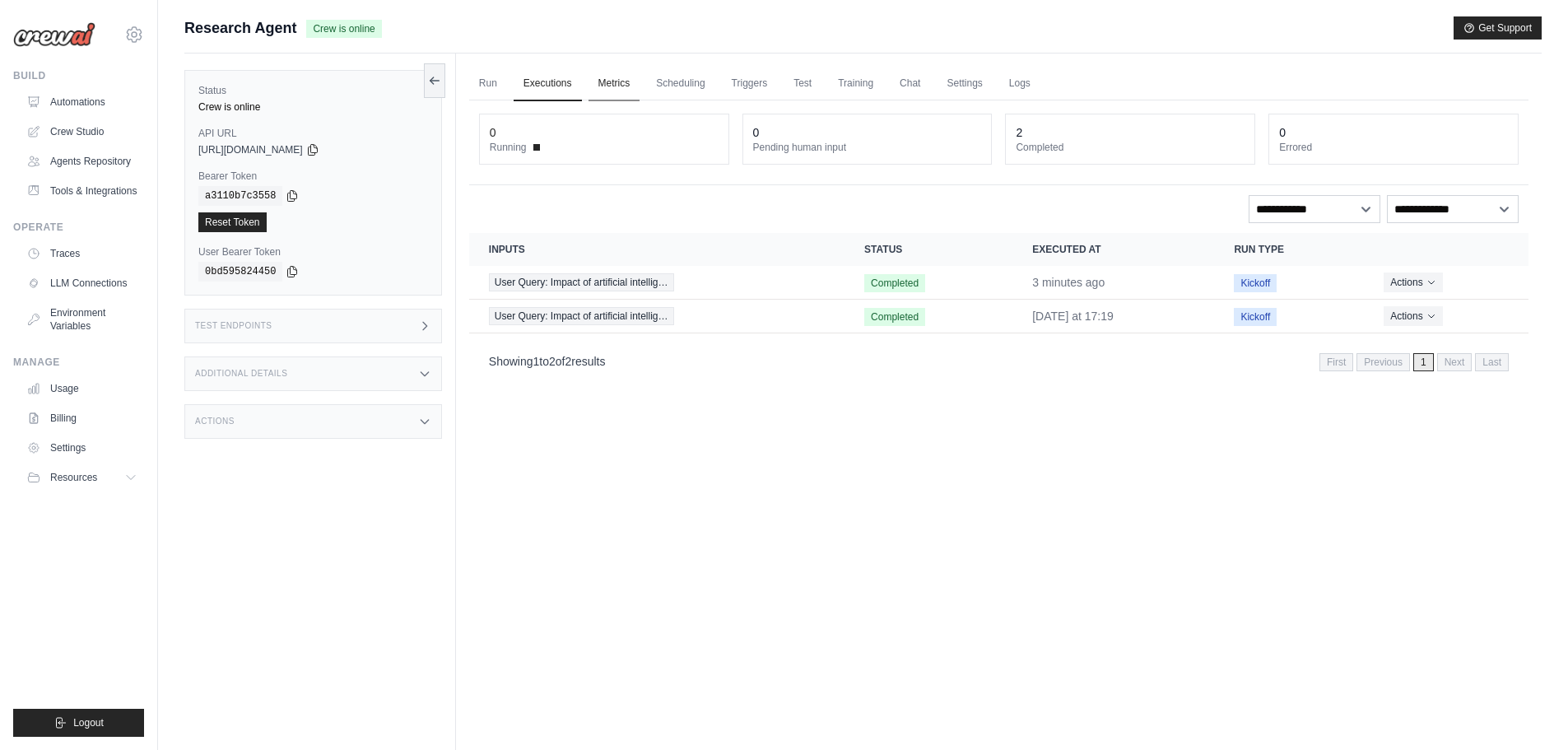
click at [617, 85] on link "Metrics" at bounding box center [615, 84] width 52 height 34
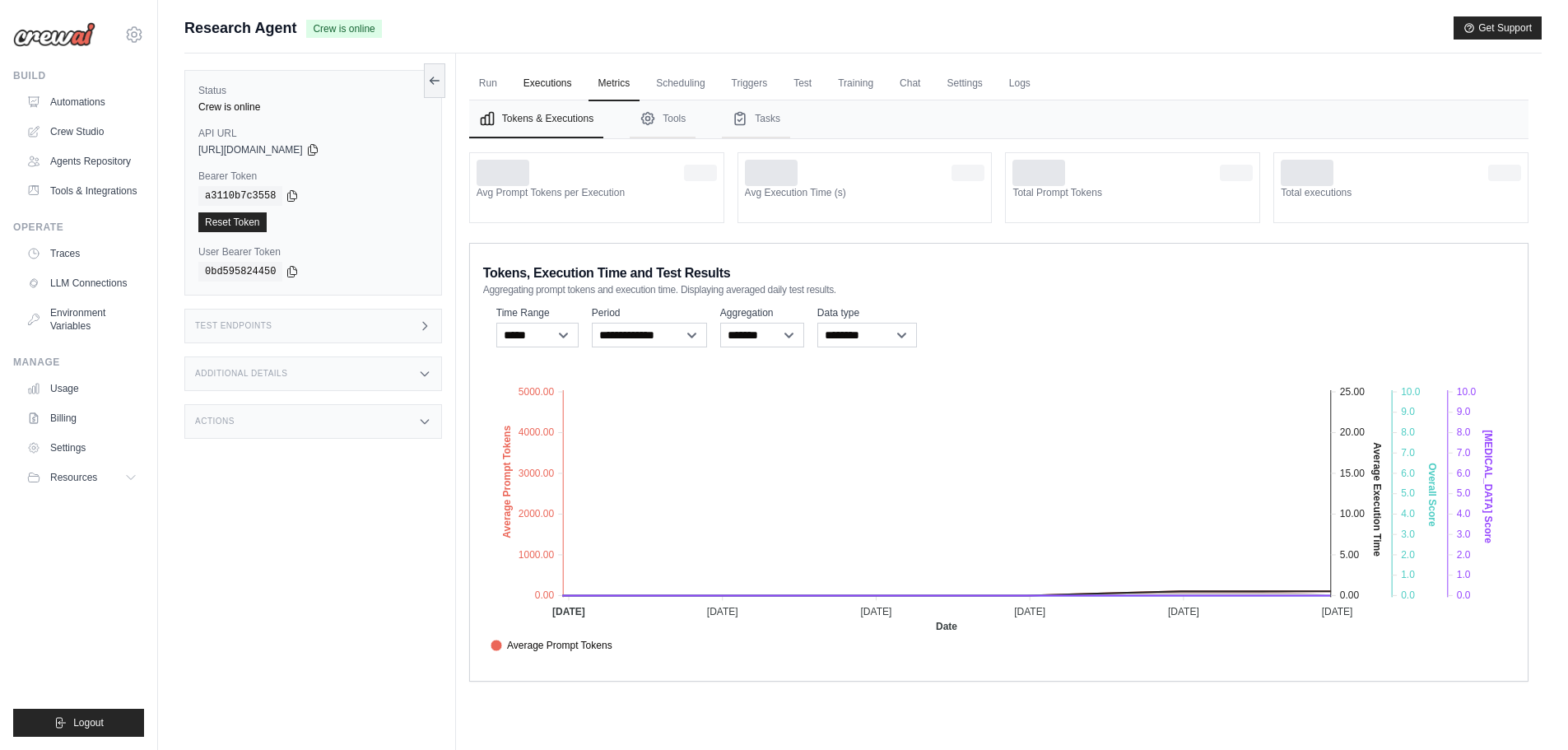
click at [560, 84] on link "Executions" at bounding box center [547, 84] width 68 height 34
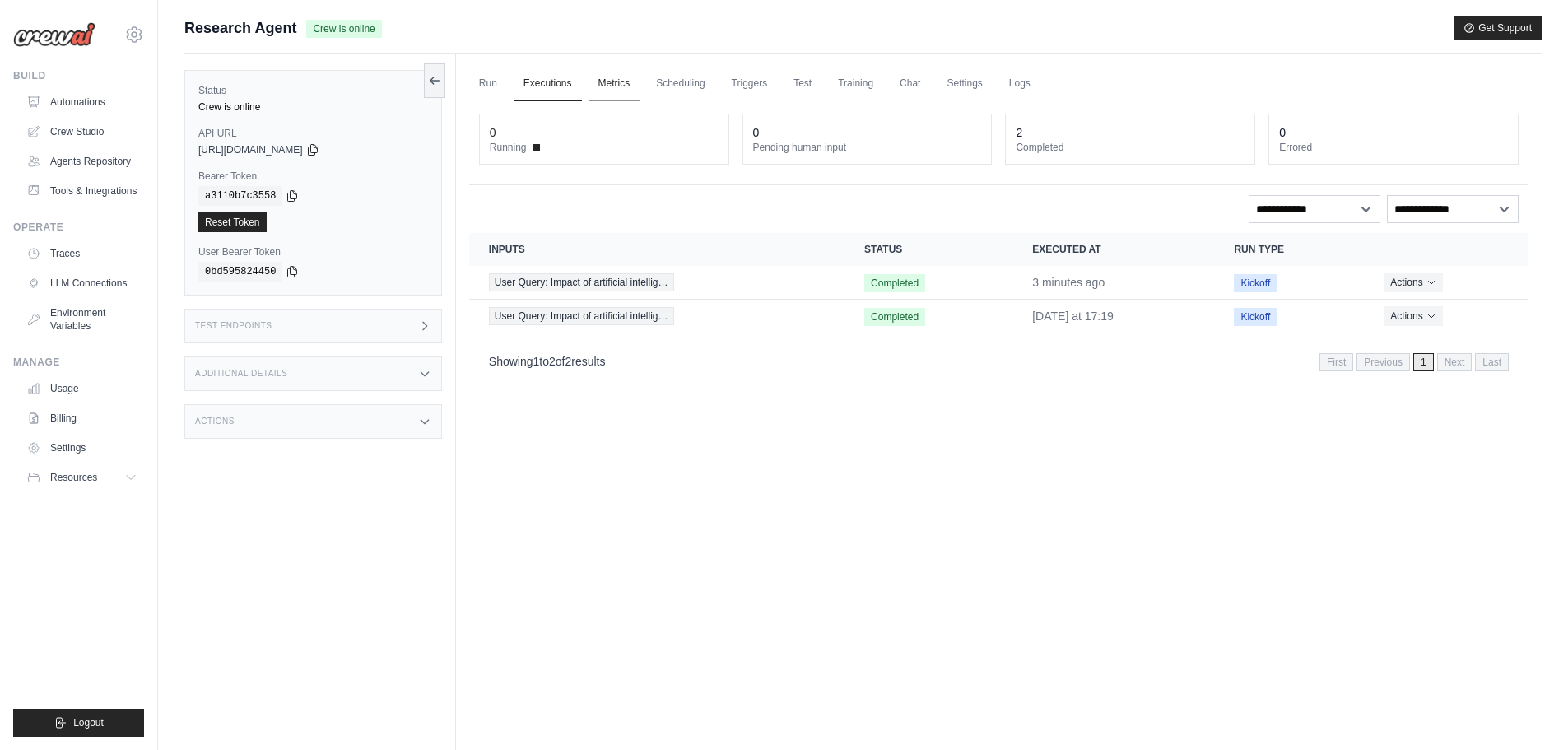
click at [596, 83] on link "Metrics" at bounding box center [615, 84] width 52 height 34
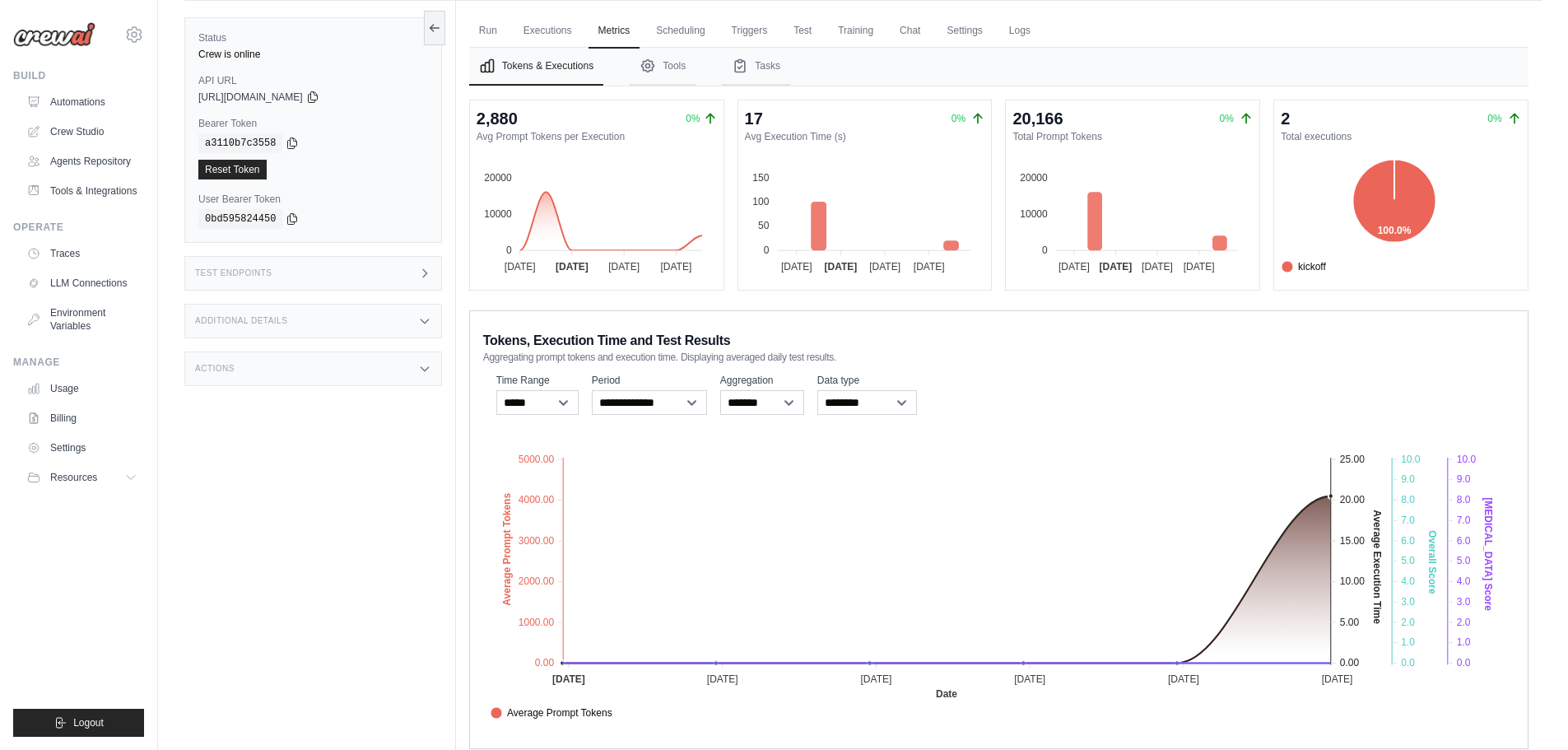
scroll to position [82, 0]
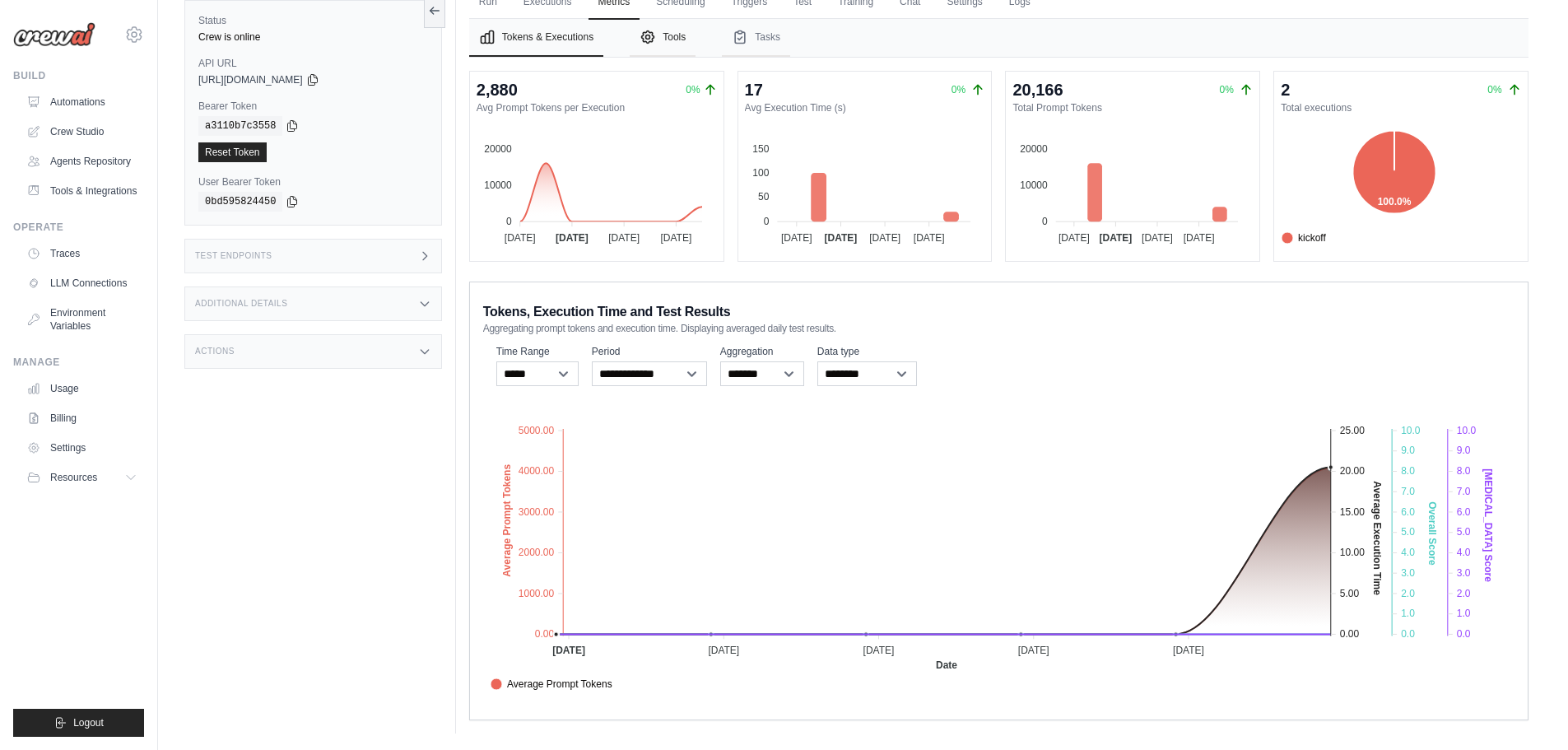
click at [665, 28] on button "Tools" at bounding box center [662, 38] width 66 height 38
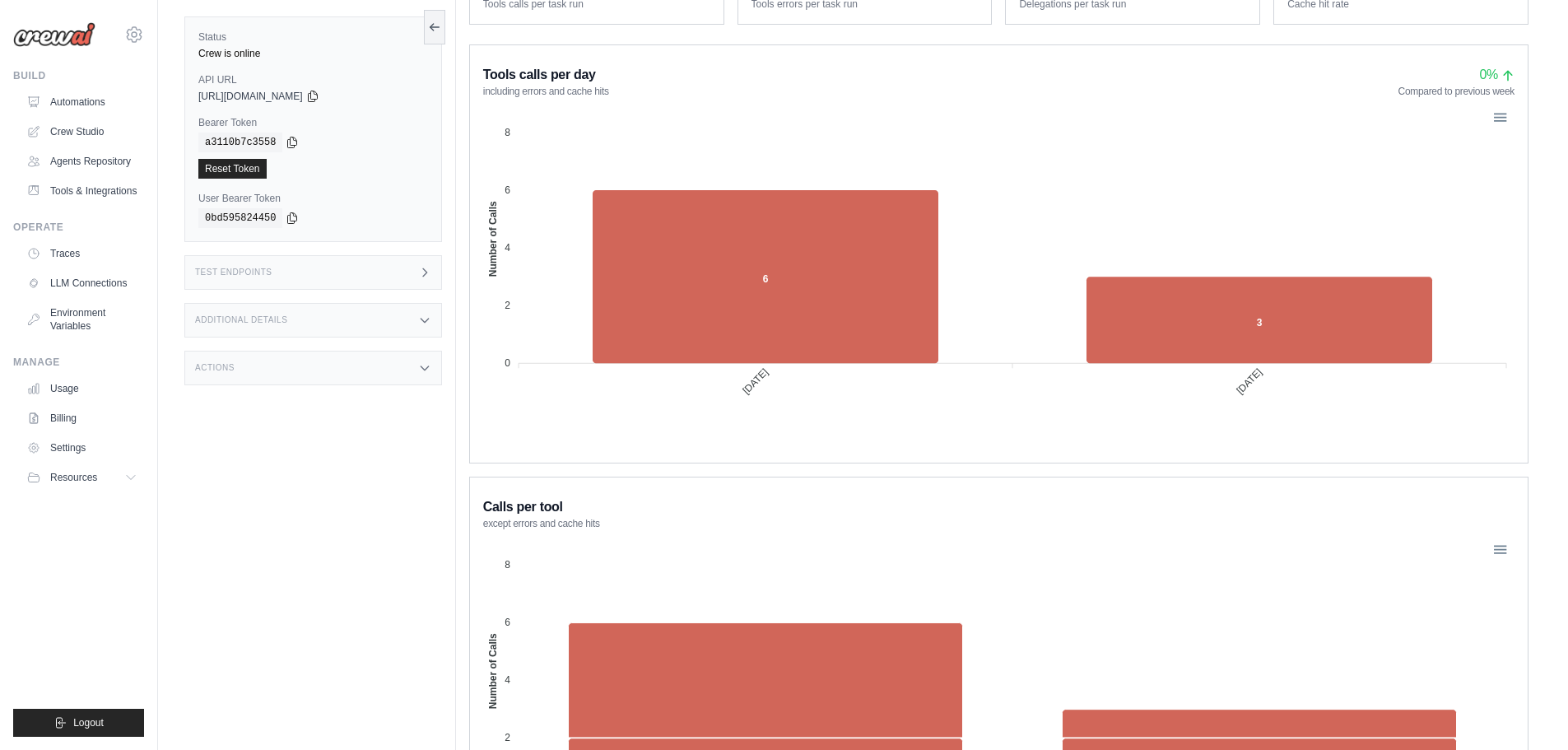
scroll to position [0, 0]
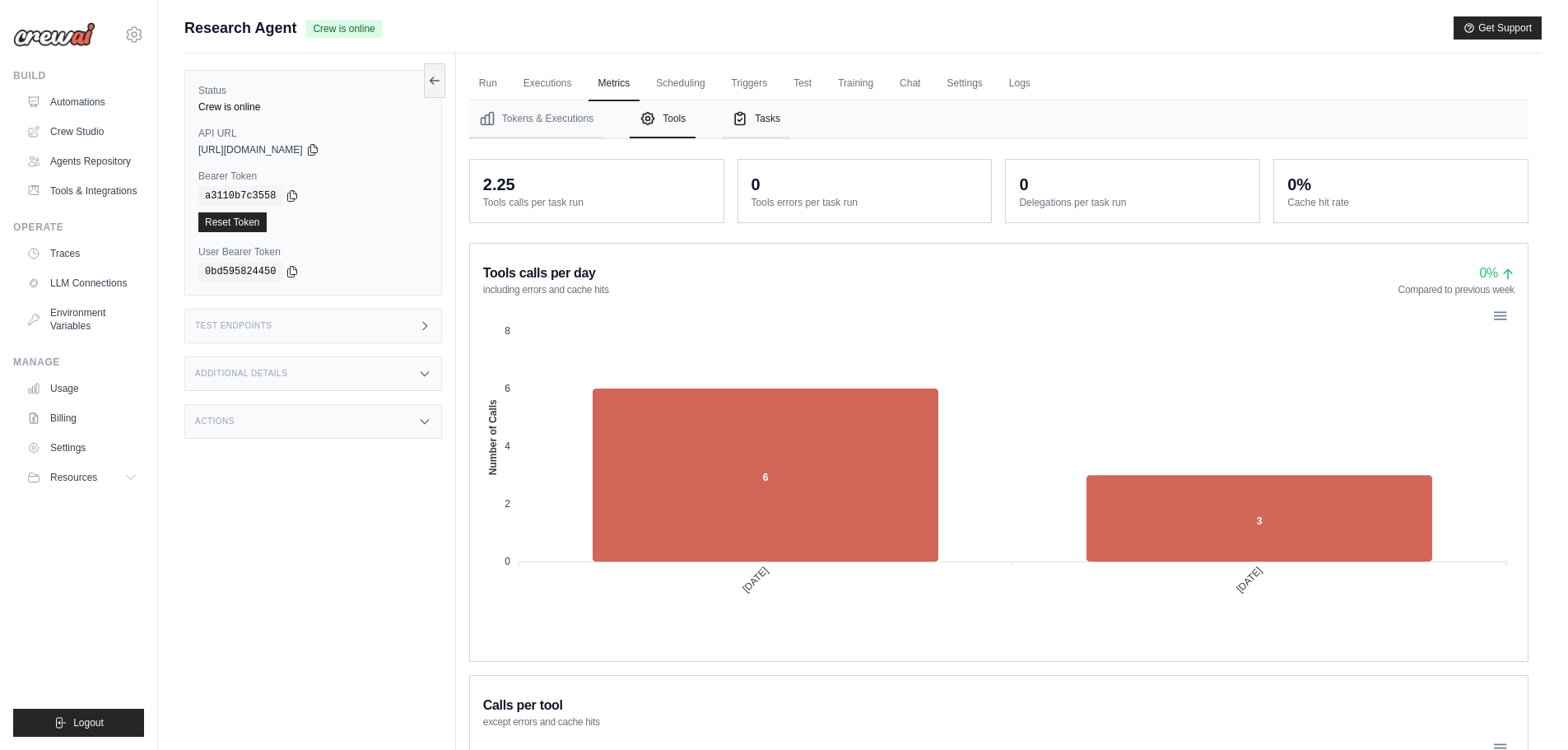
click at [763, 109] on button "Tasks" at bounding box center [755, 119] width 68 height 38
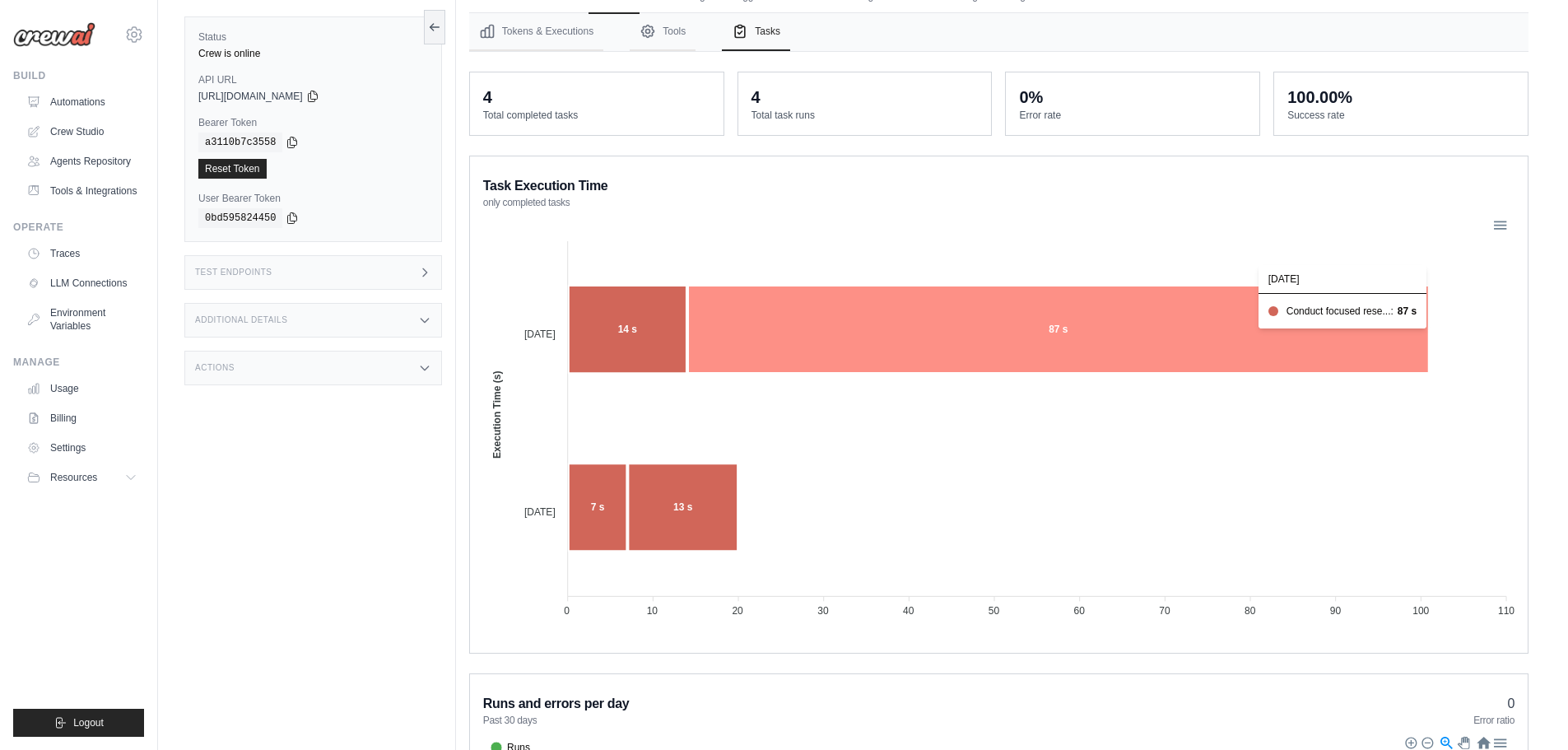
scroll to position [85, 0]
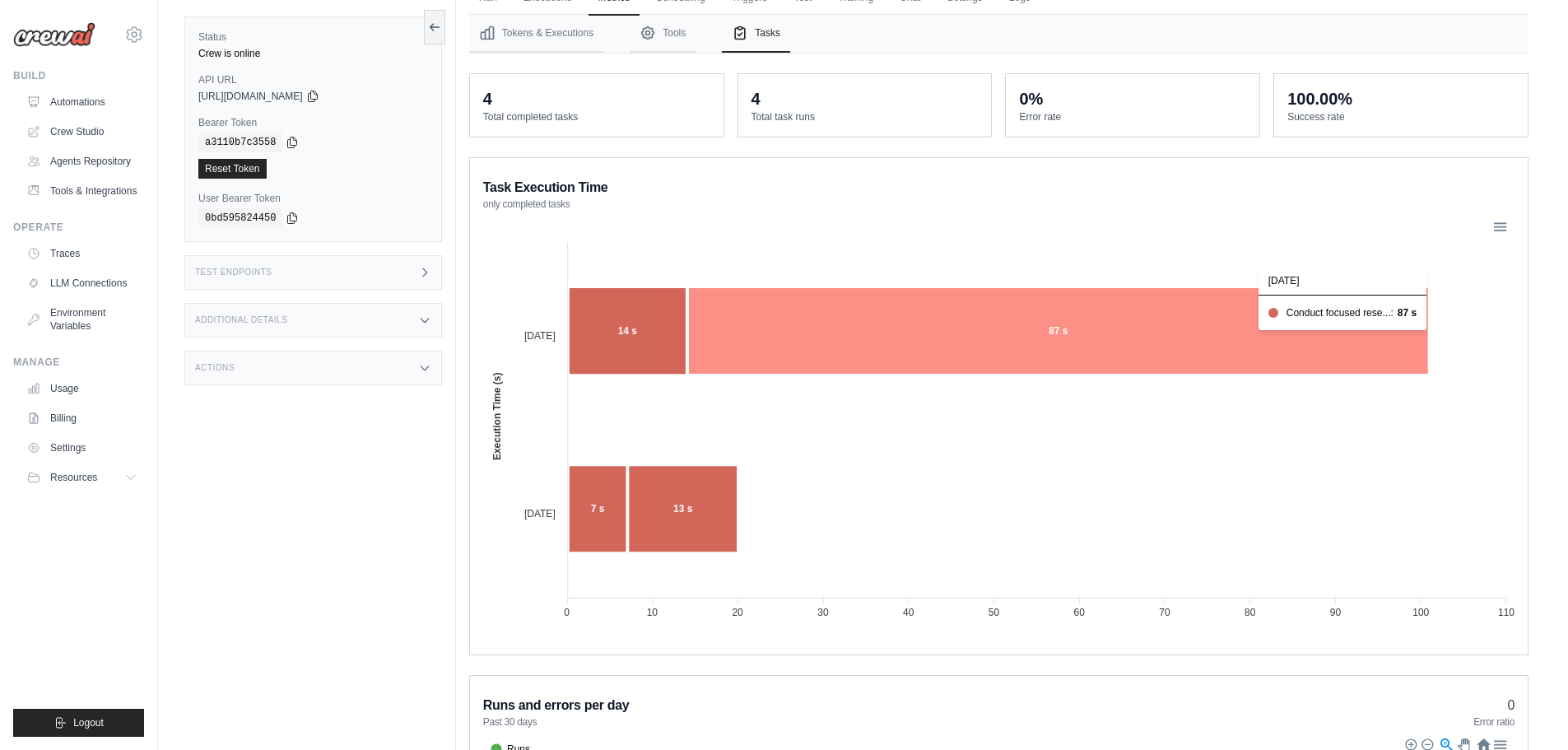
click at [1350, 313] on icon at bounding box center [1058, 330] width 740 height 87
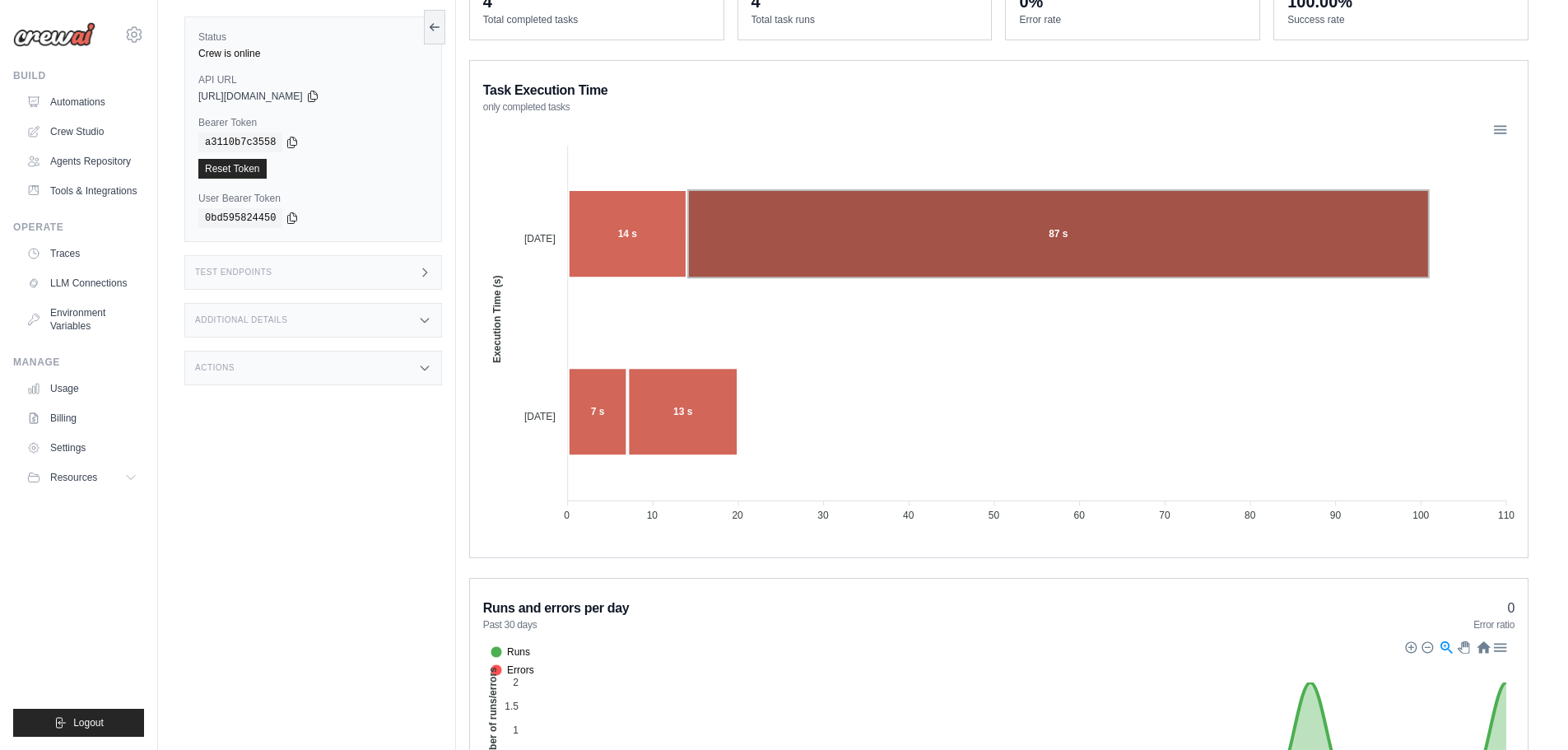
scroll to position [333, 0]
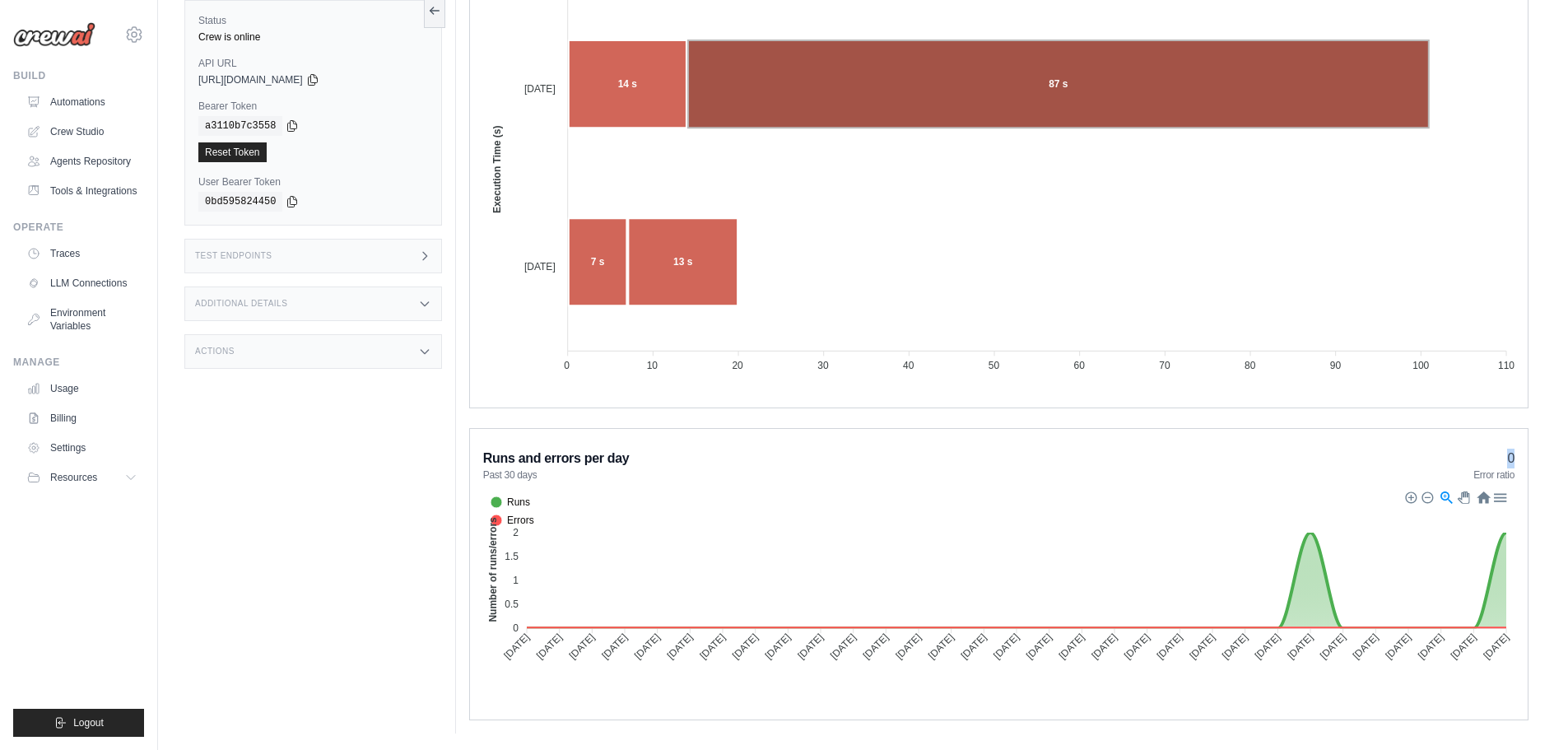
drag, startPoint x: 1503, startPoint y: 452, endPoint x: 1516, endPoint y: 454, distance: 13.2
click at [1516, 454] on div "Runs and errors per day Past 30 days 0 Error ratio Runs Errors 2 2 1.5 1.5 1 1 …" at bounding box center [998, 573] width 1059 height 292
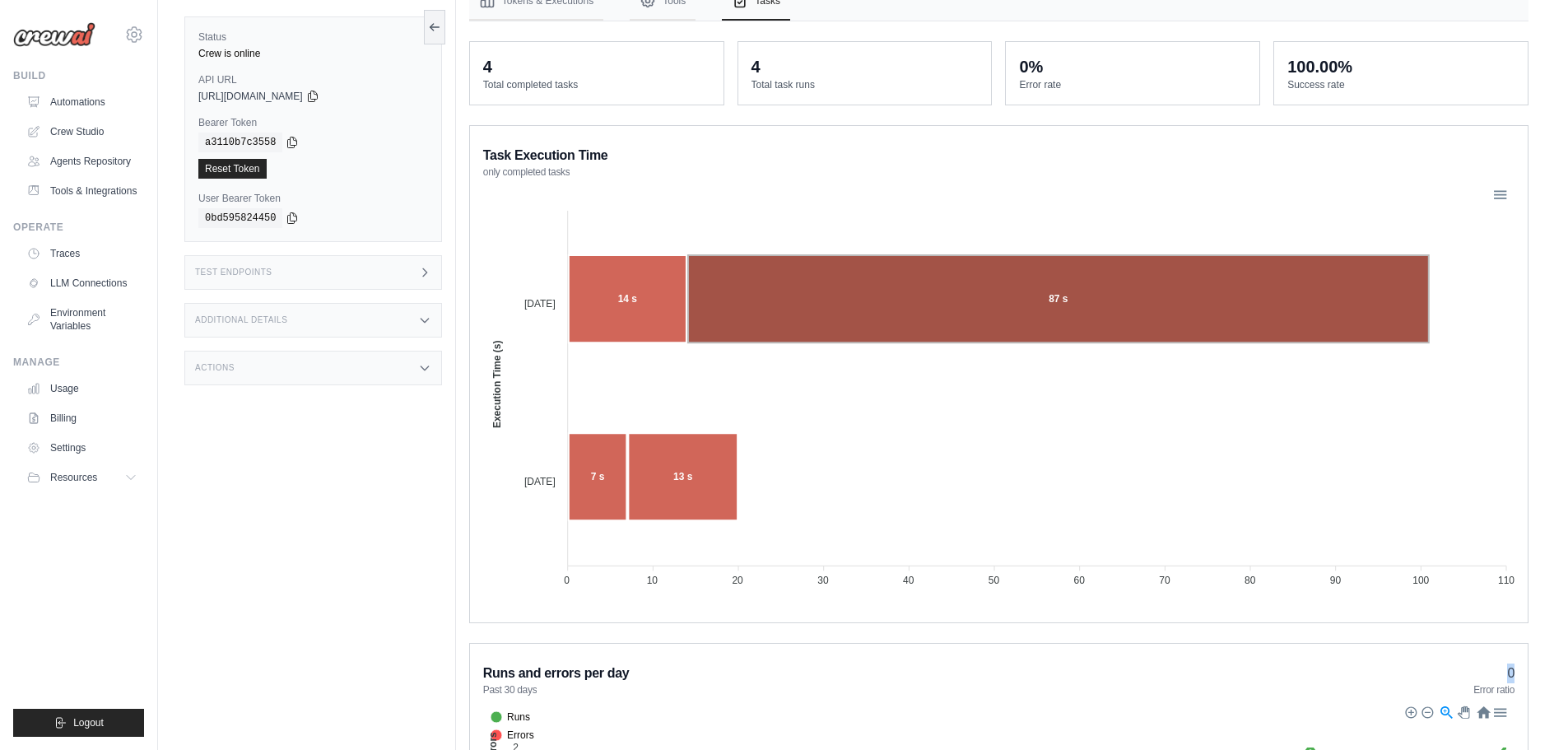
scroll to position [0, 0]
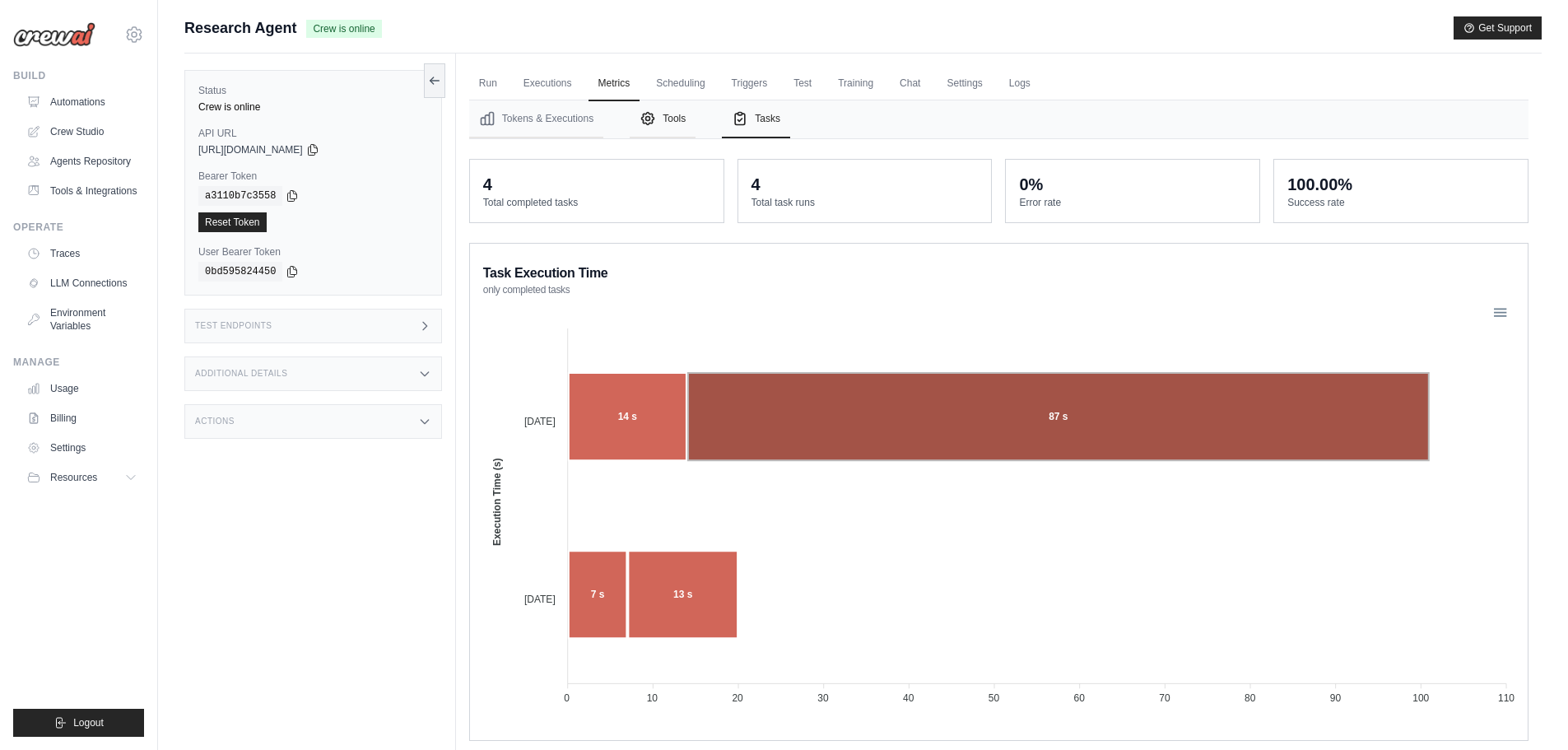
click at [637, 116] on button "Tools" at bounding box center [662, 119] width 66 height 38
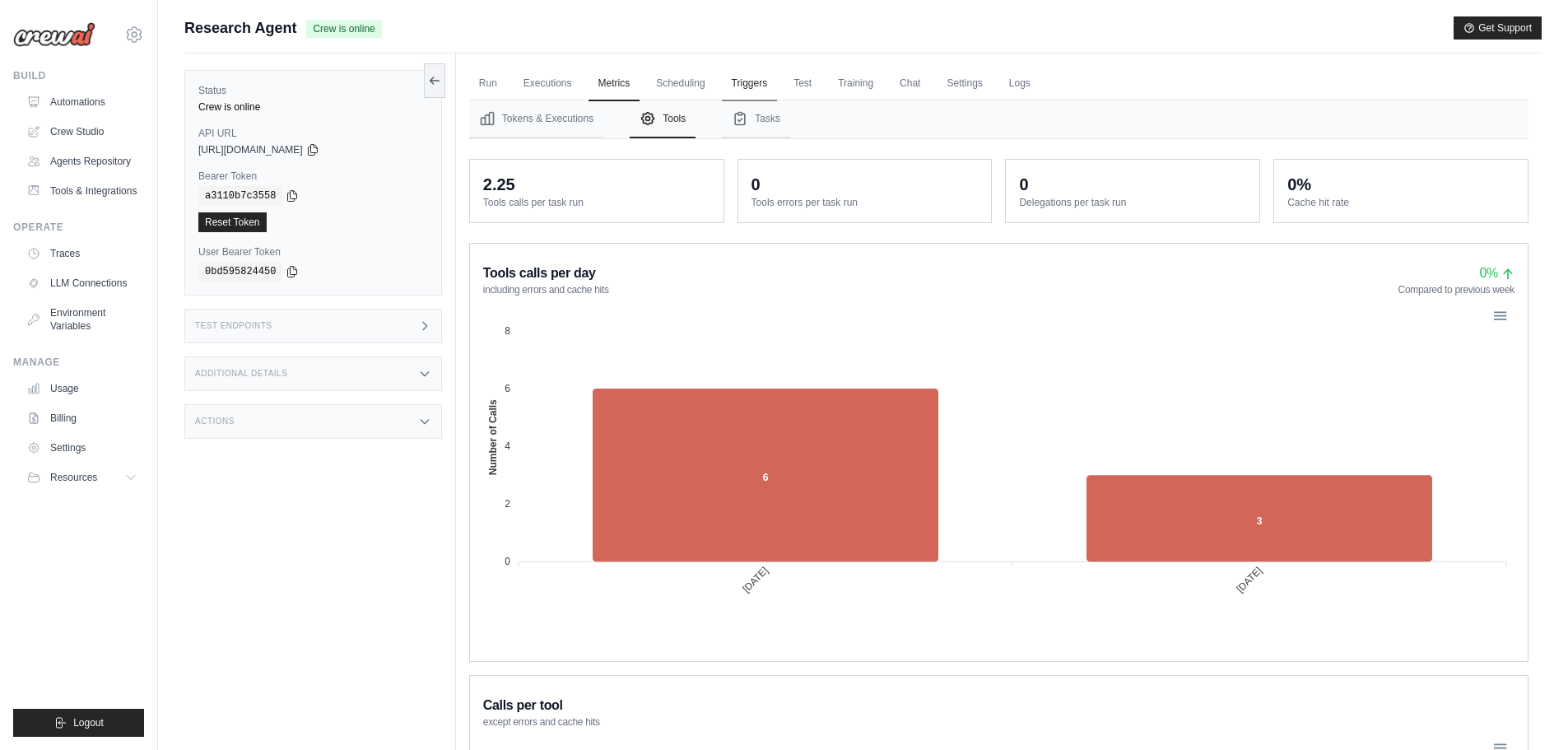
click at [744, 84] on link "Triggers" at bounding box center [749, 84] width 56 height 34
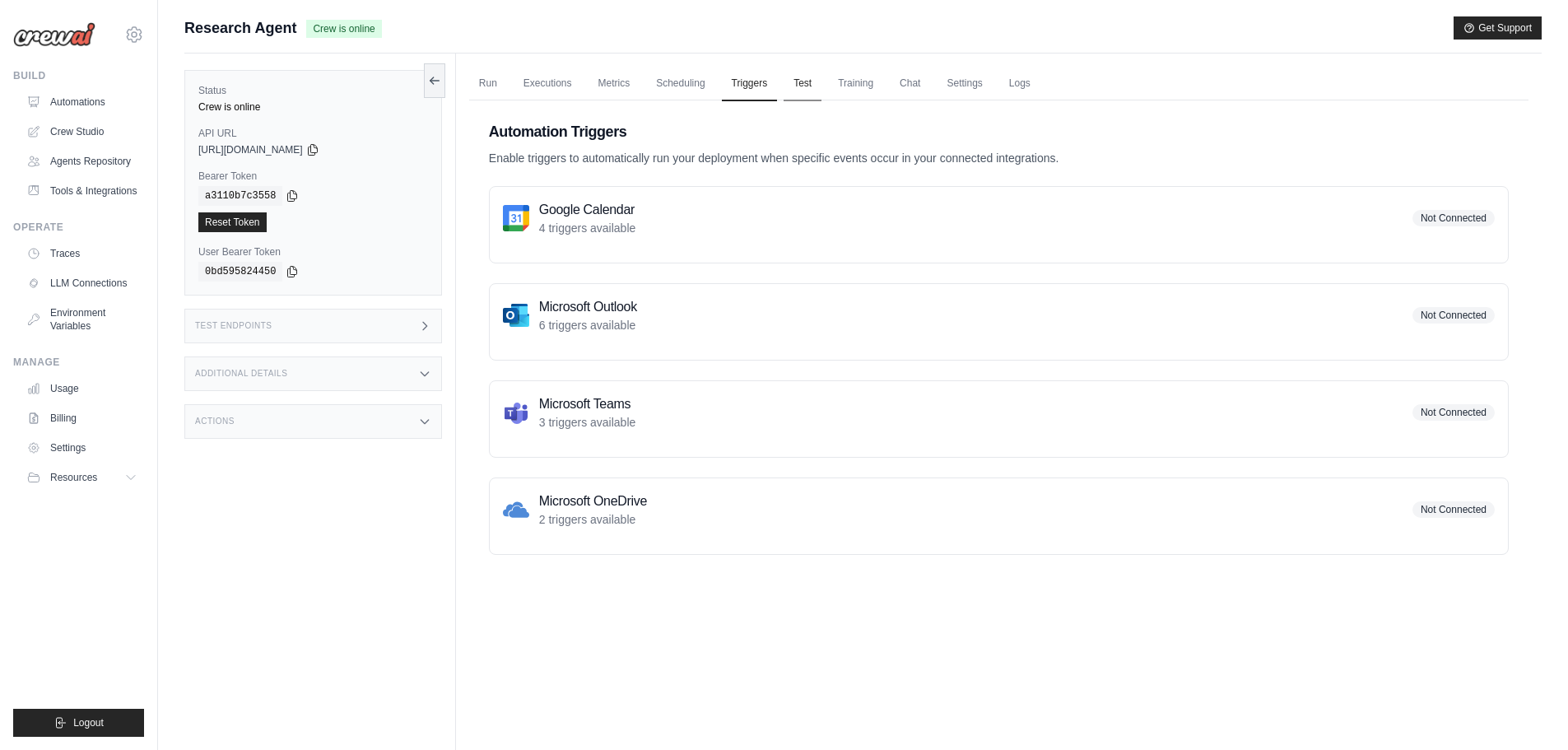
click at [803, 82] on link "Test" at bounding box center [803, 84] width 38 height 34
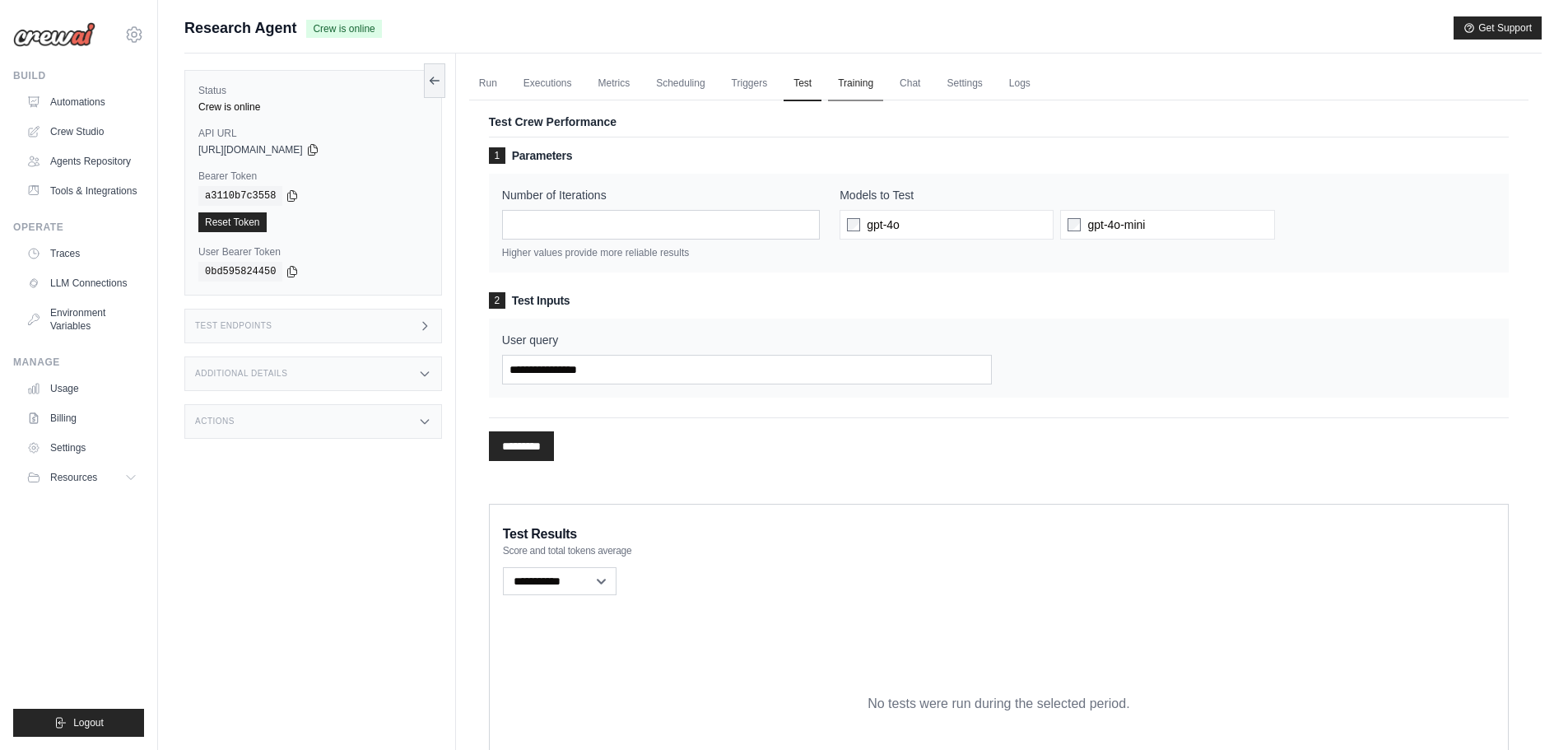
click at [844, 82] on link "Training" at bounding box center [855, 84] width 55 height 34
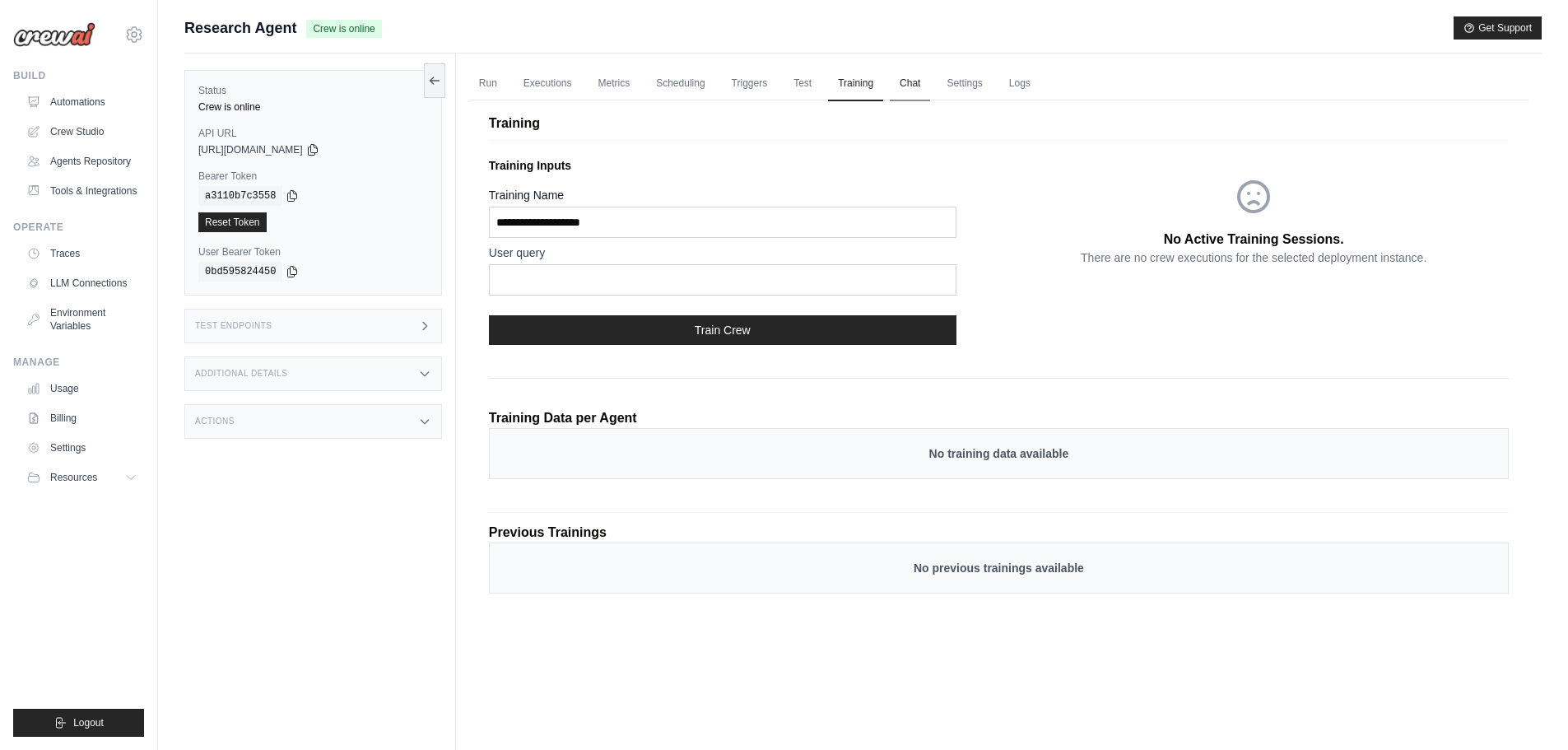
click at [905, 81] on link "Chat" at bounding box center [909, 84] width 41 height 34
click at [966, 82] on link "Settings" at bounding box center [964, 84] width 55 height 34
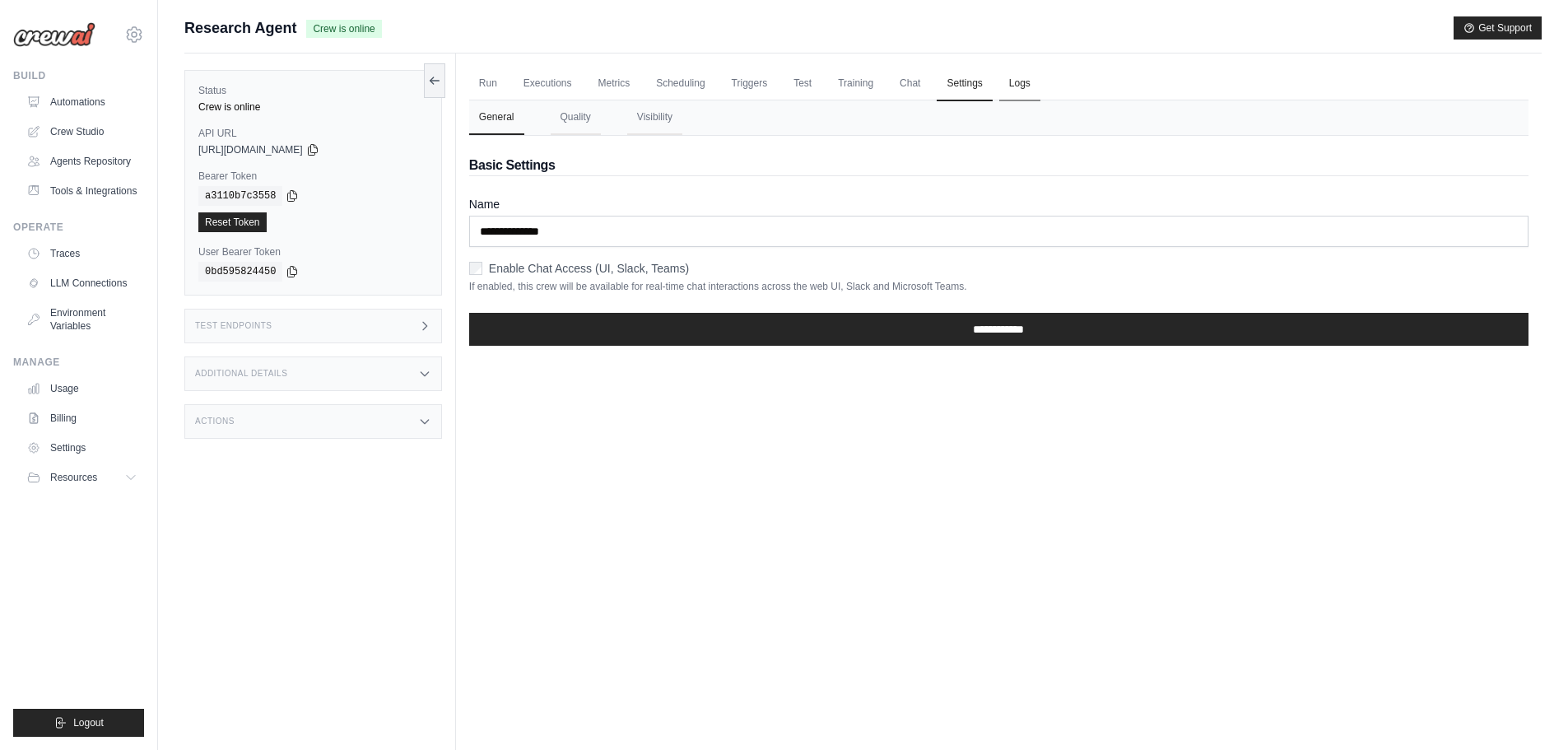
click at [1012, 89] on link "Logs" at bounding box center [1020, 84] width 41 height 34
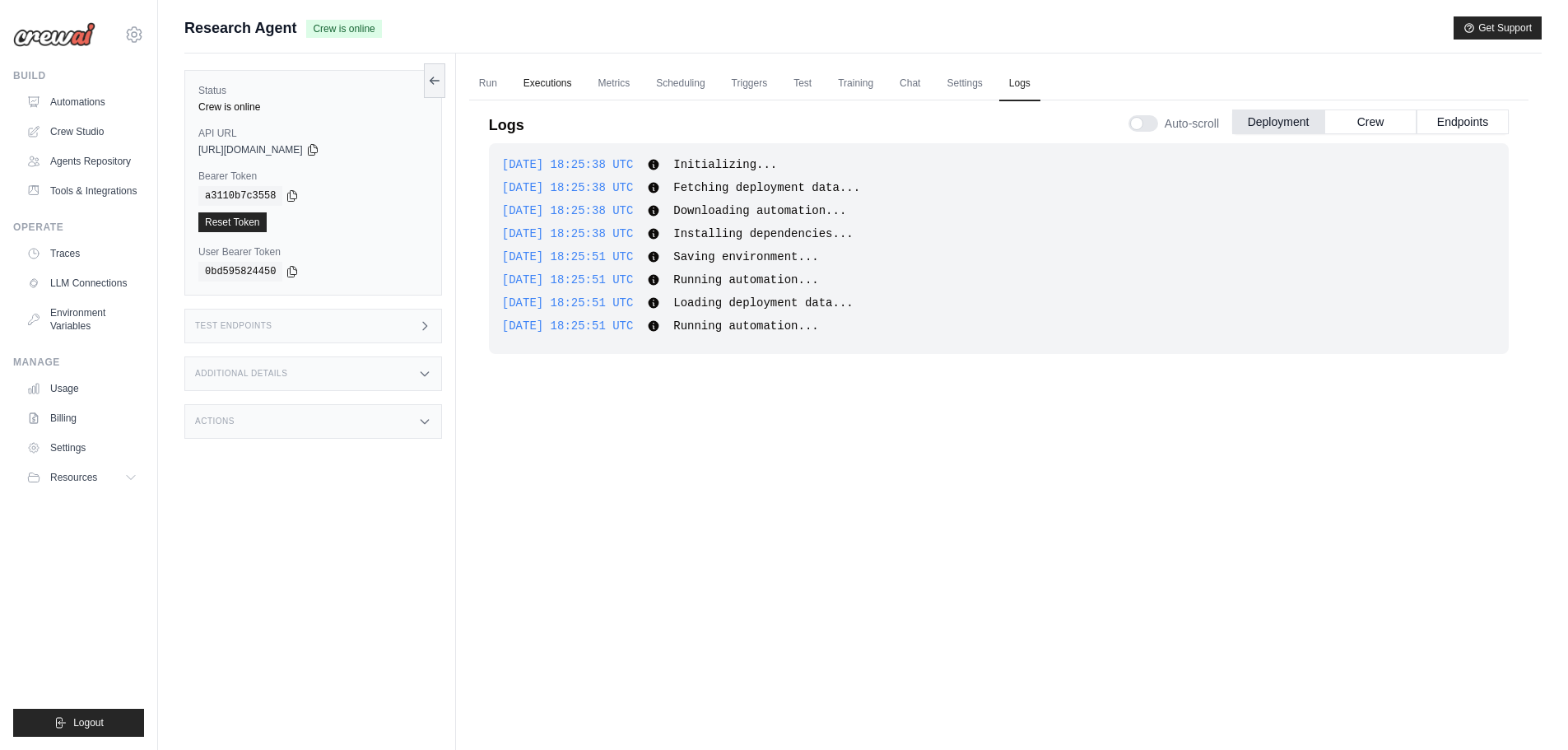
click at [549, 82] on link "Executions" at bounding box center [547, 84] width 68 height 34
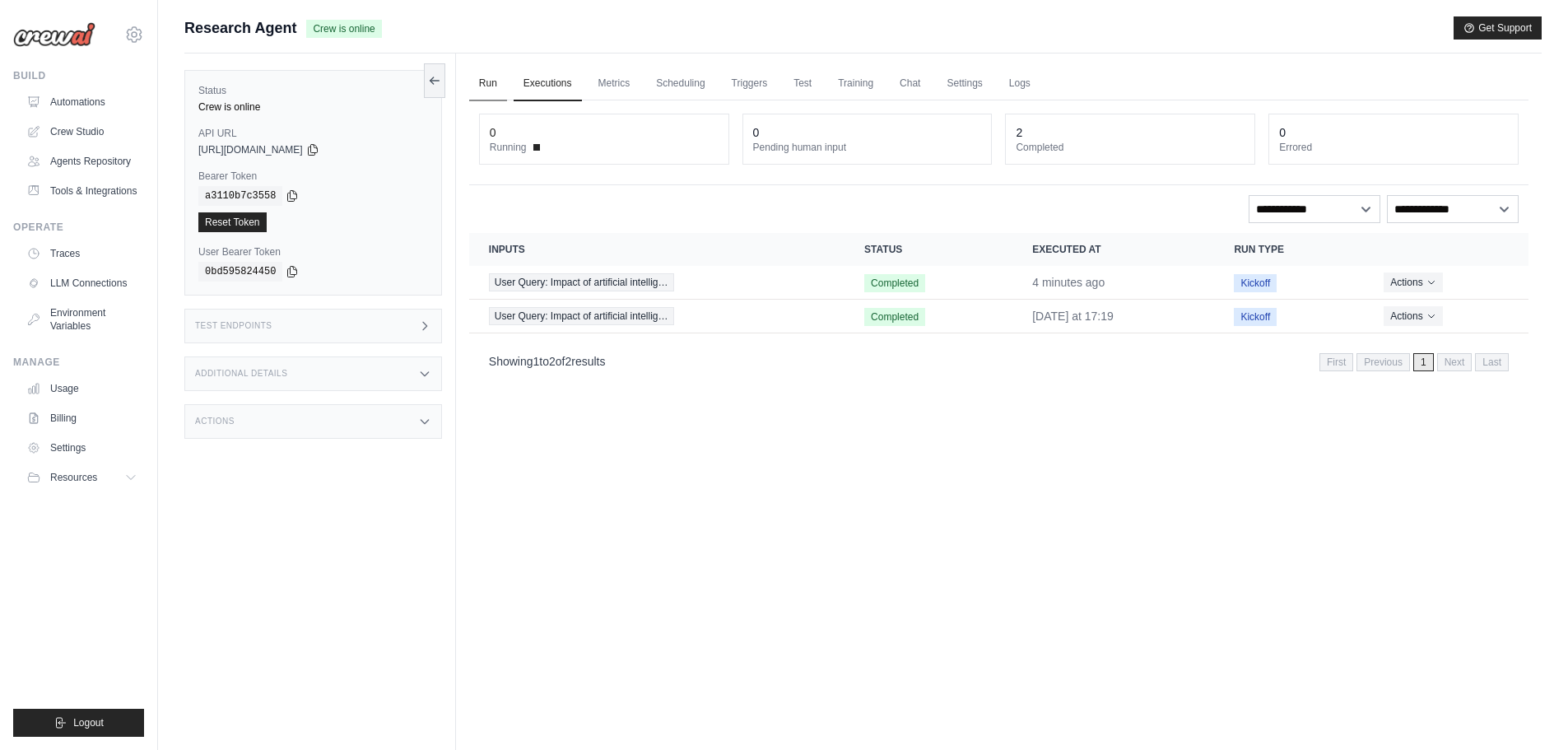
click at [489, 84] on link "Run" at bounding box center [488, 84] width 38 height 34
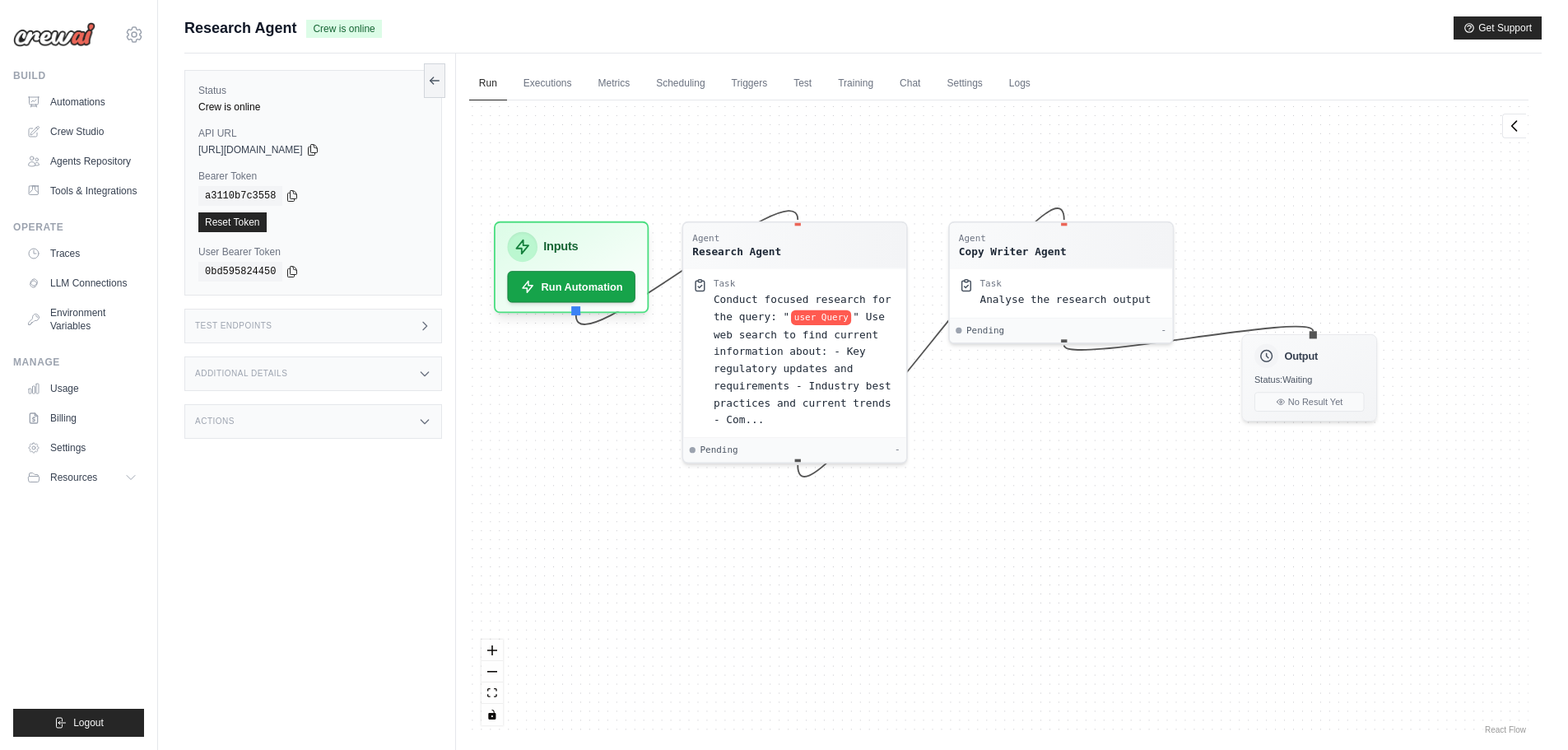
drag, startPoint x: 1101, startPoint y: 533, endPoint x: 1034, endPoint y: 459, distance: 99.8
click at [1034, 459] on div "Agent Research Agent Task Conduct focused research for the query: " user Query …" at bounding box center [998, 418] width 1059 height 637
click at [608, 84] on link "Metrics" at bounding box center [615, 84] width 52 height 34
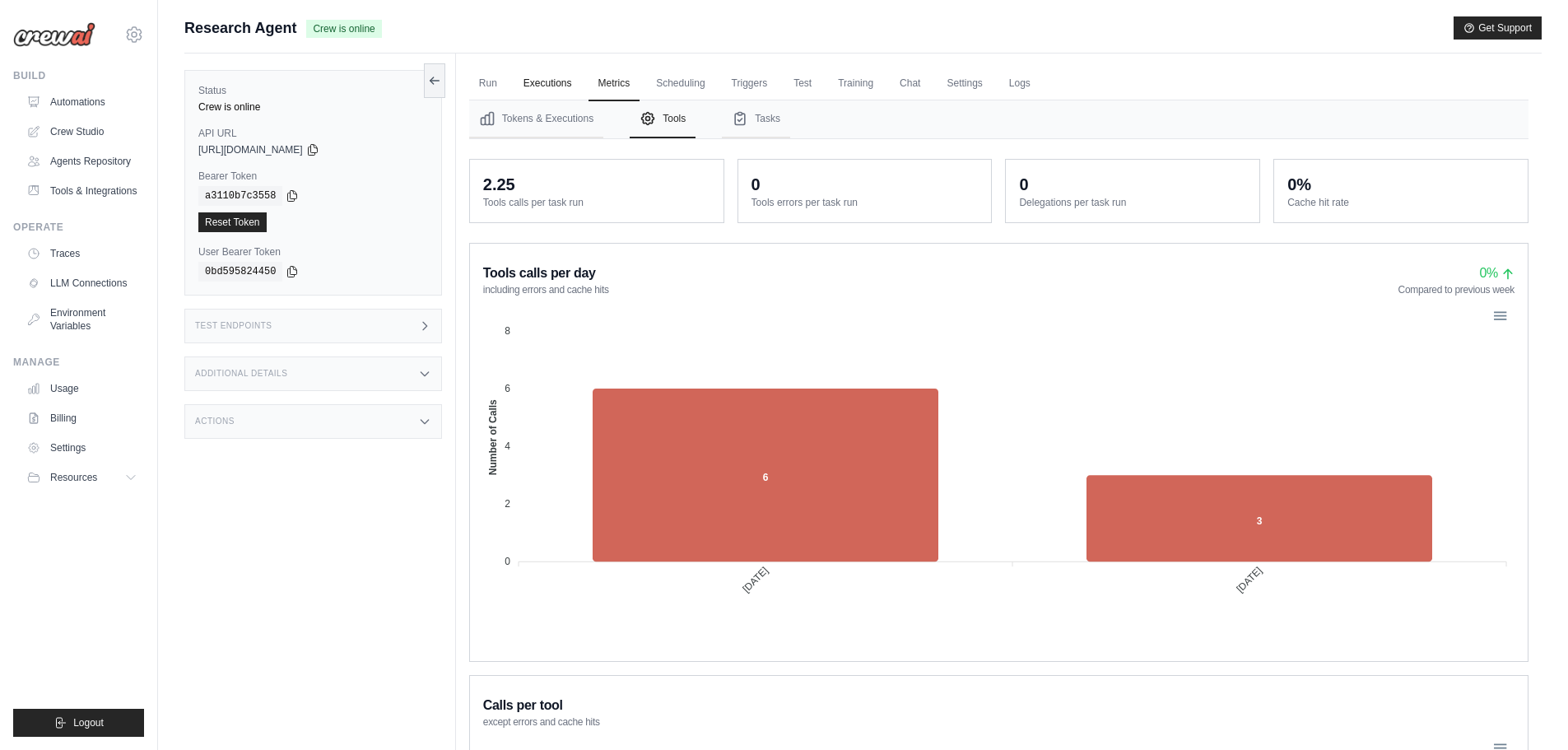
click at [565, 83] on link "Executions" at bounding box center [547, 84] width 68 height 34
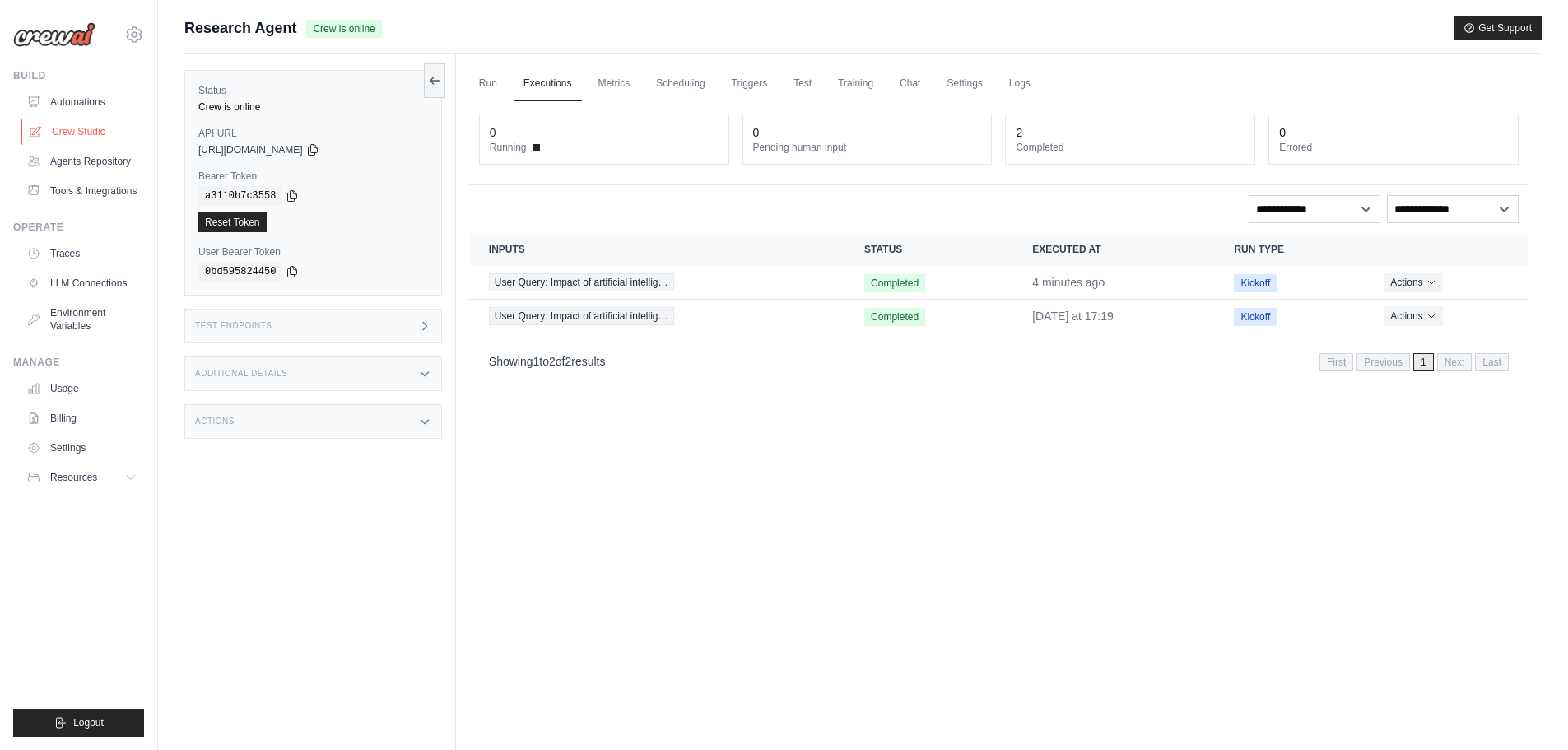
click at [95, 133] on link "Crew Studio" at bounding box center [84, 131] width 124 height 27
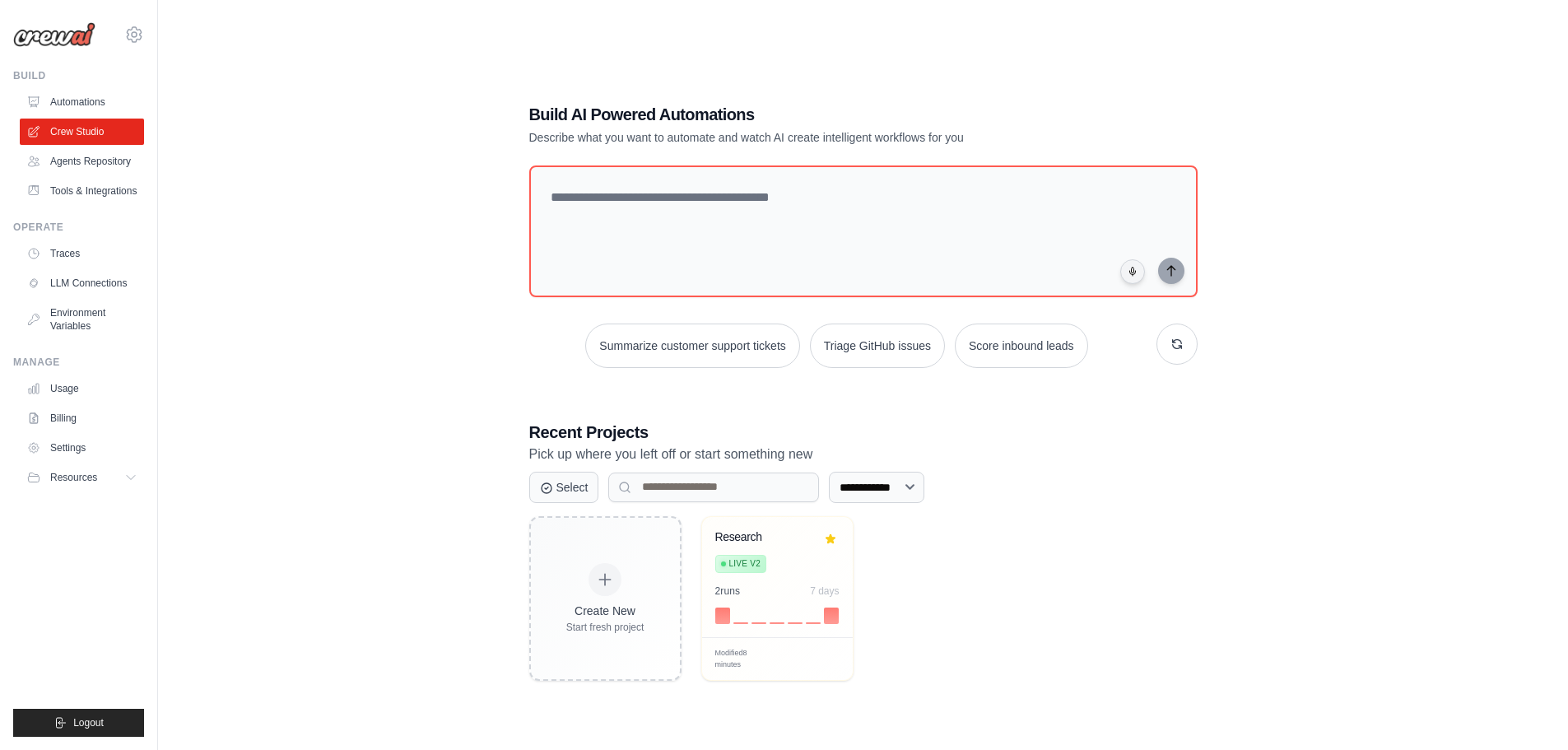
click at [423, 283] on div "**********" at bounding box center [863, 391] width 1357 height 750
drag, startPoint x: 74, startPoint y: 161, endPoint x: 85, endPoint y: 134, distance: 29.2
click at [75, 162] on link "Agents Repository" at bounding box center [82, 161] width 124 height 27
click at [84, 91] on link "Automations" at bounding box center [84, 102] width 124 height 27
